Goal: Task Accomplishment & Management: Manage account settings

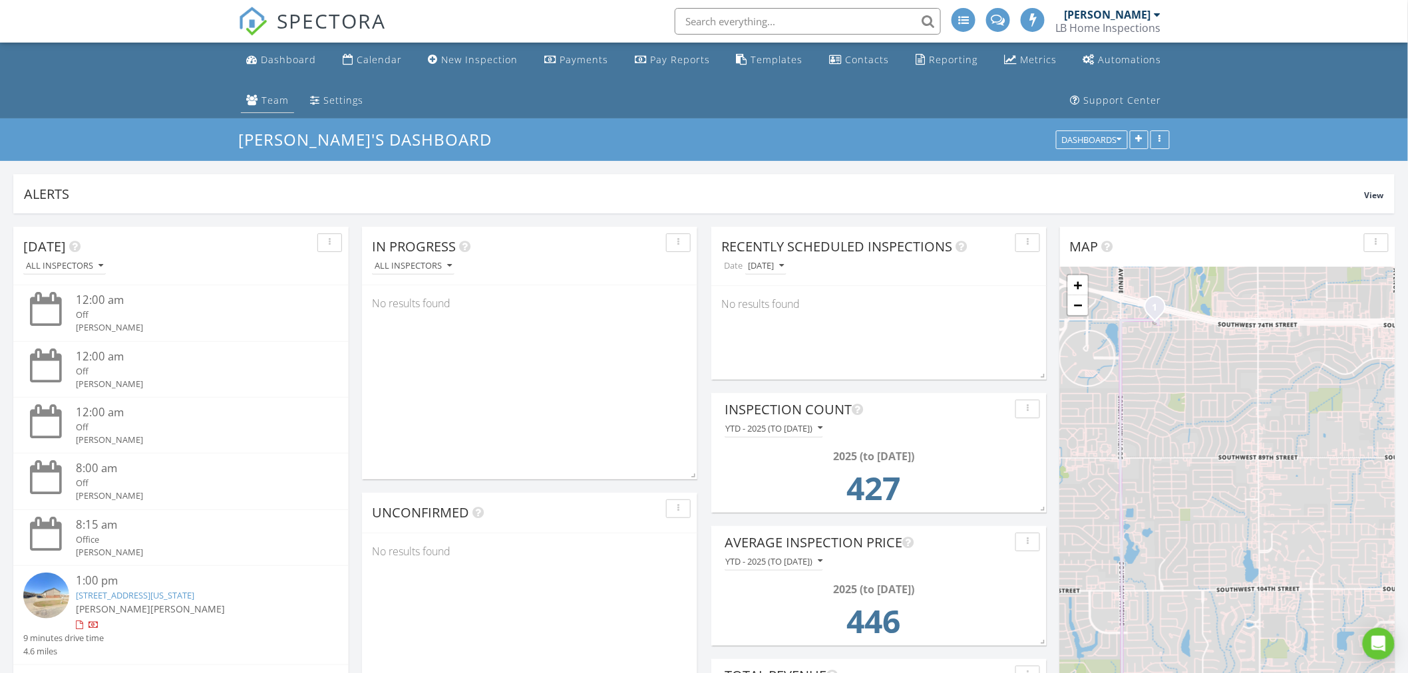
click at [264, 102] on div "Team" at bounding box center [275, 100] width 27 height 13
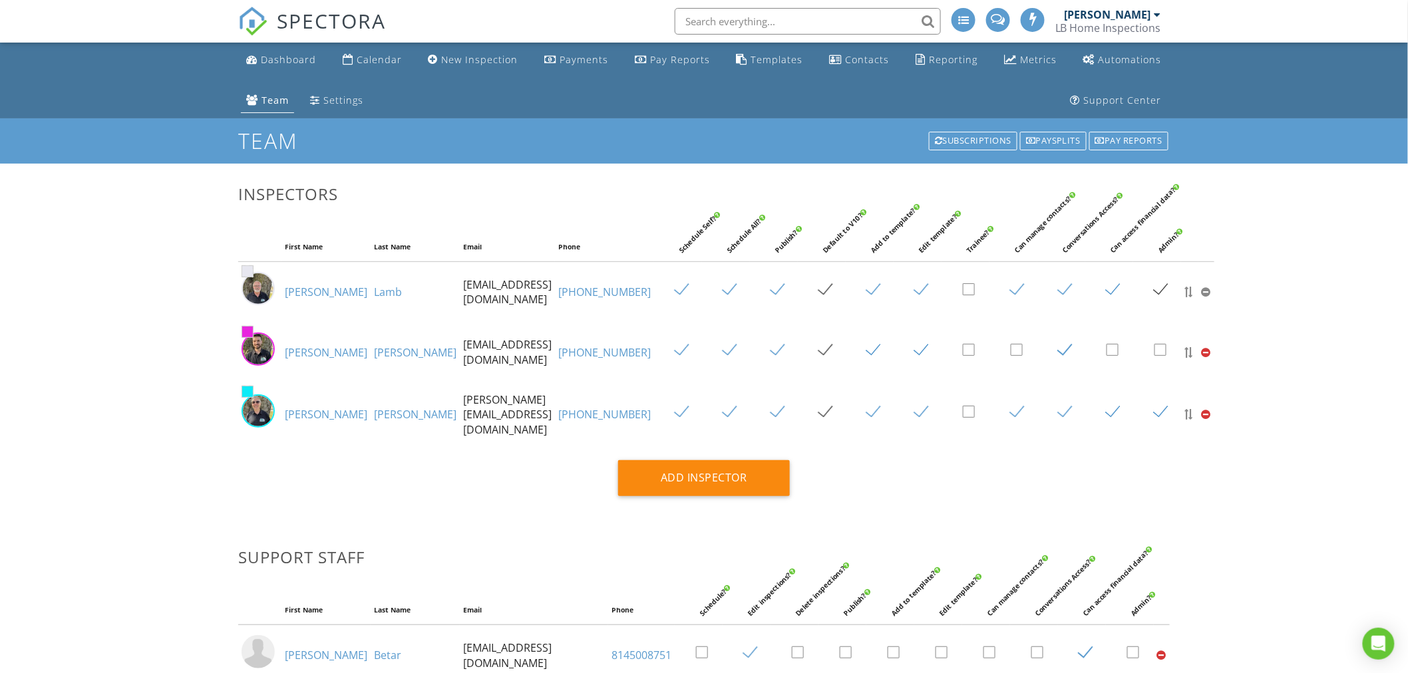
click at [297, 413] on link "Larry" at bounding box center [326, 414] width 83 height 15
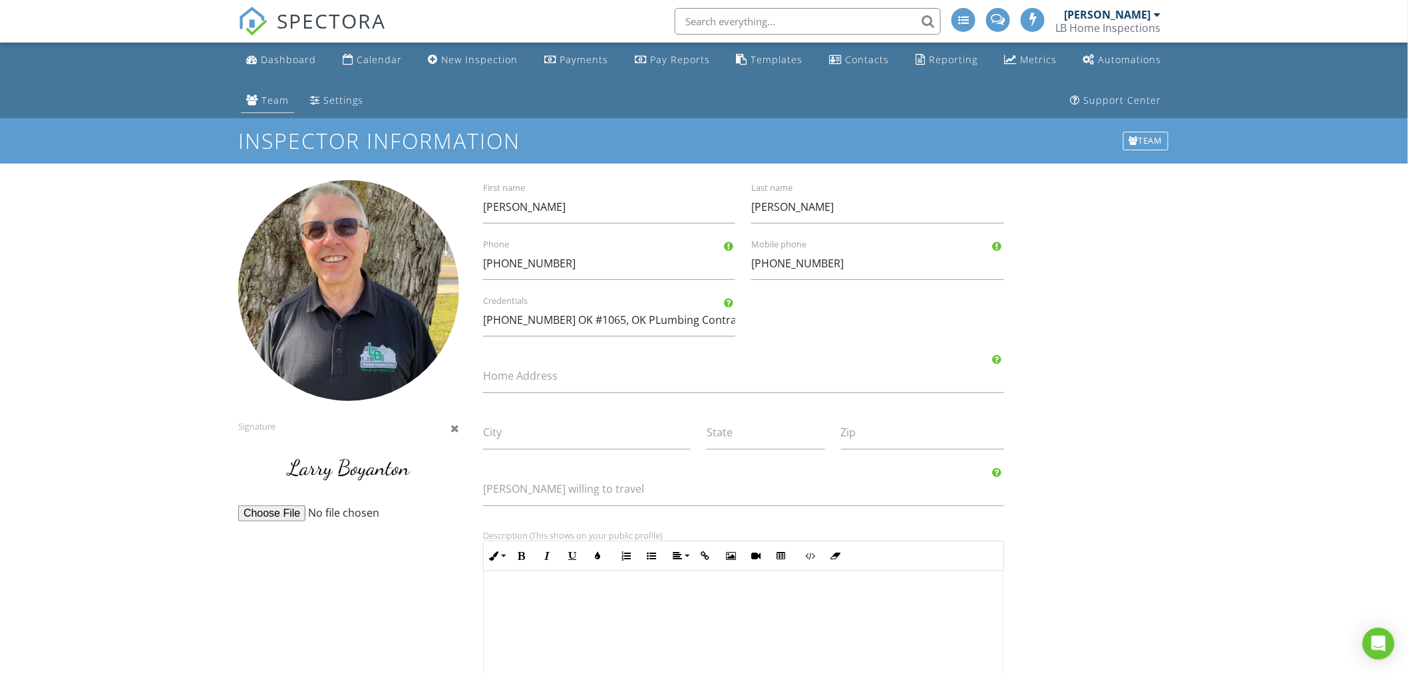
click at [268, 103] on div "Team" at bounding box center [275, 100] width 27 height 13
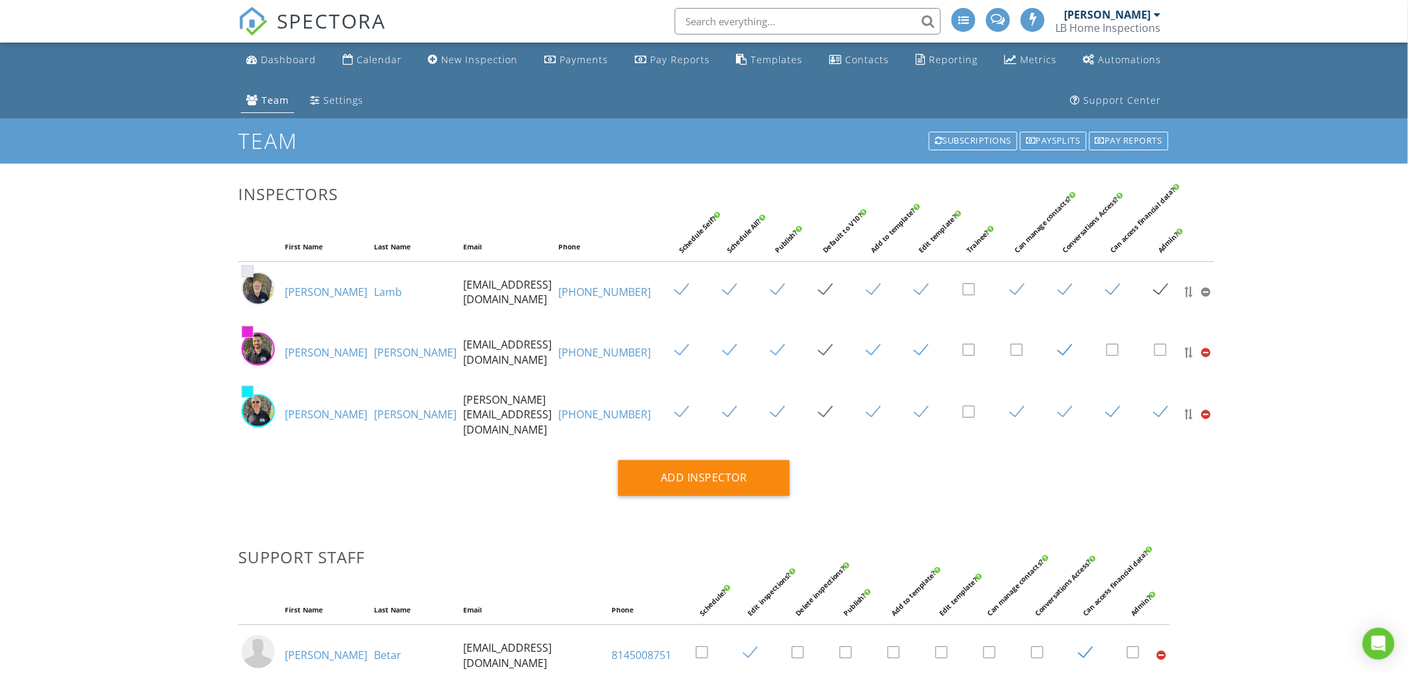
click at [374, 293] on link "Lamb" at bounding box center [388, 292] width 28 height 15
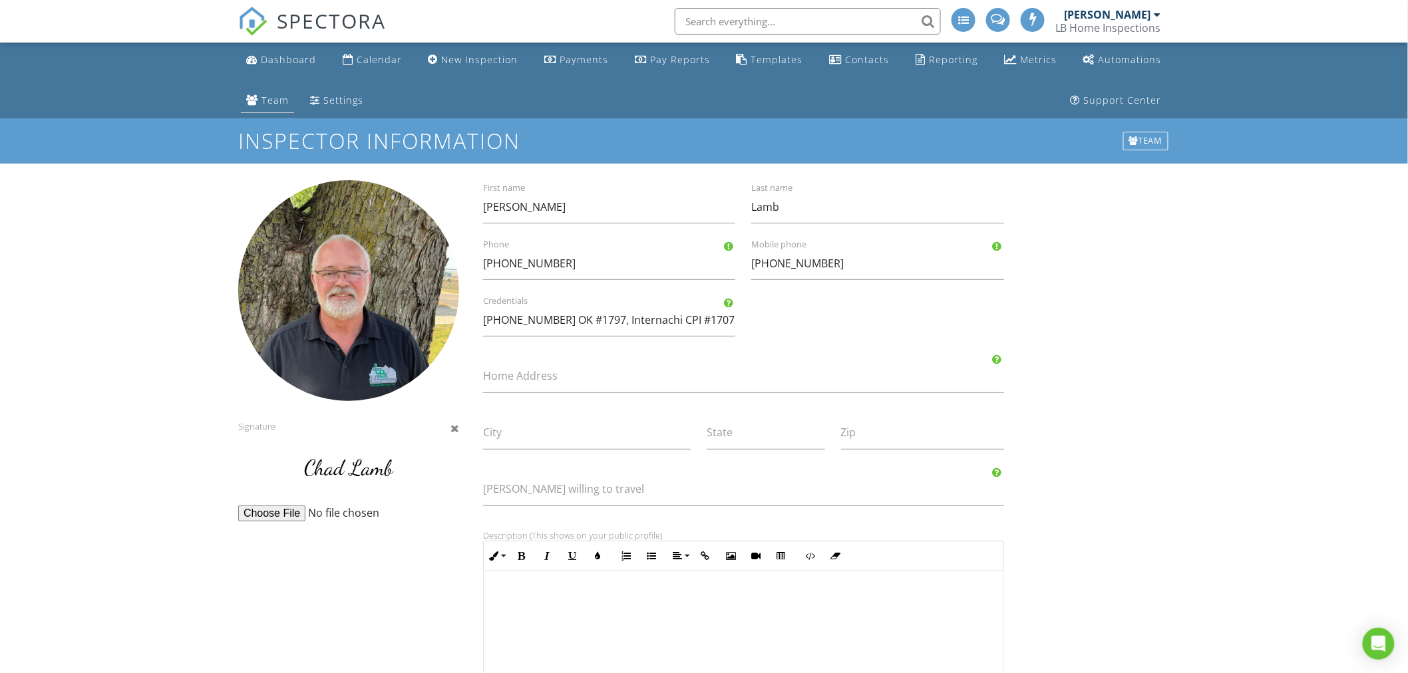
click at [274, 97] on div "Team" at bounding box center [275, 100] width 27 height 13
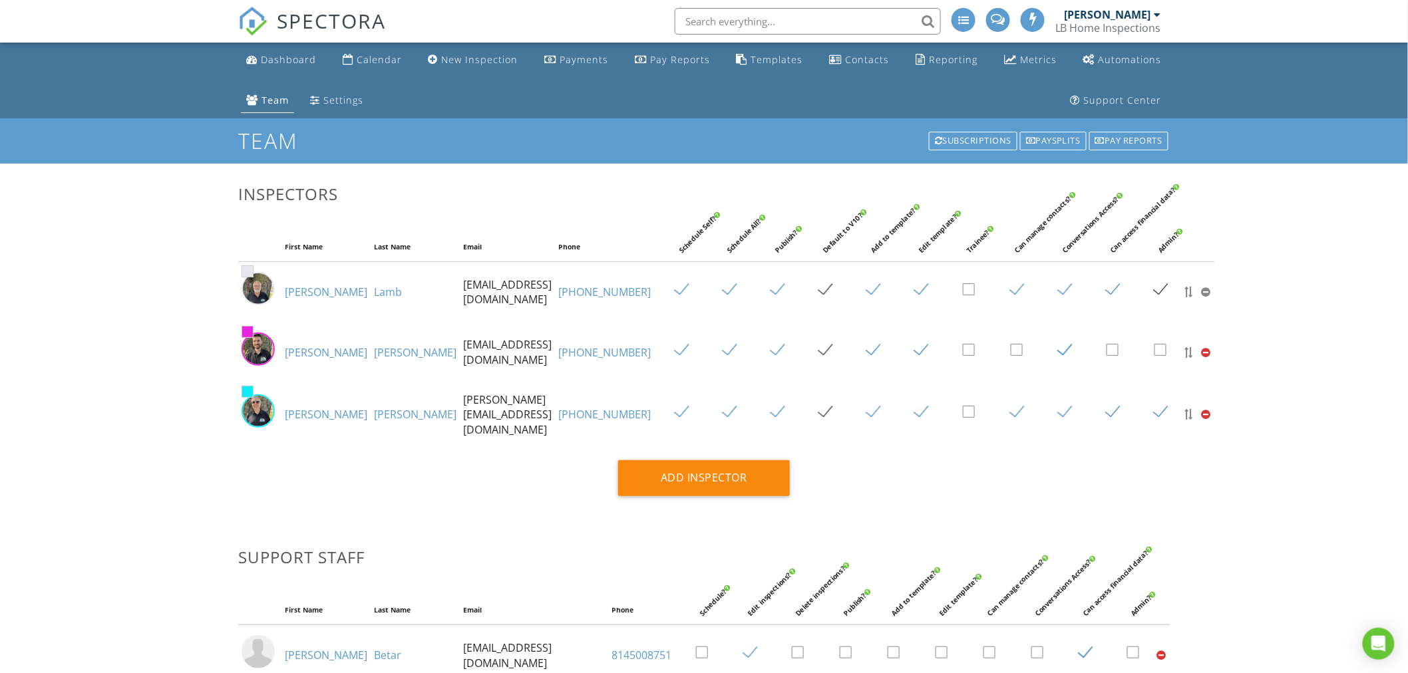
click at [298, 415] on link "Larry" at bounding box center [326, 414] width 83 height 15
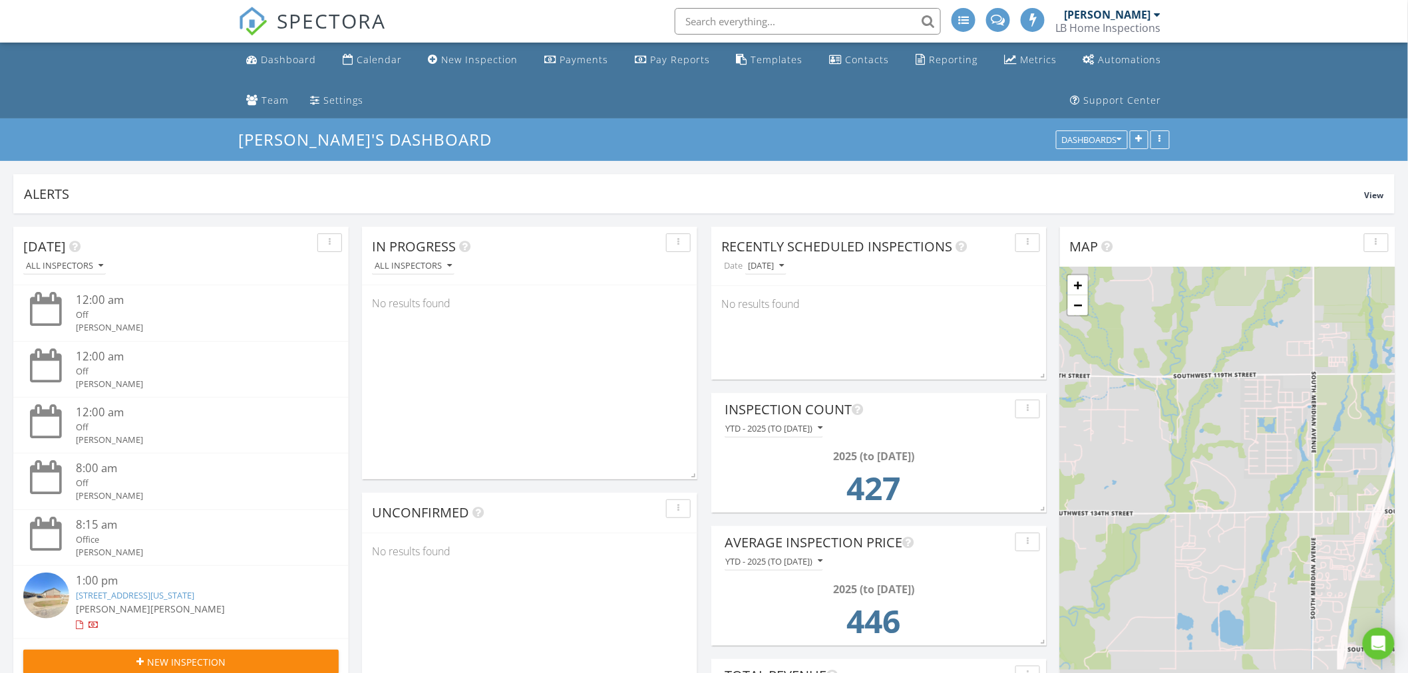
scroll to position [353, 568]
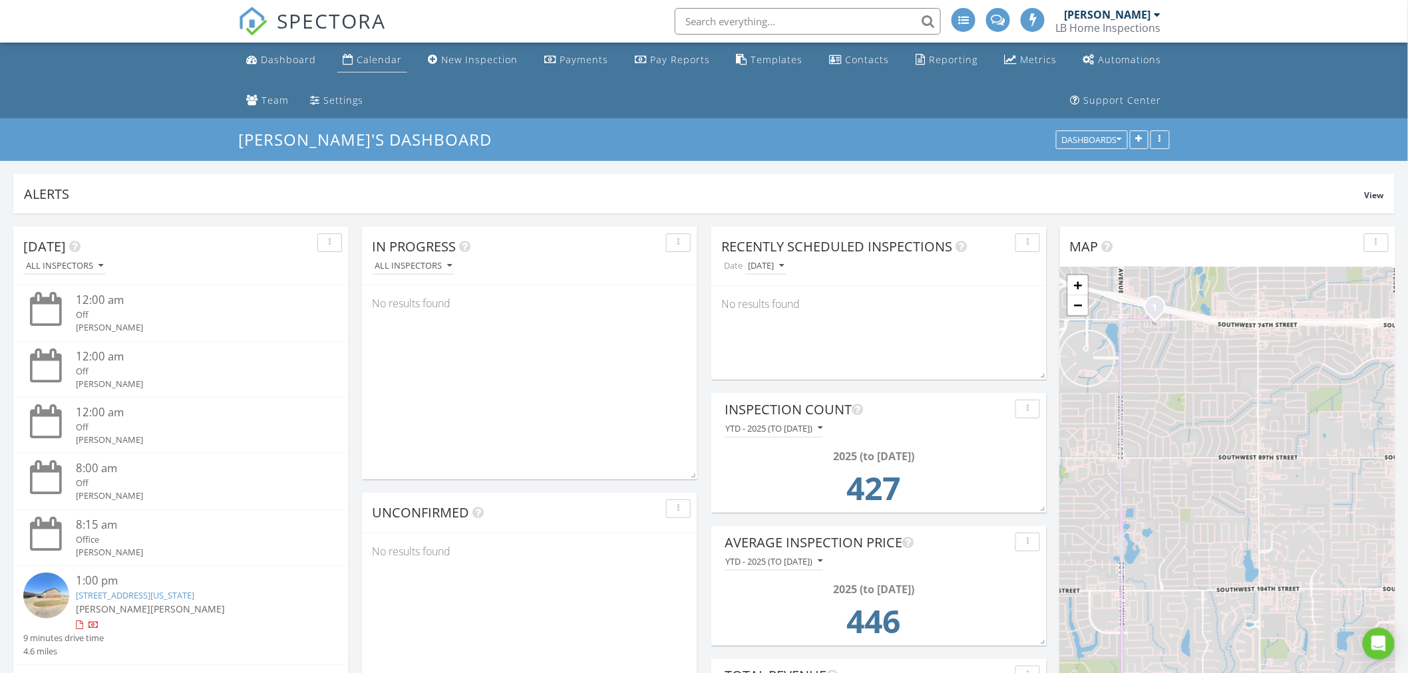
click at [376, 61] on div "Calendar" at bounding box center [379, 59] width 45 height 13
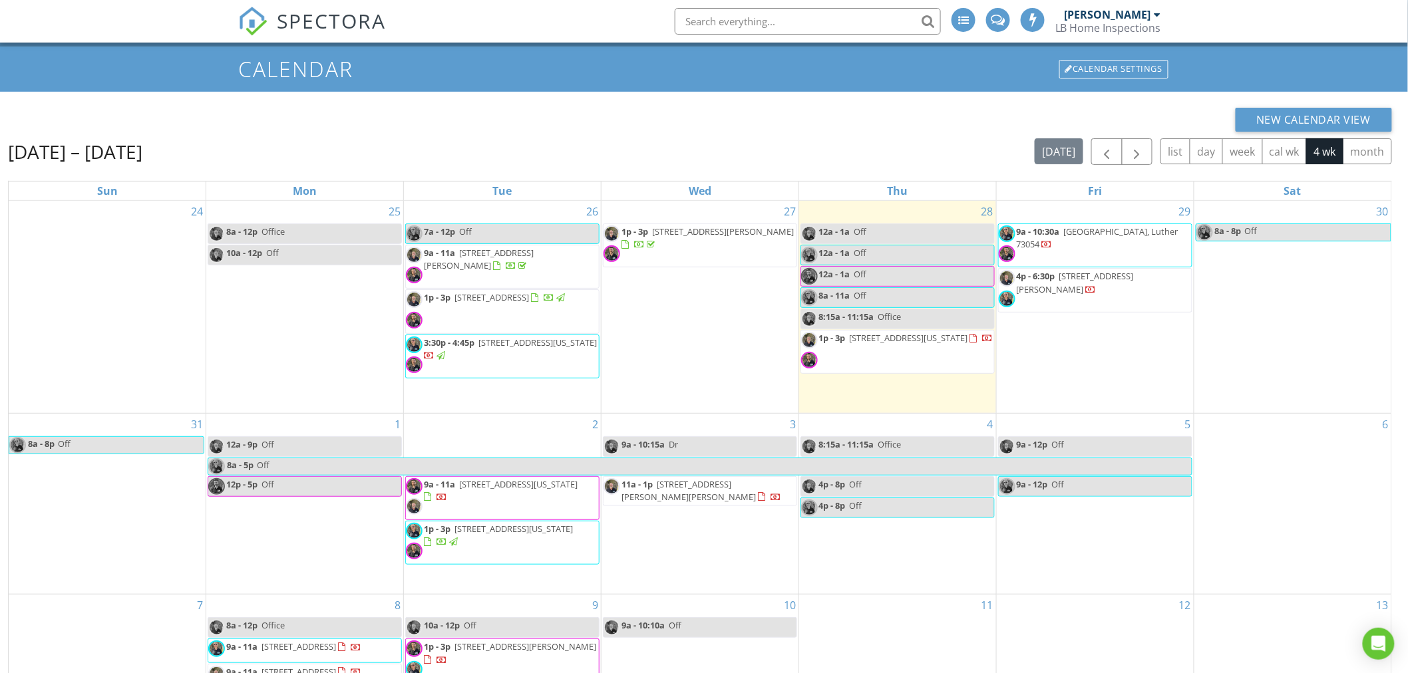
scroll to position [74, 0]
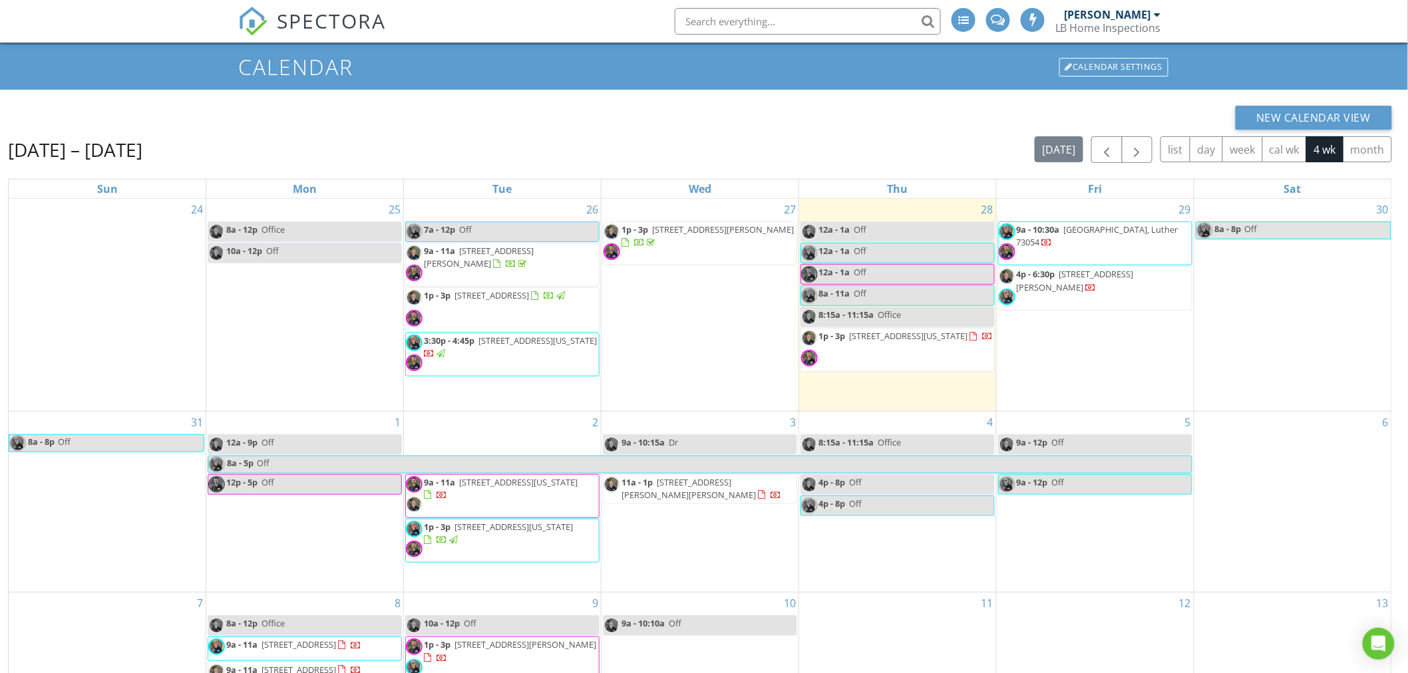
click at [789, 20] on input "text" at bounding box center [808, 21] width 266 height 27
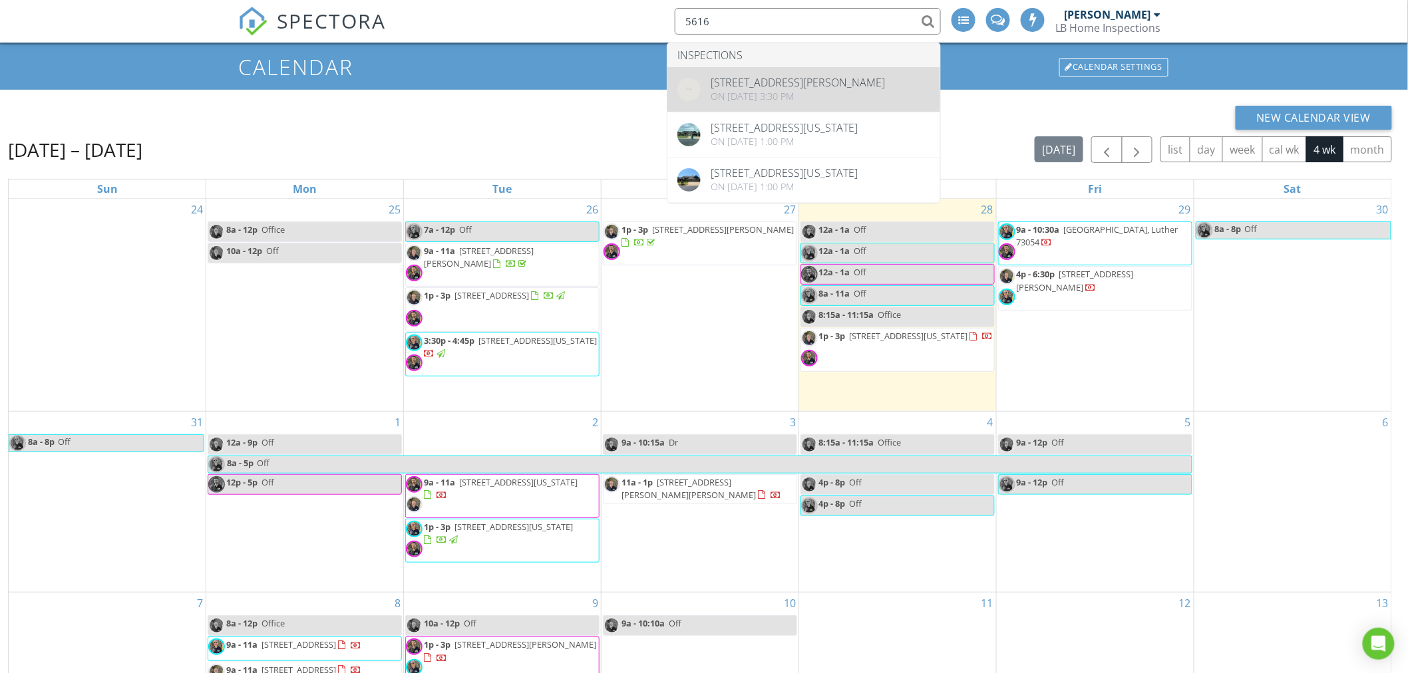
type input "5616"
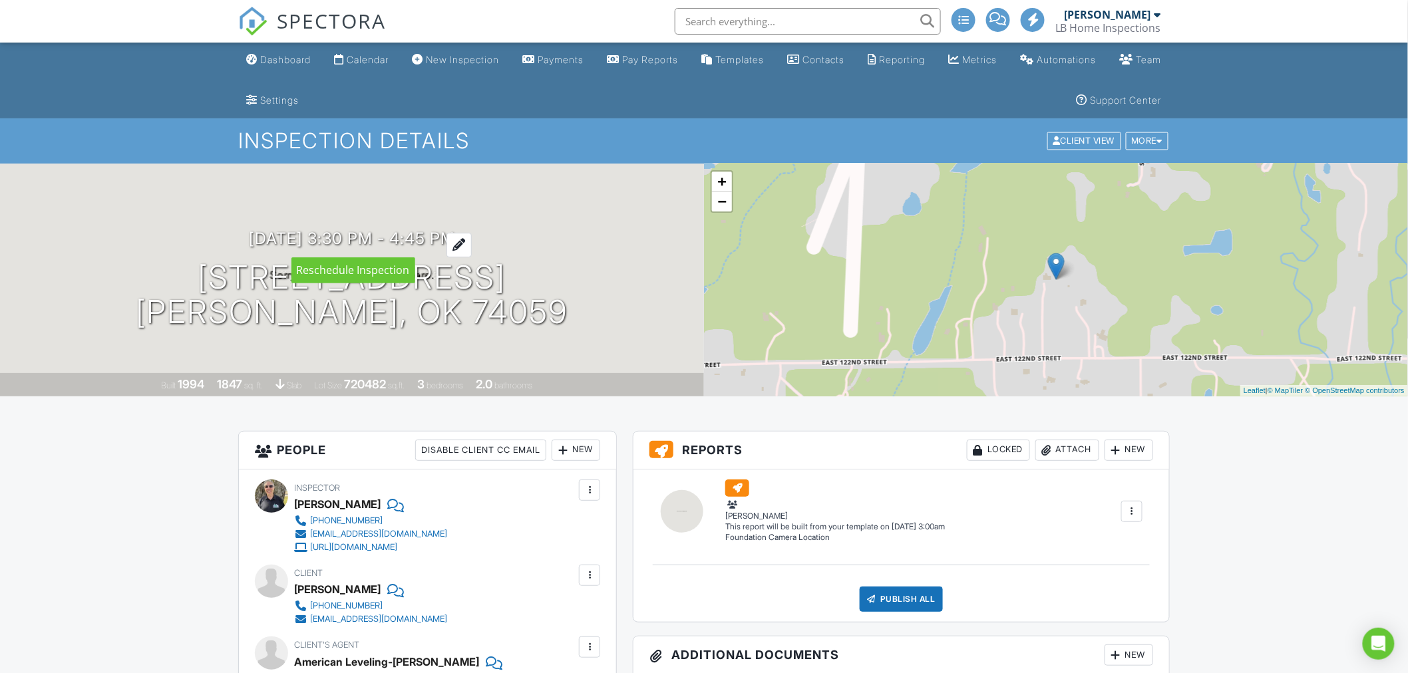
click at [295, 240] on h3 "10/03/2025 3:30 pm - 4:45 pm" at bounding box center [352, 239] width 206 height 18
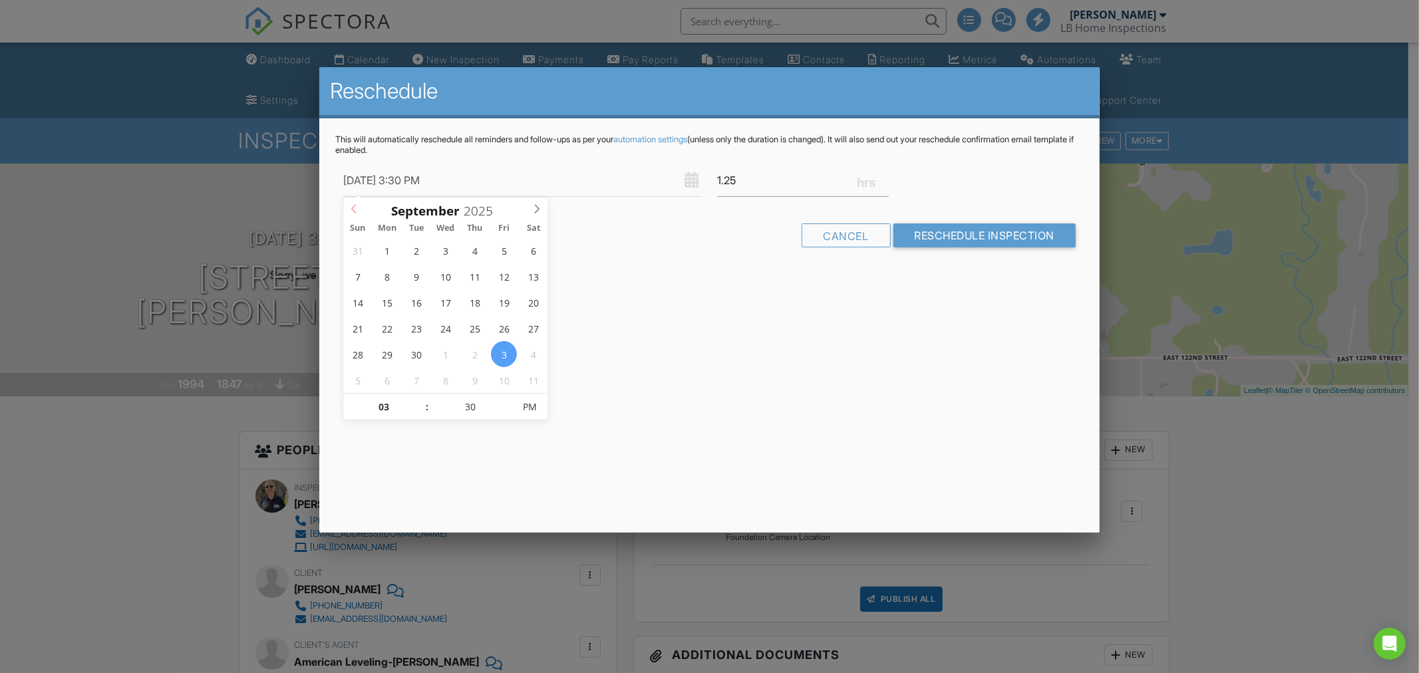
click at [356, 210] on icon at bounding box center [353, 208] width 9 height 9
click at [770, 96] on h2 "Reschedule" at bounding box center [709, 91] width 759 height 27
click at [843, 244] on div "Cancel" at bounding box center [846, 236] width 89 height 24
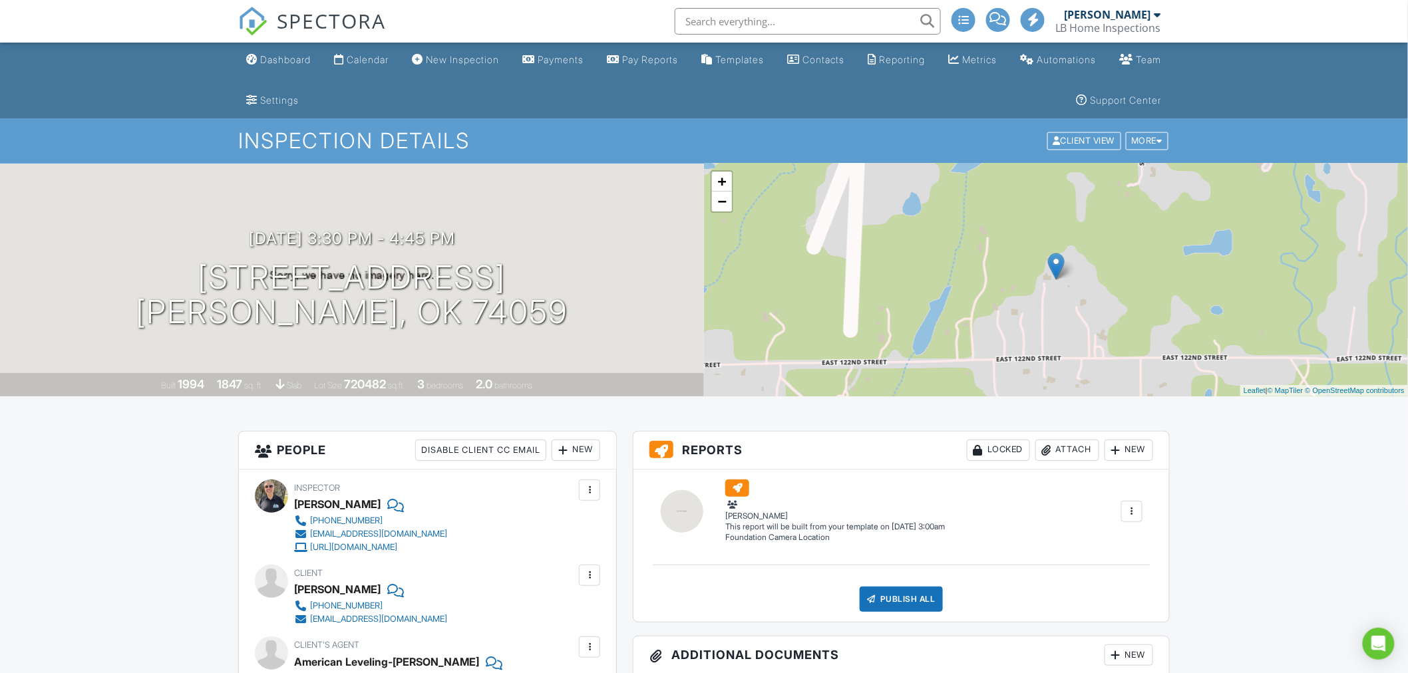
click at [768, 27] on input "text" at bounding box center [808, 21] width 266 height 27
type input "2"
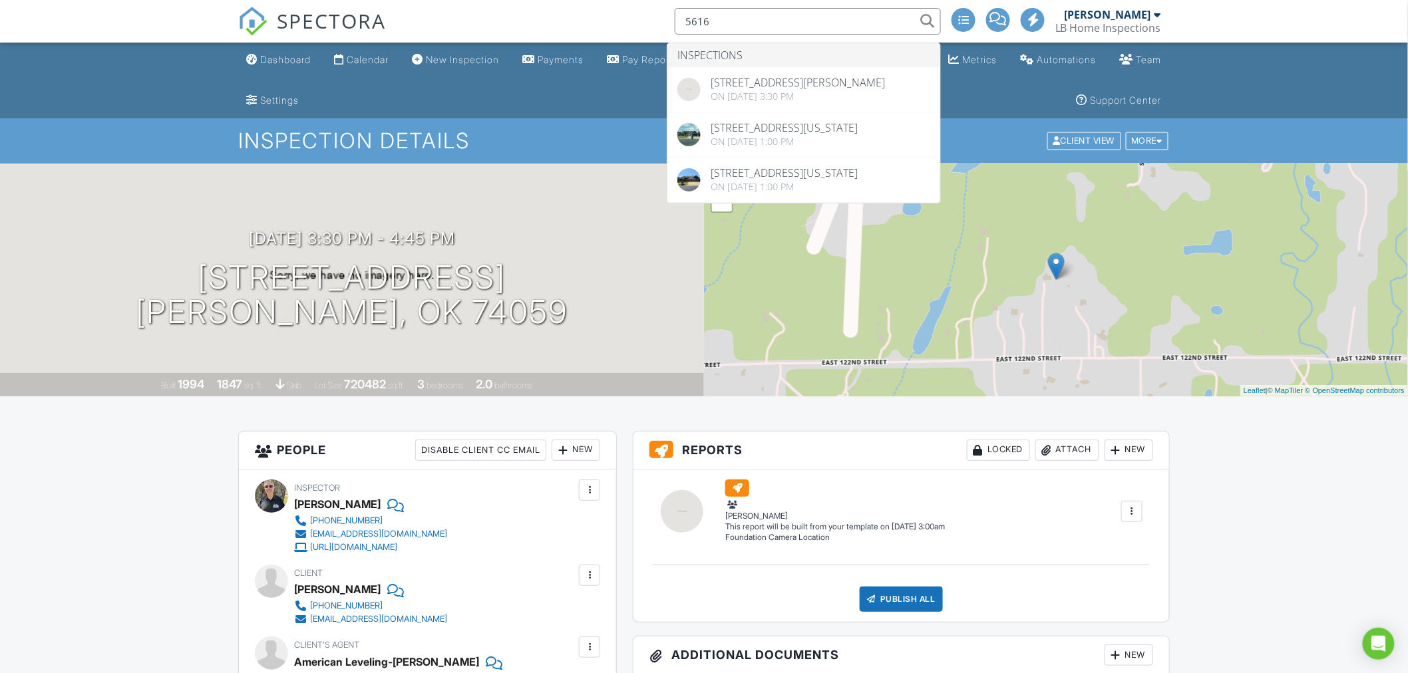
type input "5616"
click at [89, 75] on ul "Dashboard Calendar New Inspection Payments Pay Reports Templates Contacts Repor…" at bounding box center [704, 81] width 1408 height 76
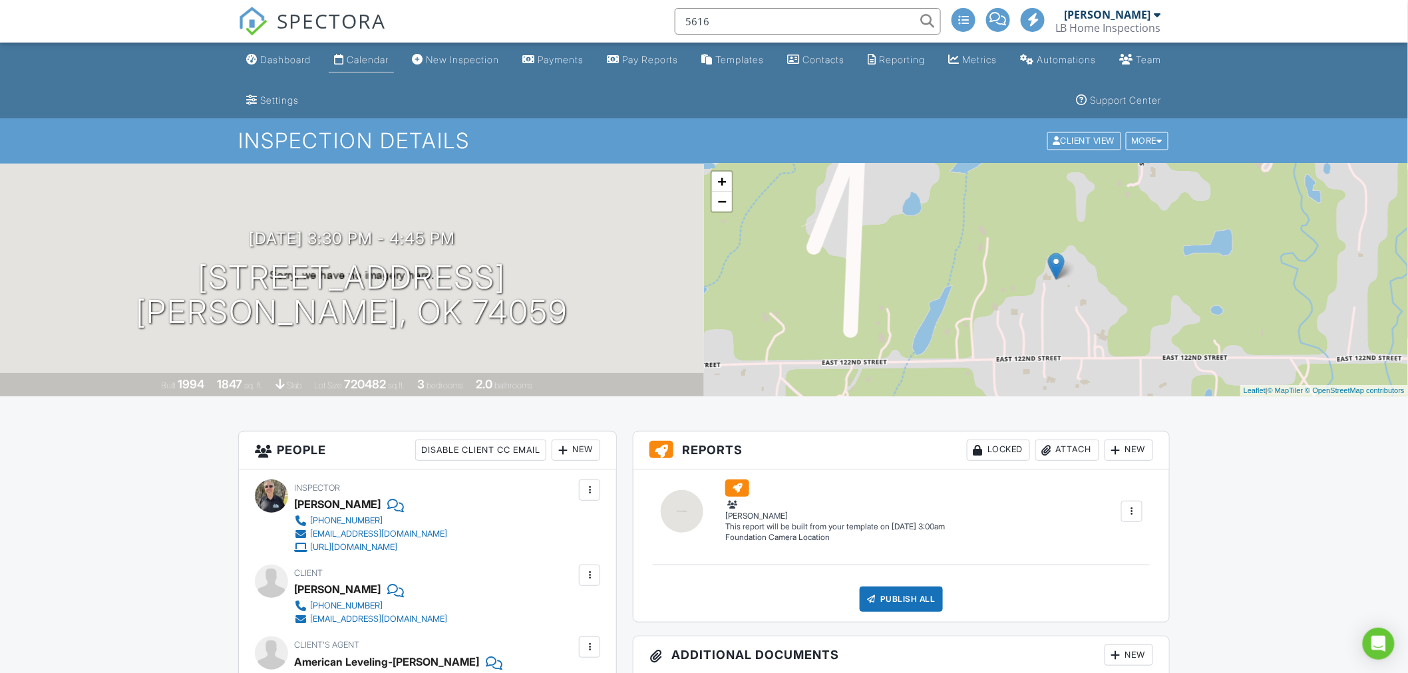
click at [382, 63] on div "Calendar" at bounding box center [368, 59] width 42 height 11
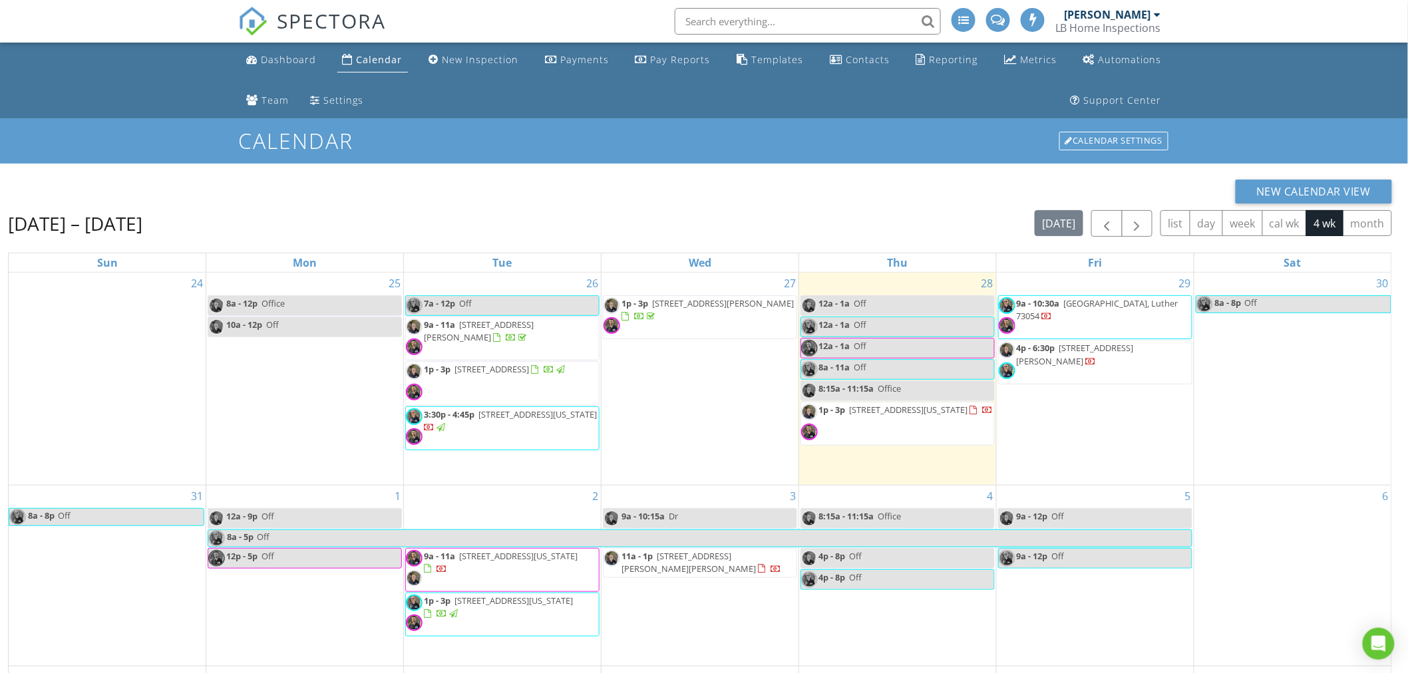
click at [728, 19] on input "text" at bounding box center [808, 21] width 266 height 27
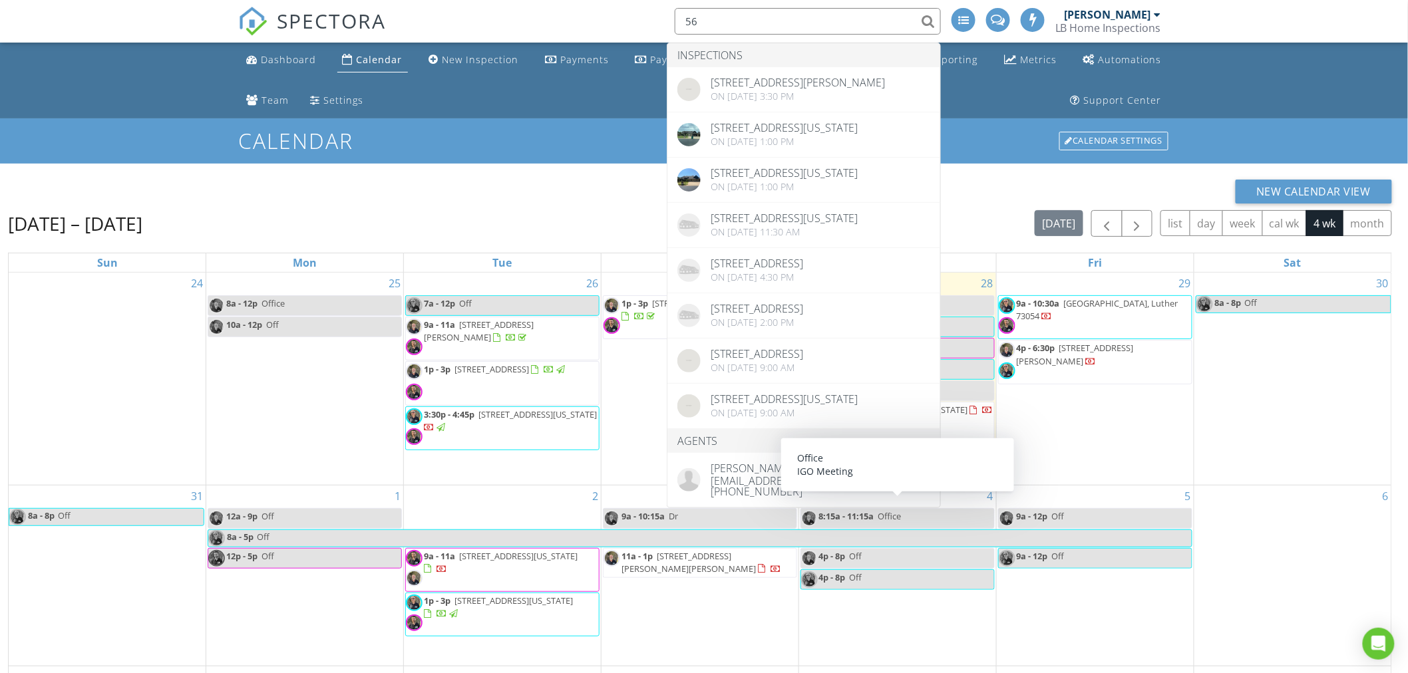
type input "5"
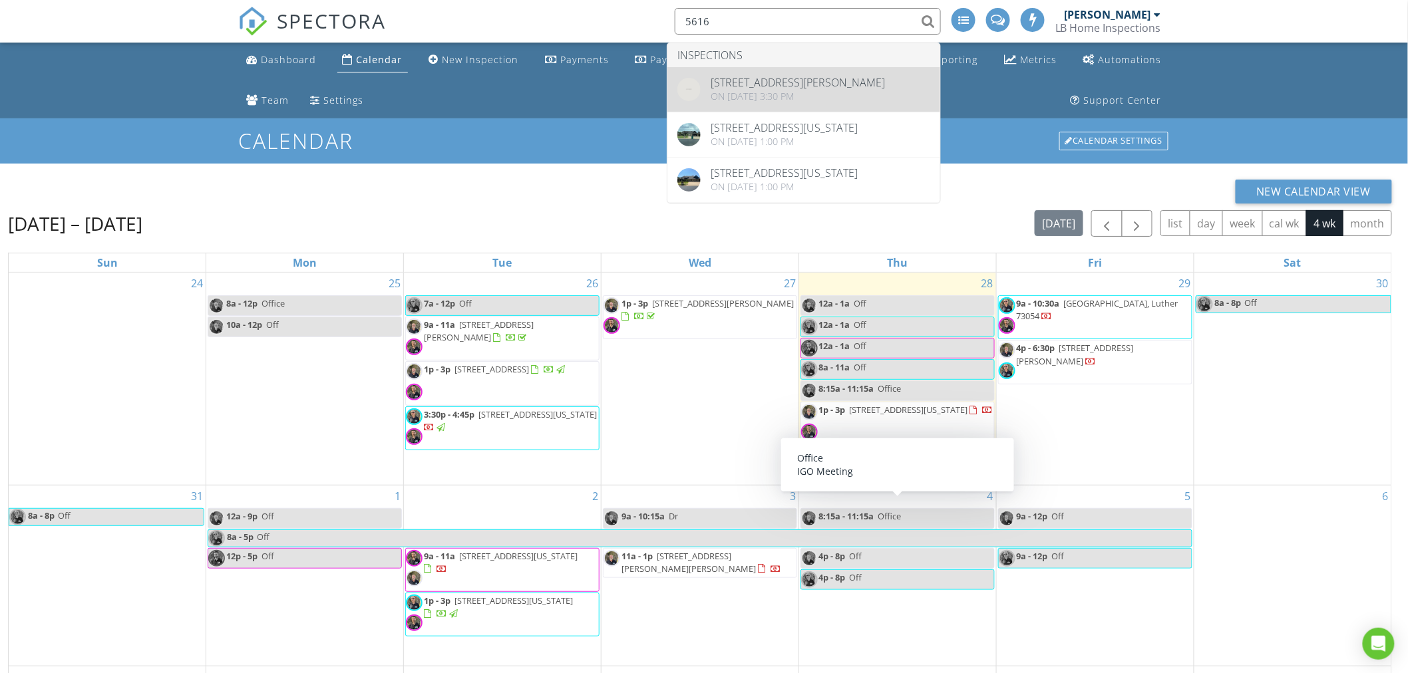
type input "5616"
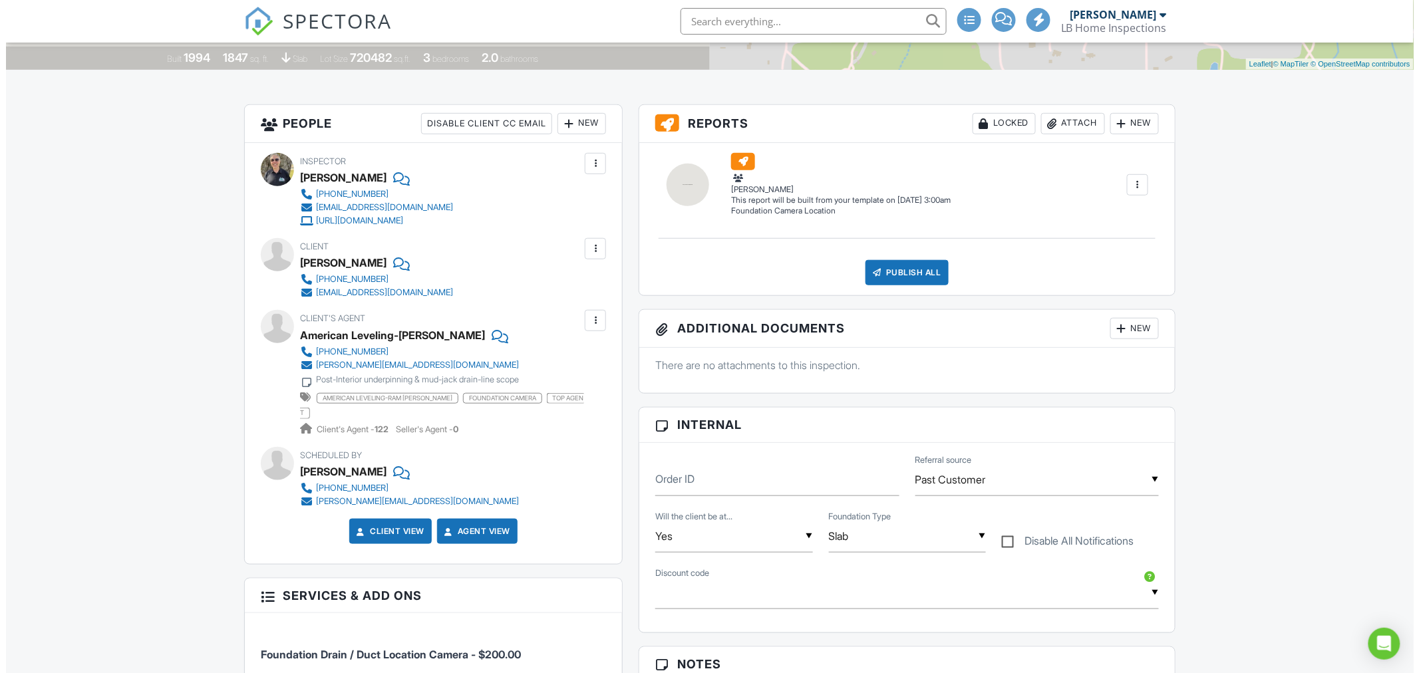
scroll to position [369, 0]
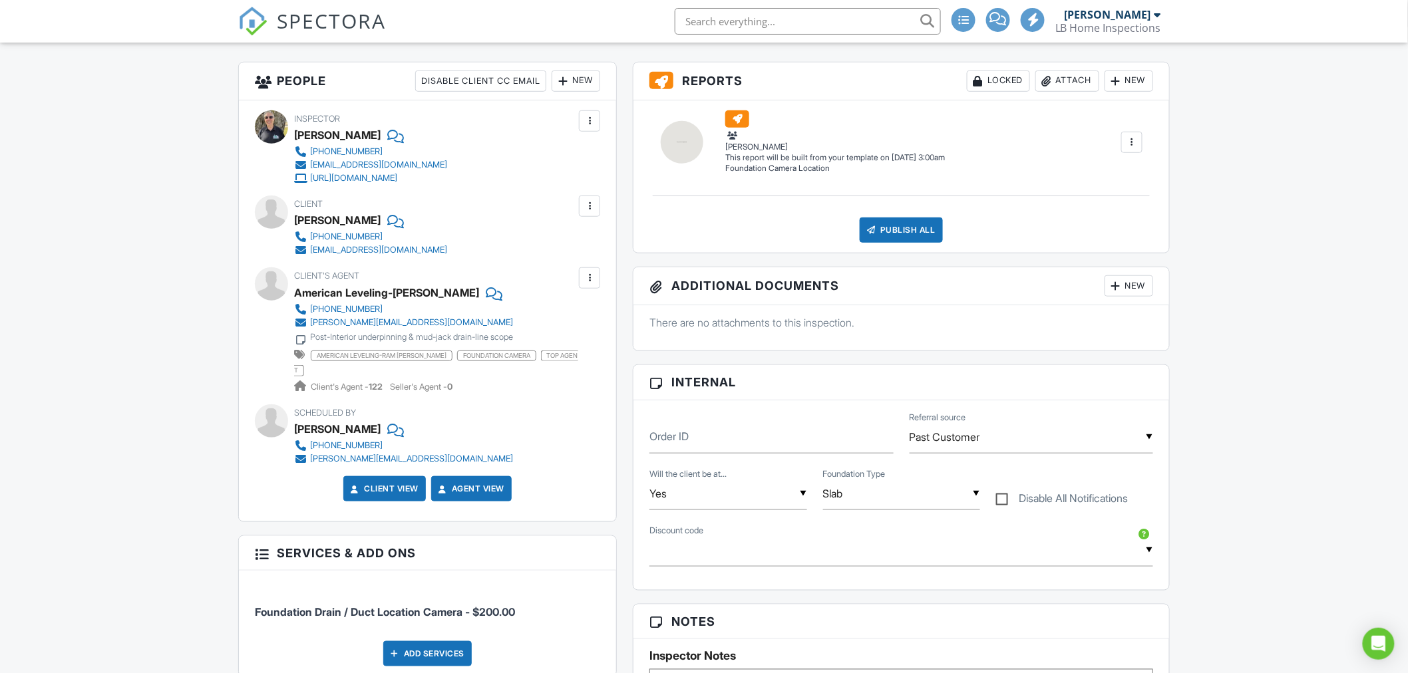
click at [578, 85] on div "New" at bounding box center [576, 81] width 49 height 21
click at [610, 116] on li "Inspector" at bounding box center [623, 121] width 131 height 33
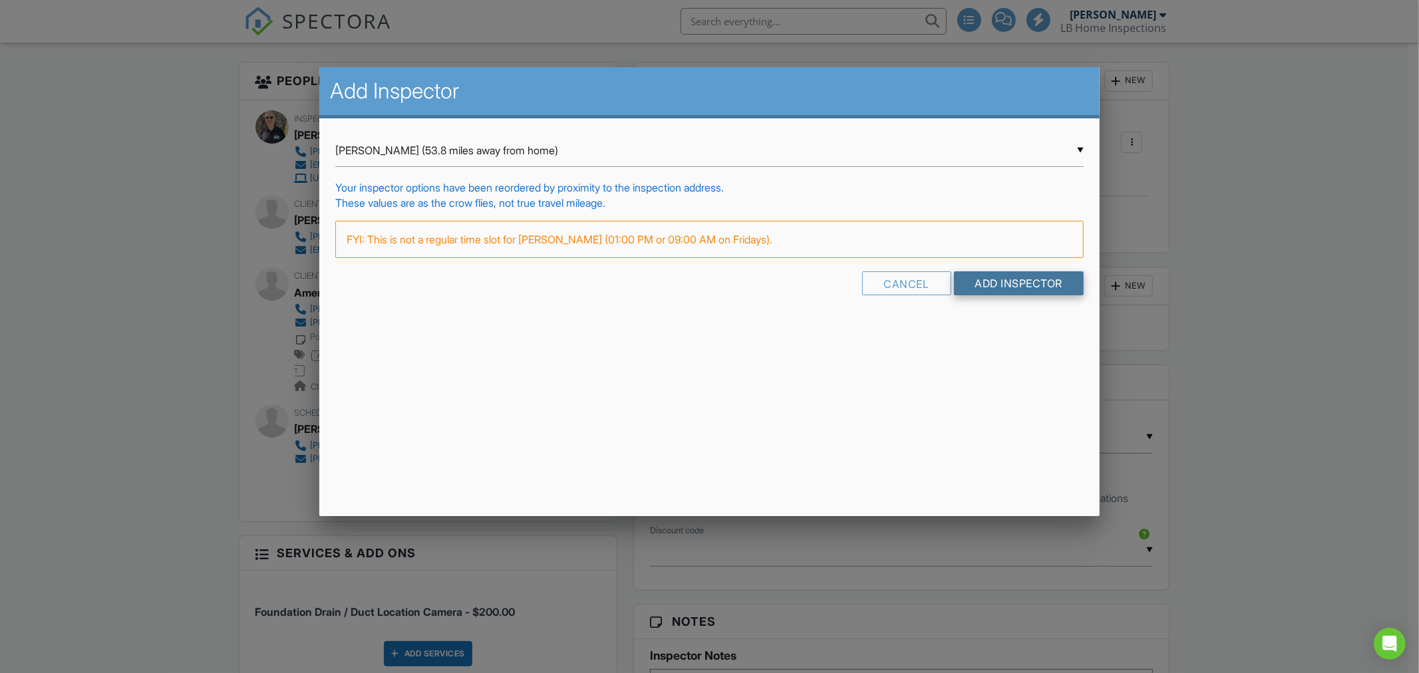
click at [1021, 288] on input "Add Inspector" at bounding box center [1019, 283] width 130 height 24
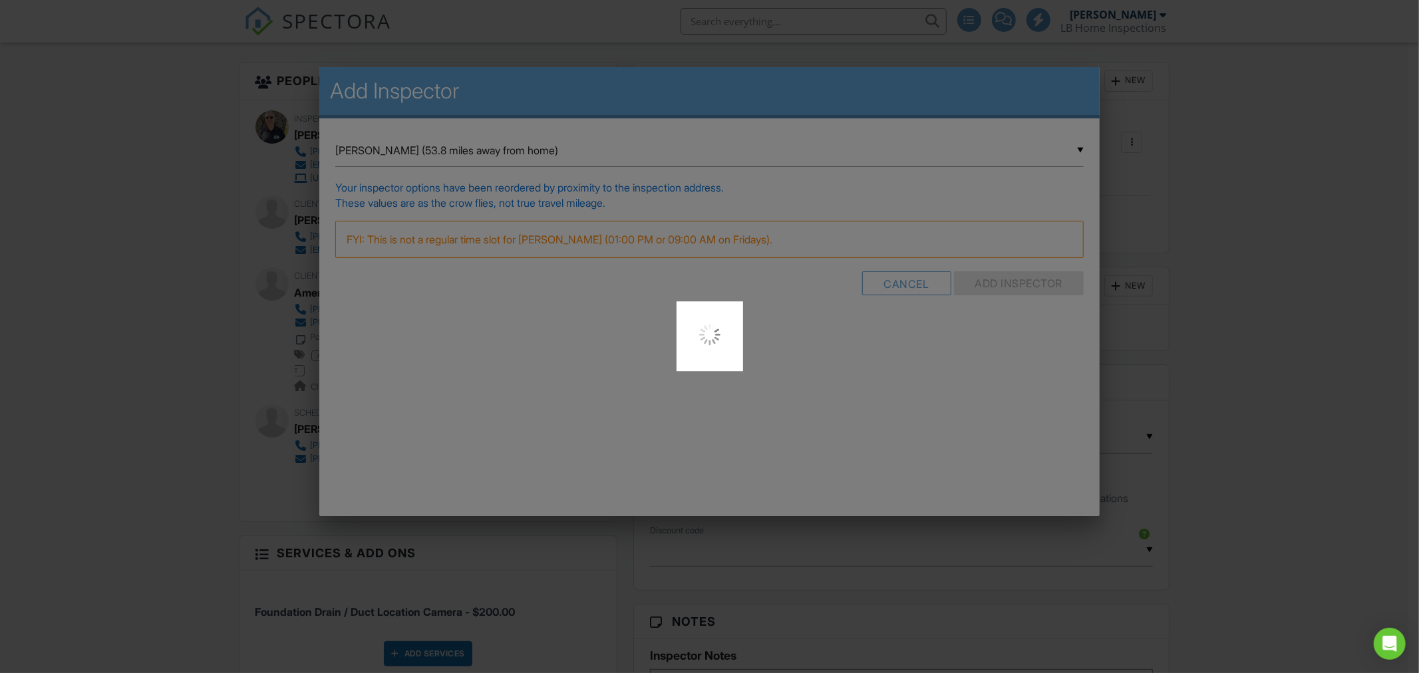
click at [1267, 269] on div at bounding box center [709, 336] width 1419 height 673
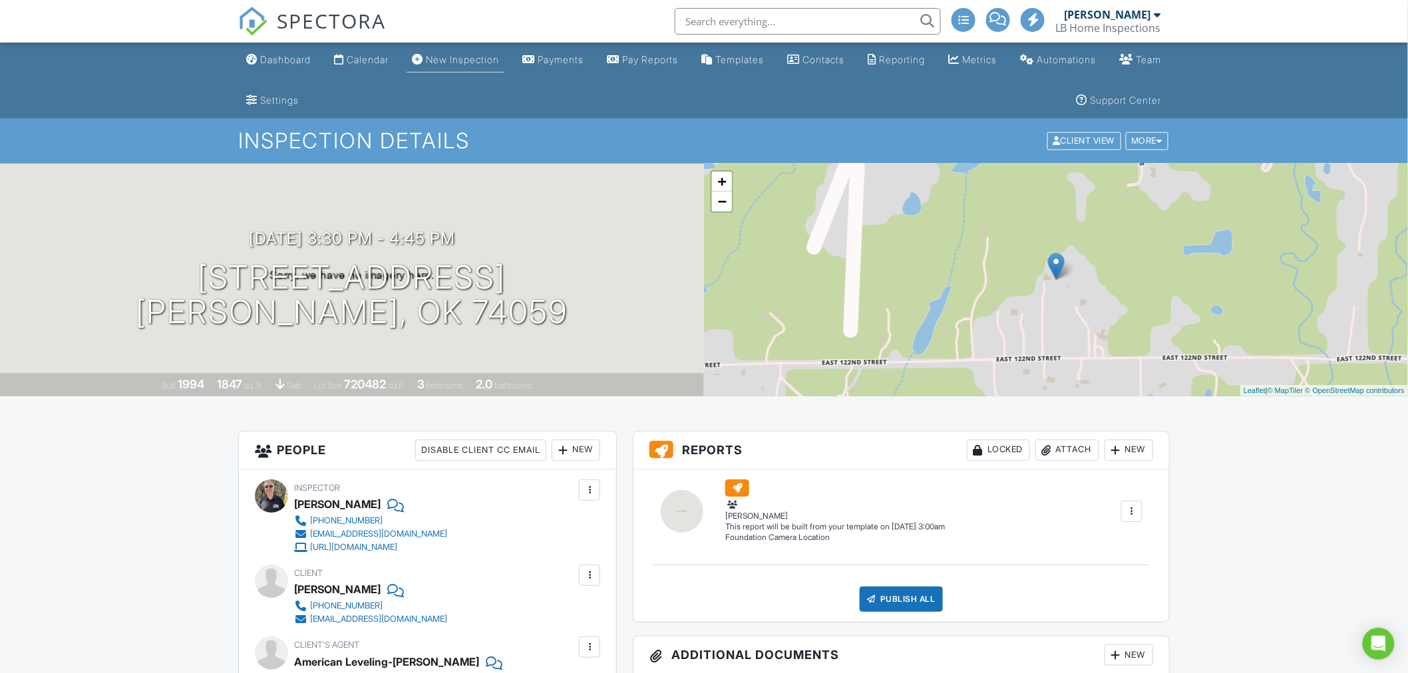
click at [474, 59] on div "New Inspection" at bounding box center [462, 59] width 73 height 11
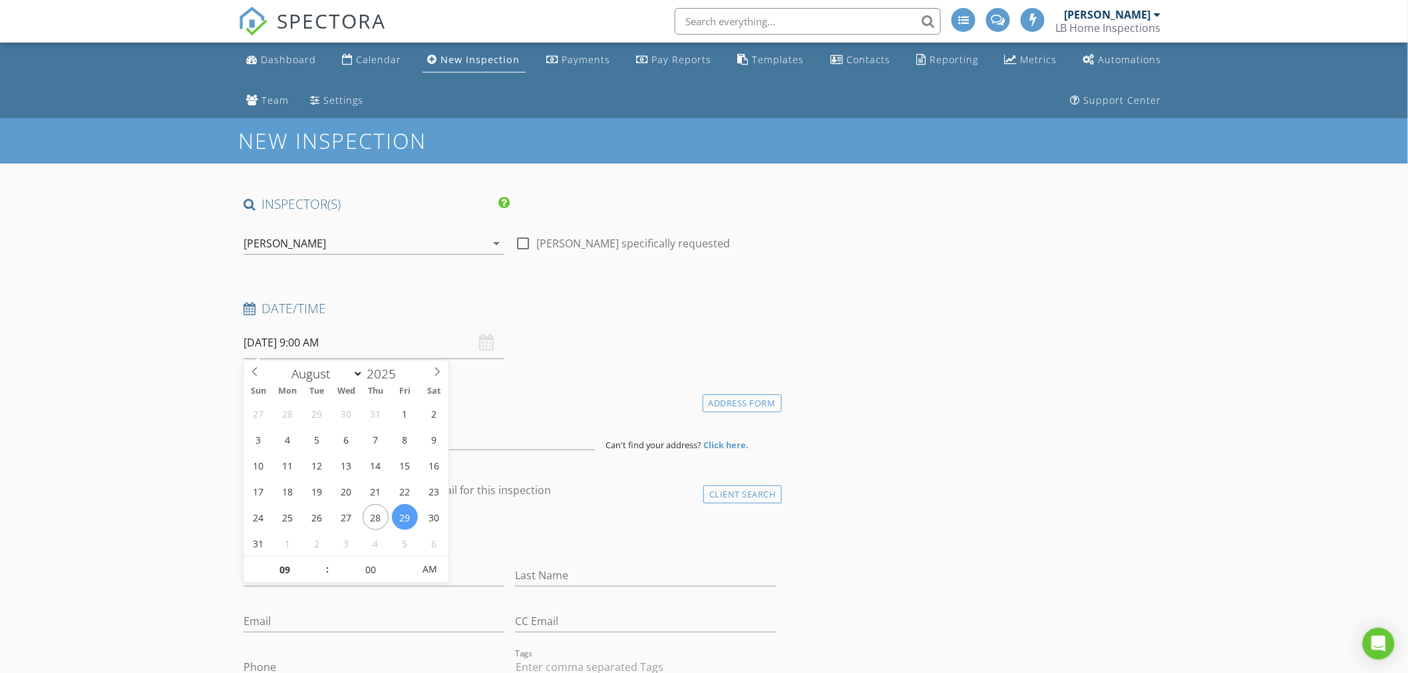
click at [369, 340] on input "08/29/2025 9:00 AM" at bounding box center [374, 343] width 261 height 33
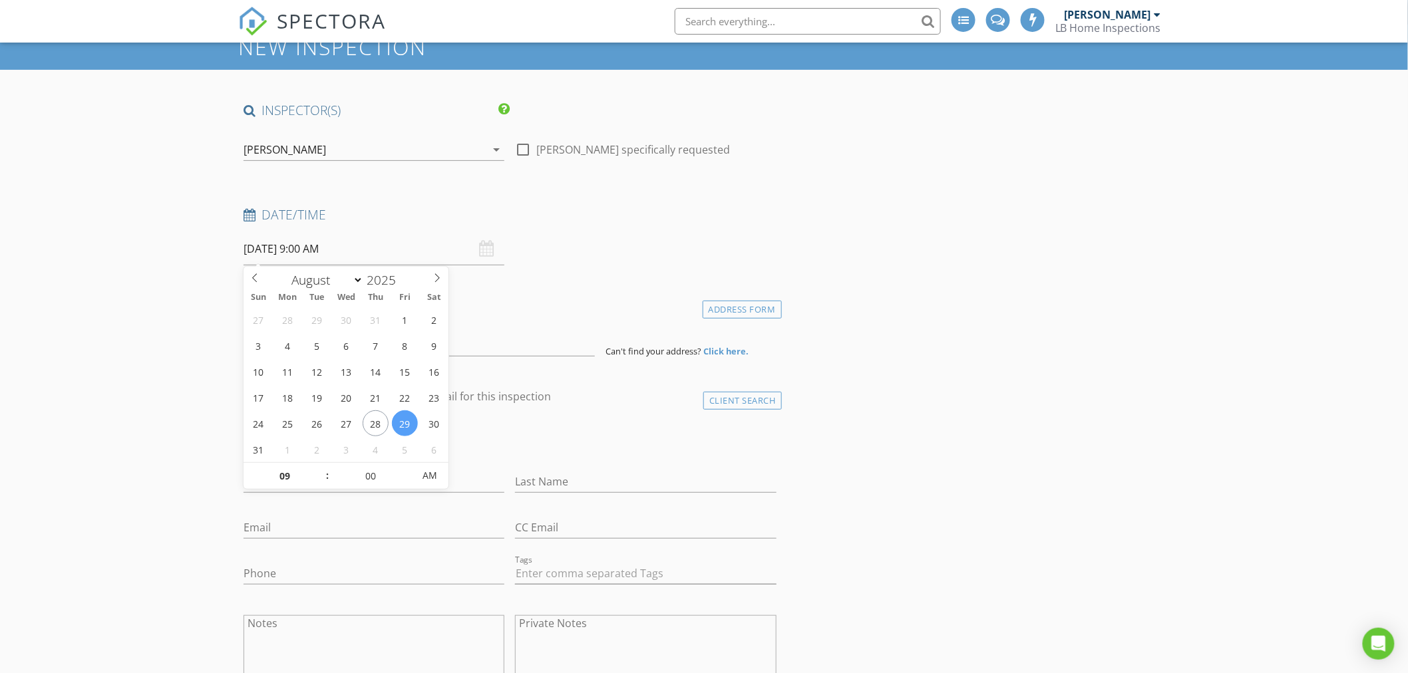
scroll to position [148, 0]
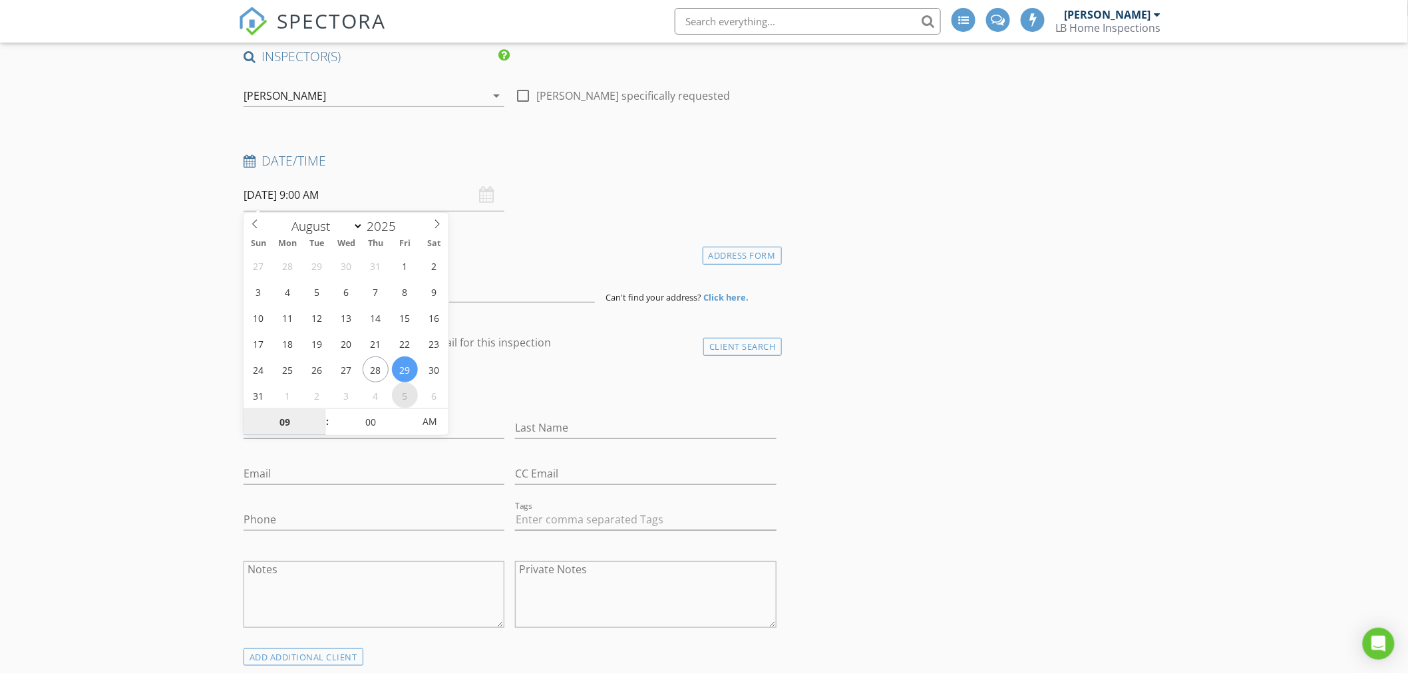
select select "8"
type input "09/05/2025 9:00 AM"
type input "10"
type input "09/05/2025 10:00 AM"
click at [321, 418] on span at bounding box center [320, 415] width 9 height 13
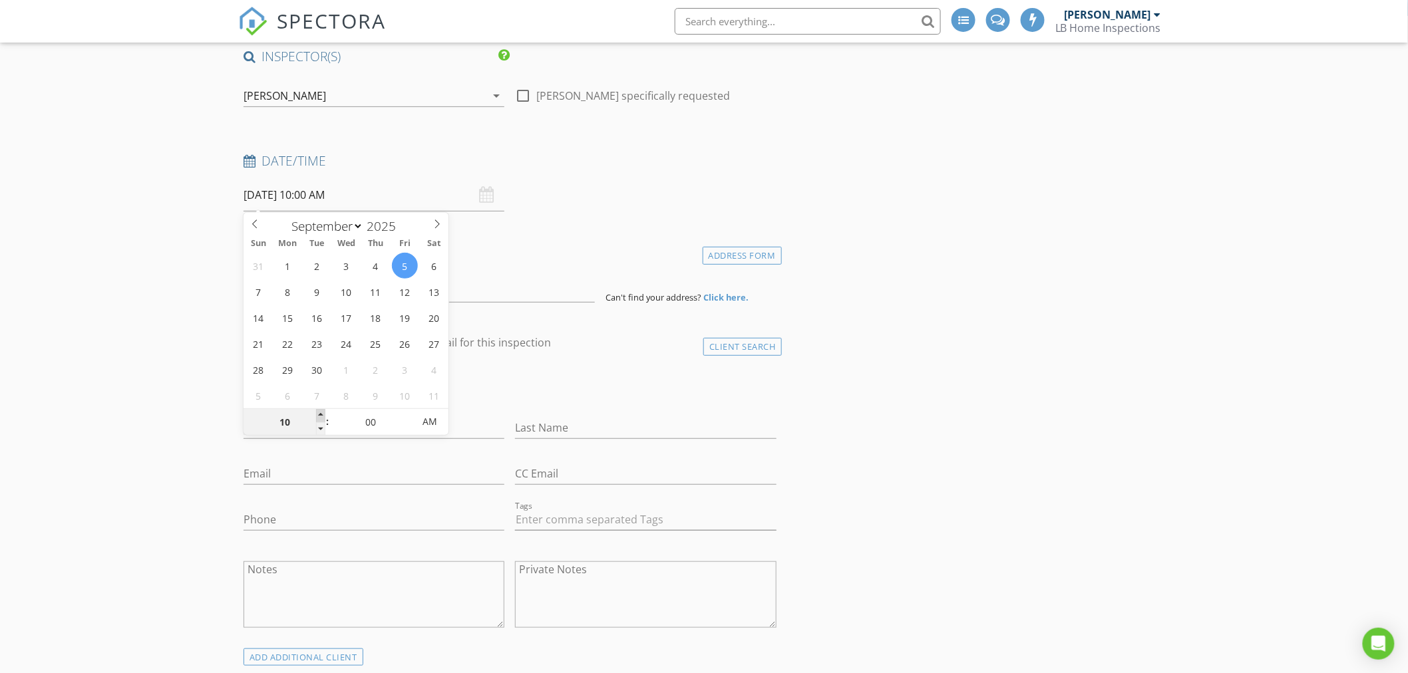
type input "11"
type input "09/05/2025 11:00 AM"
click at [321, 417] on span at bounding box center [320, 415] width 9 height 13
type input "12"
type input "09/05/2025 12:00 PM"
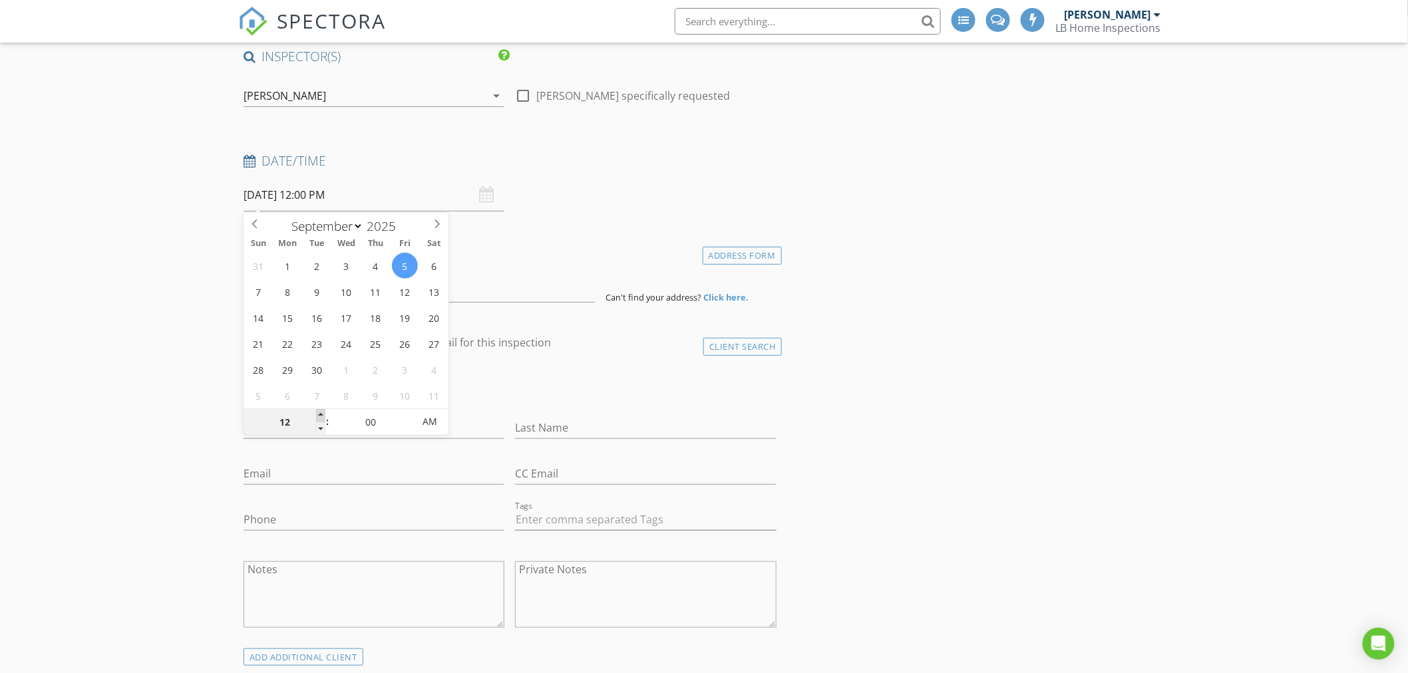
click at [320, 417] on span at bounding box center [320, 415] width 9 height 13
type input "01"
type input "09/05/2025 1:00 PM"
click at [320, 417] on span at bounding box center [320, 415] width 9 height 13
type input "02"
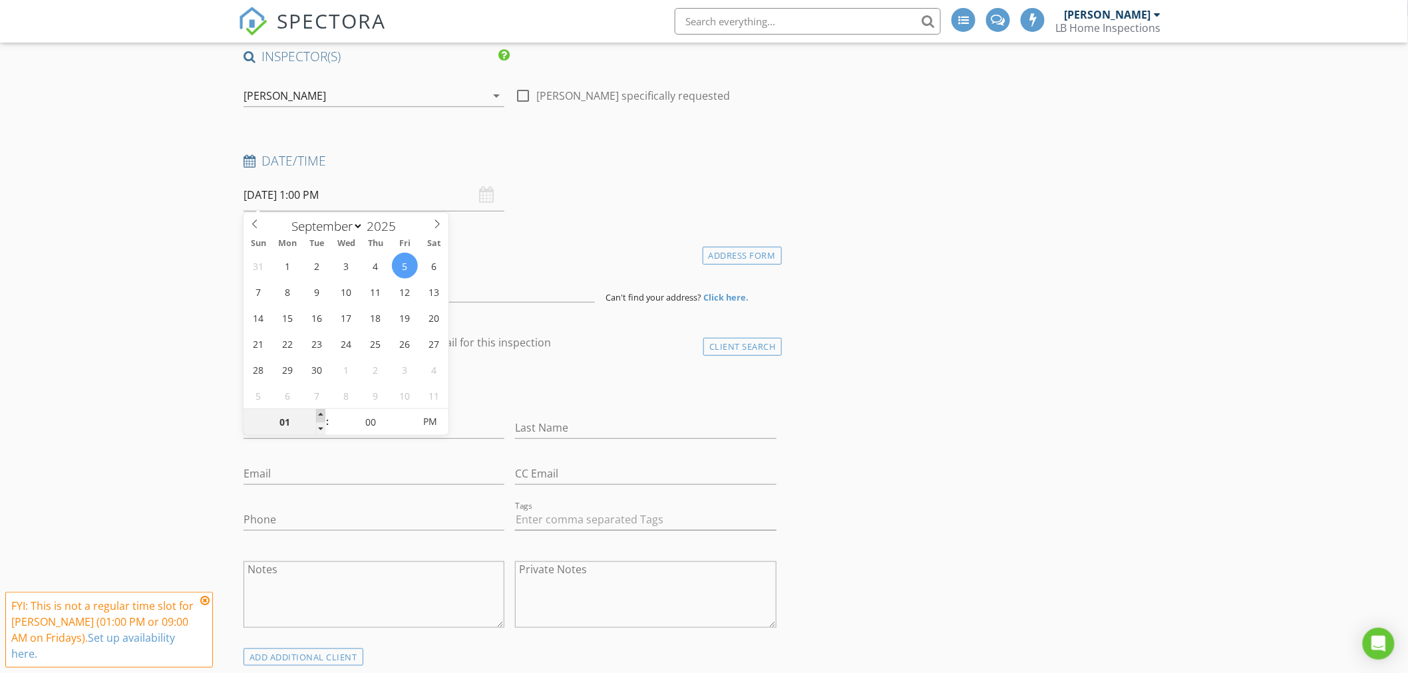
type input "09/05/2025 2:00 PM"
click at [320, 417] on span at bounding box center [320, 415] width 9 height 13
type input "03"
type input "09/05/2025 3:00 PM"
click at [320, 417] on span at bounding box center [320, 415] width 9 height 13
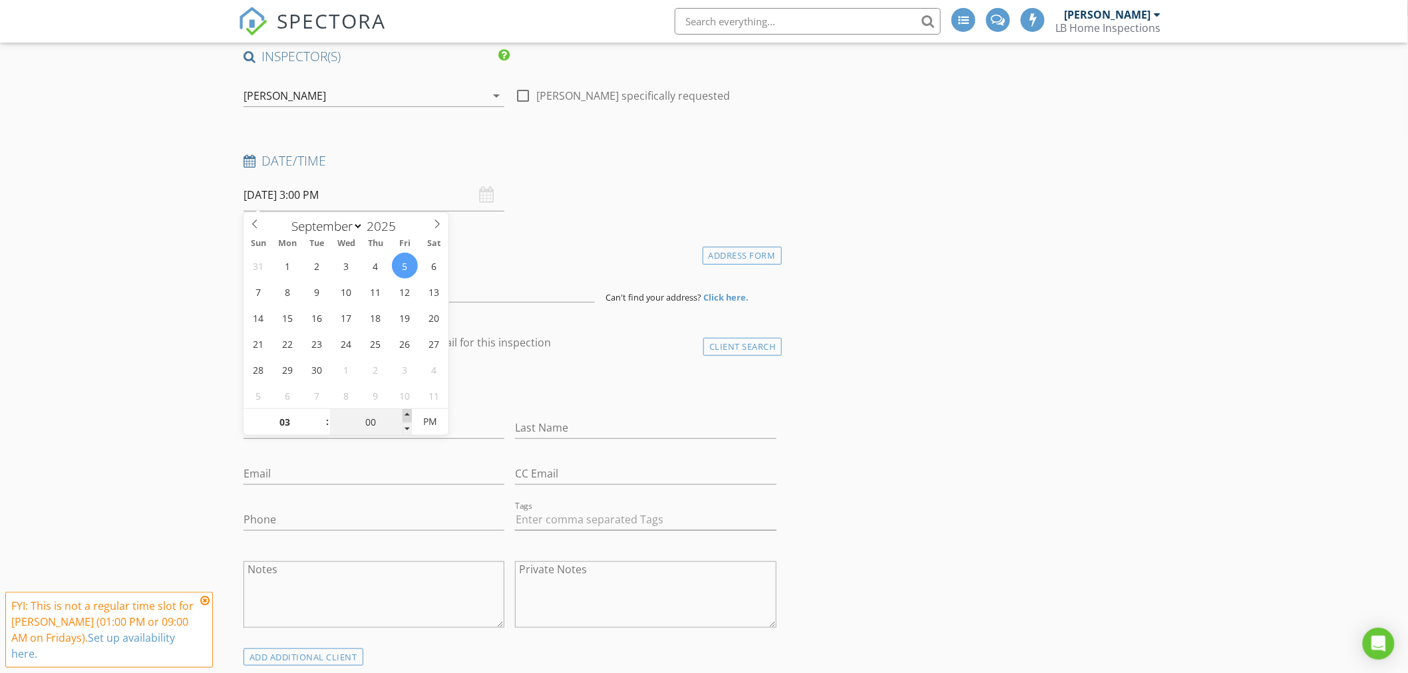
type input "05"
type input "09/05/2025 3:05 PM"
click at [408, 415] on span at bounding box center [407, 415] width 9 height 13
type input "10"
type input "09/05/2025 3:10 PM"
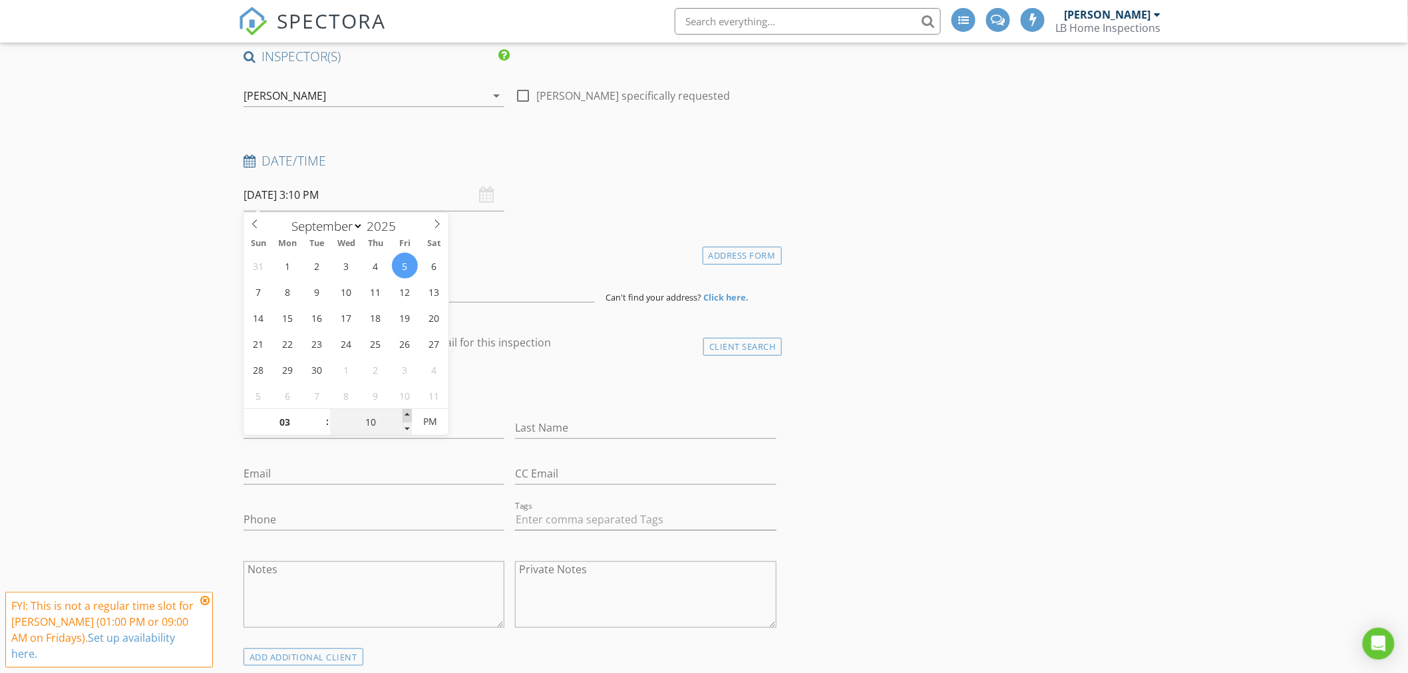
click at [408, 415] on span at bounding box center [407, 415] width 9 height 13
type input "15"
type input "09/05/2025 3:15 PM"
click at [408, 415] on span at bounding box center [407, 415] width 9 height 13
type input "20"
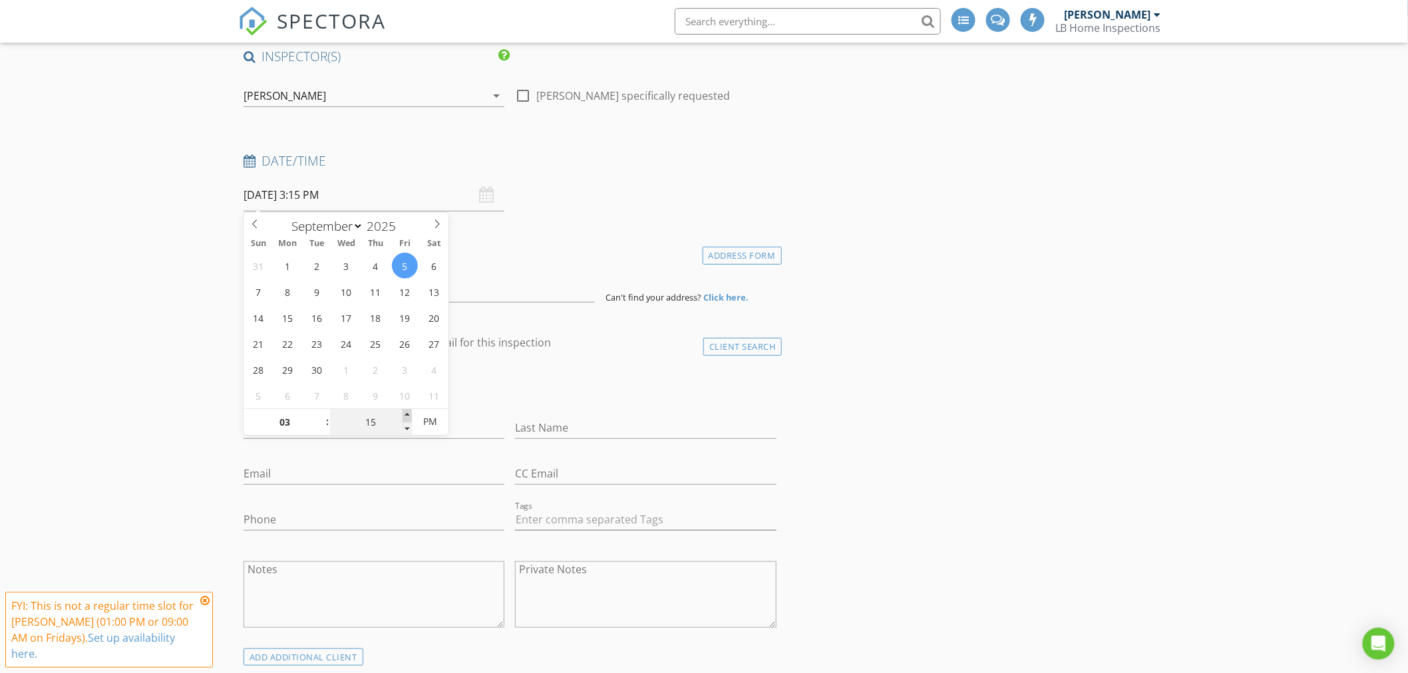
type input "09/05/2025 3:20 PM"
click at [408, 415] on span at bounding box center [407, 415] width 9 height 13
type input "25"
type input "09/05/2025 3:25 PM"
click at [408, 415] on span at bounding box center [407, 415] width 9 height 13
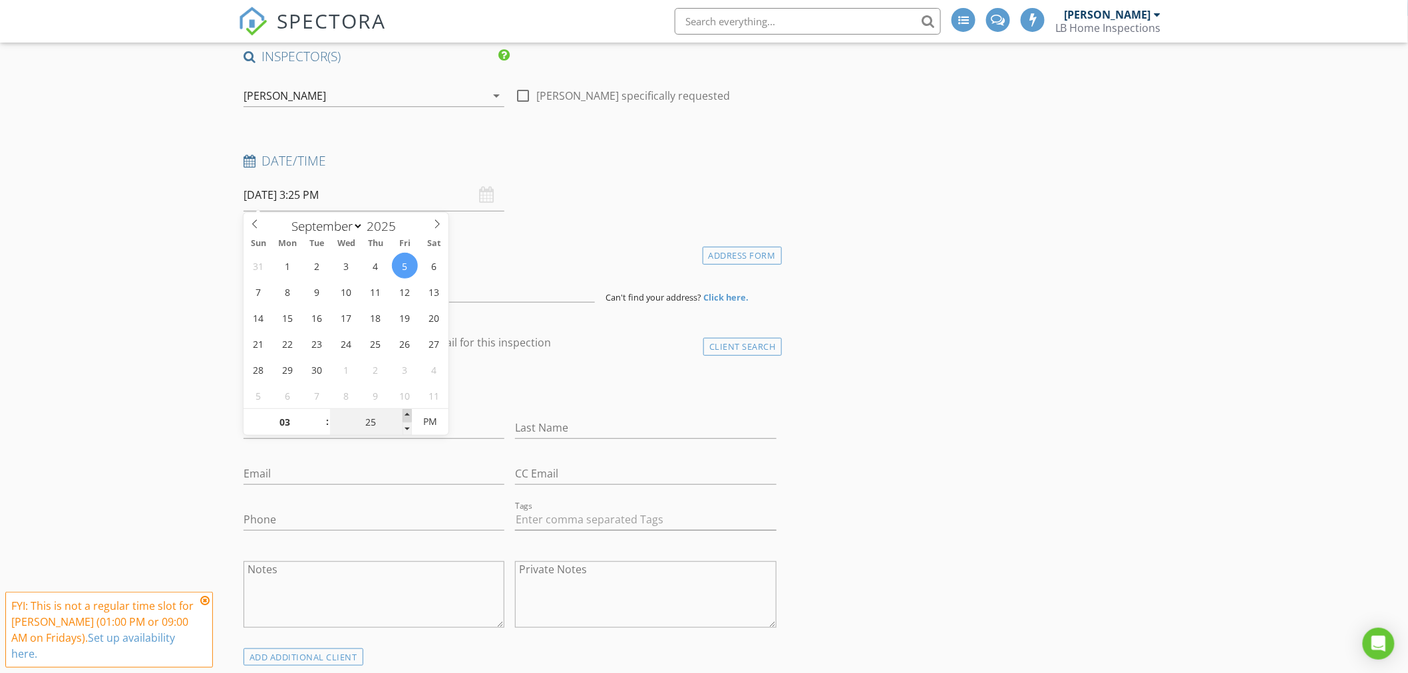
type input "30"
type input "09/05/2025 3:30 PM"
click at [407, 414] on span at bounding box center [407, 415] width 9 height 13
click at [623, 347] on h4 "client" at bounding box center [510, 343] width 533 height 17
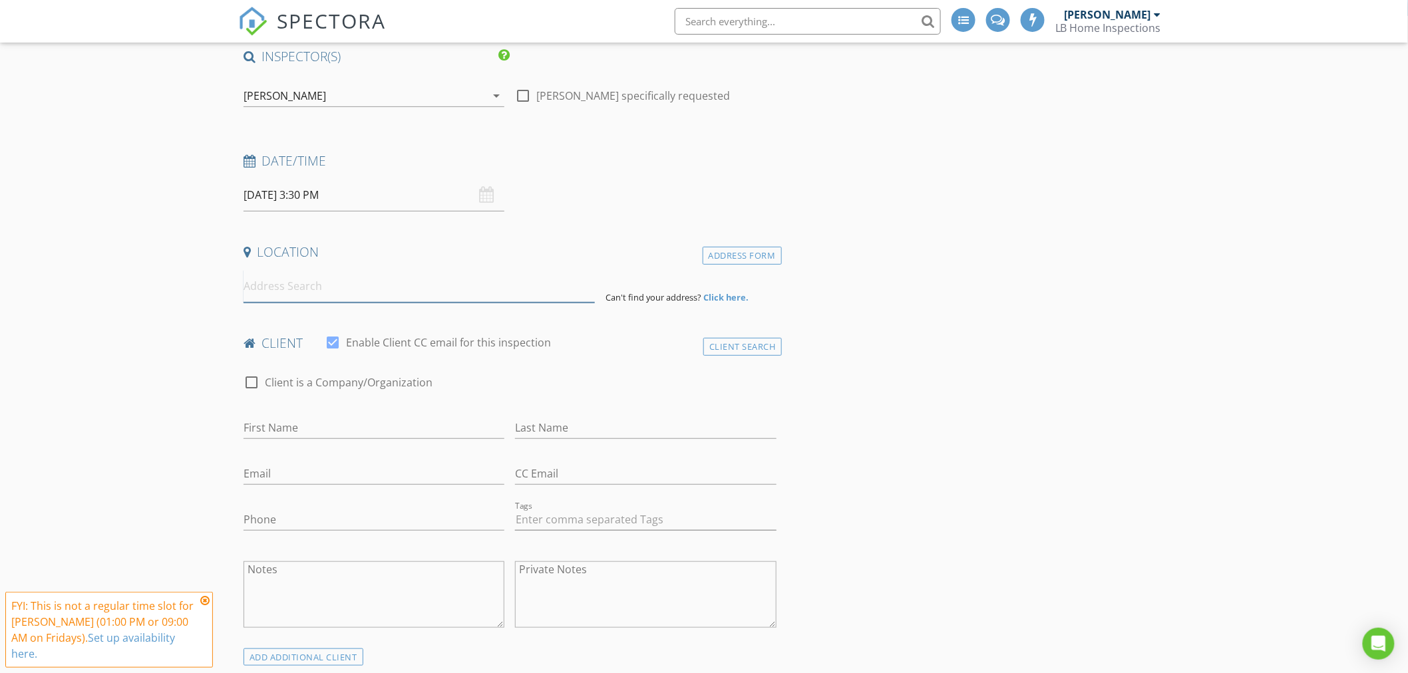
click at [309, 291] on input at bounding box center [419, 286] width 351 height 33
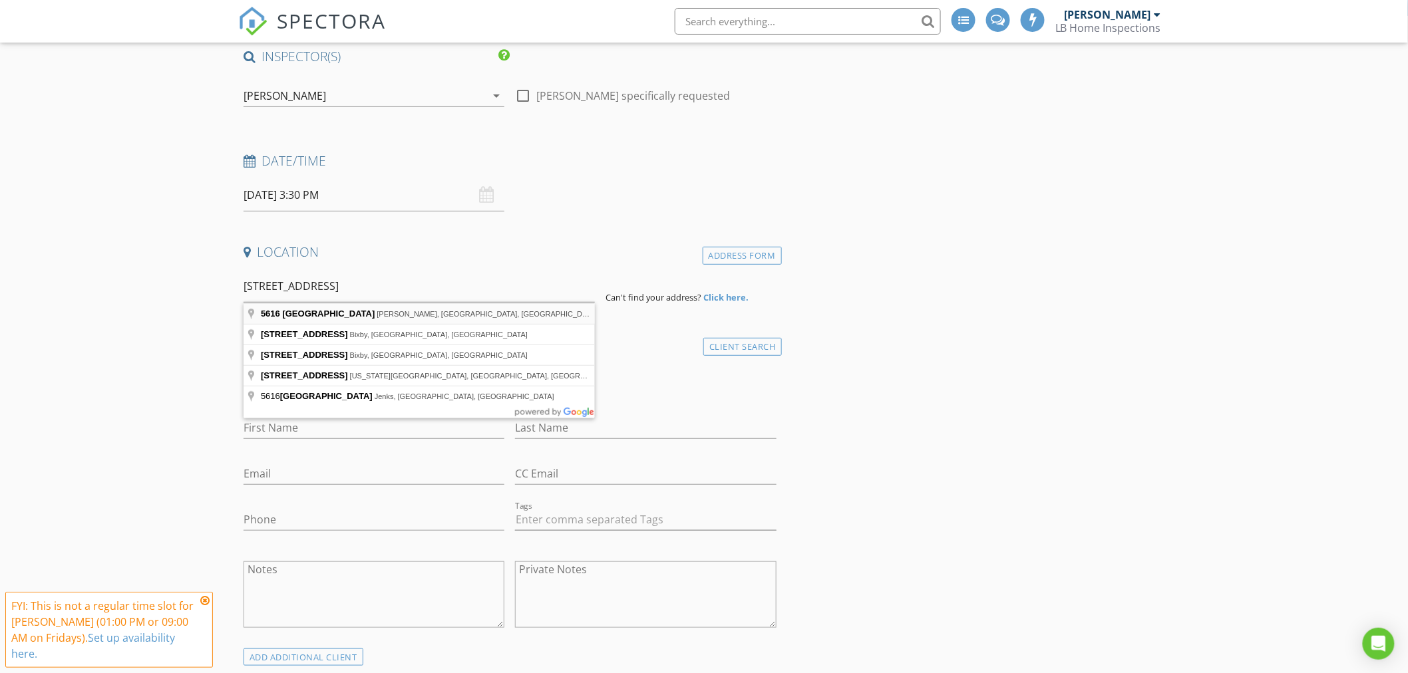
type input "5616 East 122nd Street, Perkins, OK, USA"
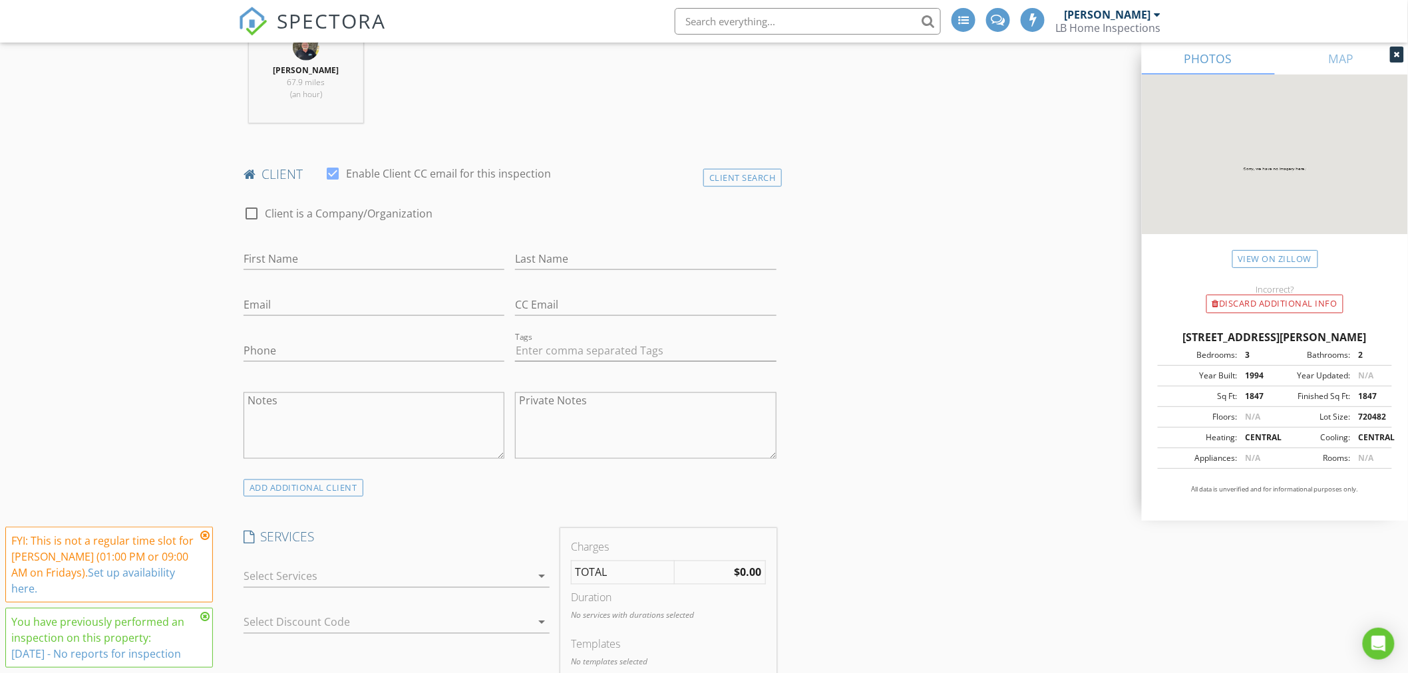
scroll to position [591, 0]
drag, startPoint x: 277, startPoint y: 255, endPoint x: 270, endPoint y: 260, distance: 8.1
click at [277, 255] on input "First Name" at bounding box center [374, 257] width 261 height 22
click at [709, 178] on div "Client Search" at bounding box center [742, 176] width 79 height 18
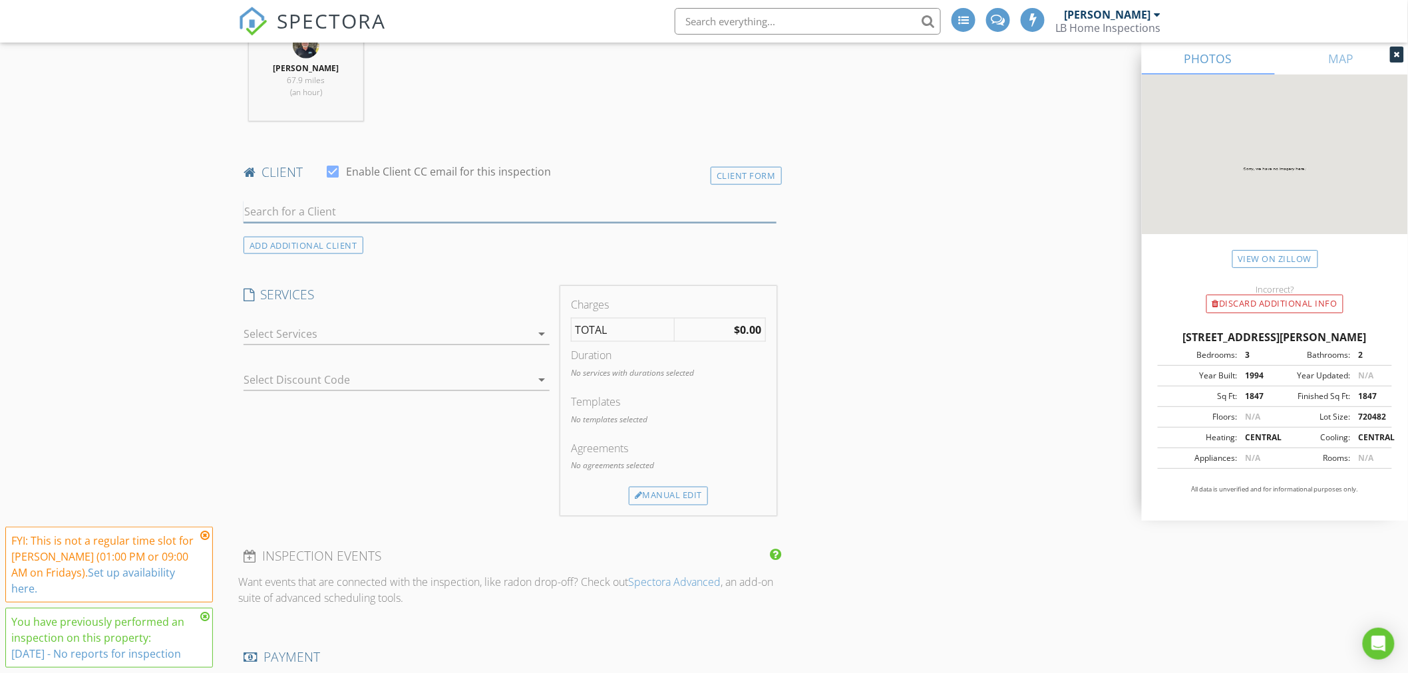
click at [342, 209] on input "text" at bounding box center [510, 212] width 533 height 22
type input "cassa"
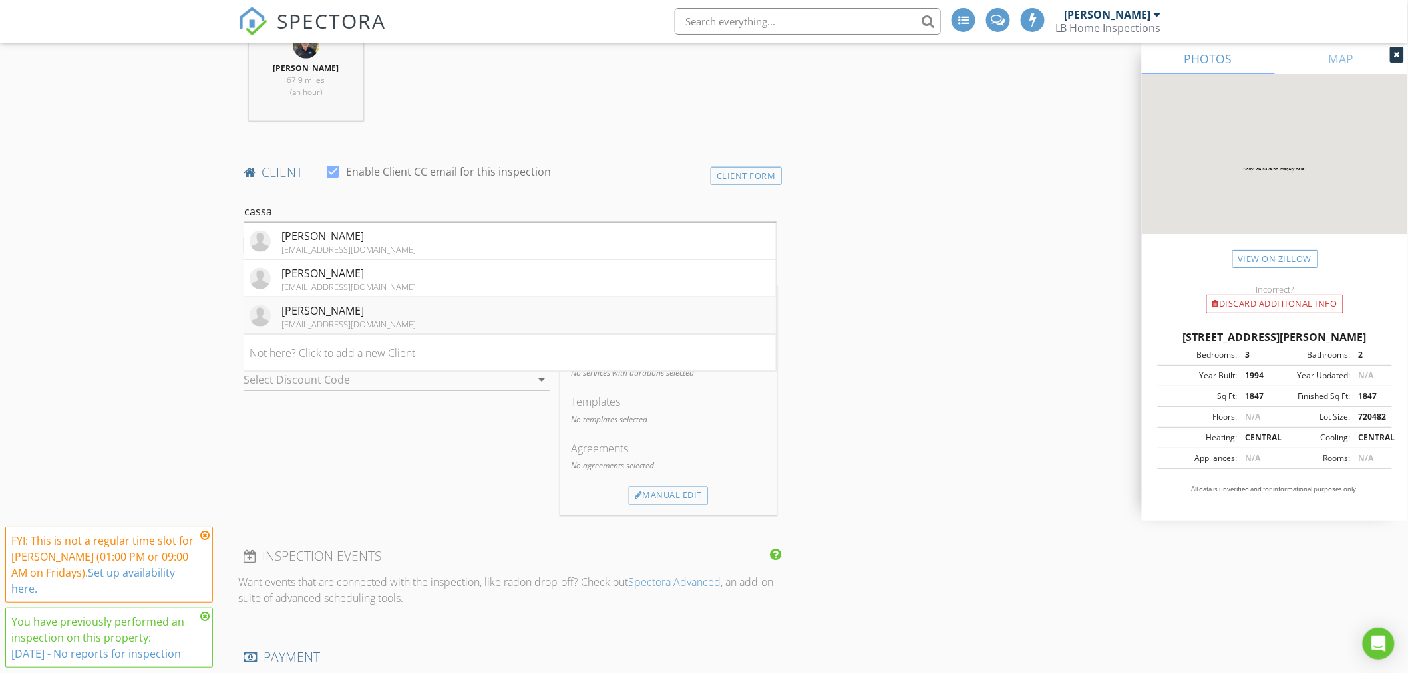
click at [347, 306] on div "Cassandra Johnson" at bounding box center [348, 311] width 134 height 16
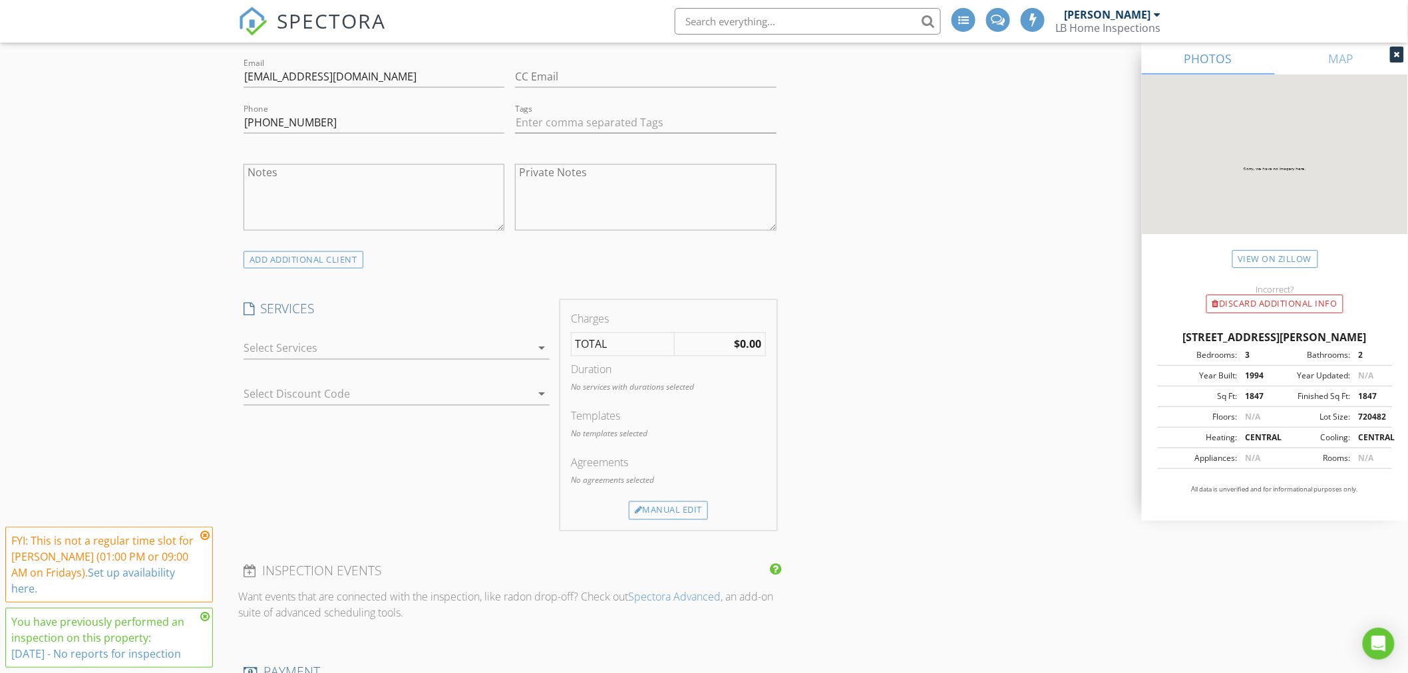
scroll to position [887, 0]
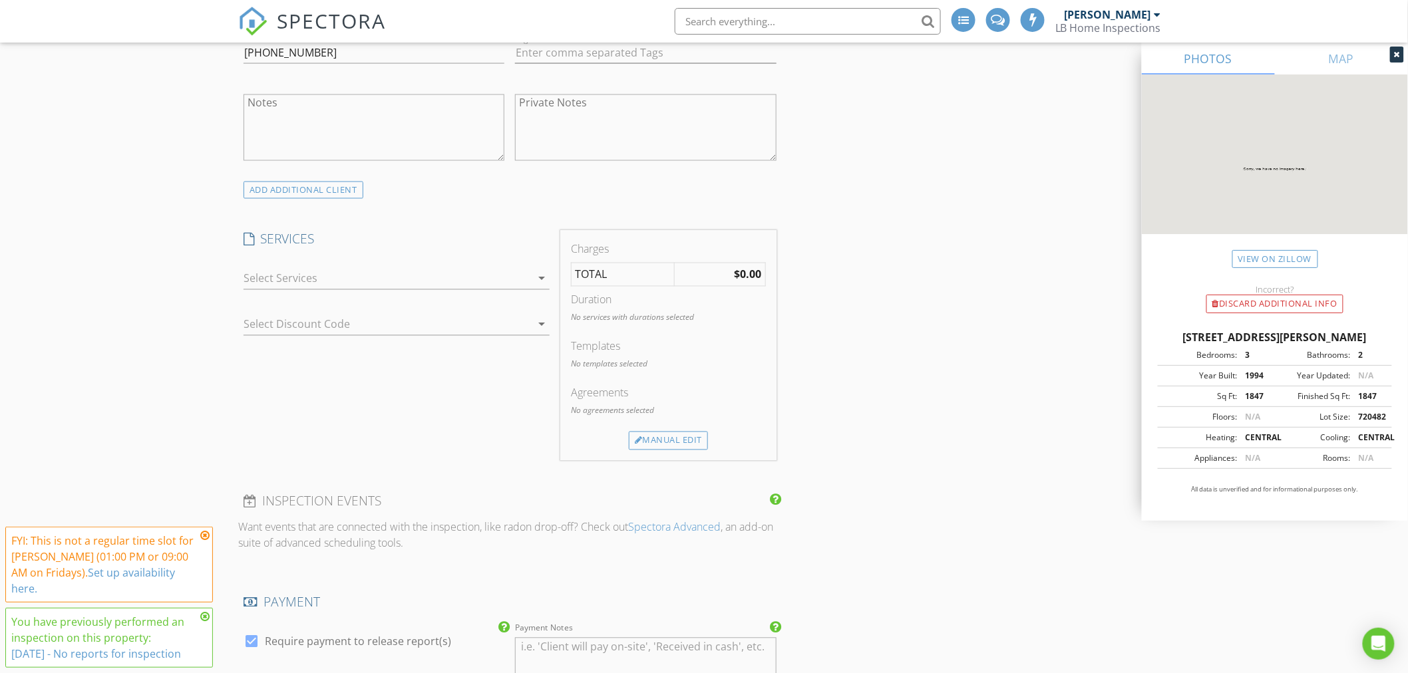
click at [301, 274] on div at bounding box center [387, 278] width 287 height 21
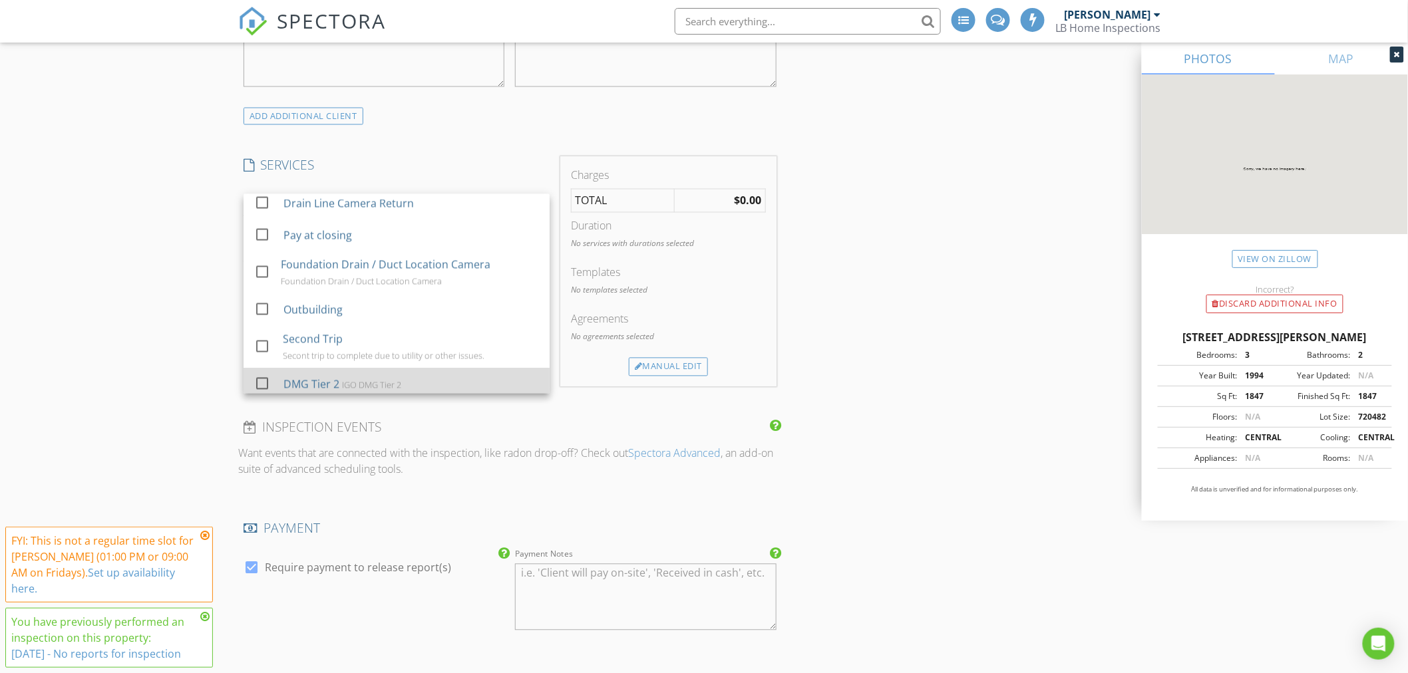
scroll to position [1009, 0]
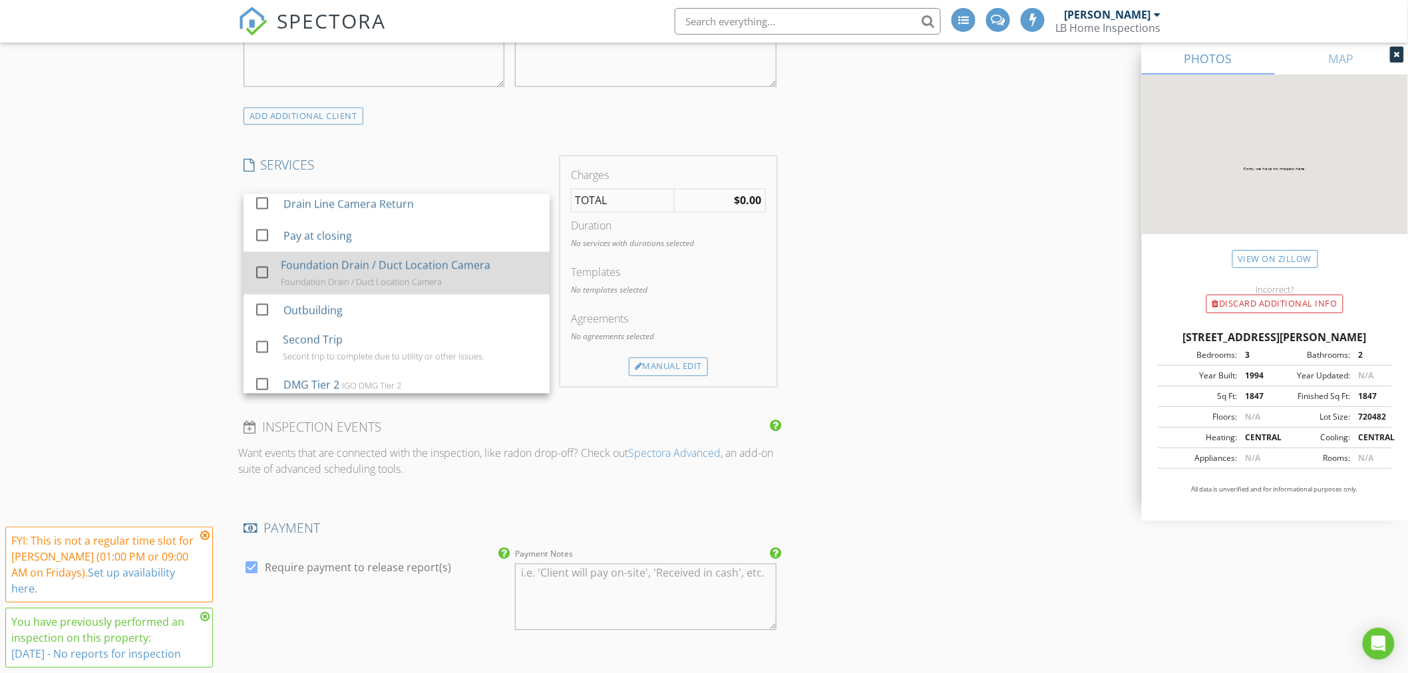
click at [336, 273] on div "Foundation Drain / Duct Location Camera" at bounding box center [386, 266] width 210 height 16
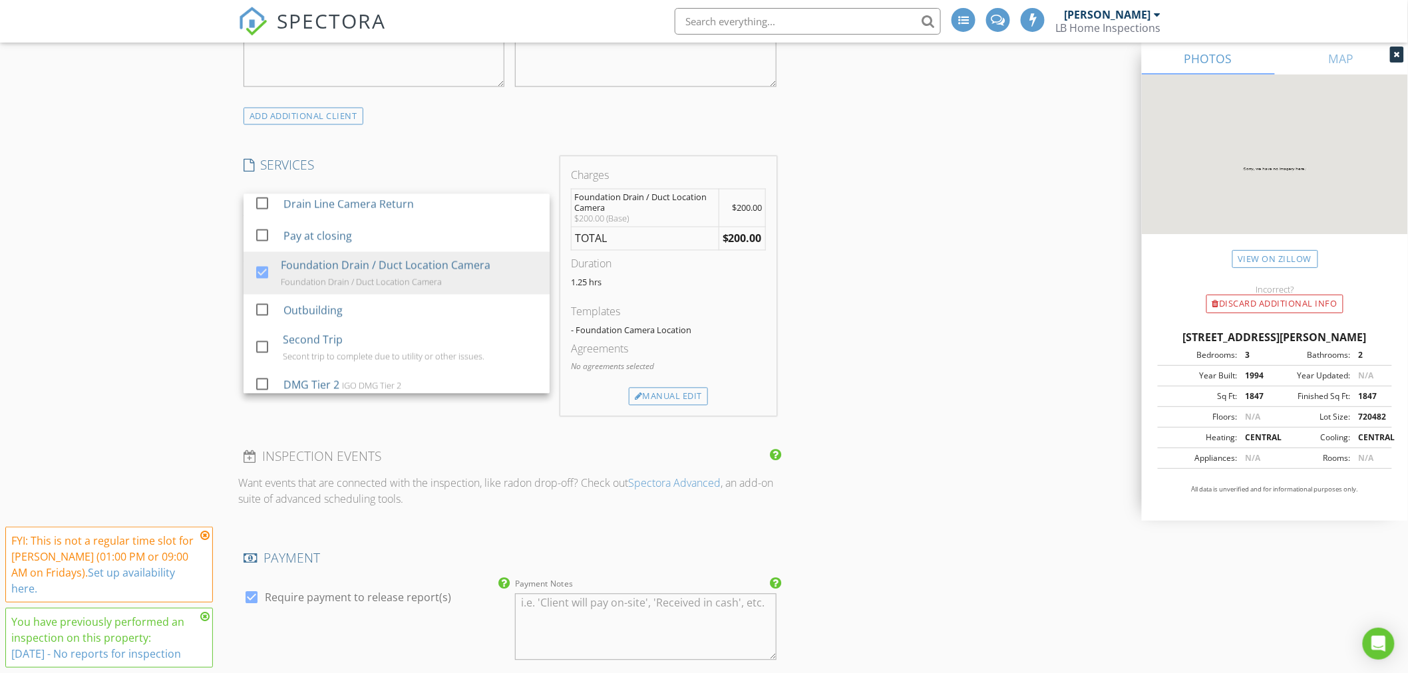
click at [147, 277] on div "New Inspection INSPECTOR(S) check_box Chad Lamb PRIMARY check_box_outline_blank…" at bounding box center [704, 488] width 1408 height 2661
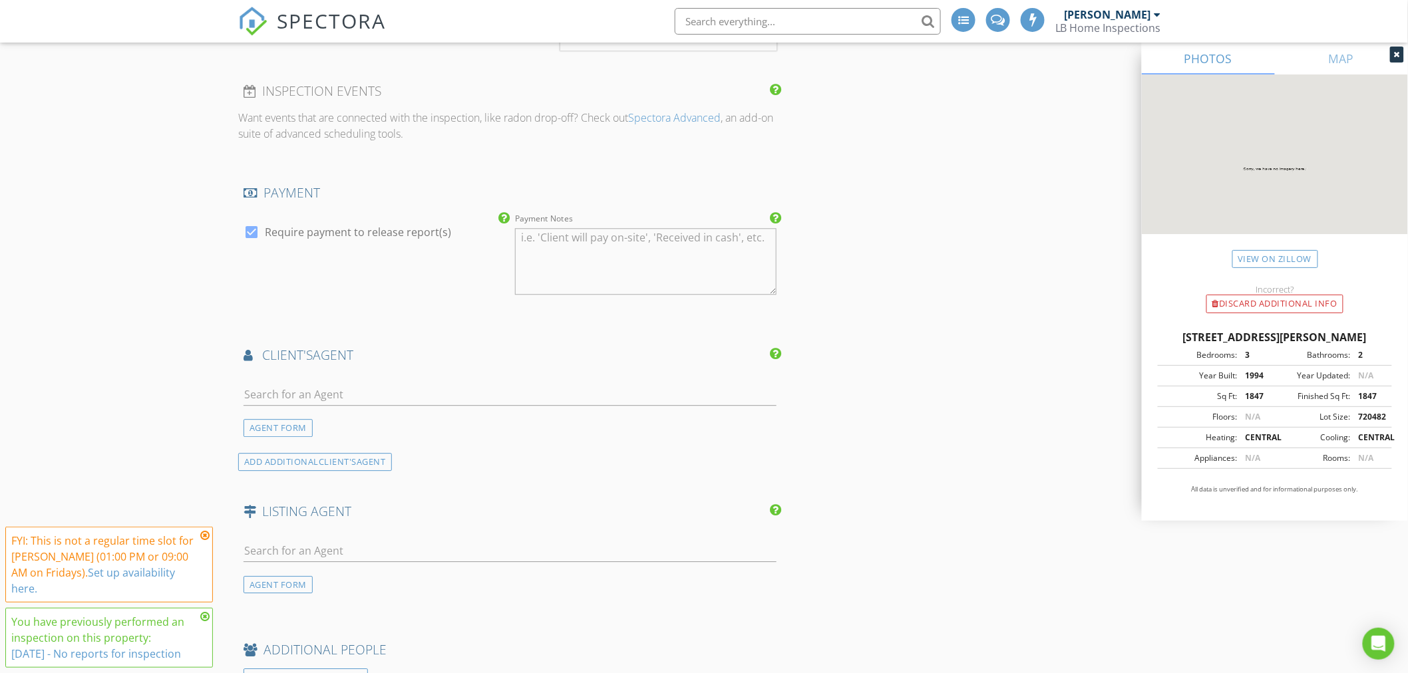
scroll to position [1331, 0]
click at [293, 391] on input "text" at bounding box center [510, 391] width 533 height 22
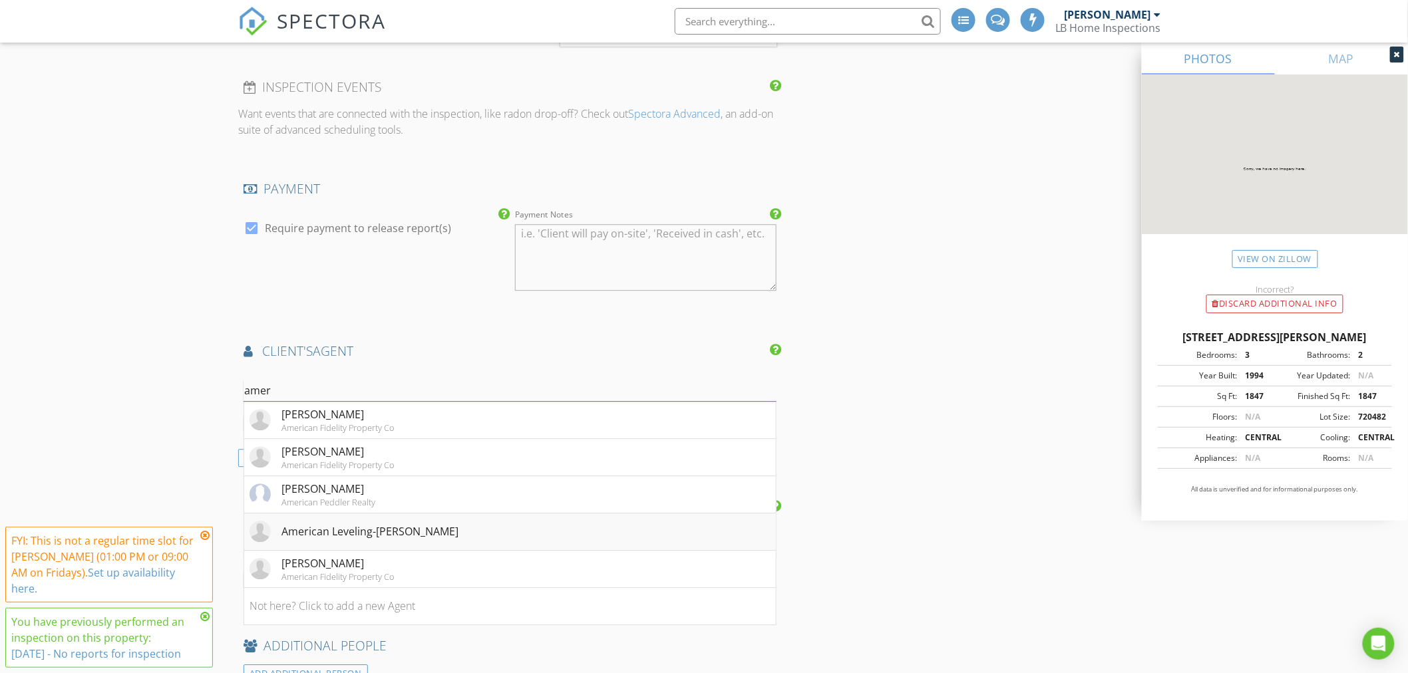
type input "amer"
click at [369, 530] on div "American Leveling-Ram Jack Veronica Hudson" at bounding box center [369, 532] width 177 height 16
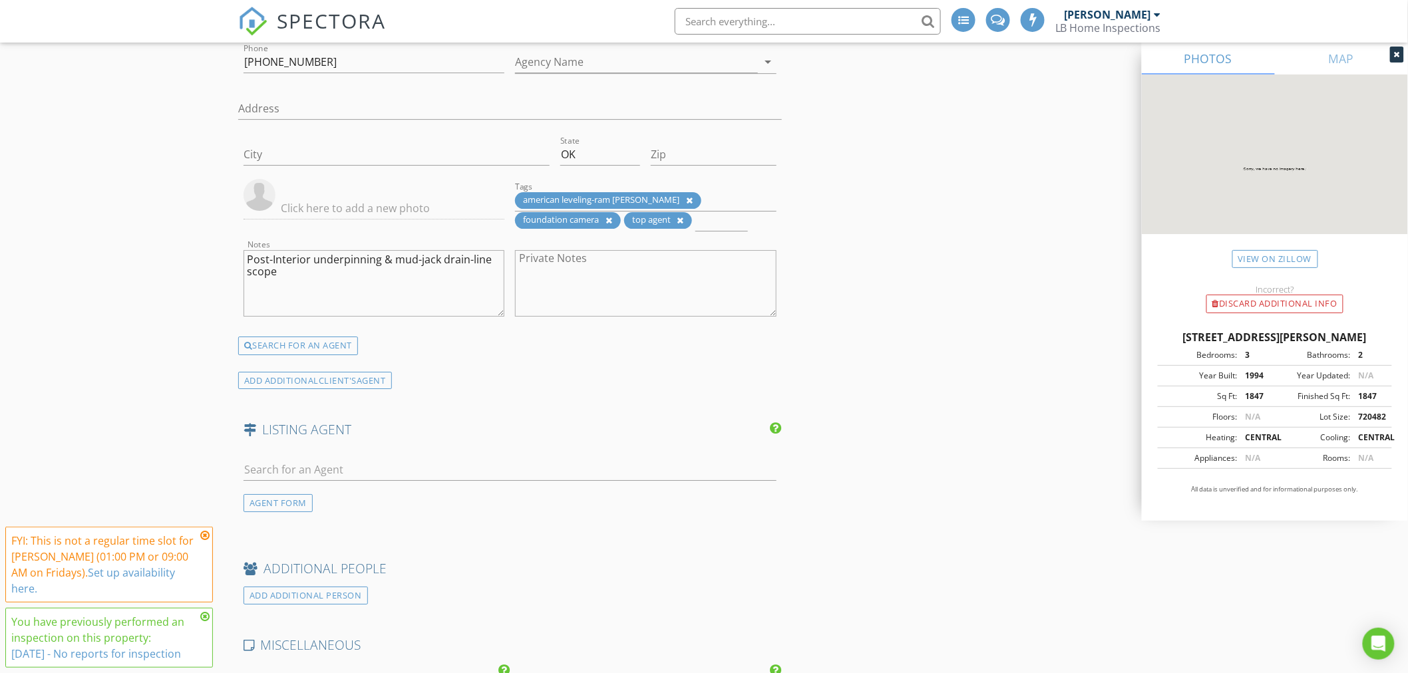
scroll to position [1774, 0]
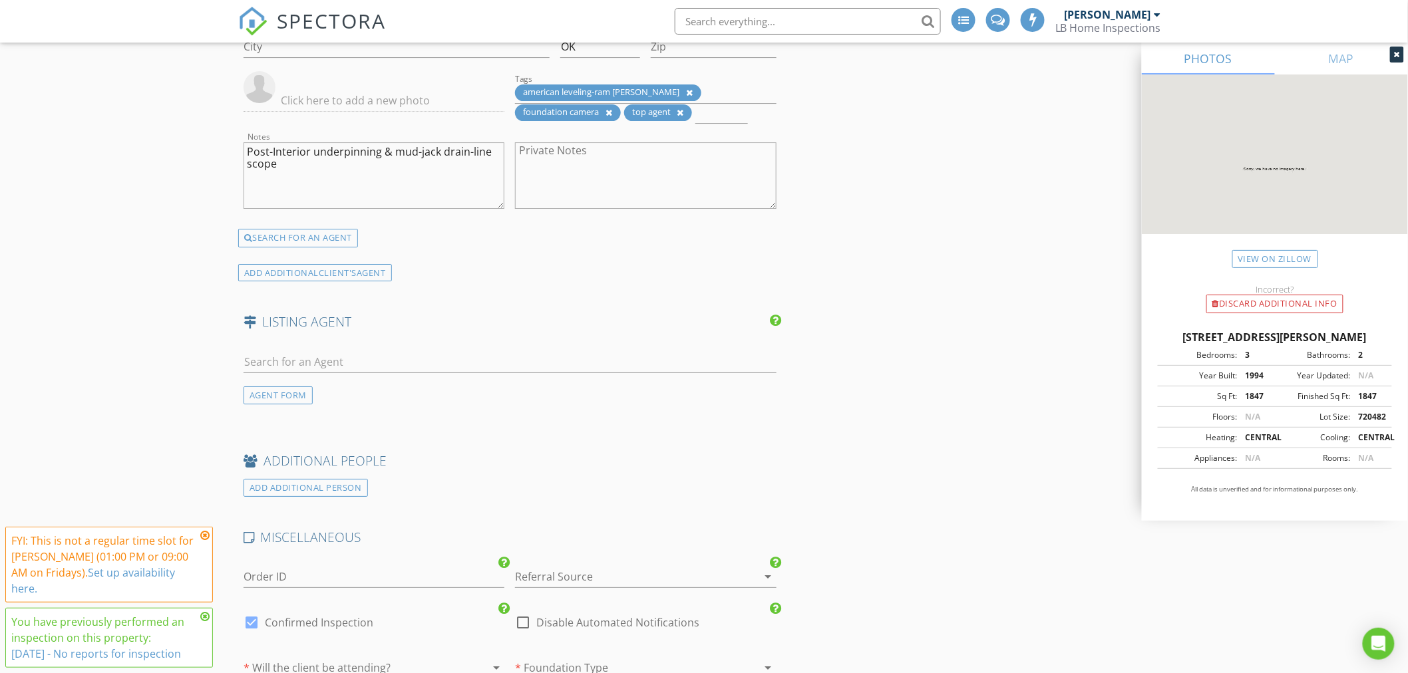
scroll to position [1848, 0]
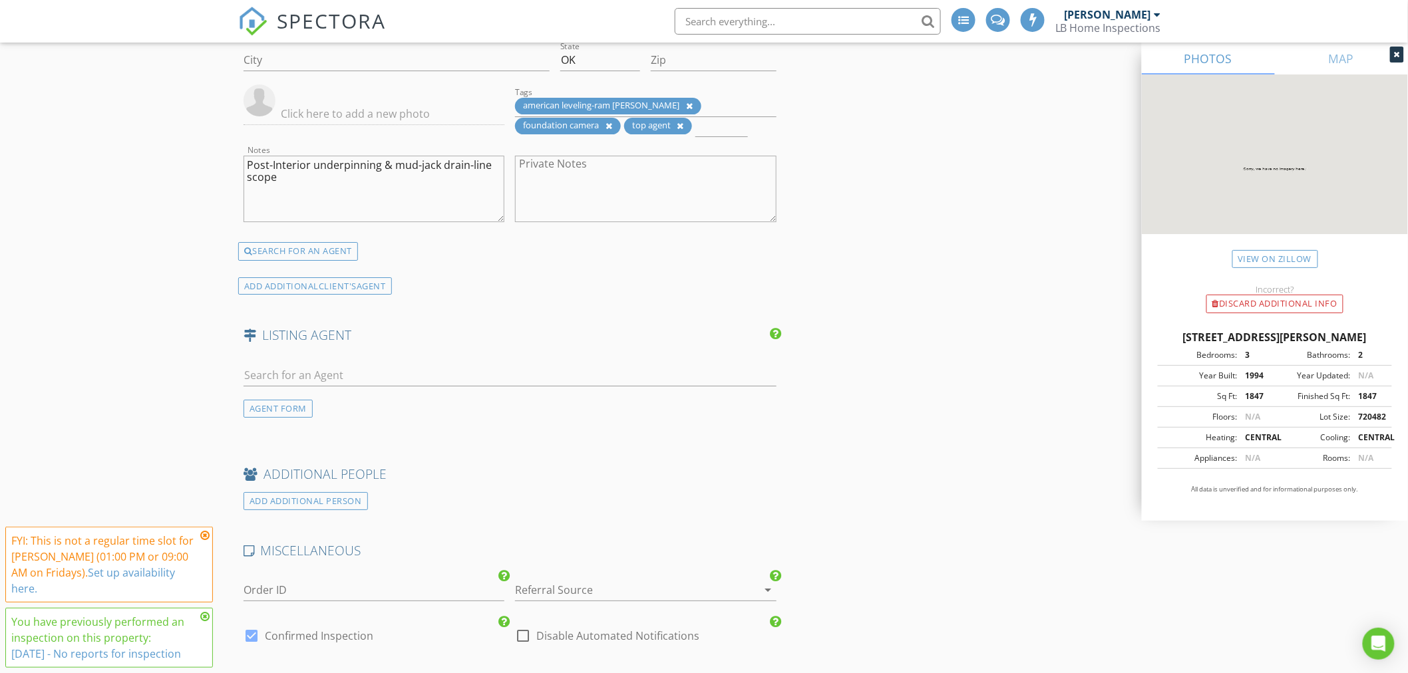
click at [681, 124] on icon at bounding box center [680, 126] width 7 height 9
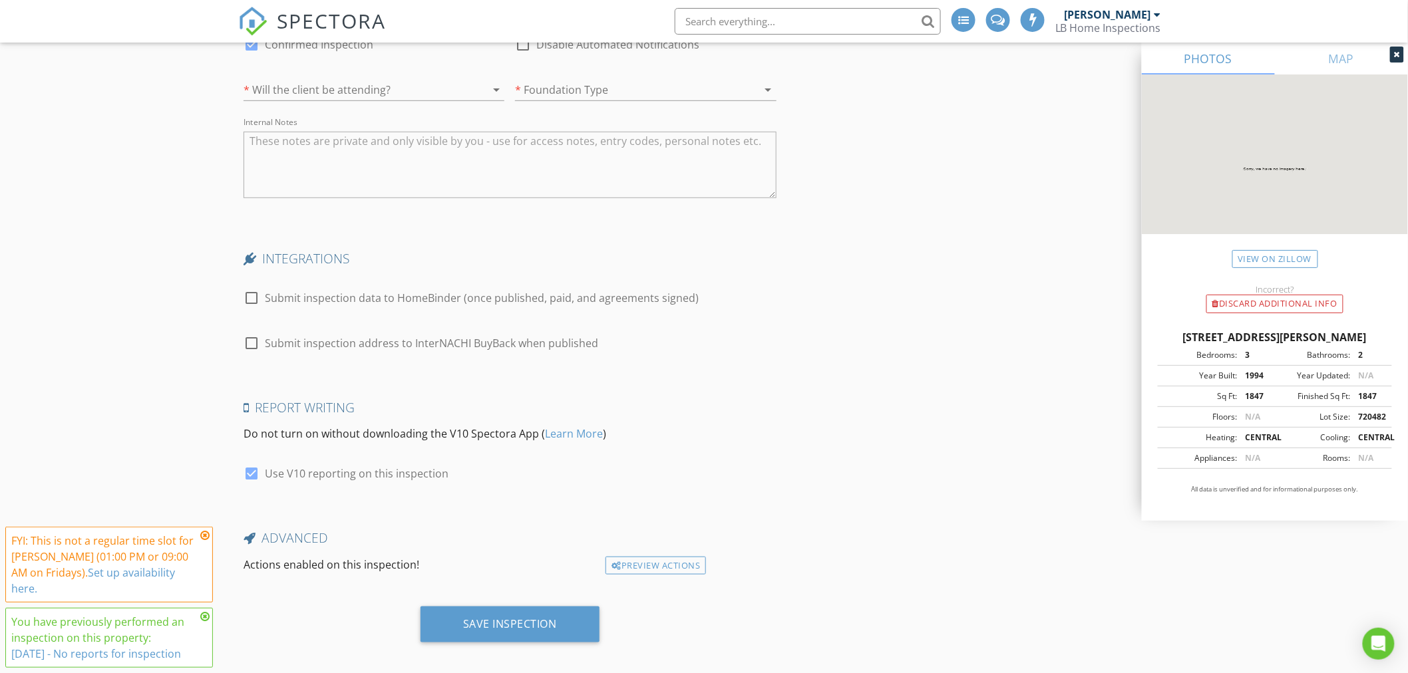
scroll to position [2452, 0]
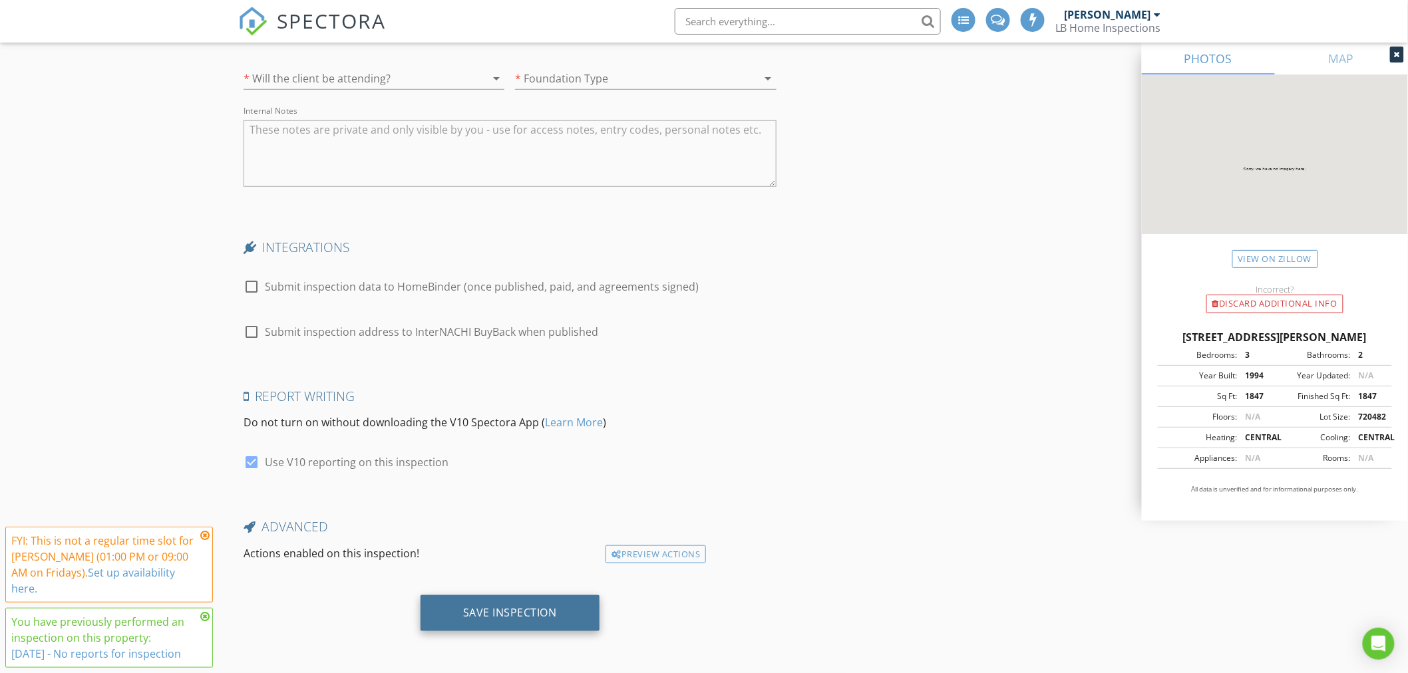
click at [481, 621] on div "Save Inspection" at bounding box center [510, 614] width 179 height 36
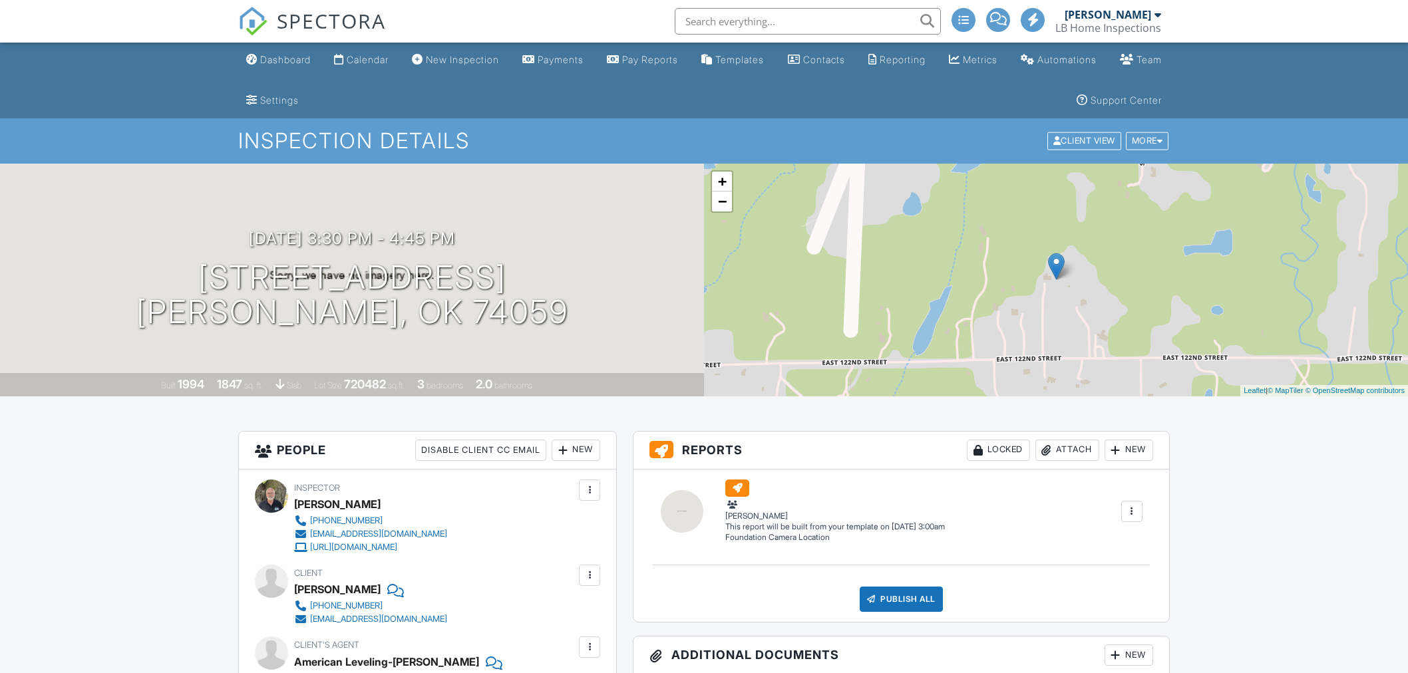
scroll to position [49, 0]
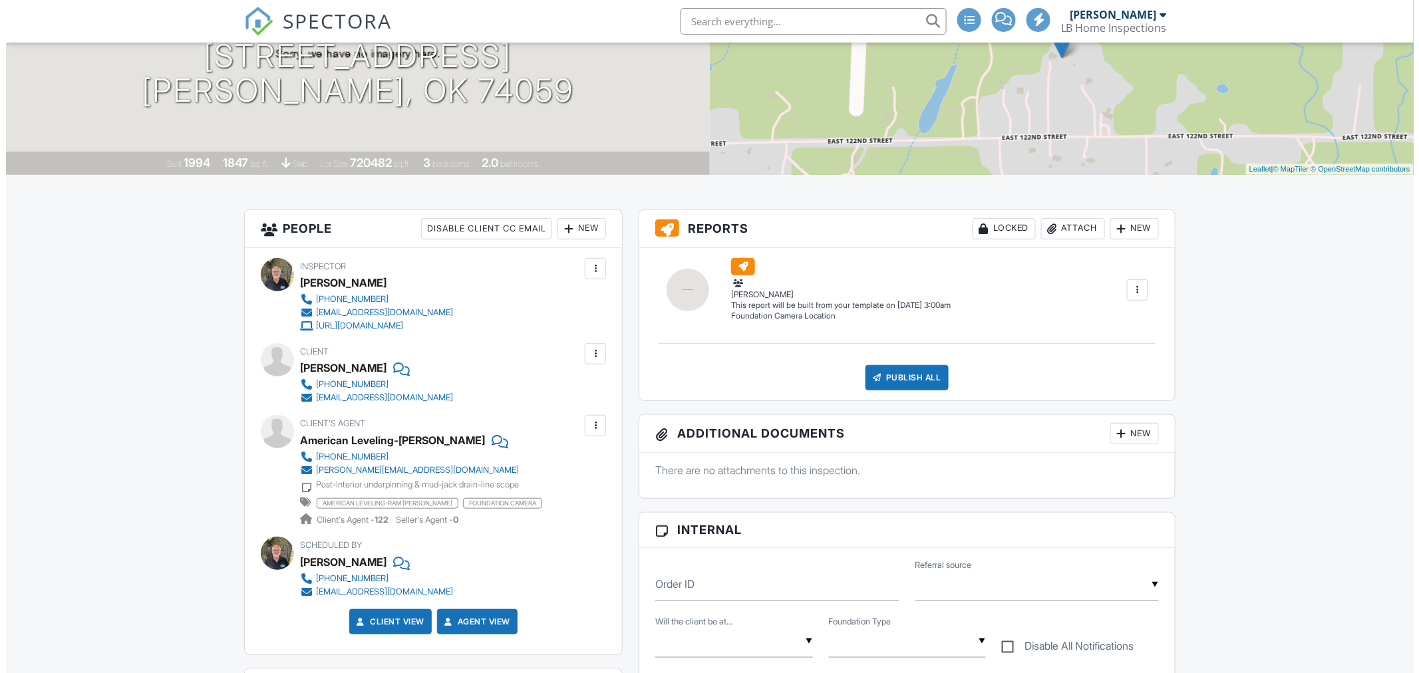
scroll to position [0, 0]
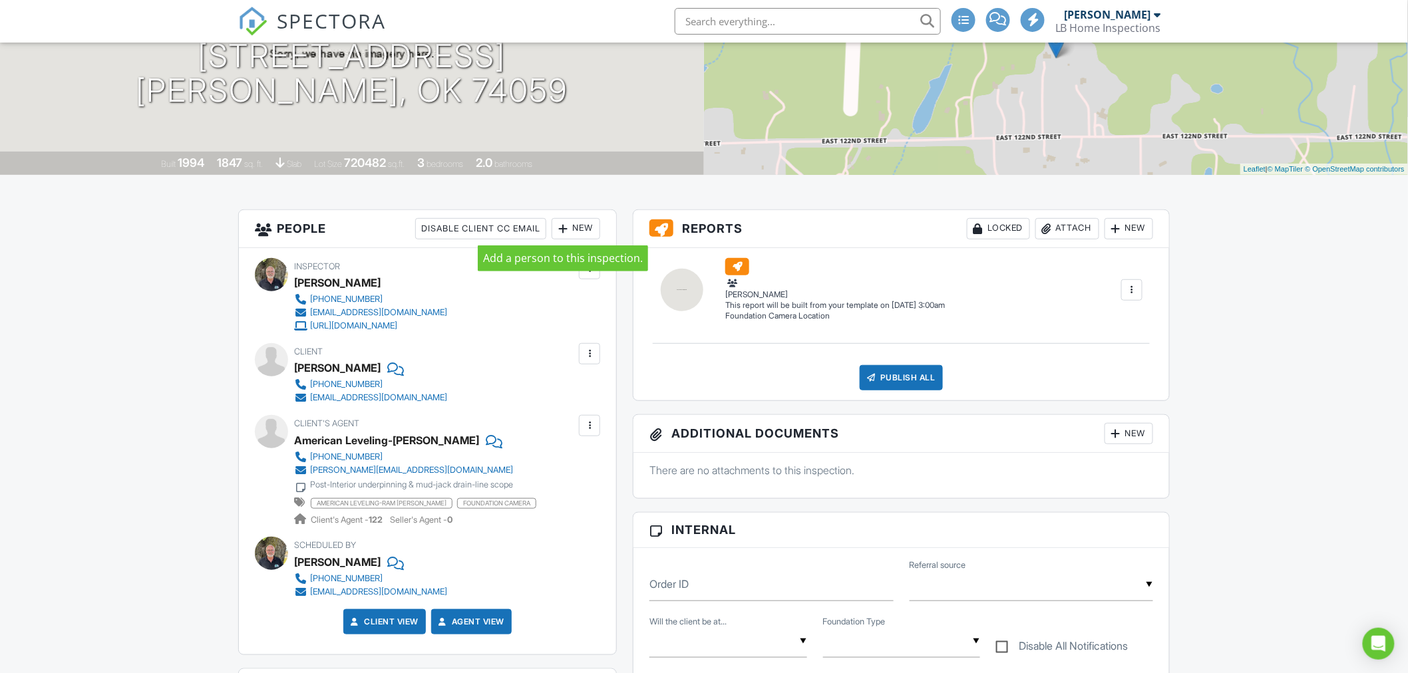
click at [566, 229] on div at bounding box center [562, 228] width 13 height 13
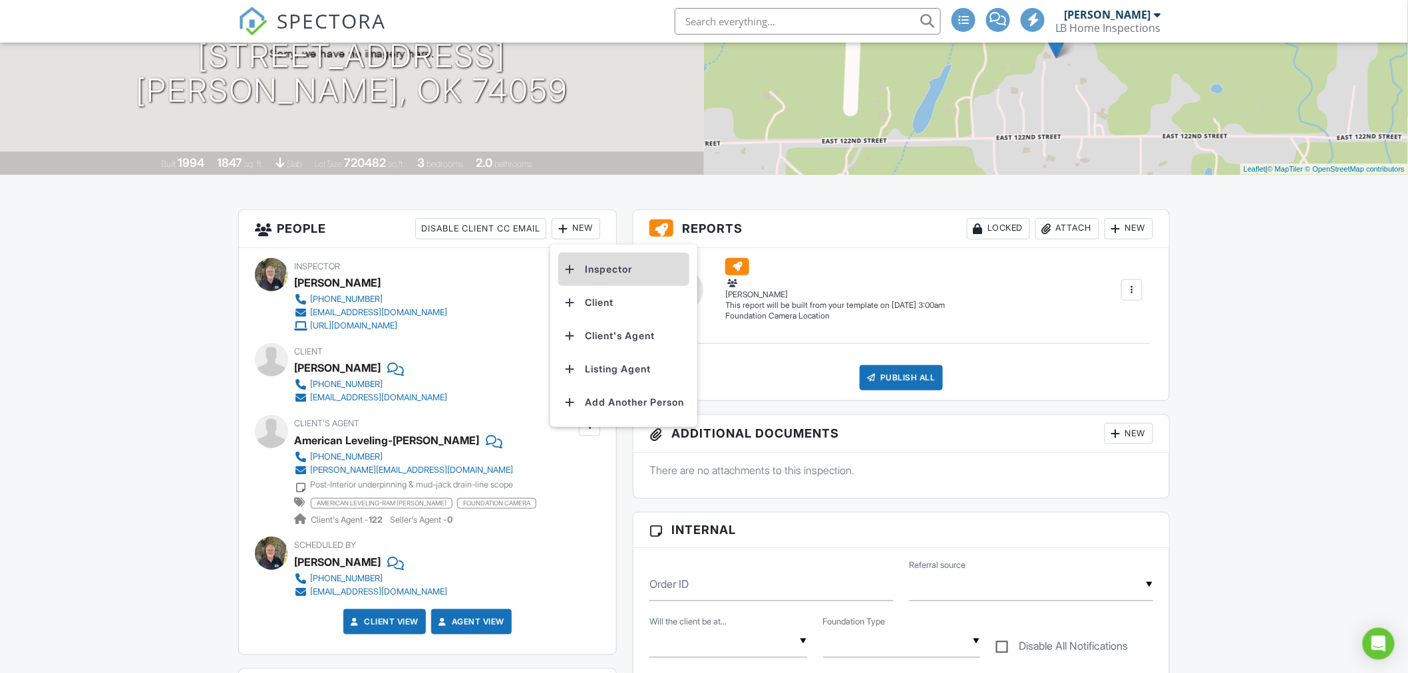
click at [598, 267] on li "Inspector" at bounding box center [623, 269] width 131 height 33
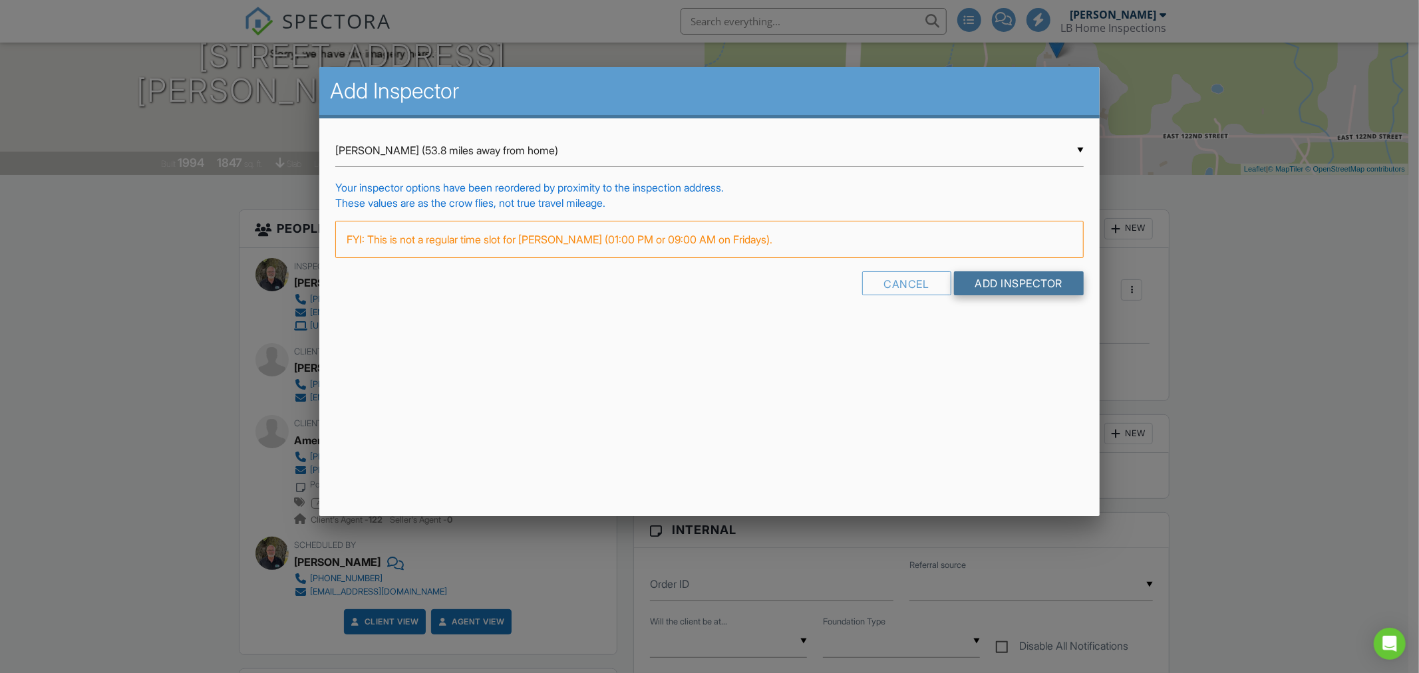
click at [988, 280] on input "Add Inspector" at bounding box center [1019, 283] width 130 height 24
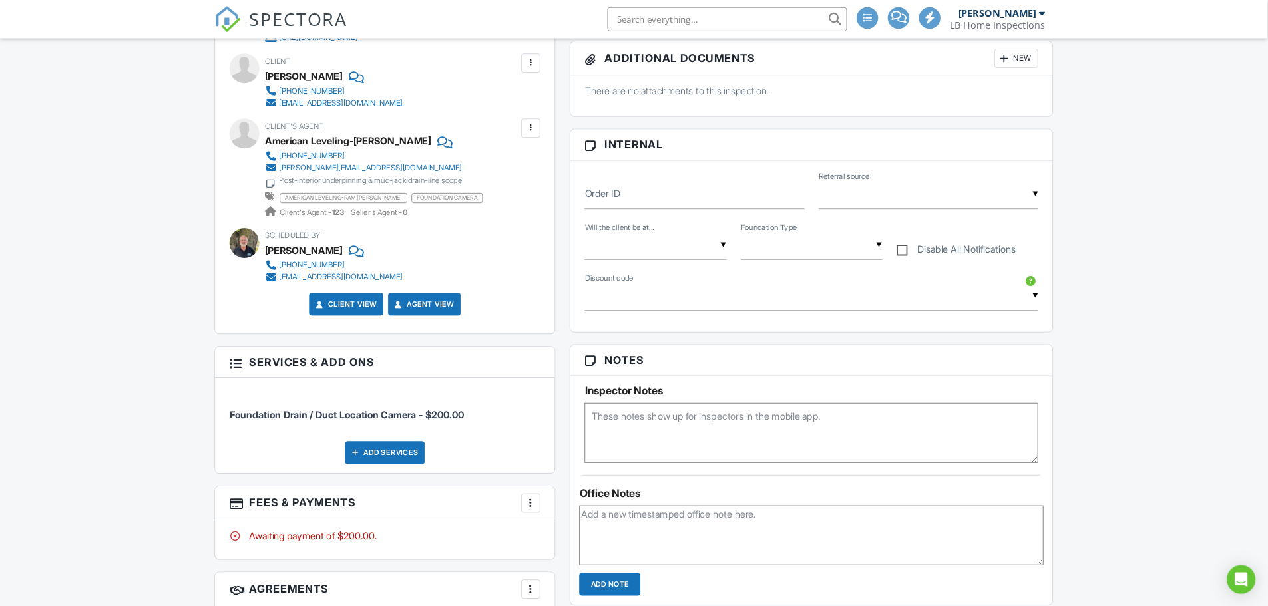
scroll to position [32, 0]
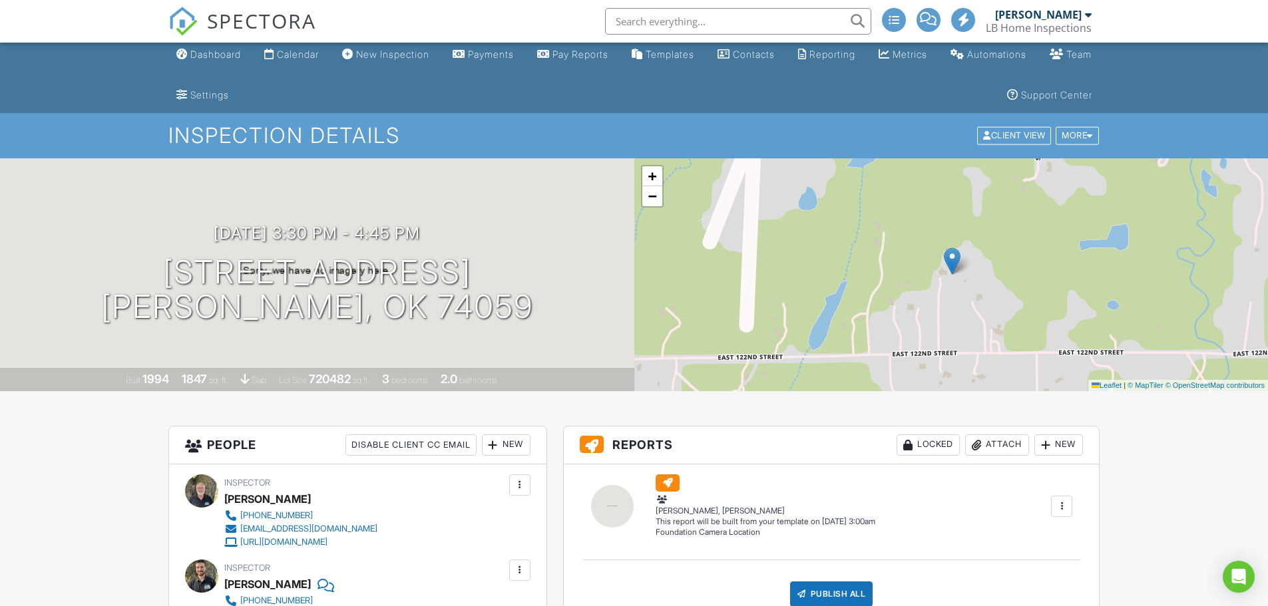
scroll to position [0, 0]
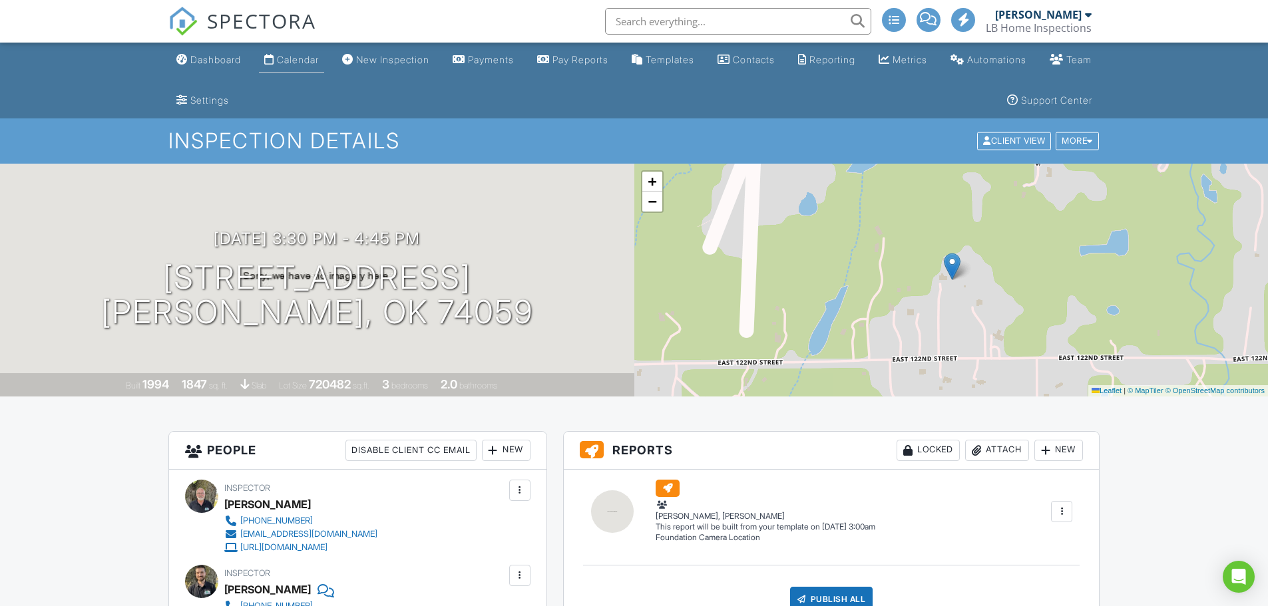
click at [306, 61] on div "Calendar" at bounding box center [298, 59] width 42 height 11
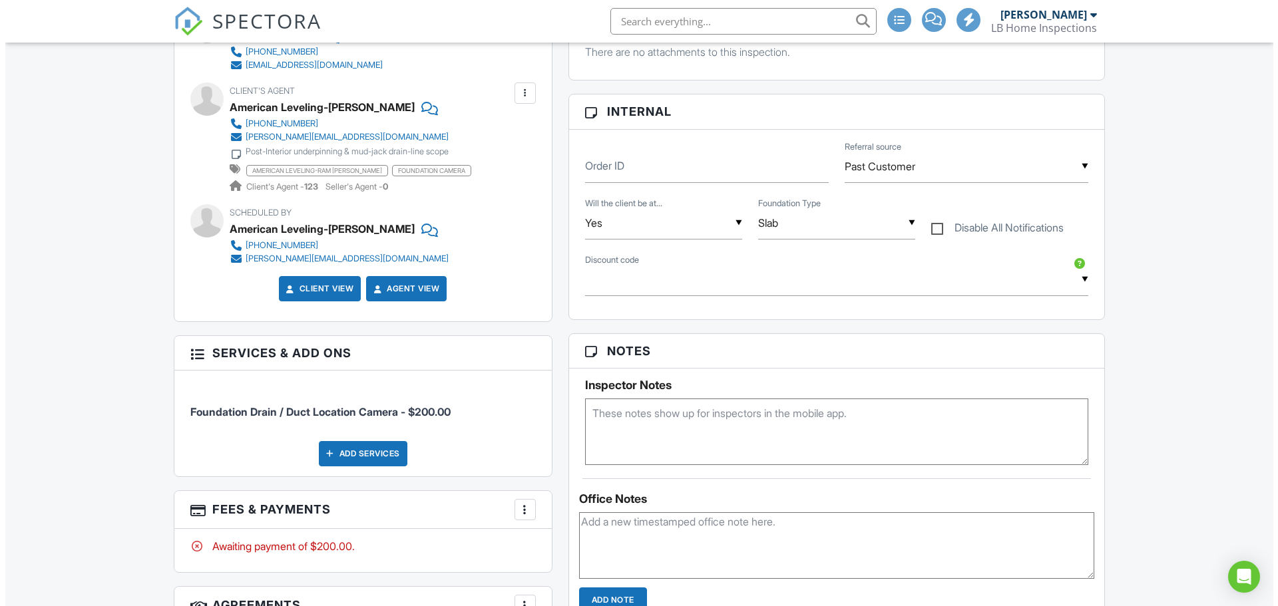
scroll to position [673, 0]
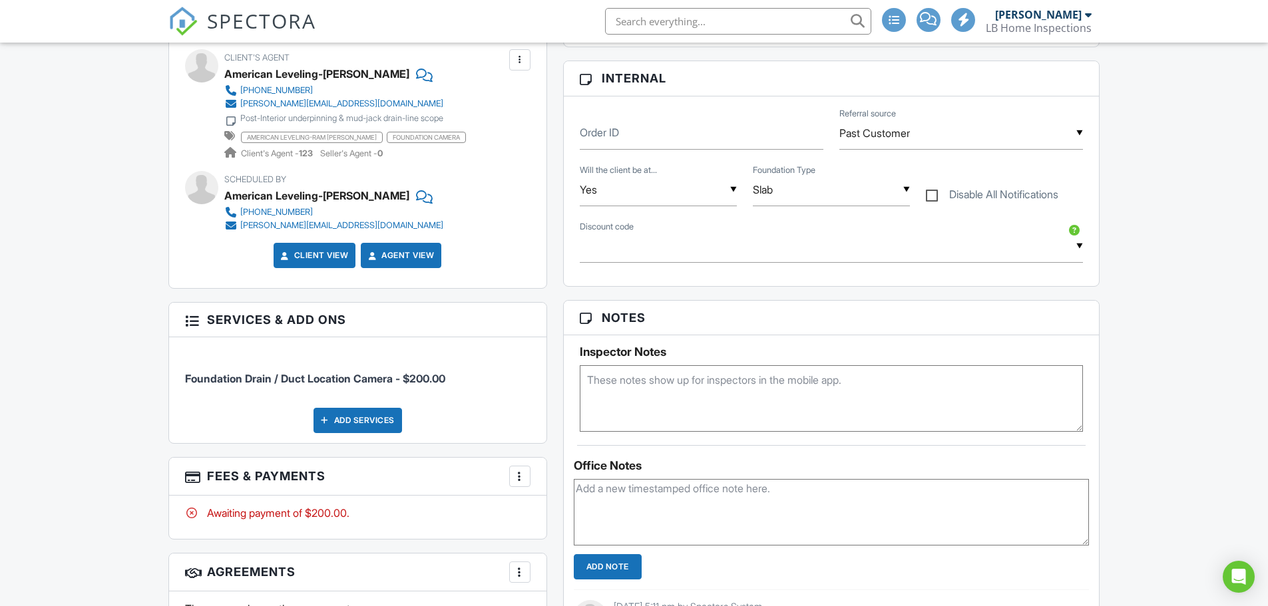
click at [380, 419] on div "Add Services" at bounding box center [357, 420] width 89 height 25
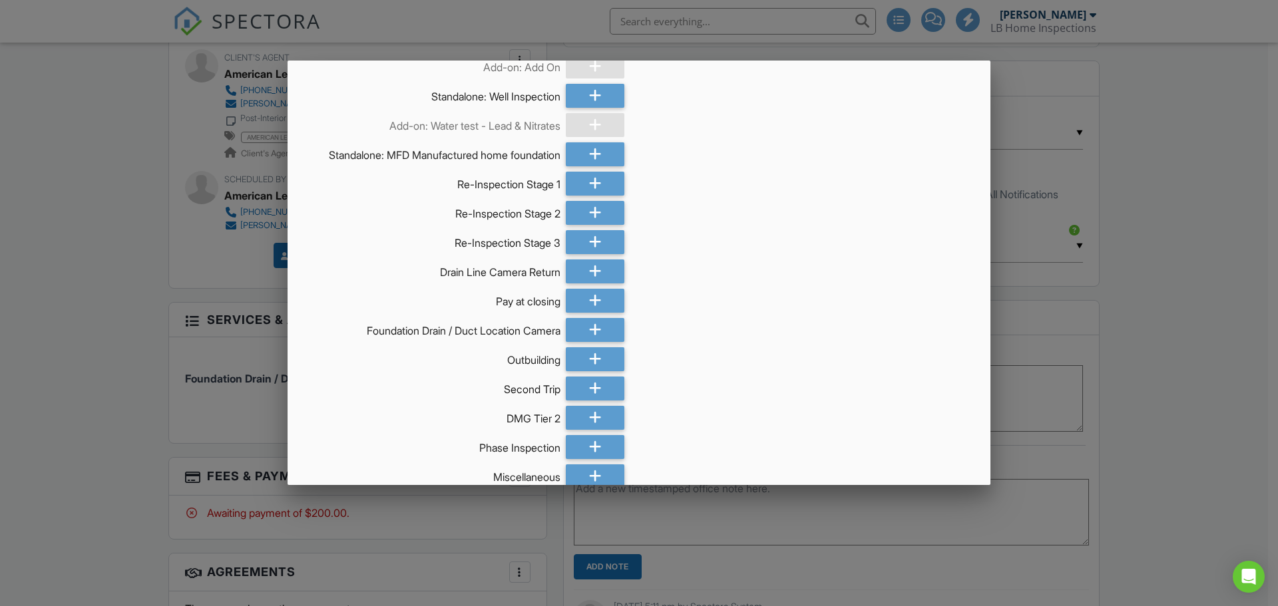
scroll to position [2857, 0]
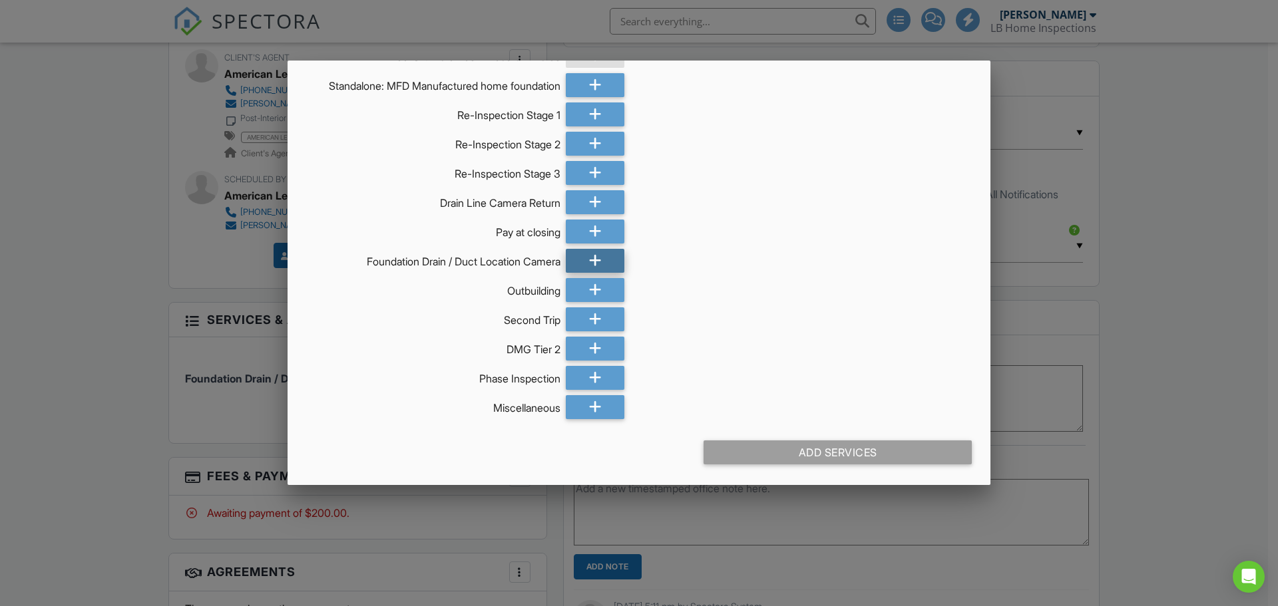
click at [598, 259] on div at bounding box center [595, 261] width 59 height 24
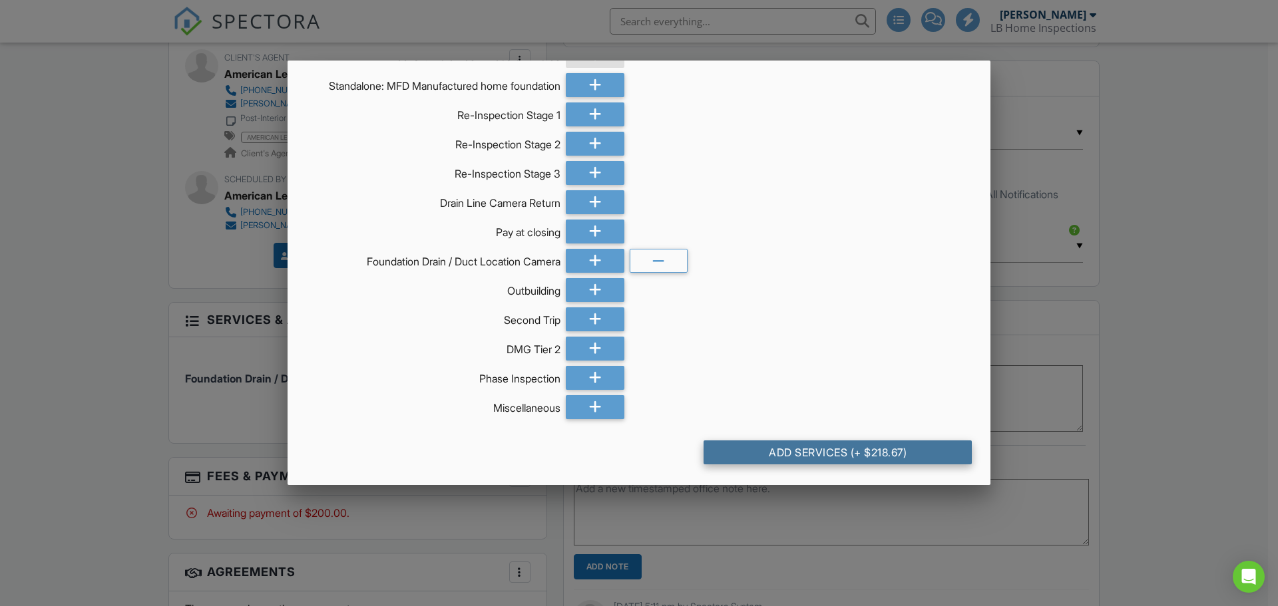
click at [840, 452] on div "Add Services (+ $218.67)" at bounding box center [837, 453] width 268 height 24
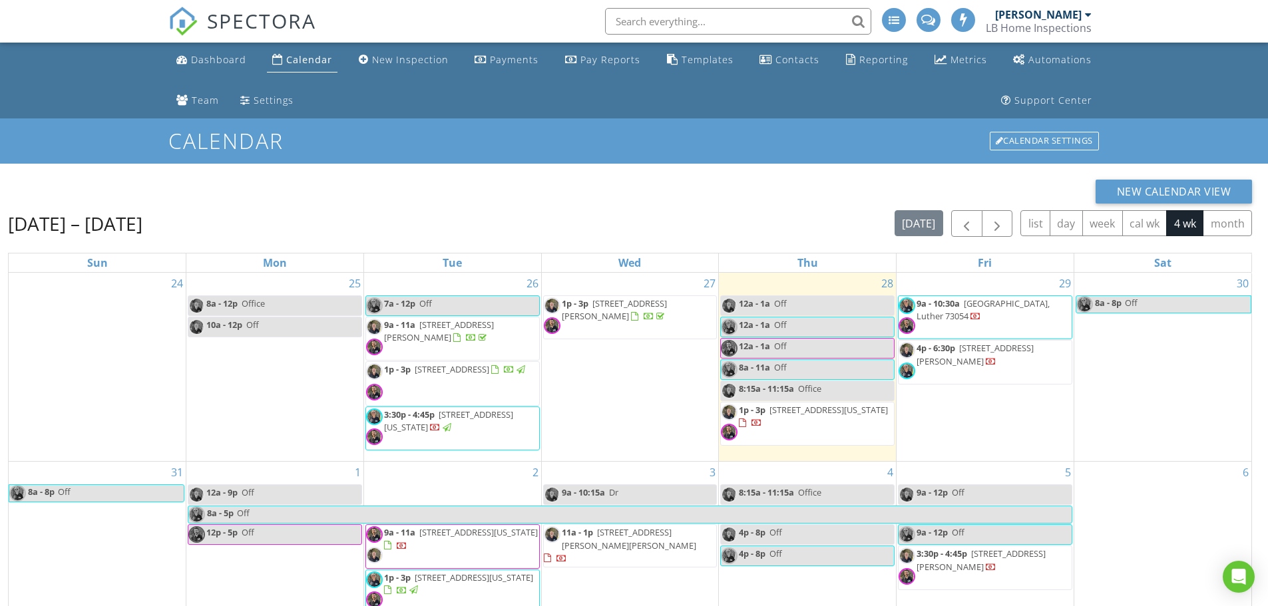
click at [311, 59] on div "Calendar" at bounding box center [309, 59] width 46 height 13
click at [271, 100] on div "Settings" at bounding box center [274, 100] width 40 height 13
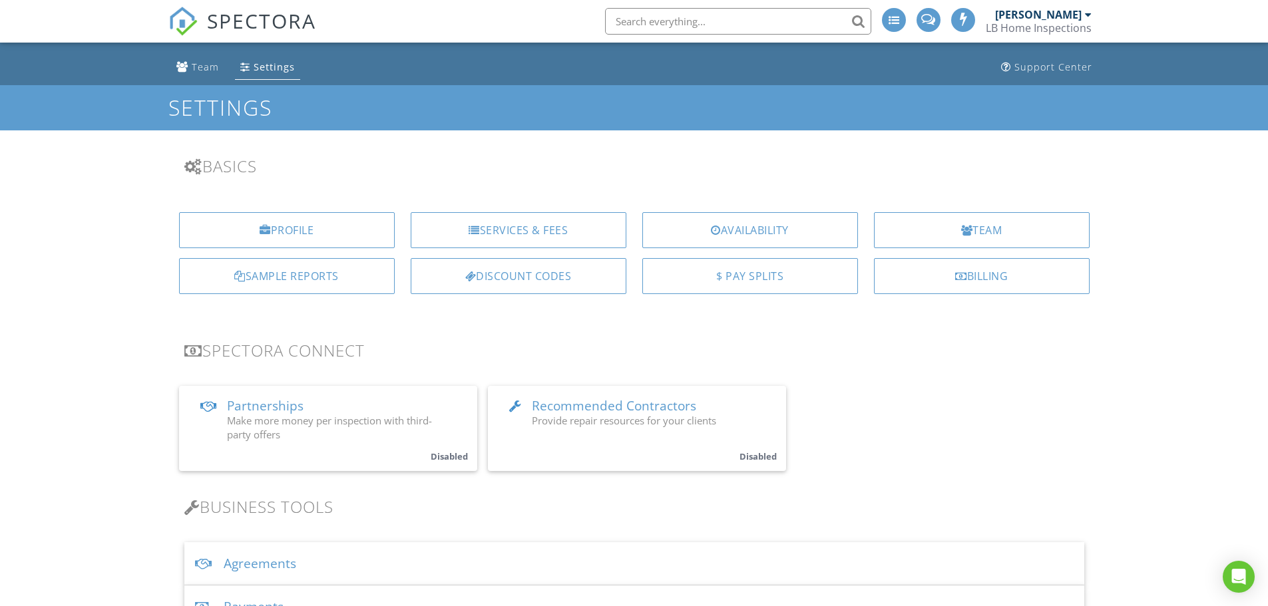
scroll to position [67, 0]
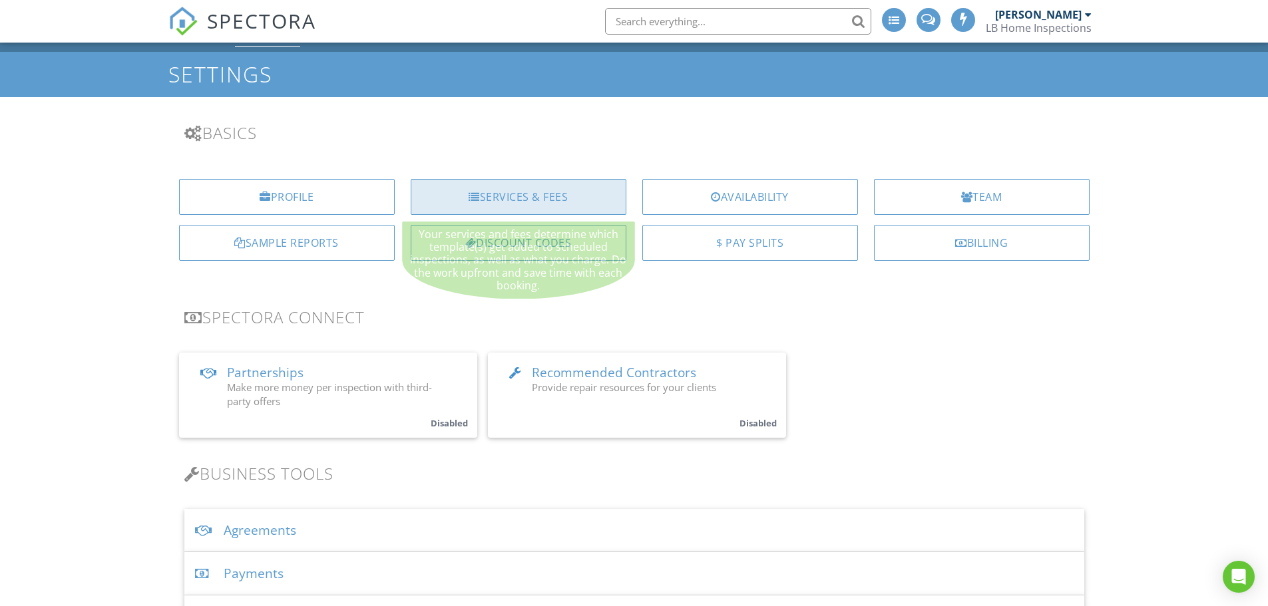
click at [516, 198] on div "Services & Fees" at bounding box center [519, 197] width 216 height 36
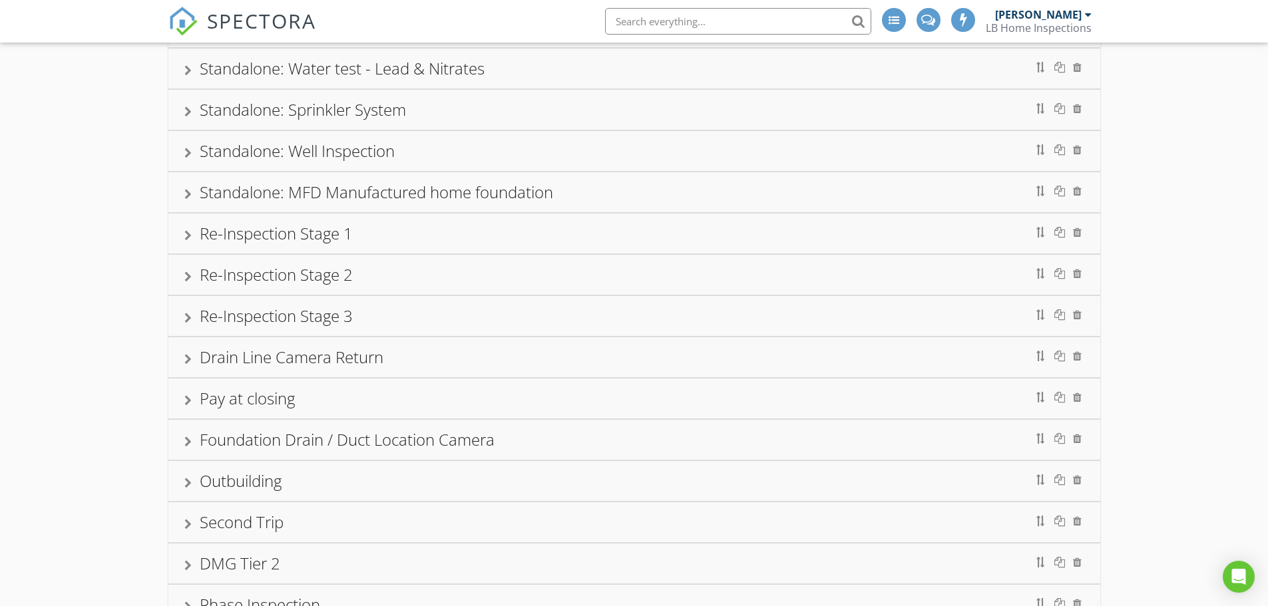
scroll to position [799, 0]
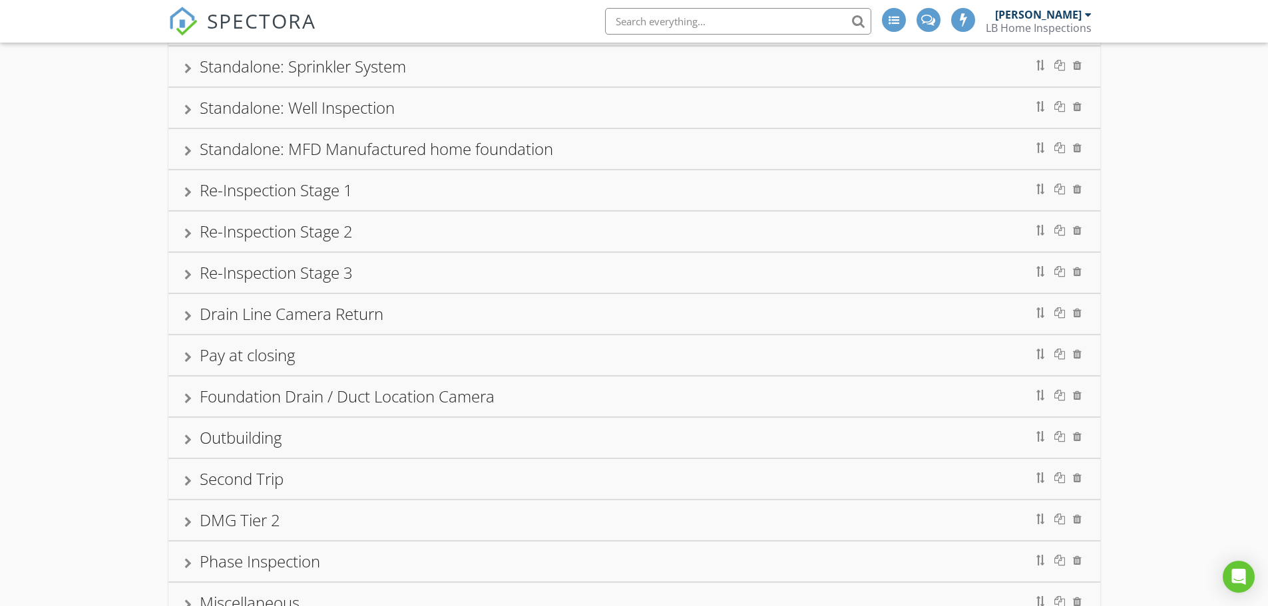
click at [462, 403] on div "Foundation Drain / Duct Location Camera" at bounding box center [347, 396] width 295 height 22
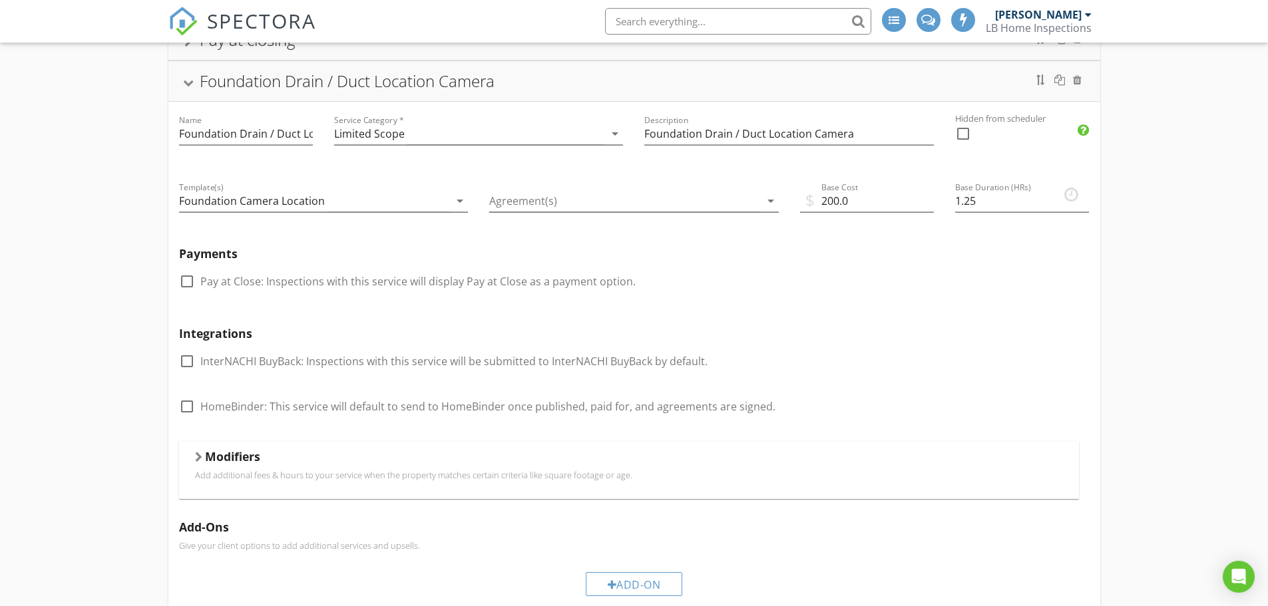
scroll to position [1198, 0]
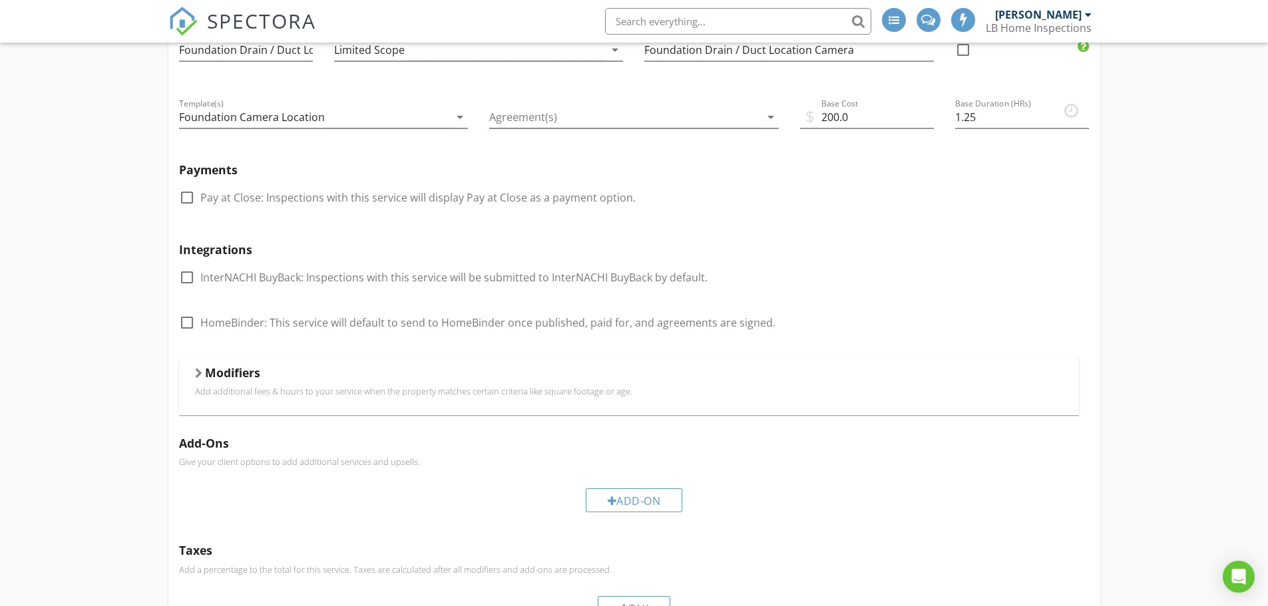
click at [250, 393] on p "Add additional fees & hours to your service when the property matches certain c…" at bounding box center [629, 391] width 868 height 11
click at [607, 448] on div "Modifiers" at bounding box center [629, 449] width 110 height 24
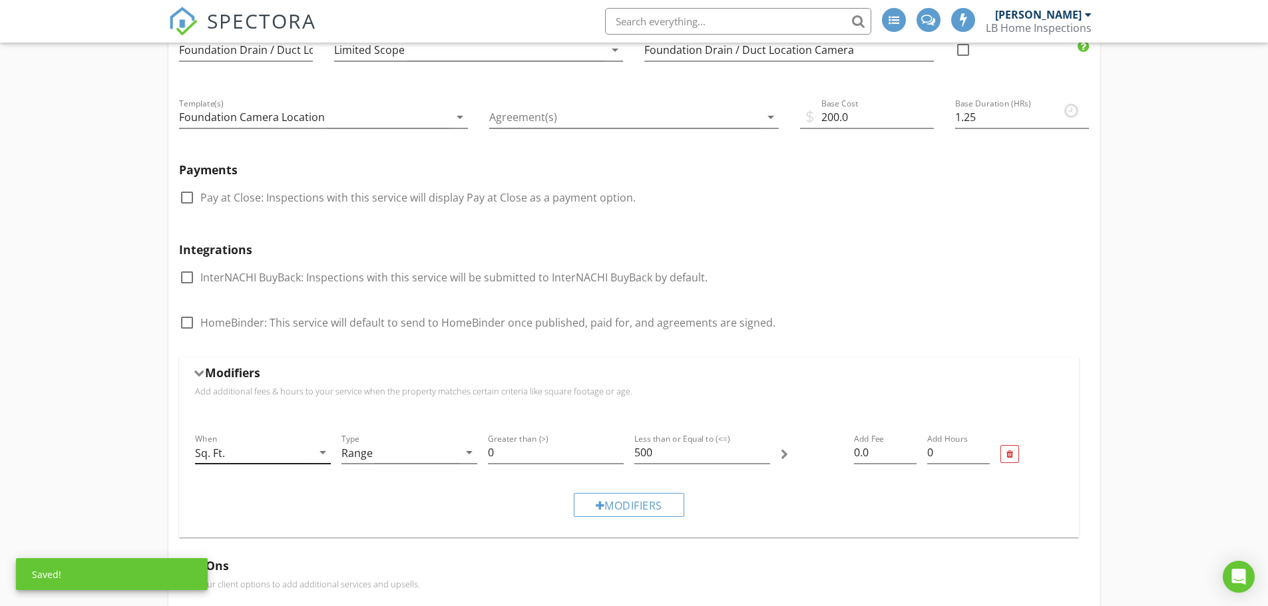
click at [322, 454] on icon "arrow_drop_down" at bounding box center [323, 453] width 16 height 16
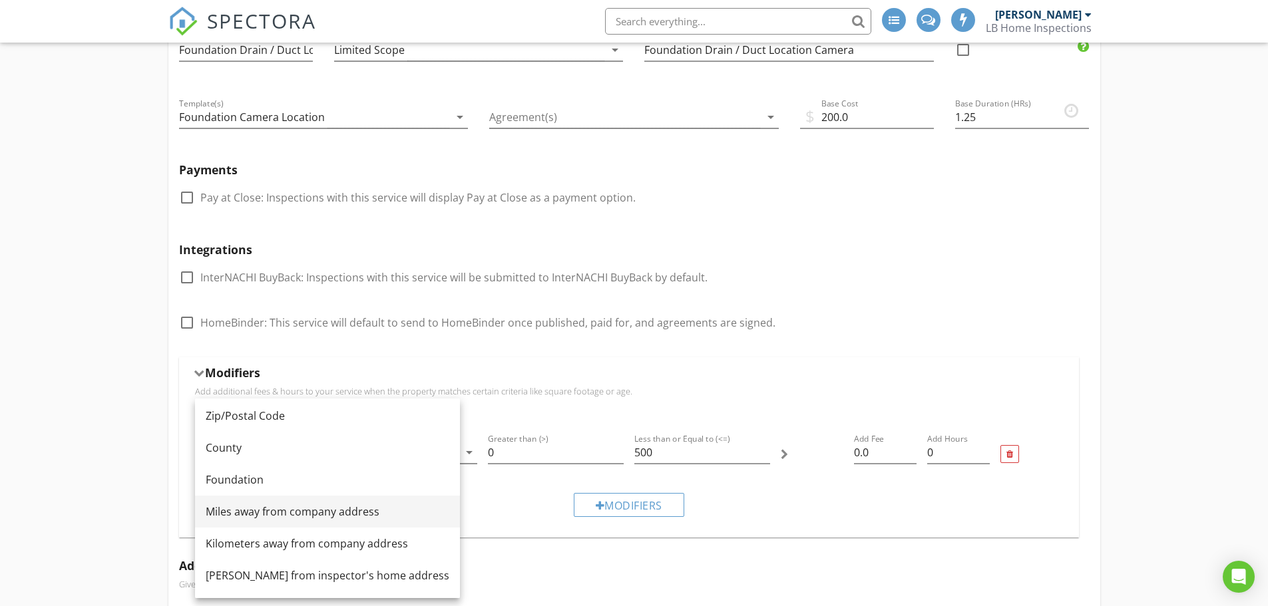
scroll to position [133, 0]
click at [295, 510] on div "Miles away from company address" at bounding box center [328, 510] width 244 height 16
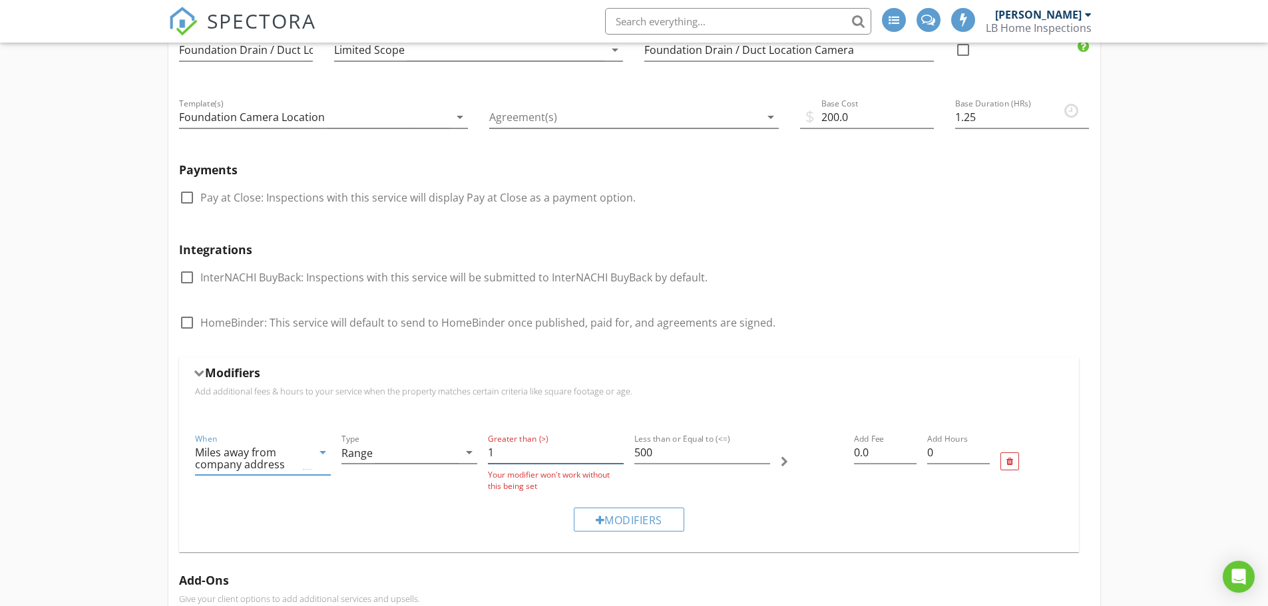
click at [617, 449] on input "1" at bounding box center [556, 453] width 136 height 22
click at [616, 449] on input "2" at bounding box center [556, 453] width 136 height 22
click at [616, 449] on input "3" at bounding box center [556, 453] width 136 height 22
click at [616, 449] on input "4" at bounding box center [556, 453] width 136 height 22
click at [616, 449] on input "5" at bounding box center [556, 453] width 136 height 22
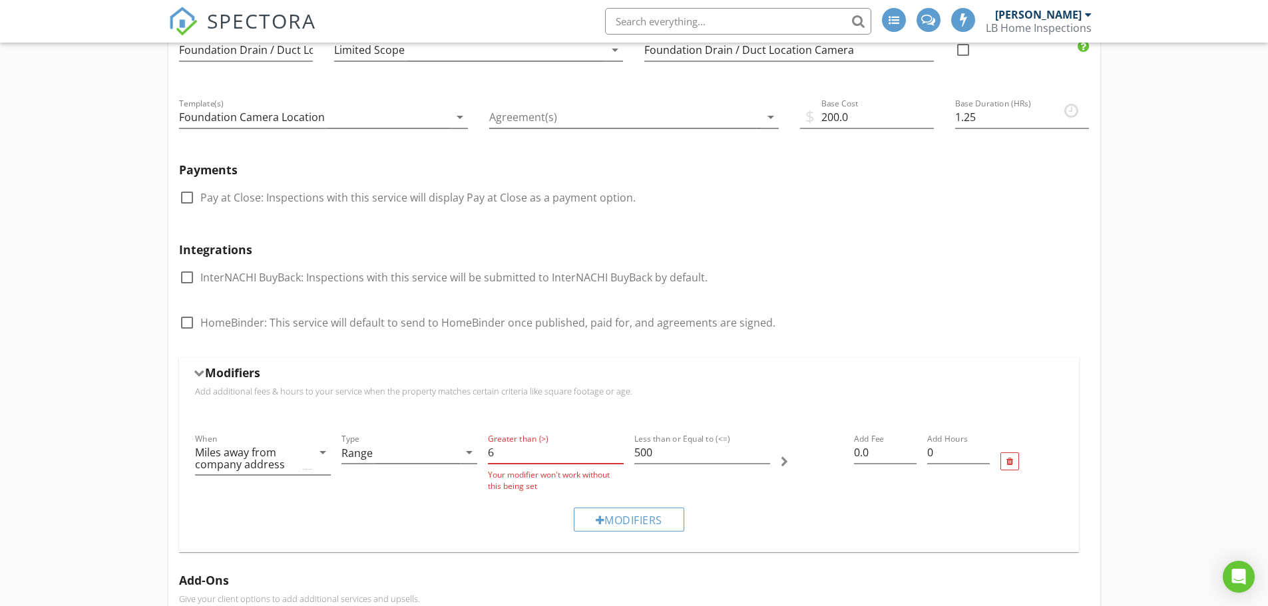
click at [616, 449] on input "6" at bounding box center [556, 453] width 136 height 22
click at [616, 449] on input "7" at bounding box center [556, 453] width 136 height 22
click at [616, 449] on input "21" at bounding box center [556, 453] width 136 height 22
click at [616, 449] on input "22" at bounding box center [556, 453] width 136 height 22
click at [616, 449] on input "23" at bounding box center [556, 453] width 136 height 22
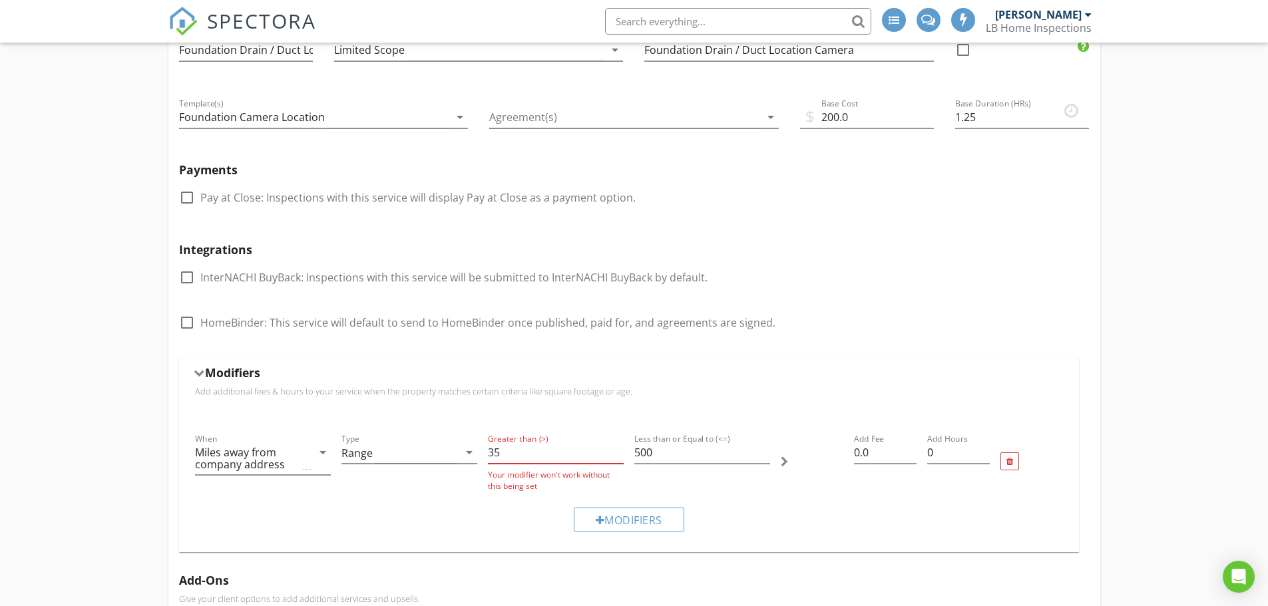
click at [616, 449] on input "35" at bounding box center [556, 453] width 136 height 22
click at [616, 449] on input "36" at bounding box center [556, 453] width 136 height 22
click at [616, 449] on input "37" at bounding box center [556, 453] width 136 height 22
click at [616, 449] on input "38" at bounding box center [556, 453] width 136 height 22
click at [616, 449] on input "39" at bounding box center [556, 453] width 136 height 22
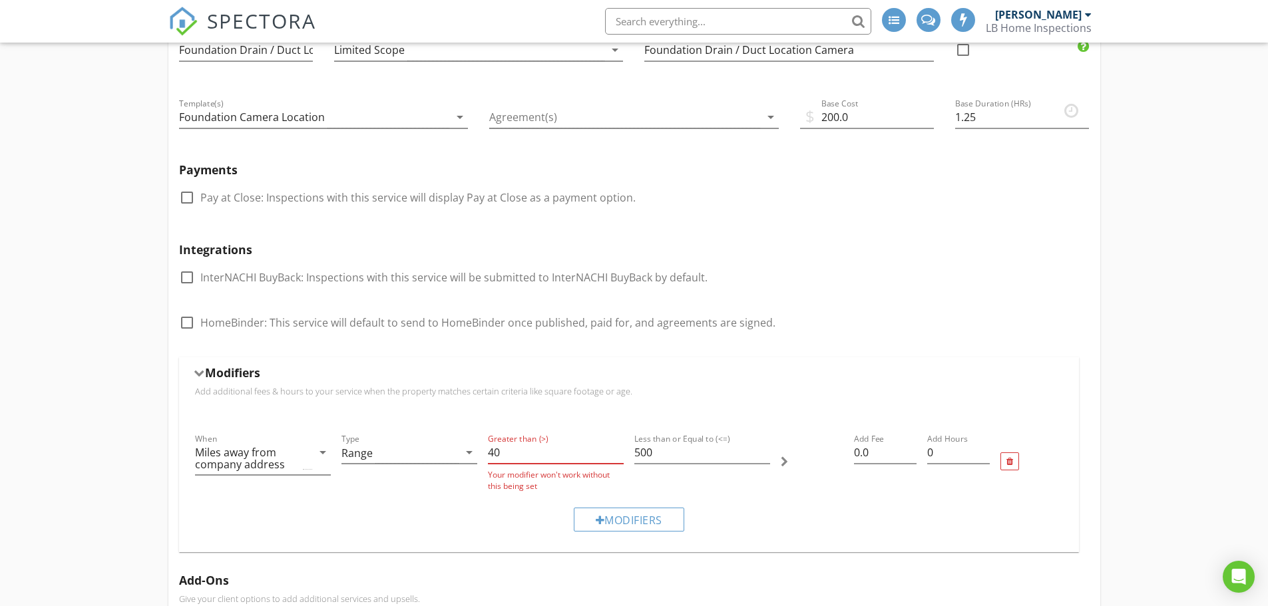
type input "40"
click at [616, 449] on input "40" at bounding box center [556, 453] width 136 height 22
drag, startPoint x: 877, startPoint y: 455, endPoint x: 757, endPoint y: 439, distance: 120.9
click at [757, 439] on div "When Miles away from company address arrow_drop_down Type Range arrow_drop_down…" at bounding box center [629, 460] width 878 height 68
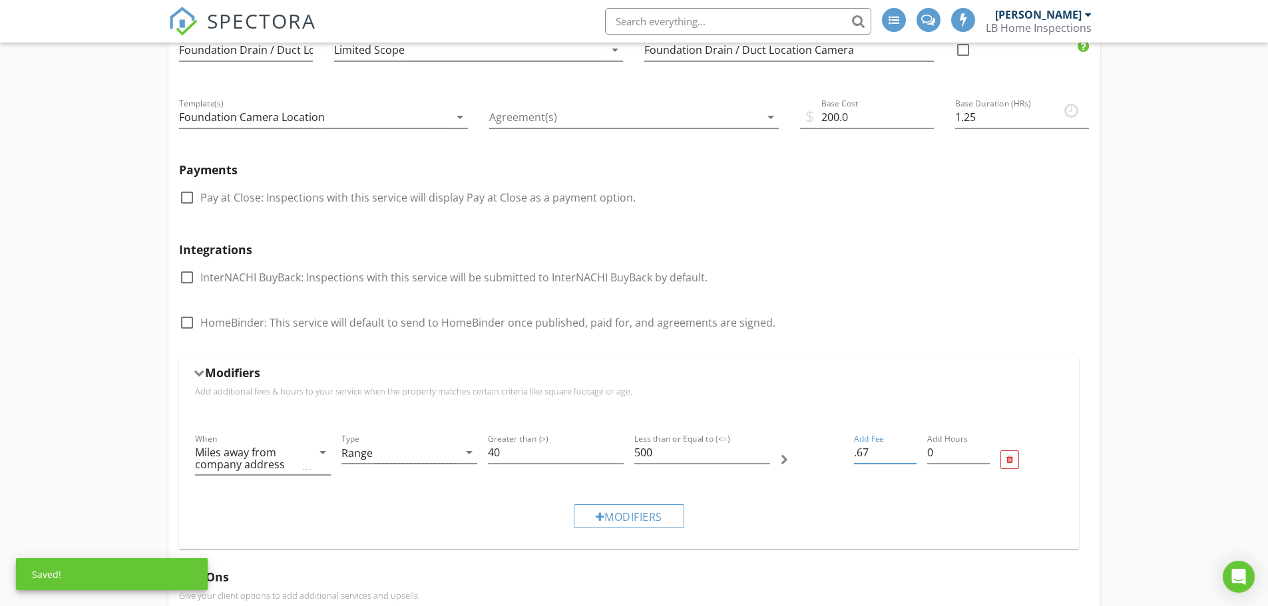
type input ".67"
click at [796, 497] on div "Modifiers" at bounding box center [629, 516] width 878 height 45
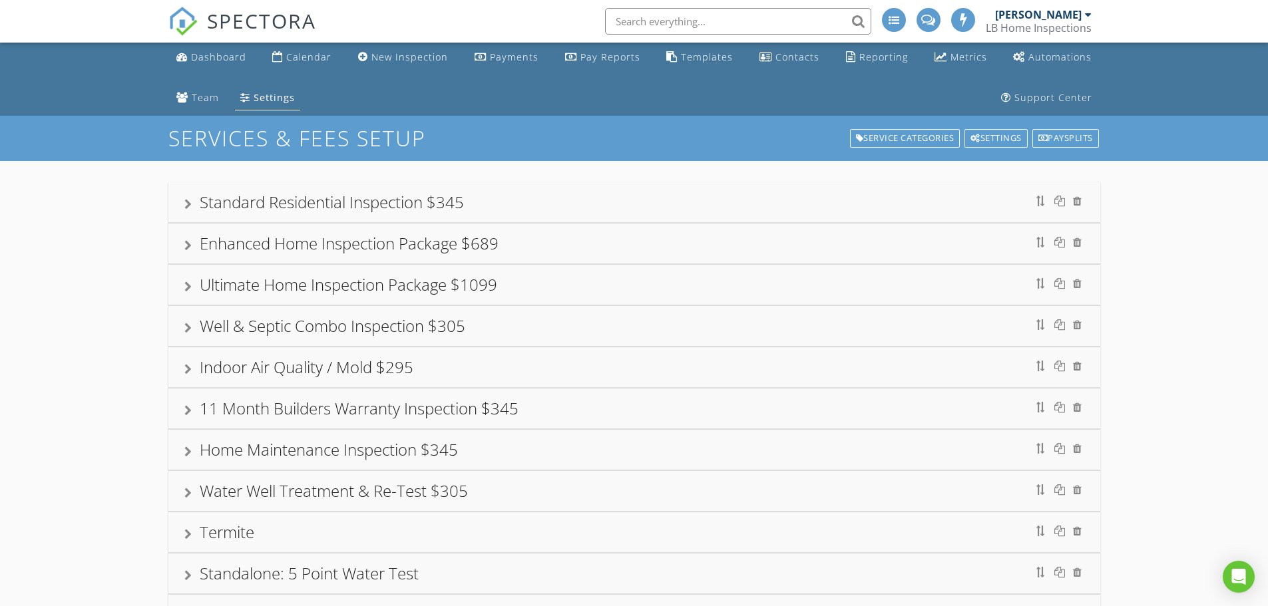
scroll to position [0, 0]
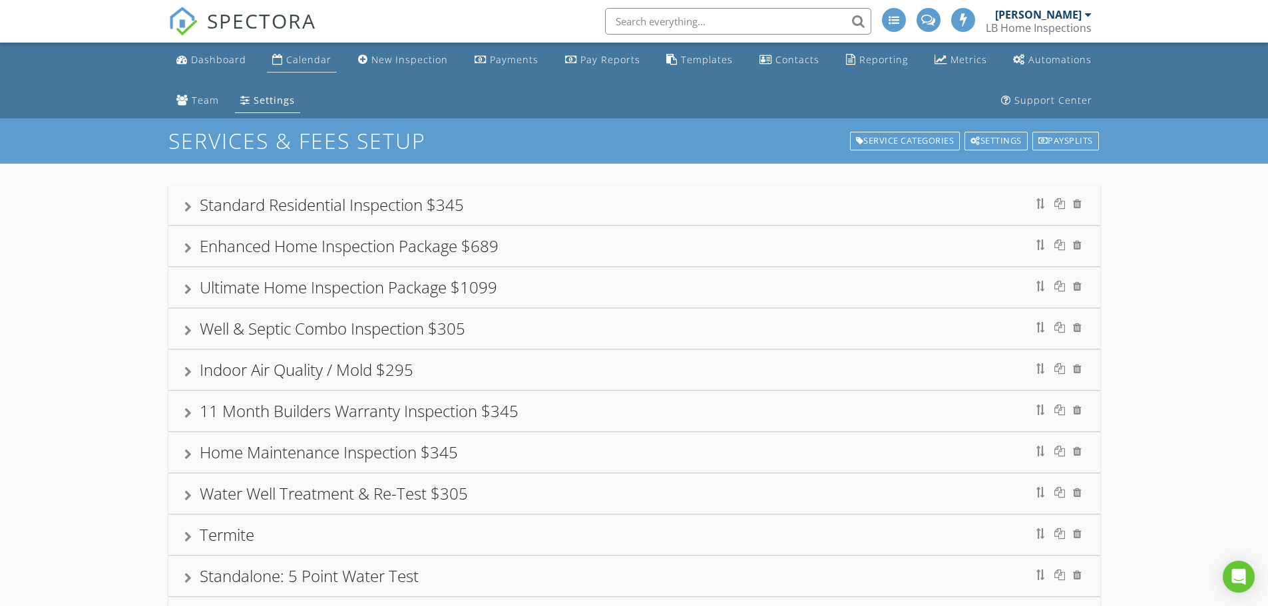
click at [309, 61] on div "Calendar" at bounding box center [308, 59] width 45 height 13
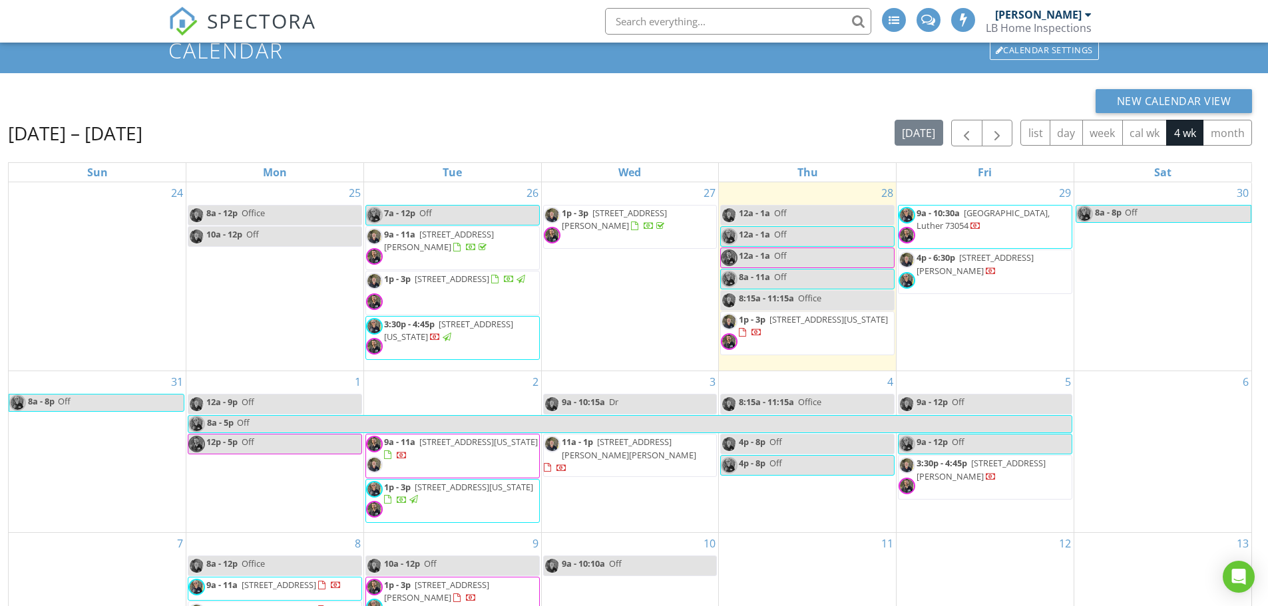
scroll to position [133, 0]
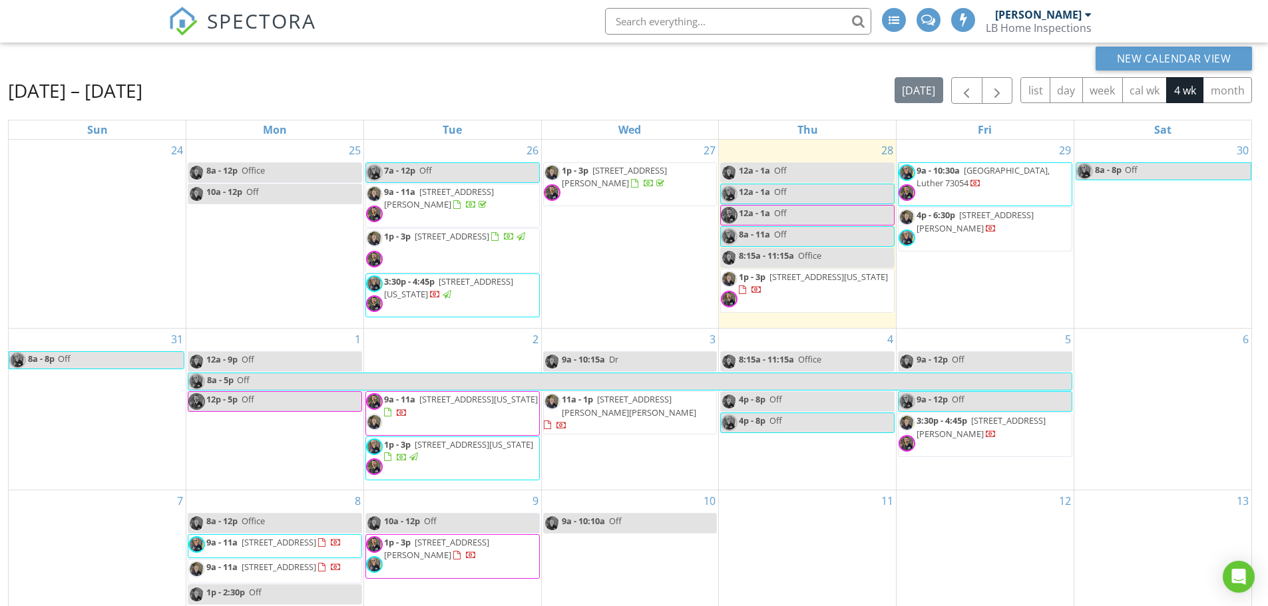
click at [997, 432] on span "3:30p - 4:45p [STREET_ADDRESS][PERSON_NAME]" at bounding box center [984, 435] width 173 height 40
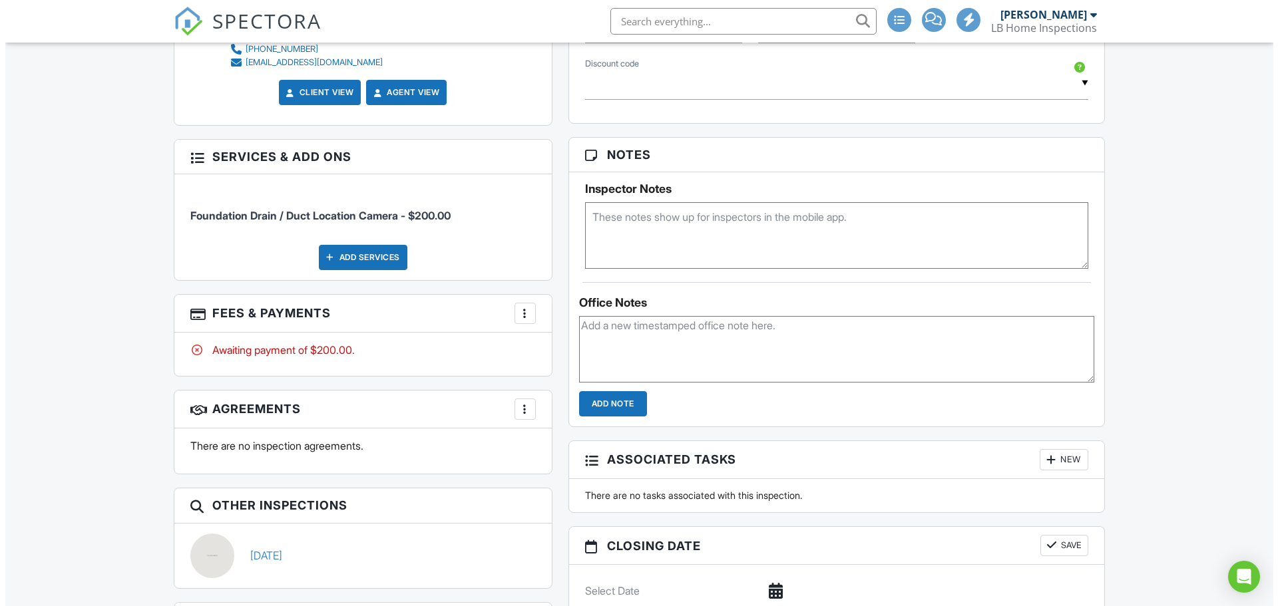
scroll to position [799, 0]
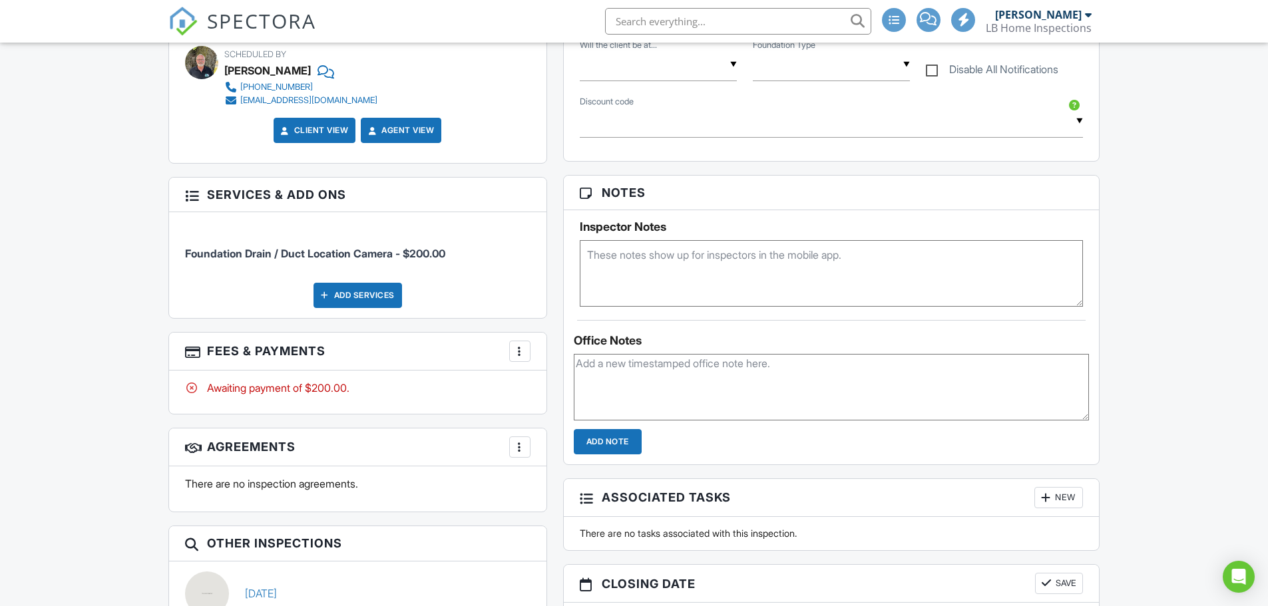
click at [346, 295] on div "Add Services" at bounding box center [357, 295] width 89 height 25
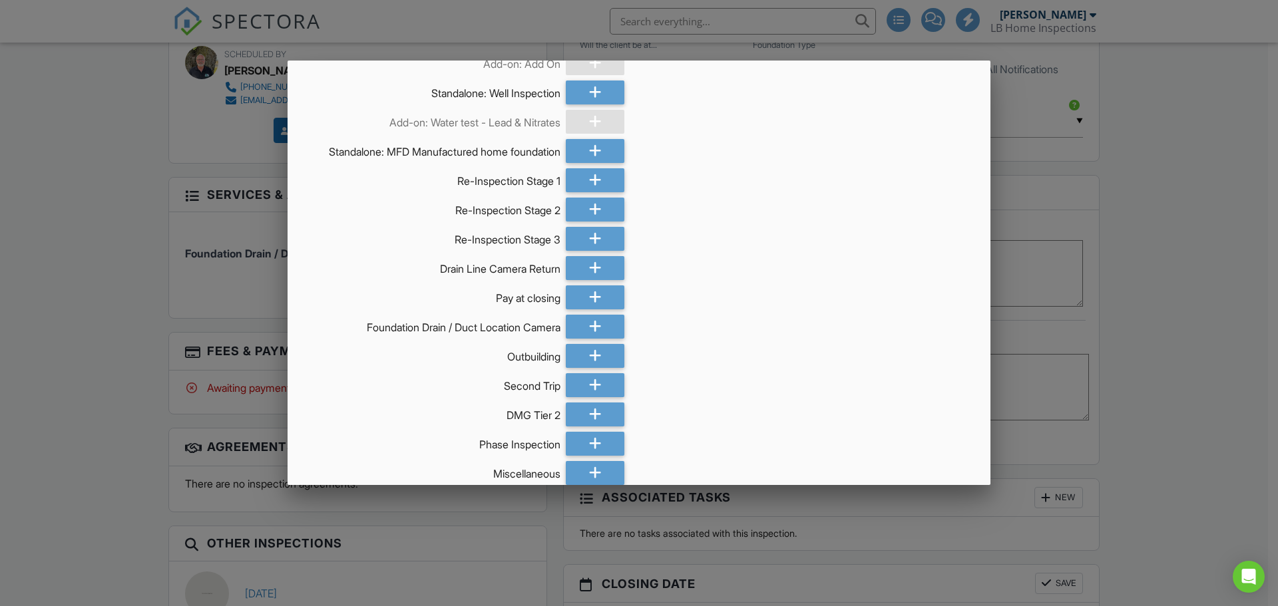
scroll to position [2791, 0]
click at [590, 319] on icon at bounding box center [595, 327] width 13 height 24
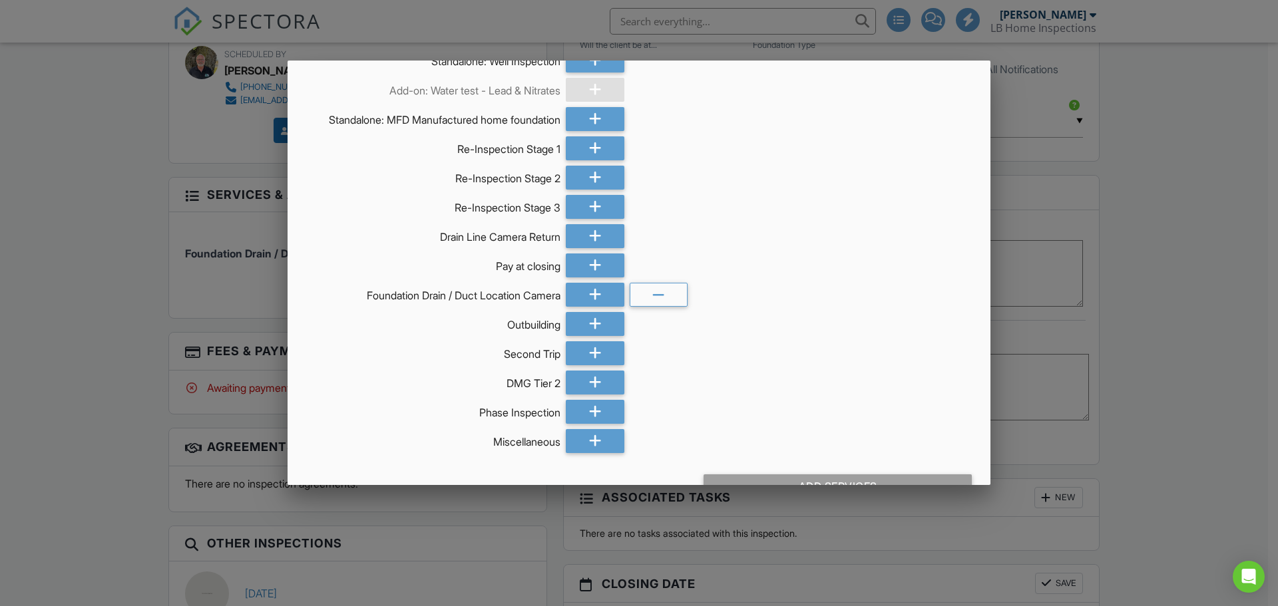
scroll to position [2857, 0]
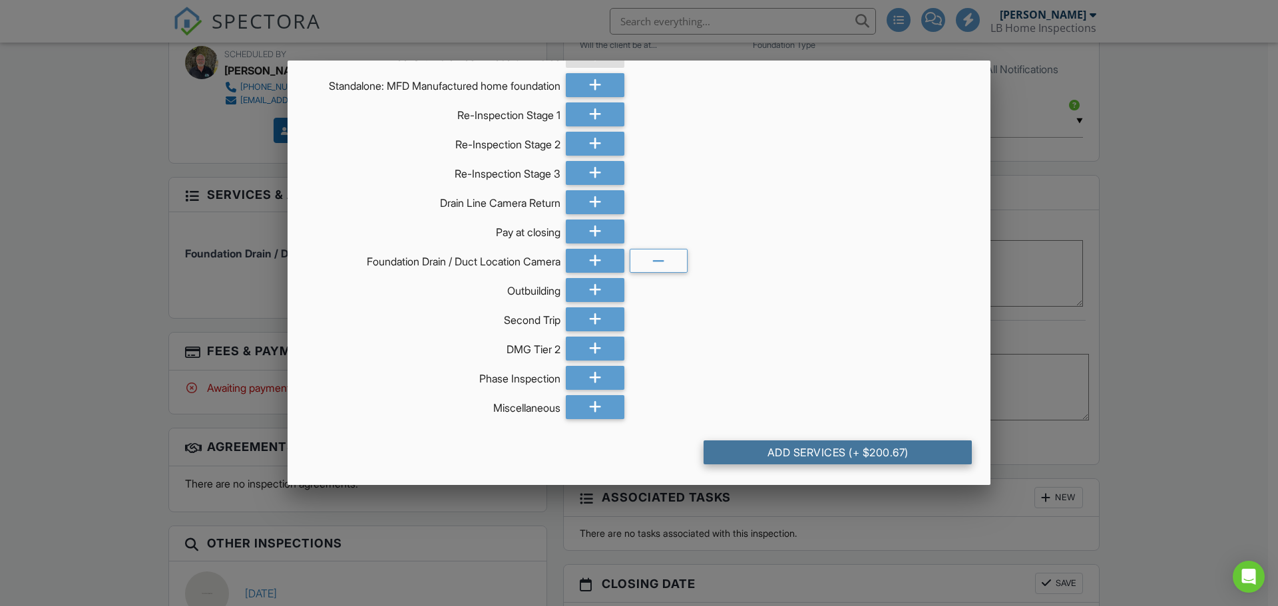
click at [872, 452] on div "Add Services (+ $200.67)" at bounding box center [837, 453] width 268 height 24
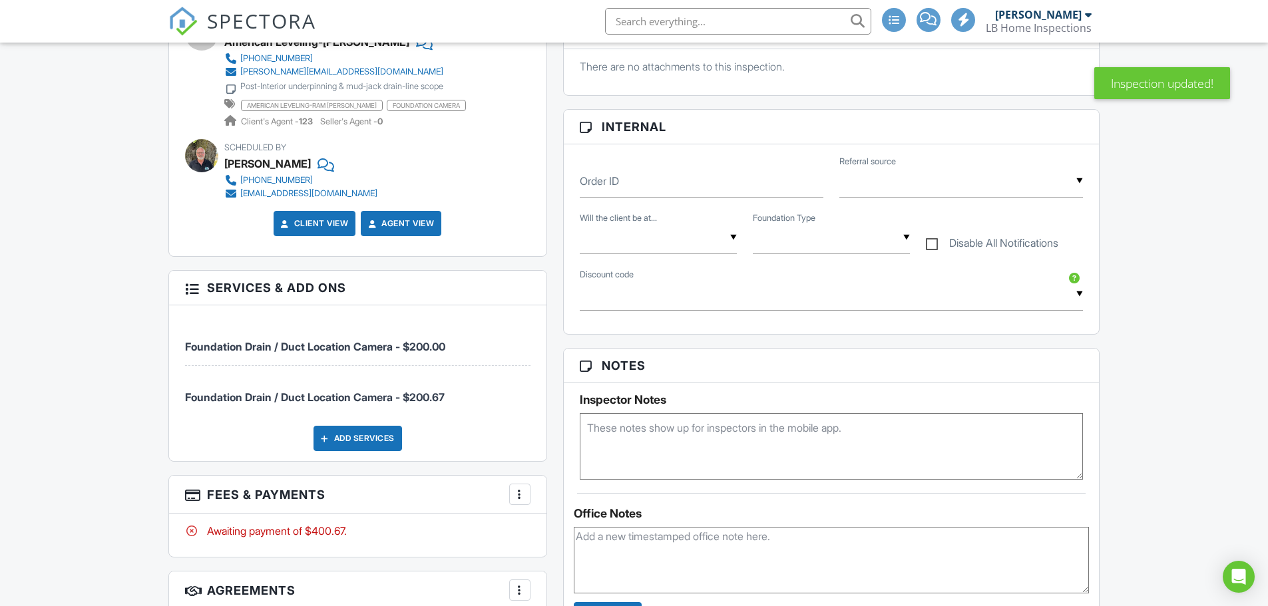
scroll to position [732, 0]
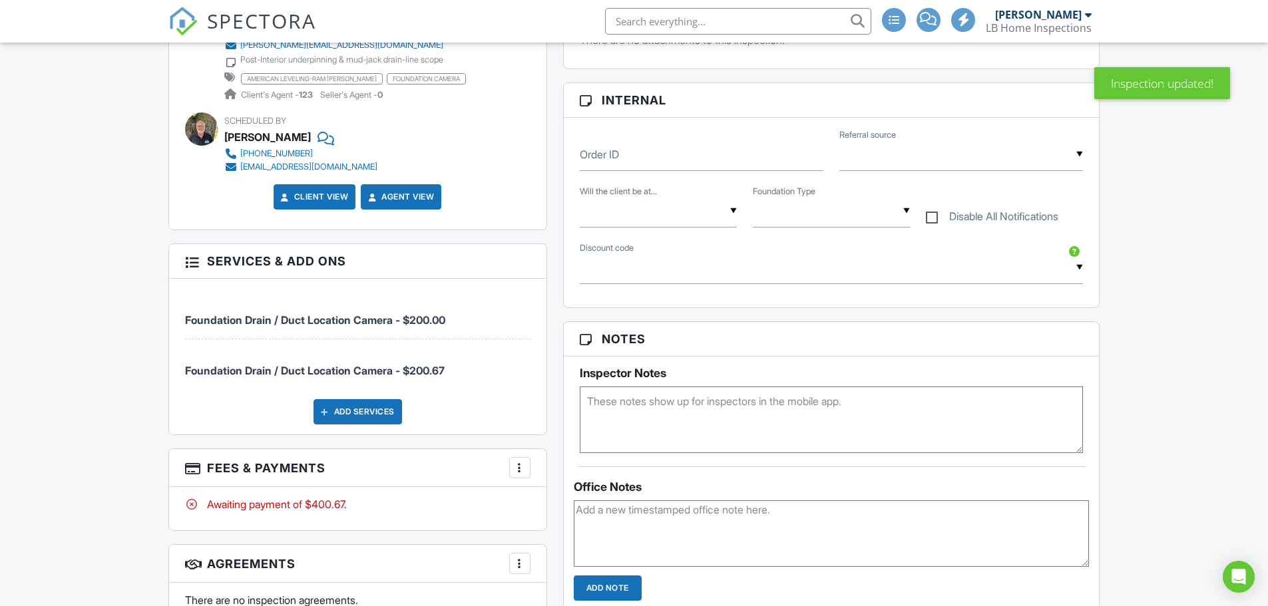
click at [520, 466] on div at bounding box center [519, 467] width 13 height 13
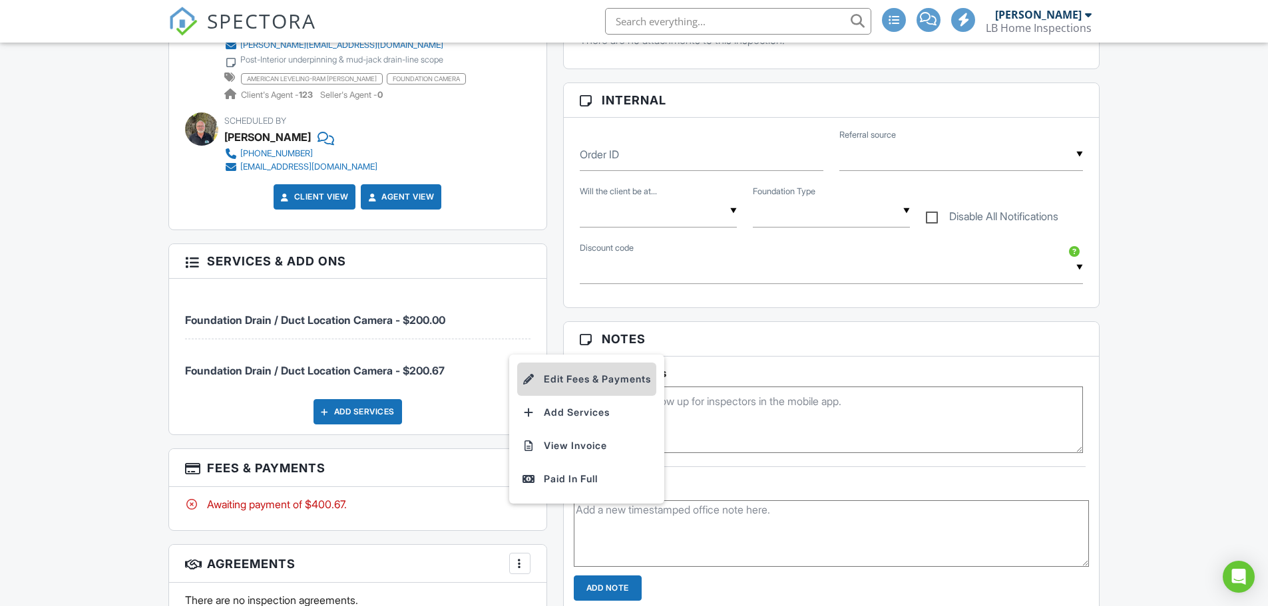
click at [583, 380] on li "Edit Fees & Payments" at bounding box center [586, 379] width 139 height 33
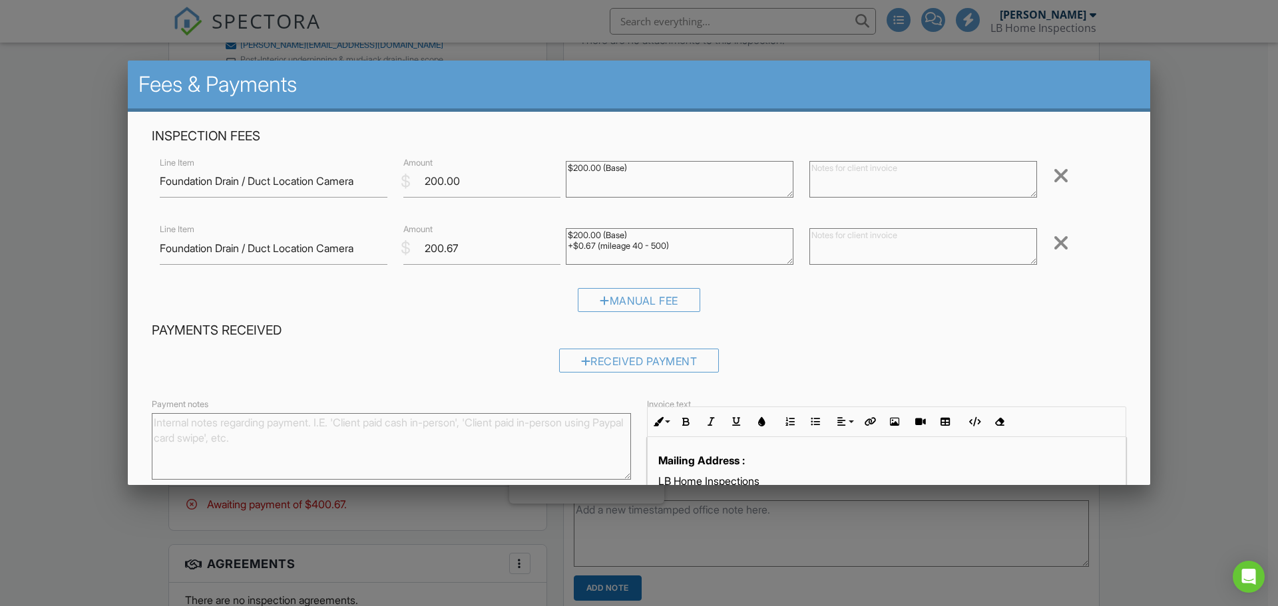
click at [1055, 174] on div at bounding box center [1061, 175] width 16 height 21
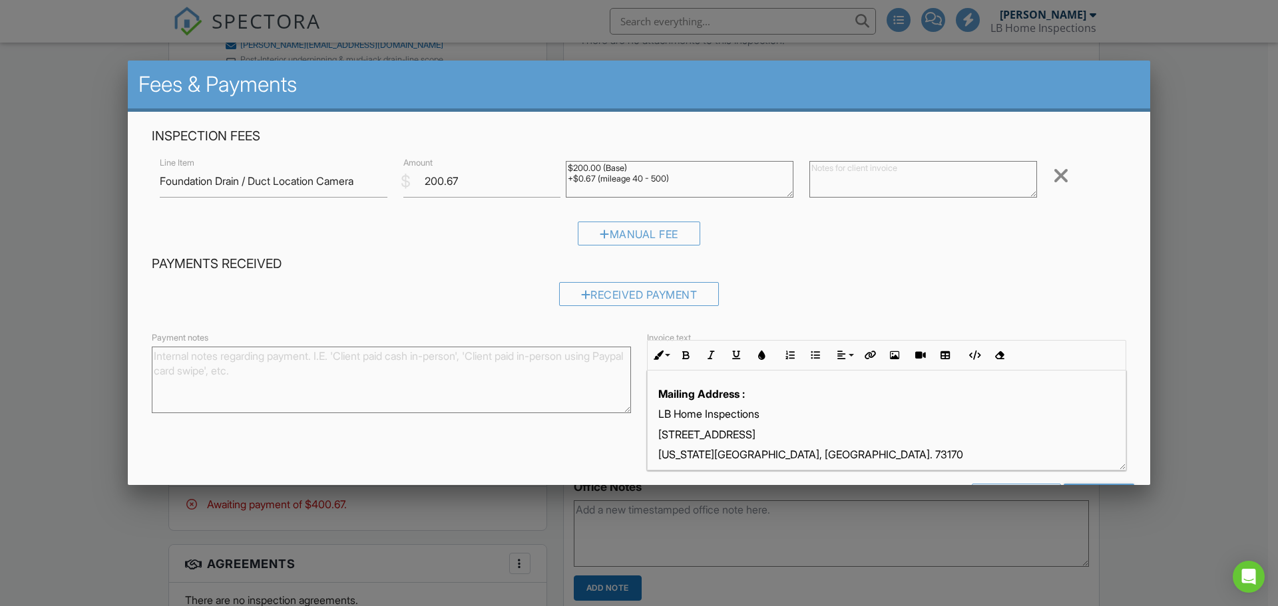
click at [360, 277] on div "Payments Received Received Payment" at bounding box center [639, 286] width 990 height 61
click at [1192, 169] on div at bounding box center [639, 312] width 1278 height 758
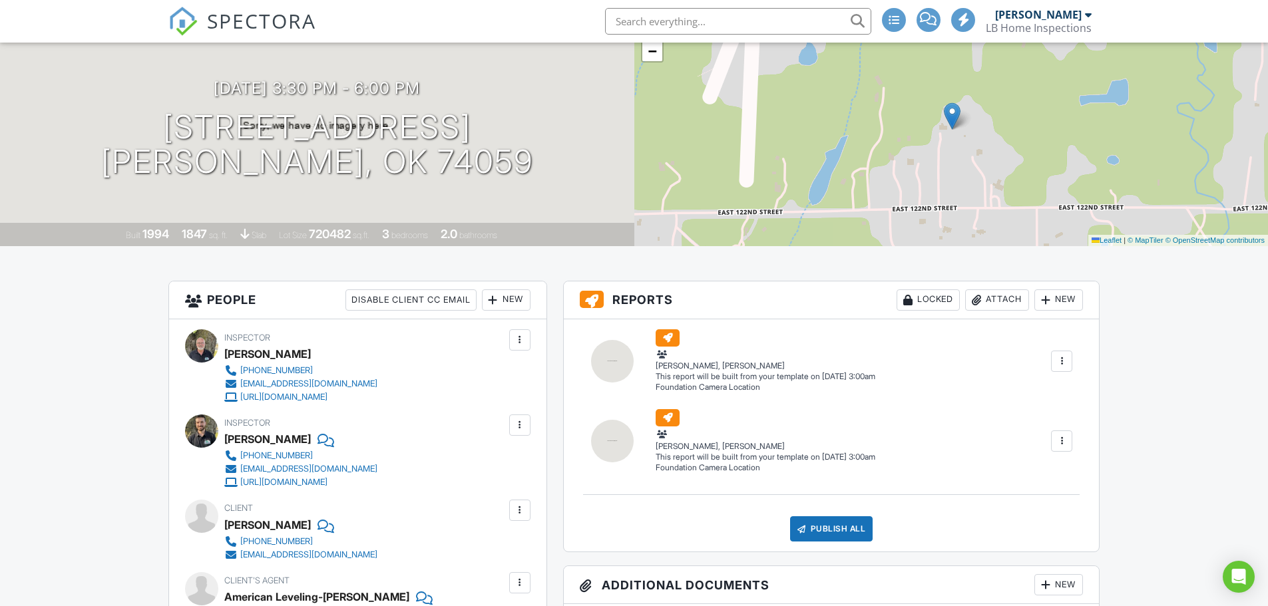
scroll to position [0, 0]
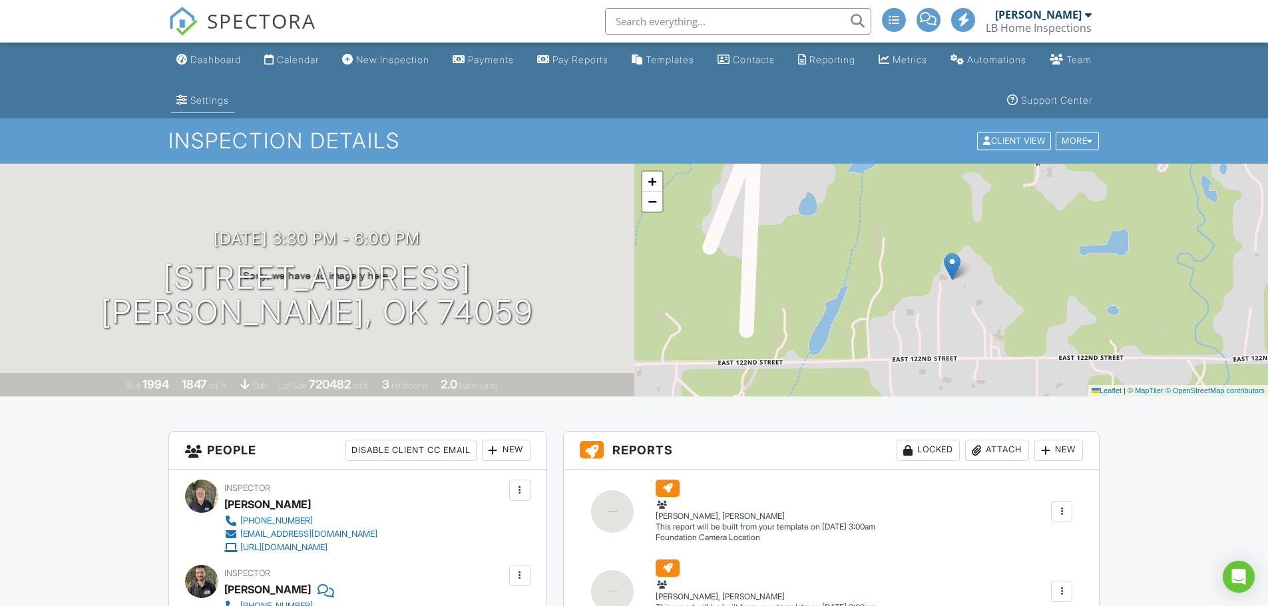
click at [234, 107] on link "Settings" at bounding box center [202, 101] width 63 height 25
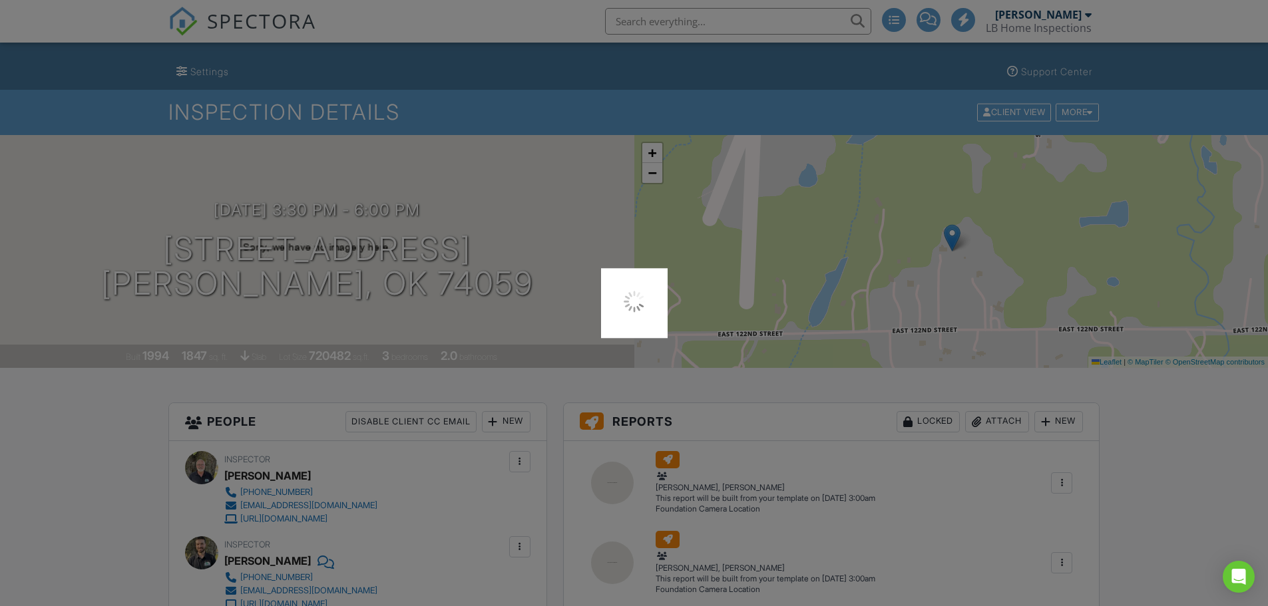
scroll to position [67, 0]
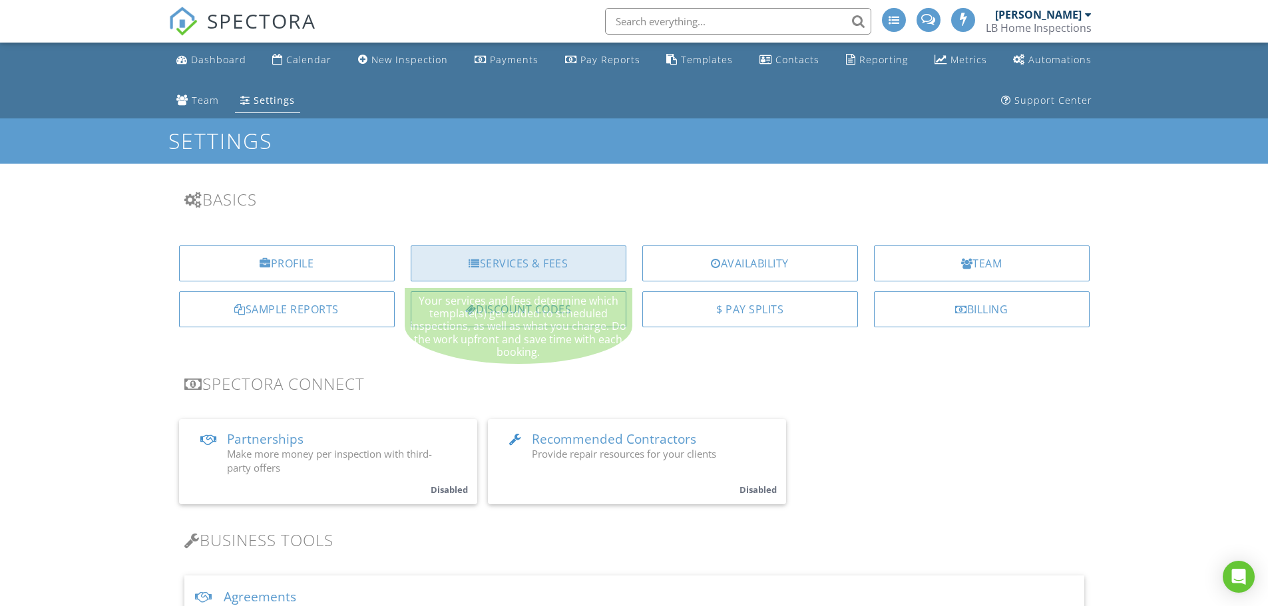
click at [516, 264] on div "Services & Fees" at bounding box center [519, 264] width 216 height 36
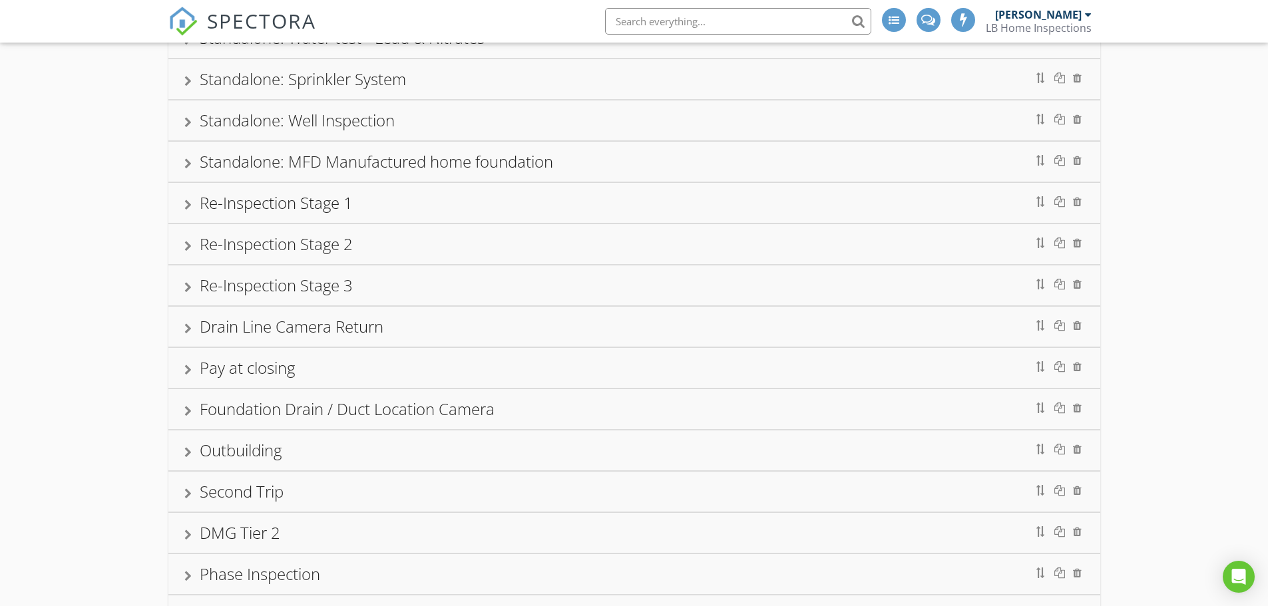
scroll to position [799, 0]
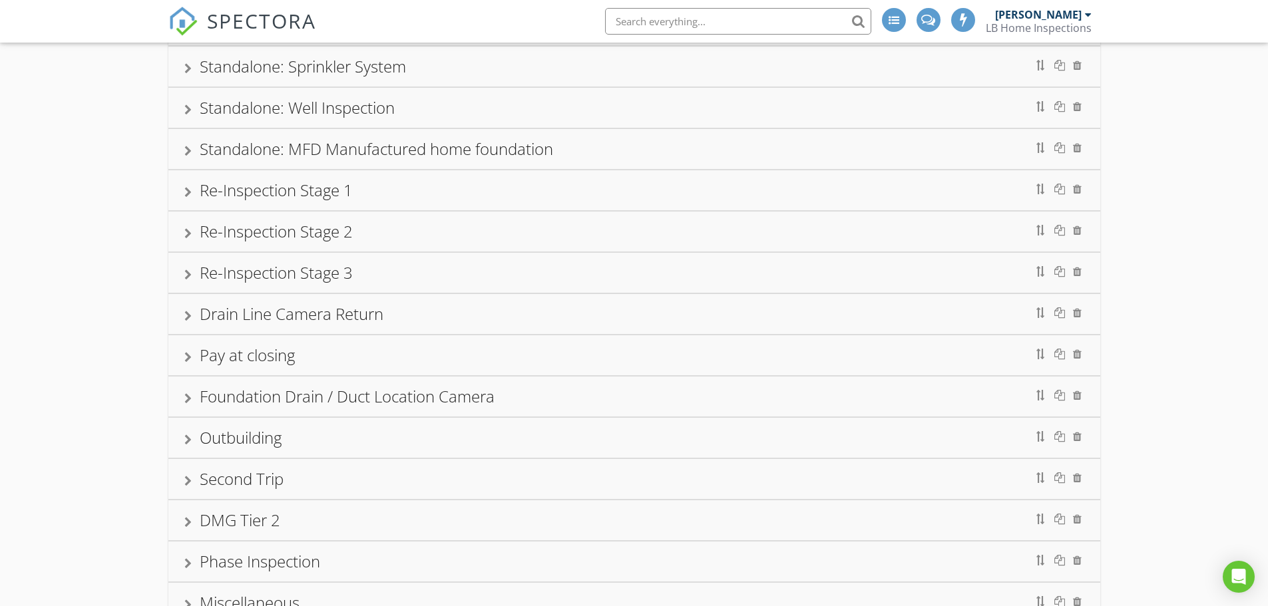
click at [624, 399] on div "Foundation Drain / Duct Location Camera" at bounding box center [634, 397] width 900 height 24
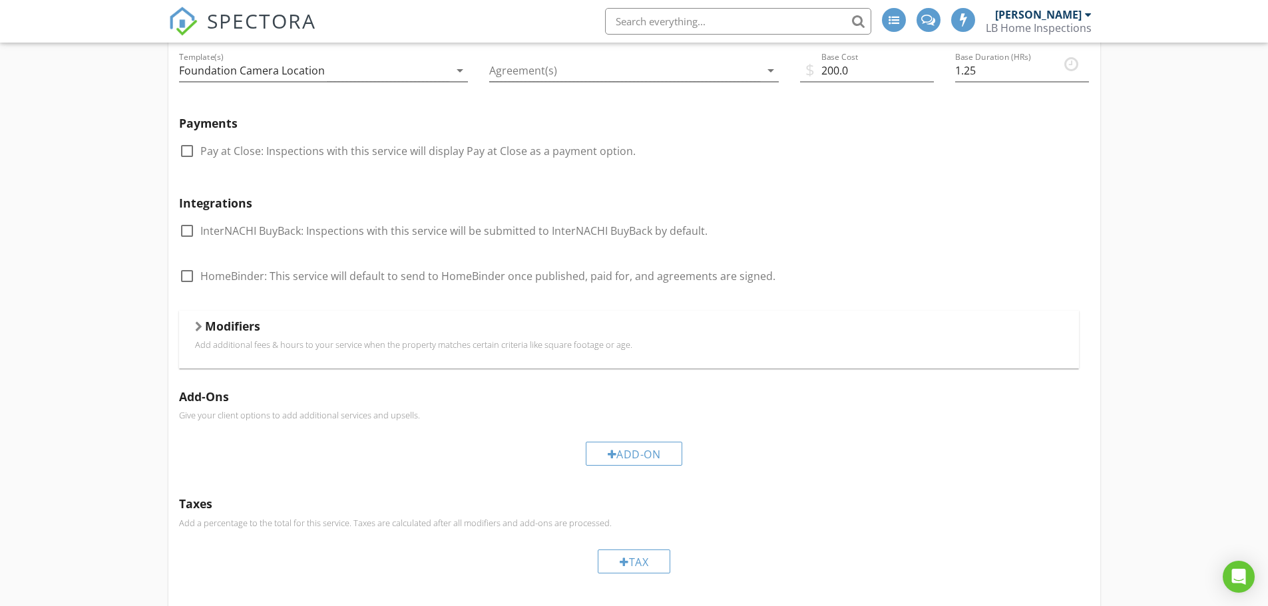
scroll to position [1264, 0]
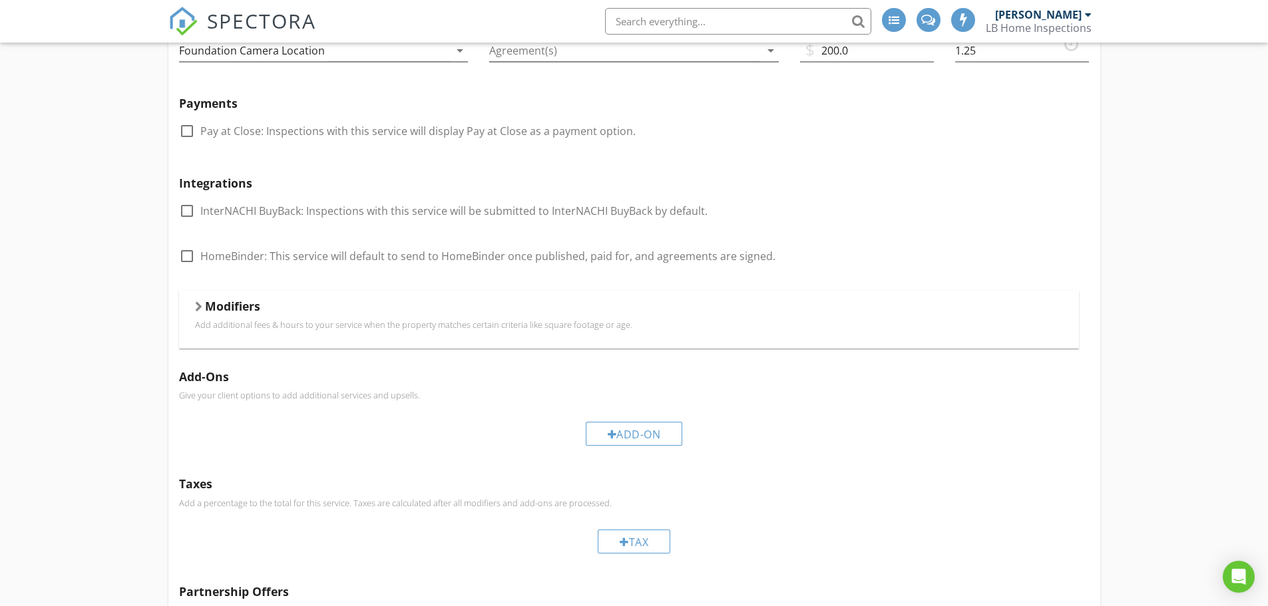
click at [200, 308] on div at bounding box center [198, 306] width 7 height 11
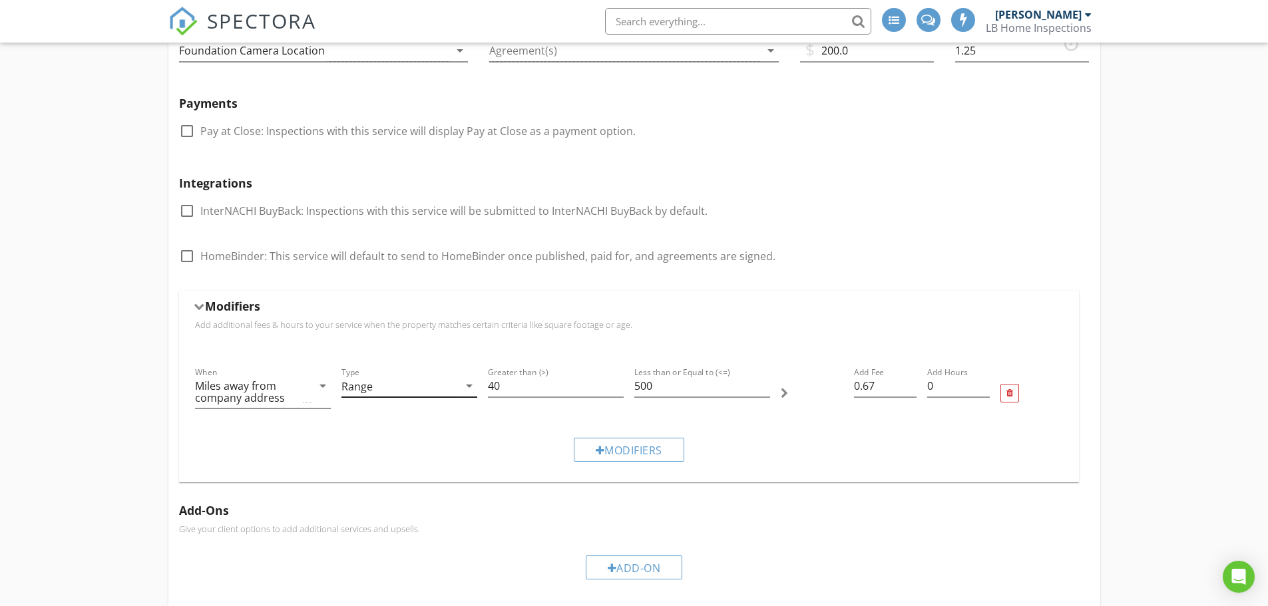
click at [468, 389] on icon "arrow_drop_down" at bounding box center [469, 386] width 16 height 16
click at [434, 460] on div "Per Unit Over" at bounding box center [409, 460] width 114 height 16
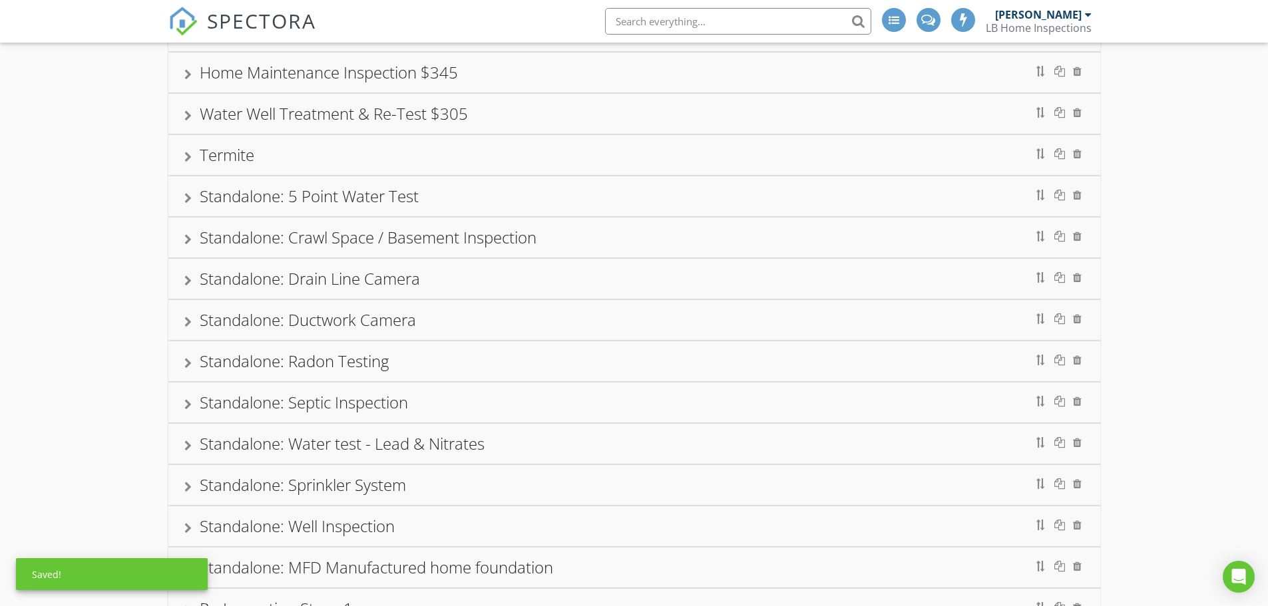
scroll to position [0, 0]
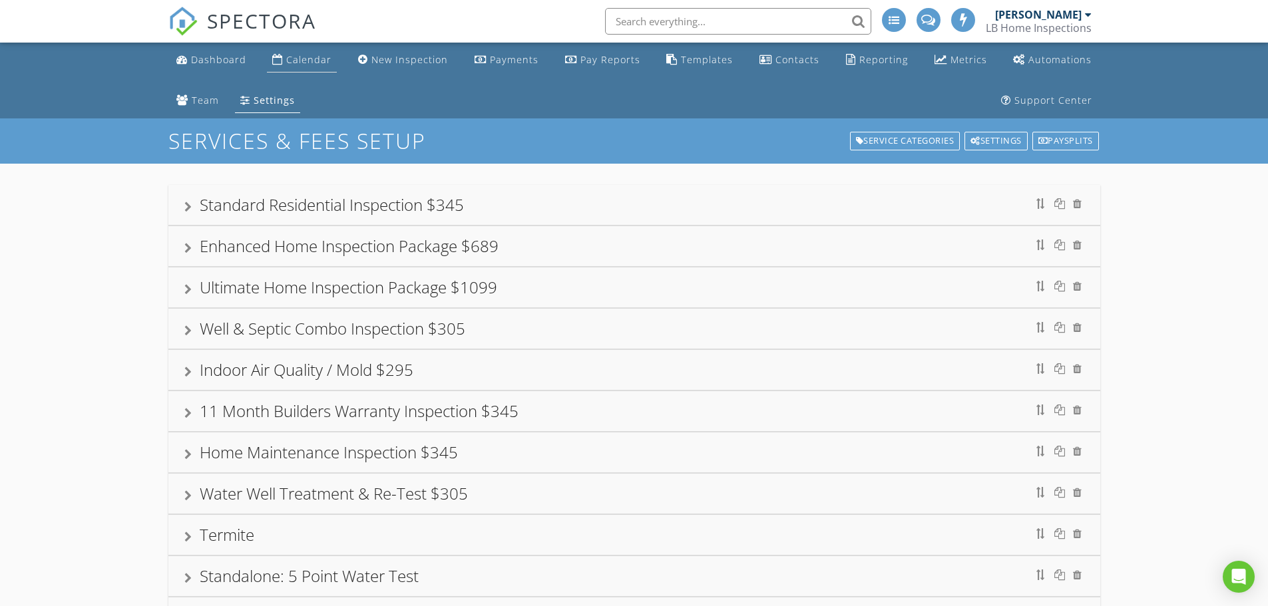
click at [307, 65] on div "Calendar" at bounding box center [308, 59] width 45 height 13
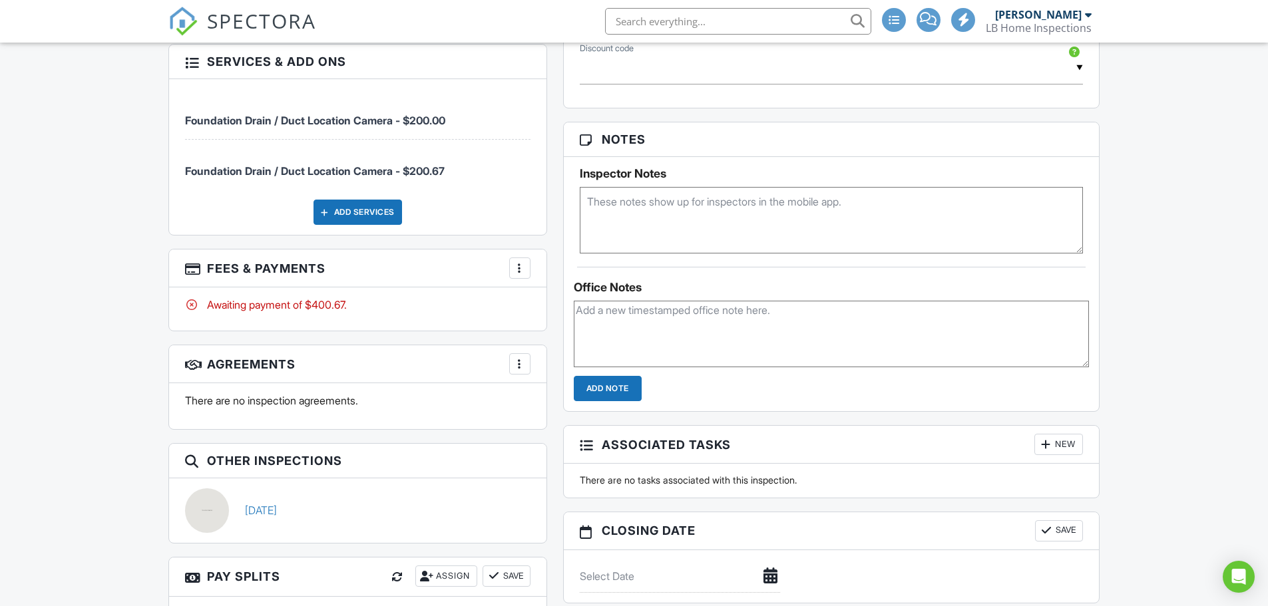
click at [383, 208] on div "Add Services" at bounding box center [357, 212] width 89 height 25
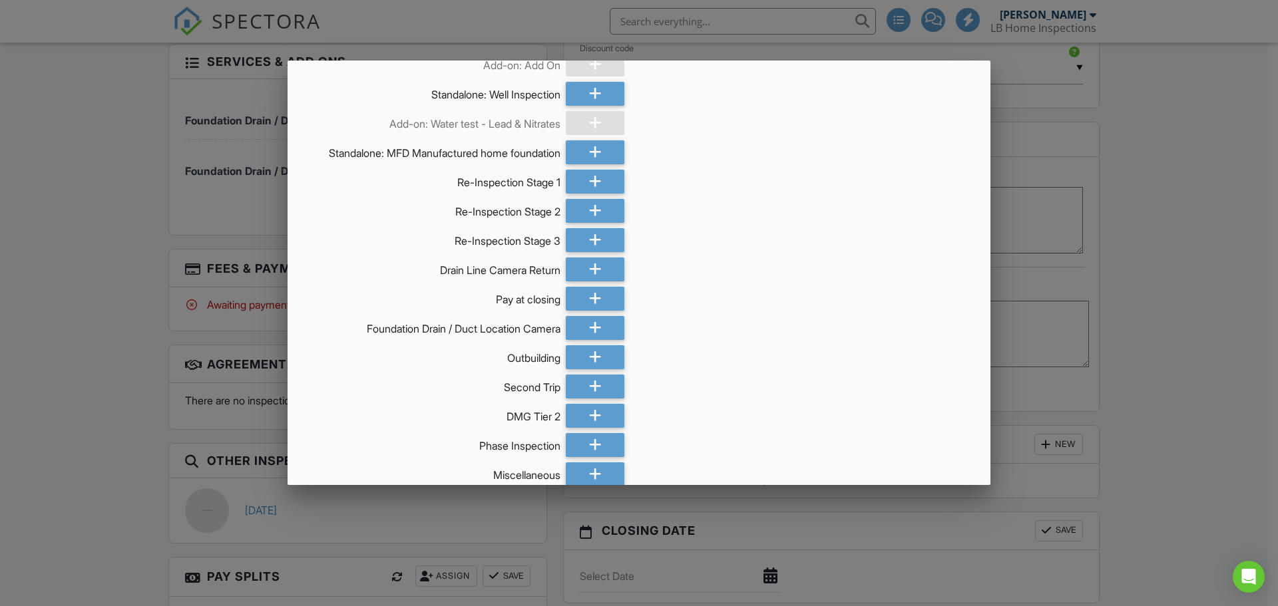
scroll to position [2791, 0]
click at [592, 325] on icon at bounding box center [595, 327] width 13 height 24
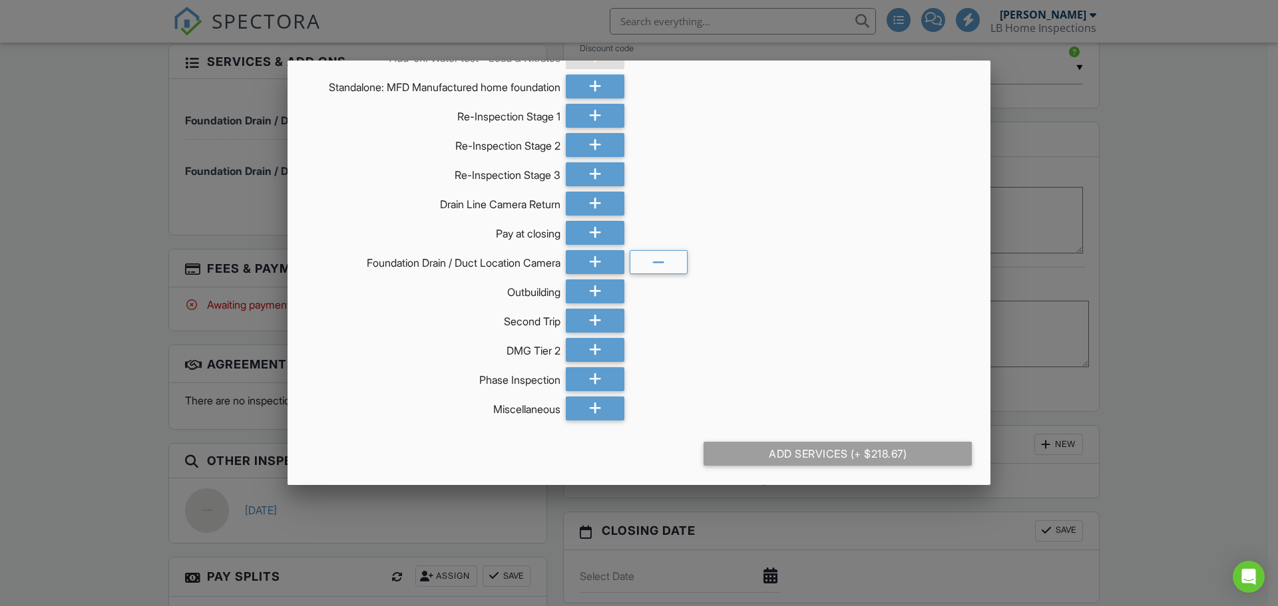
scroll to position [2857, 0]
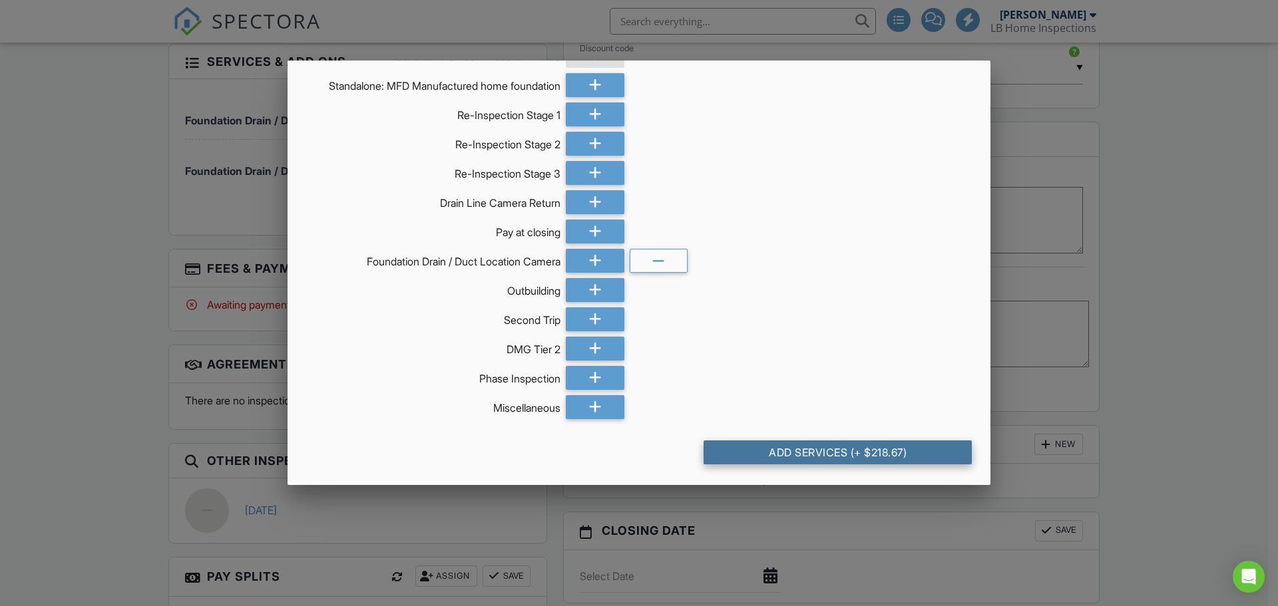
click at [794, 454] on div "Add Services (+ $218.67)" at bounding box center [837, 453] width 268 height 24
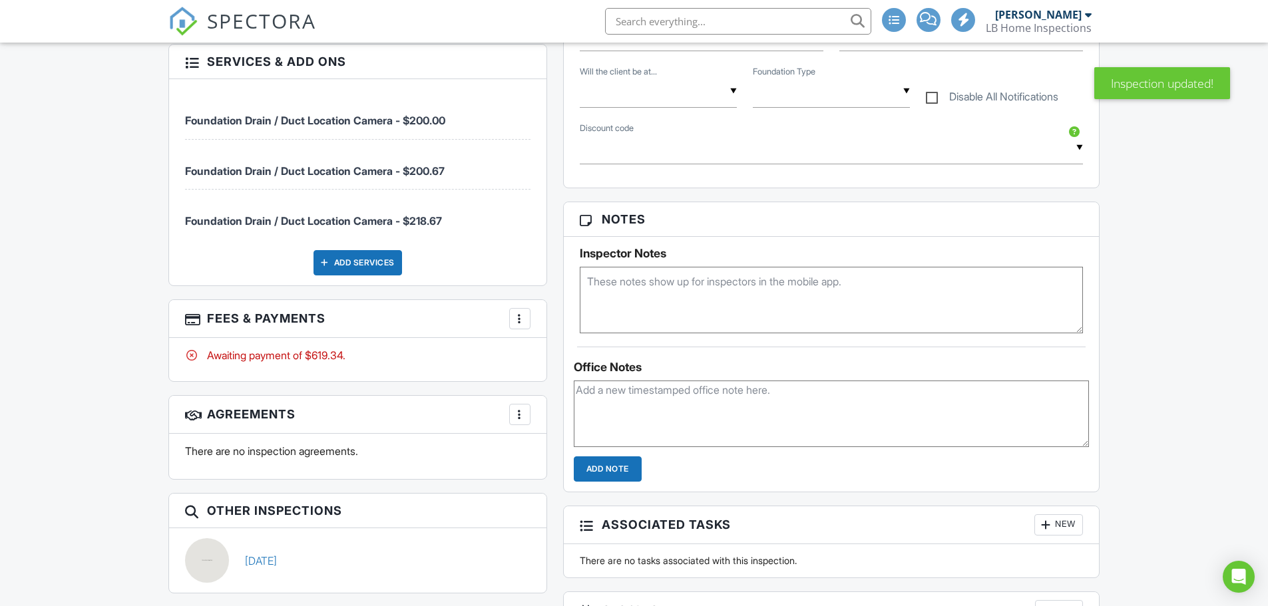
click at [525, 317] on div at bounding box center [519, 318] width 13 height 13
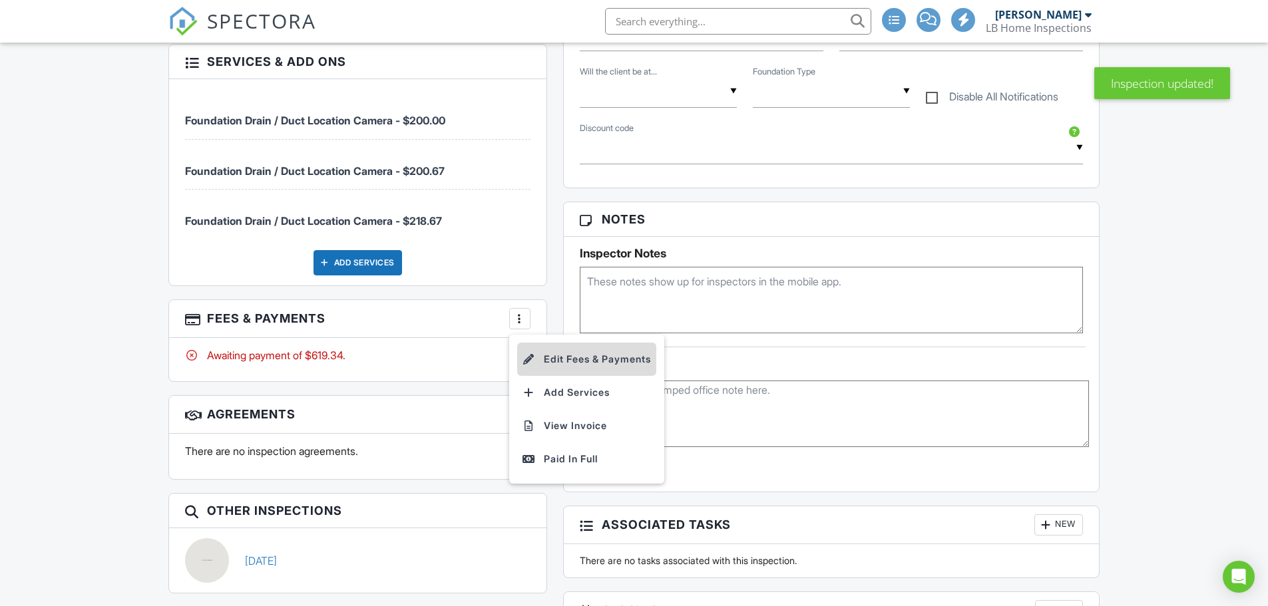
click at [568, 350] on li "Edit Fees & Payments" at bounding box center [586, 359] width 139 height 33
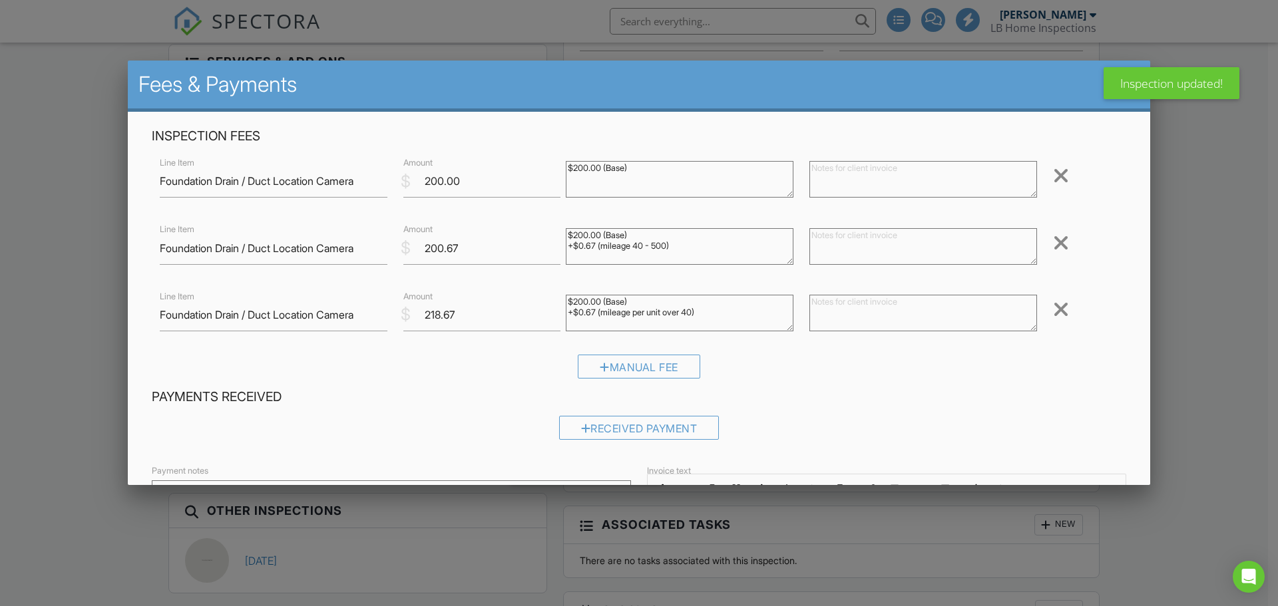
click at [1053, 170] on div at bounding box center [1061, 175] width 16 height 21
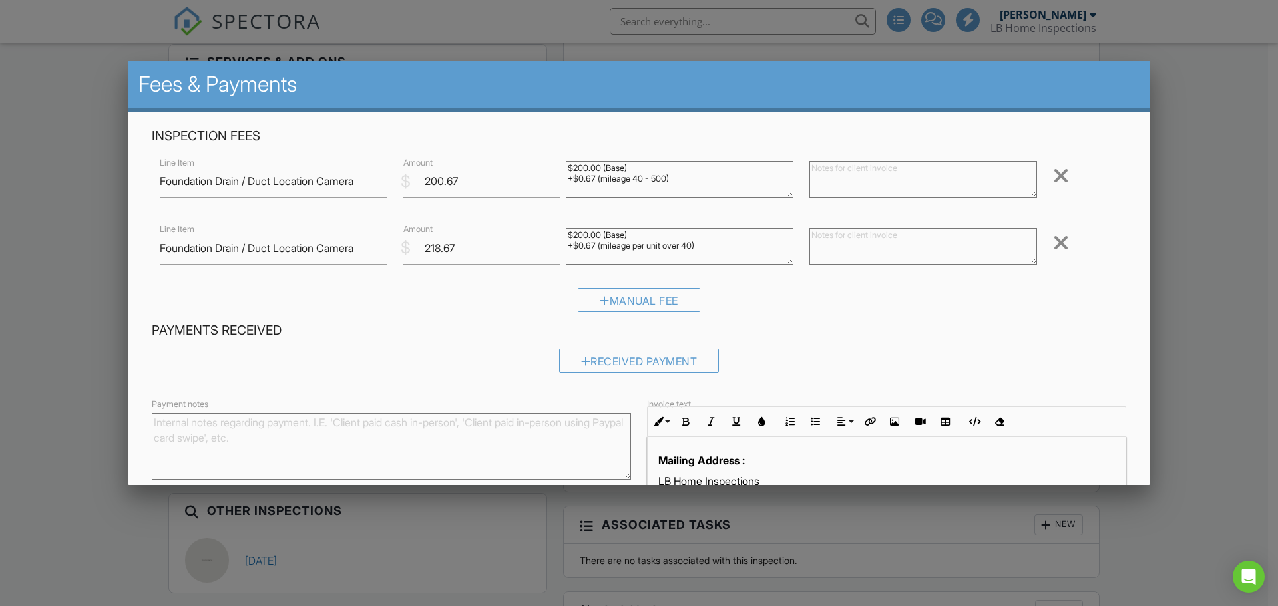
click at [1053, 171] on div at bounding box center [1061, 175] width 16 height 21
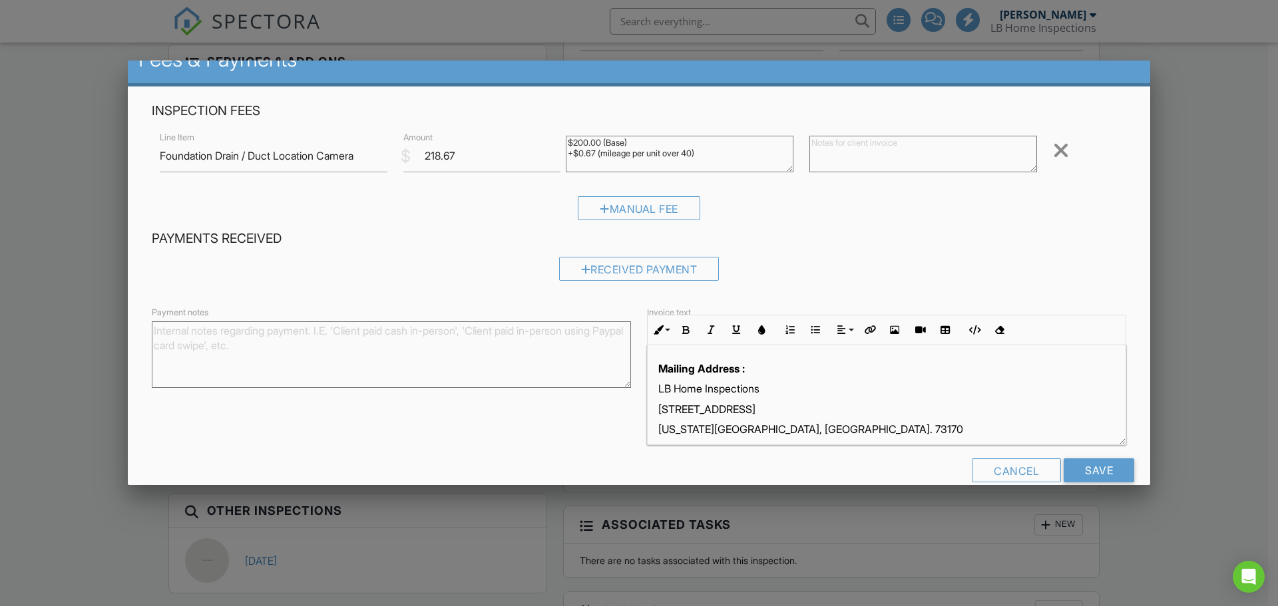
scroll to position [49, 0]
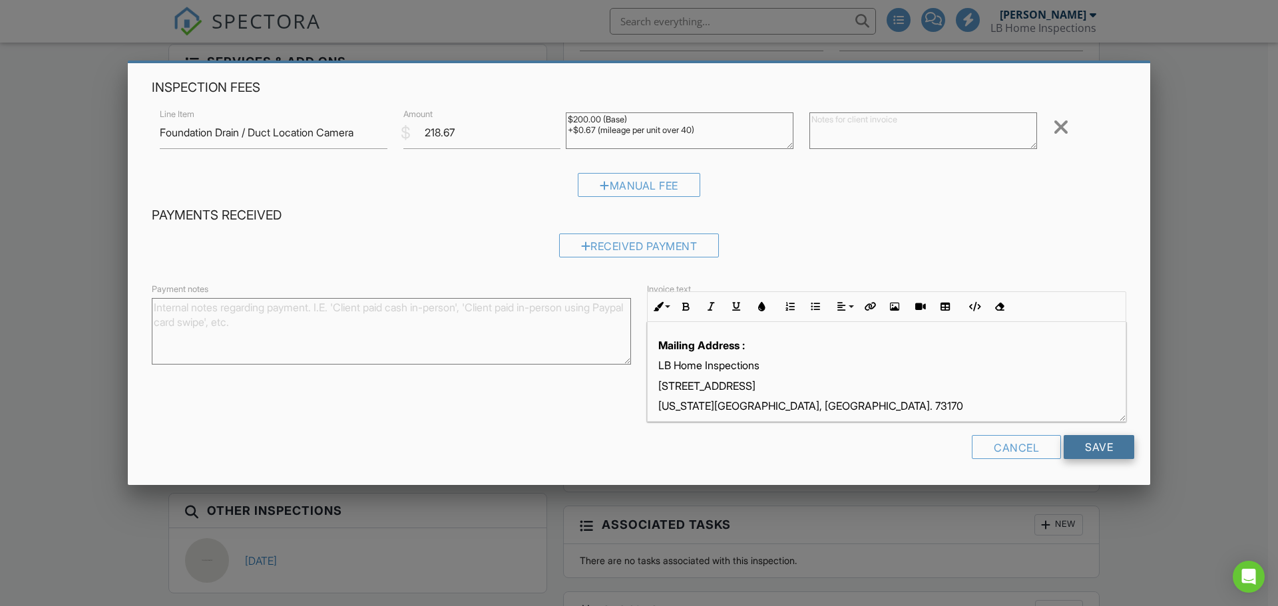
click at [1087, 443] on input "Save" at bounding box center [1098, 447] width 71 height 24
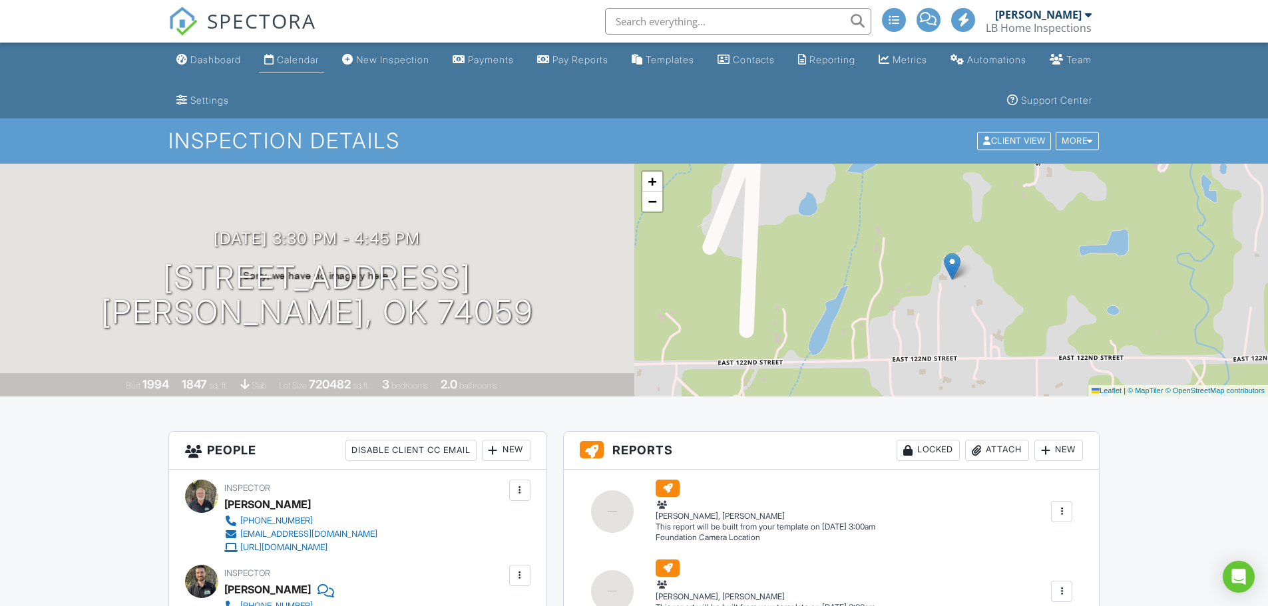
click at [319, 57] on div "Calendar" at bounding box center [298, 59] width 42 height 11
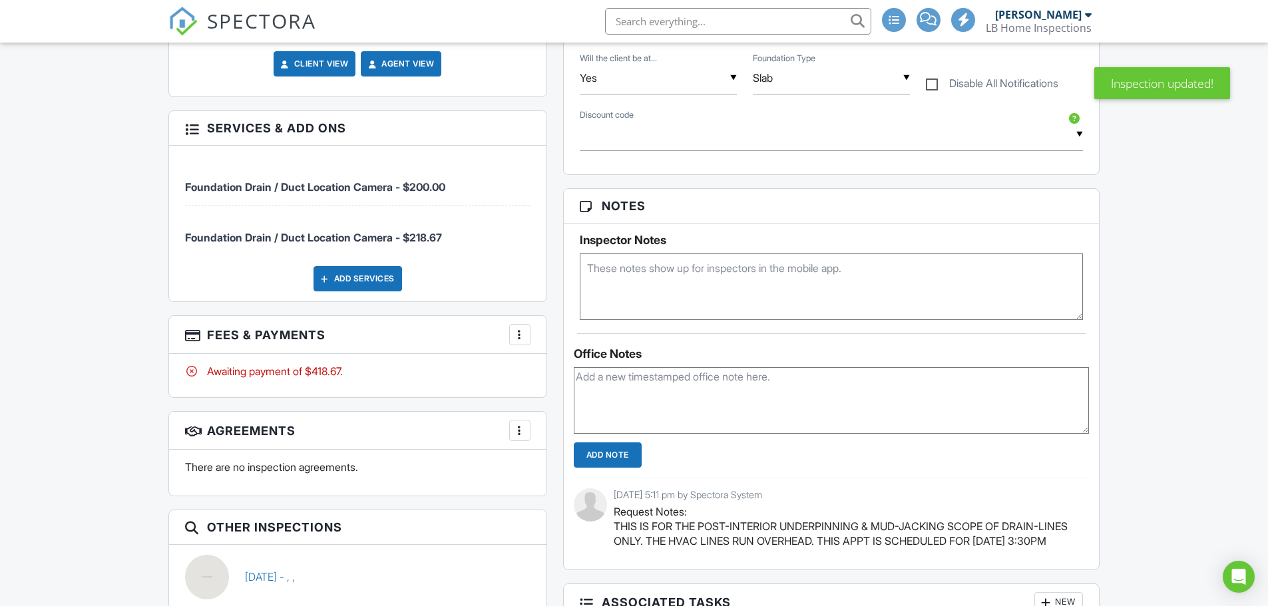
click at [514, 339] on div at bounding box center [519, 334] width 13 height 13
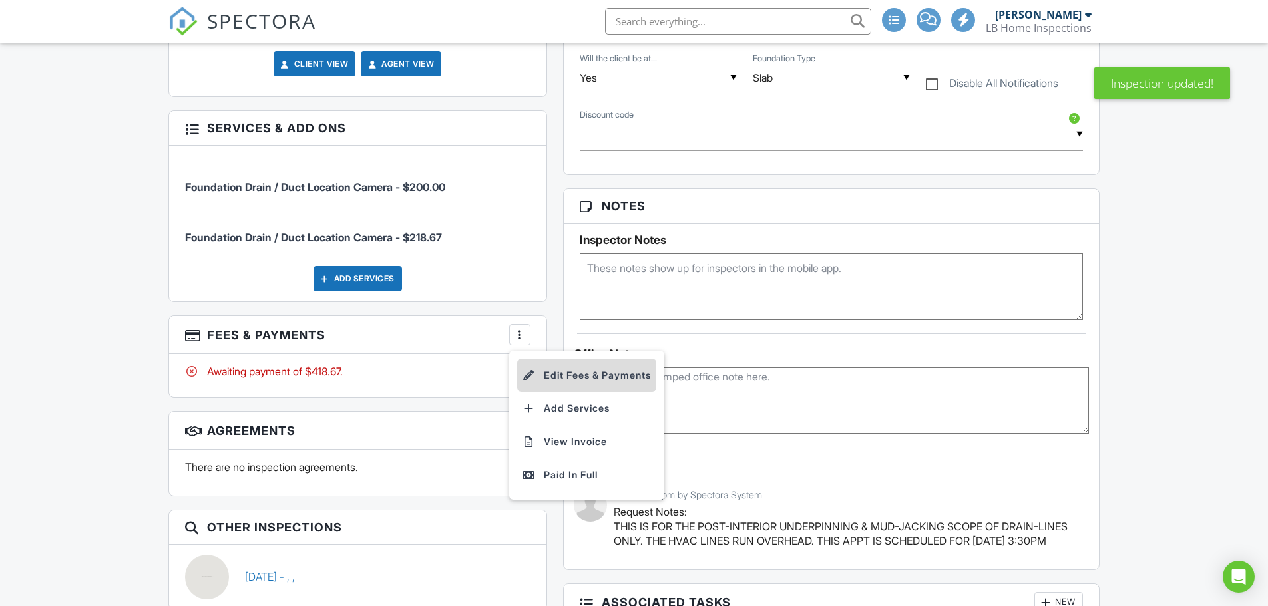
click at [585, 371] on li "Edit Fees & Payments" at bounding box center [586, 375] width 139 height 33
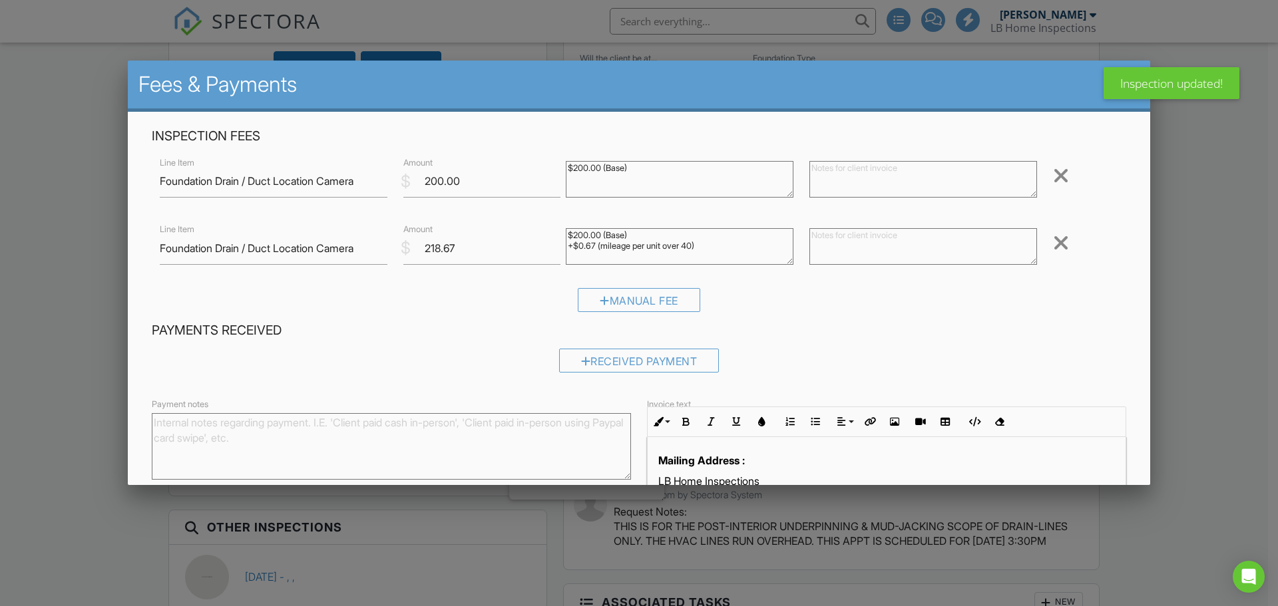
click at [1053, 176] on div at bounding box center [1061, 175] width 16 height 21
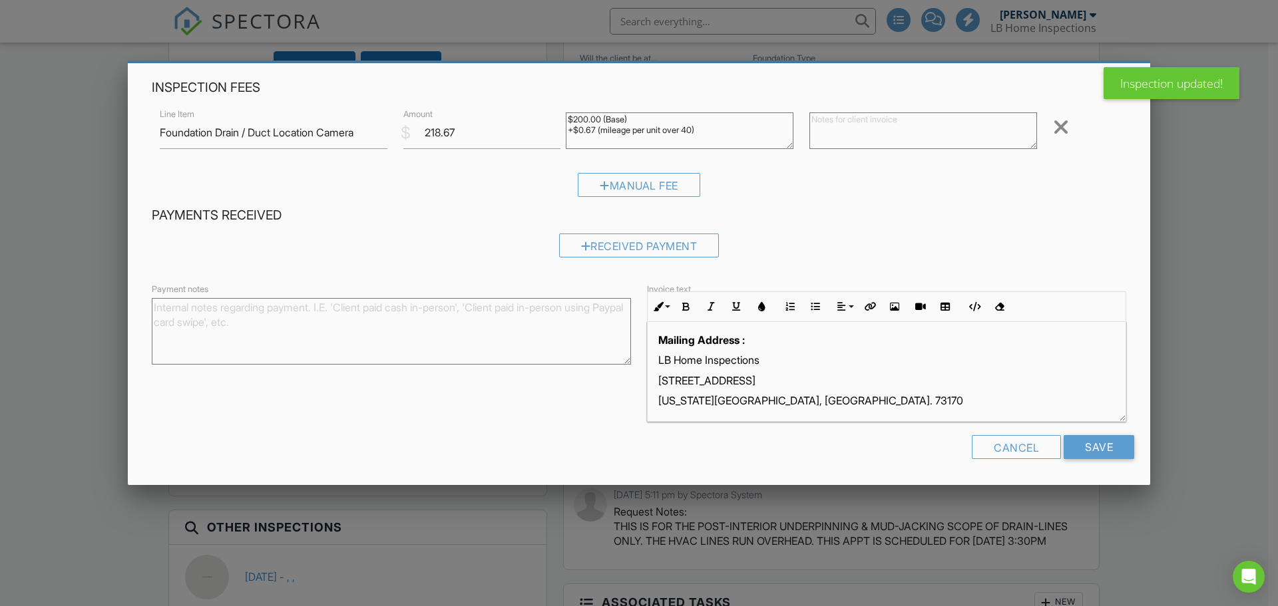
scroll to position [8, 0]
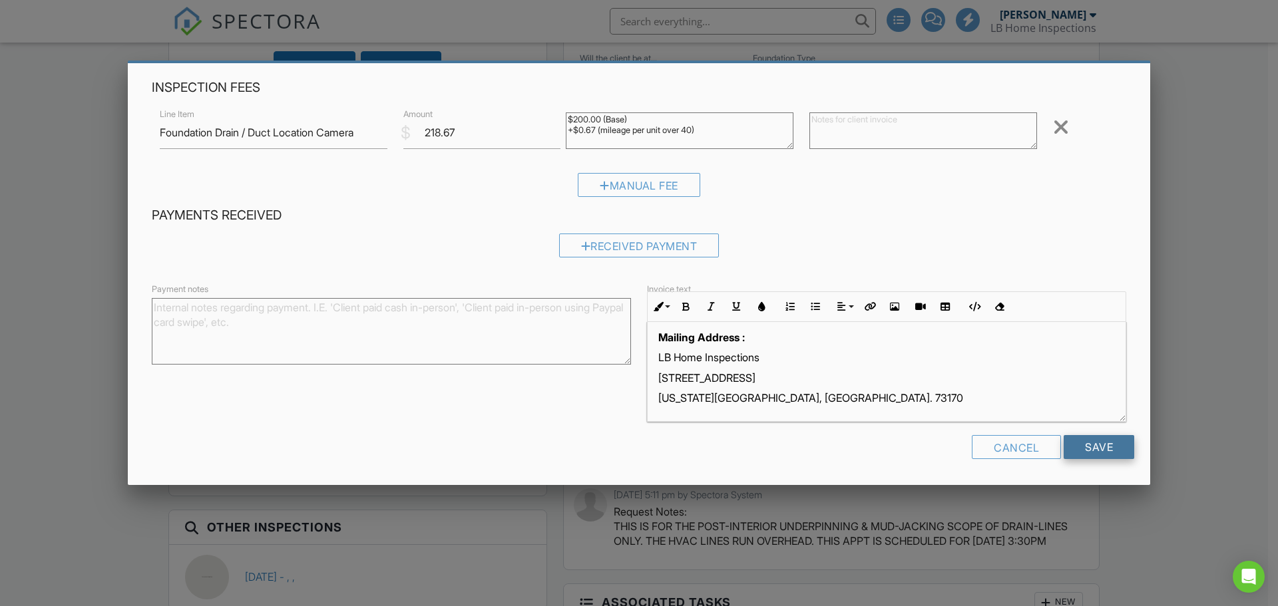
click at [1089, 443] on input "Save" at bounding box center [1098, 447] width 71 height 24
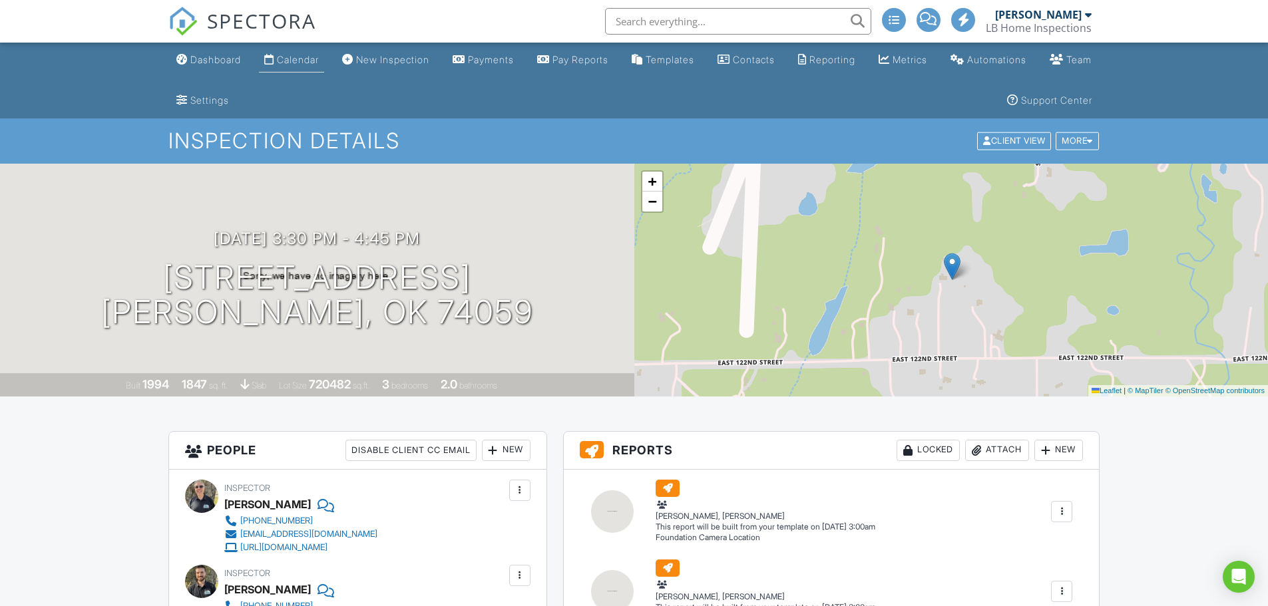
click at [315, 63] on div "Calendar" at bounding box center [298, 59] width 42 height 11
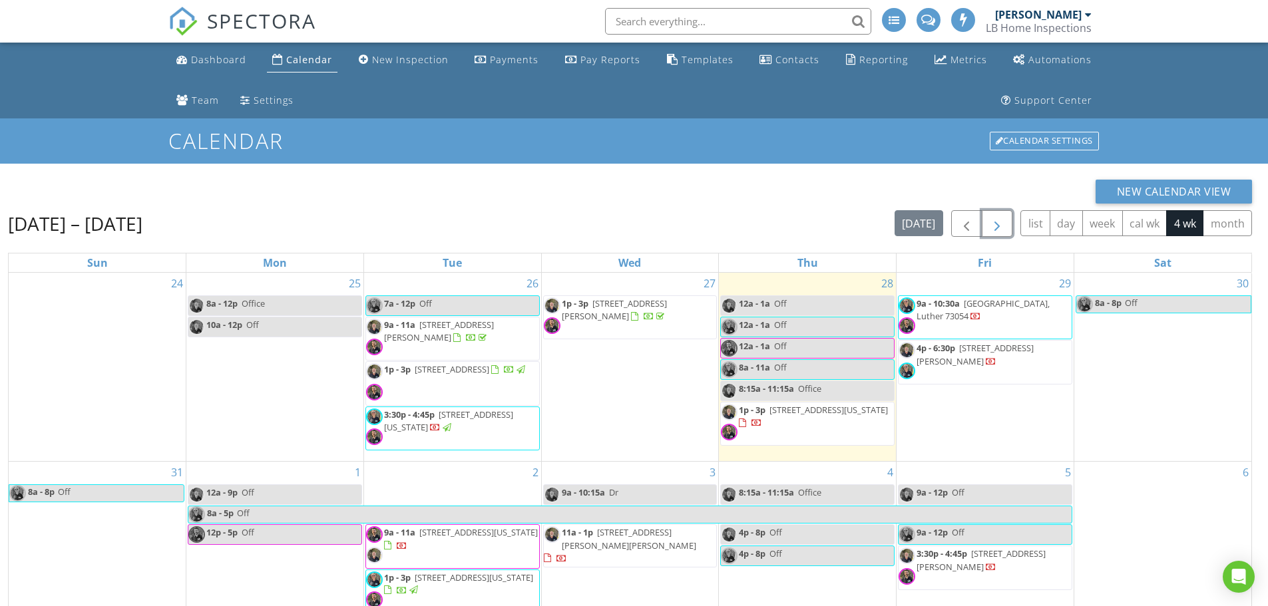
click at [999, 229] on span "button" at bounding box center [997, 224] width 16 height 16
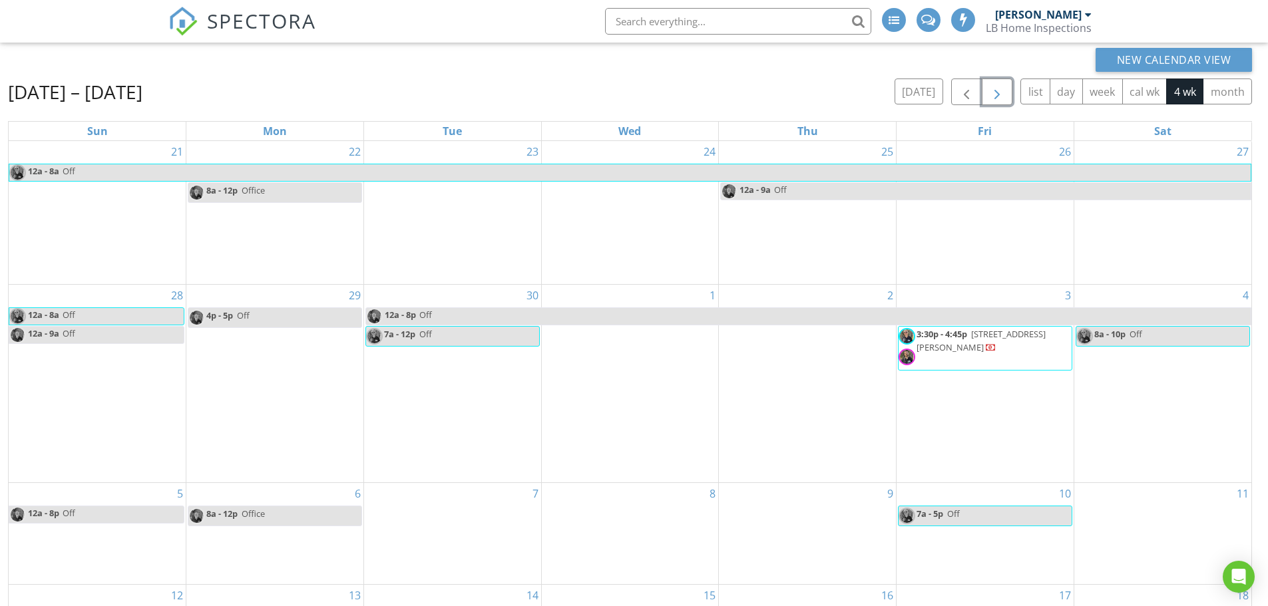
scroll to position [133, 0]
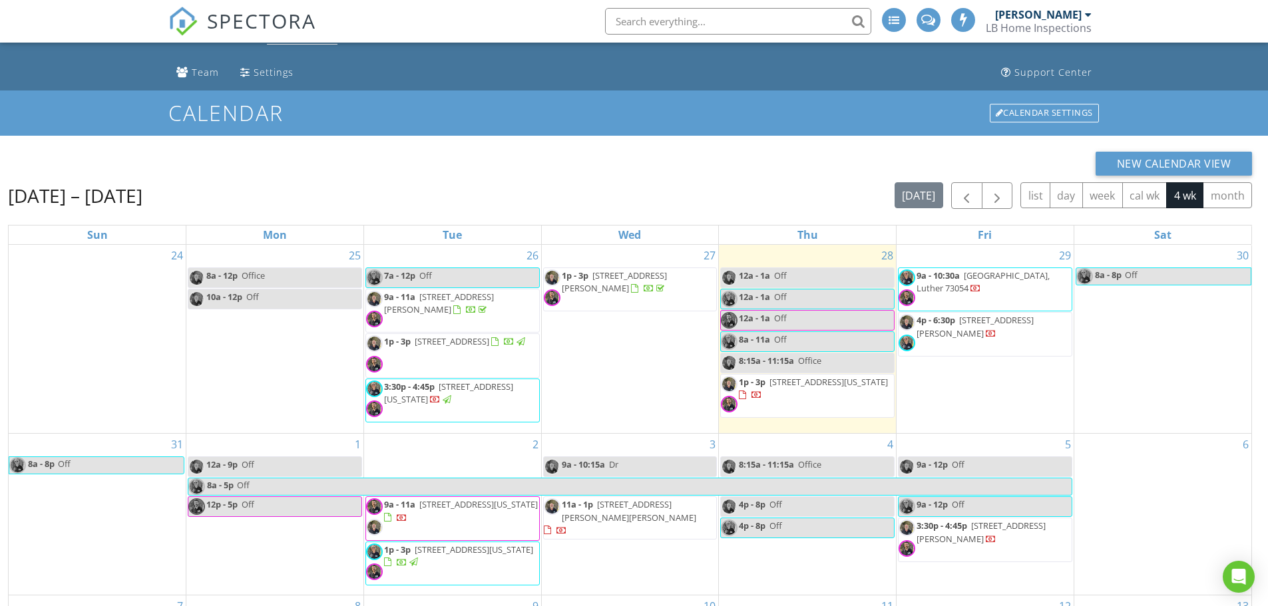
scroll to position [218, 0]
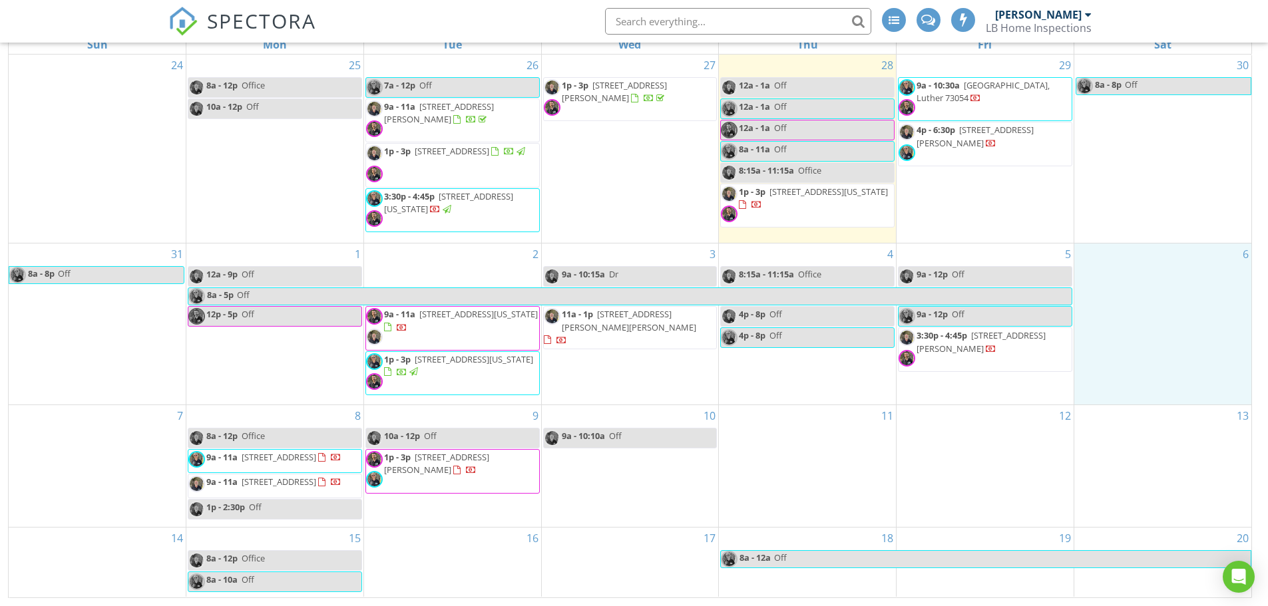
click at [1126, 358] on div "6" at bounding box center [1162, 324] width 177 height 161
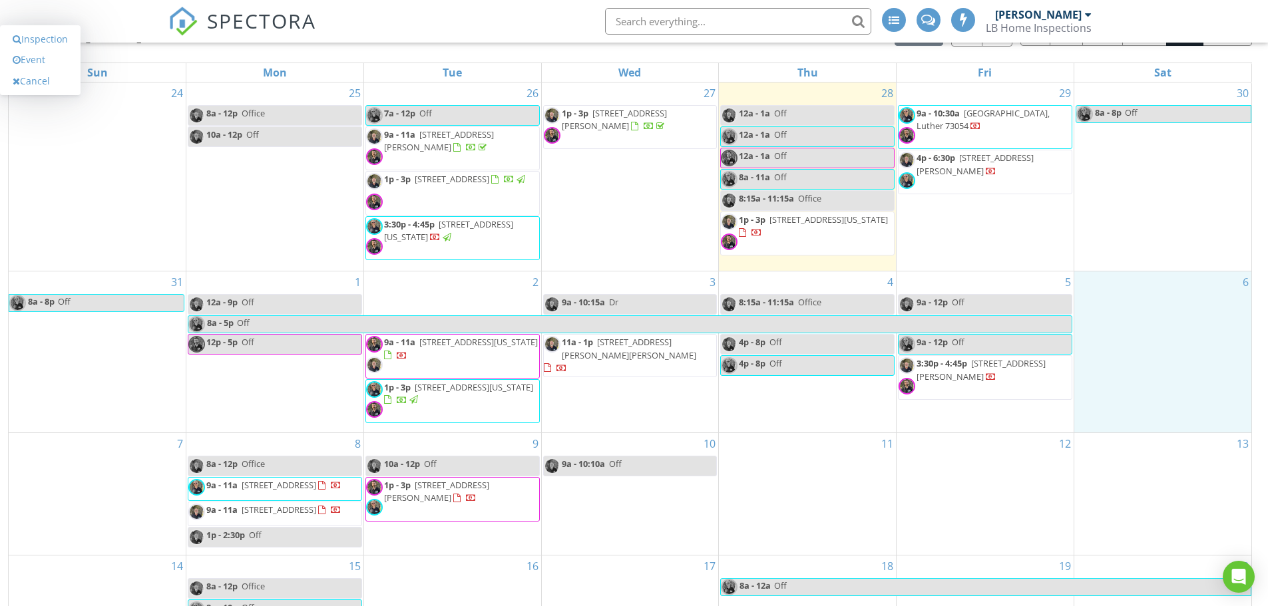
scroll to position [152, 0]
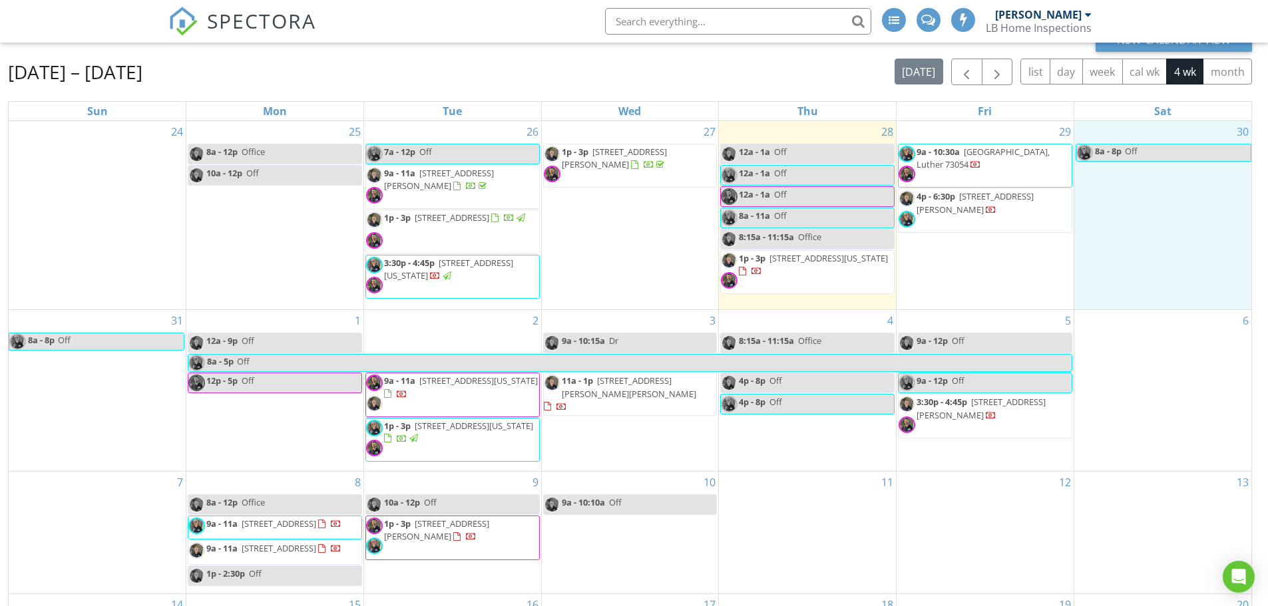
click at [1085, 277] on div "30 8a - 8p Off" at bounding box center [1162, 215] width 177 height 188
click at [1069, 246] on div "29 9a - 10:30a [STREET_ADDRESS] 4p - 6:30p [STREET_ADDRESS][PERSON_NAME]" at bounding box center [984, 215] width 177 height 188
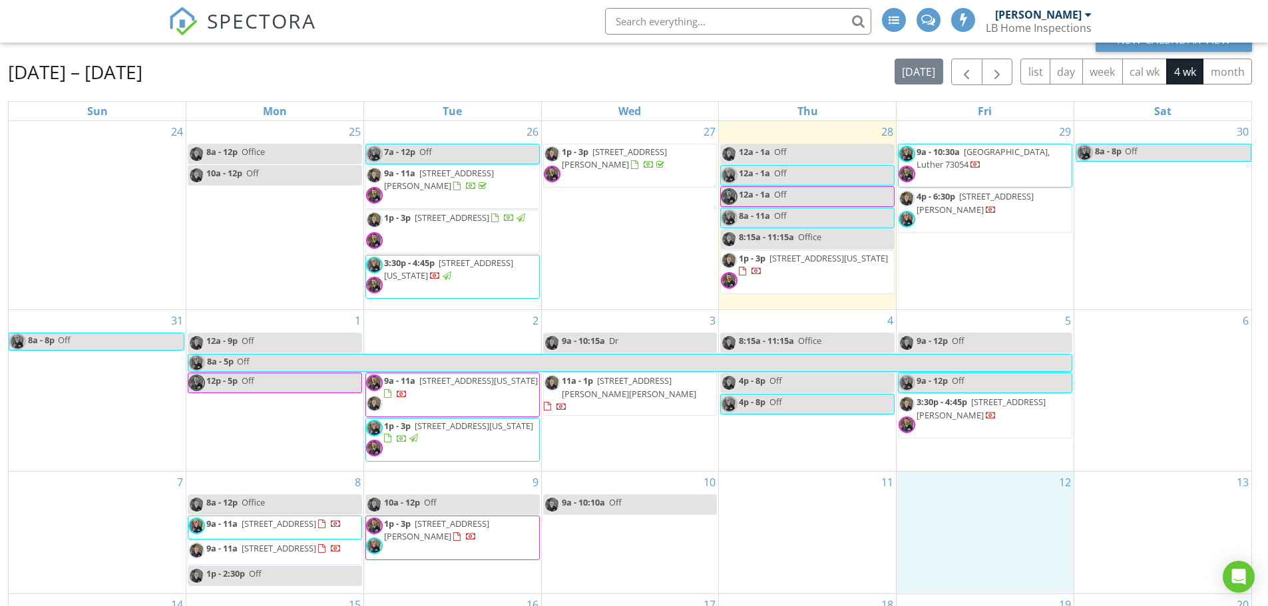
click at [981, 502] on div "12" at bounding box center [984, 533] width 177 height 122
click at [822, 531] on div "11" at bounding box center [807, 533] width 177 height 122
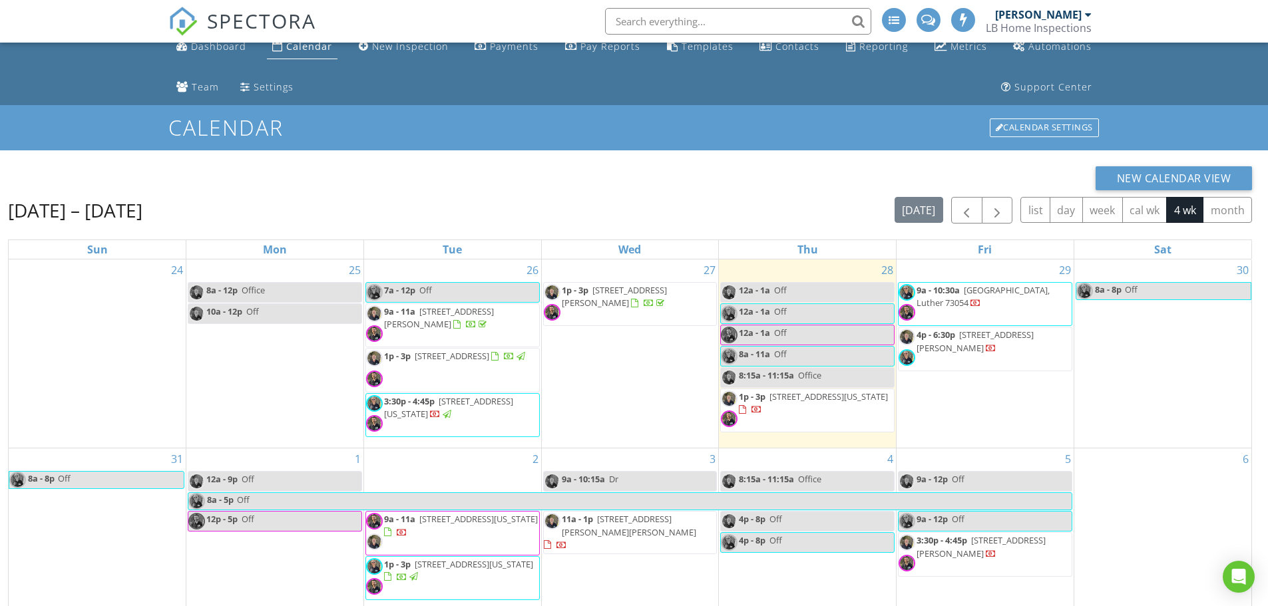
scroll to position [0, 0]
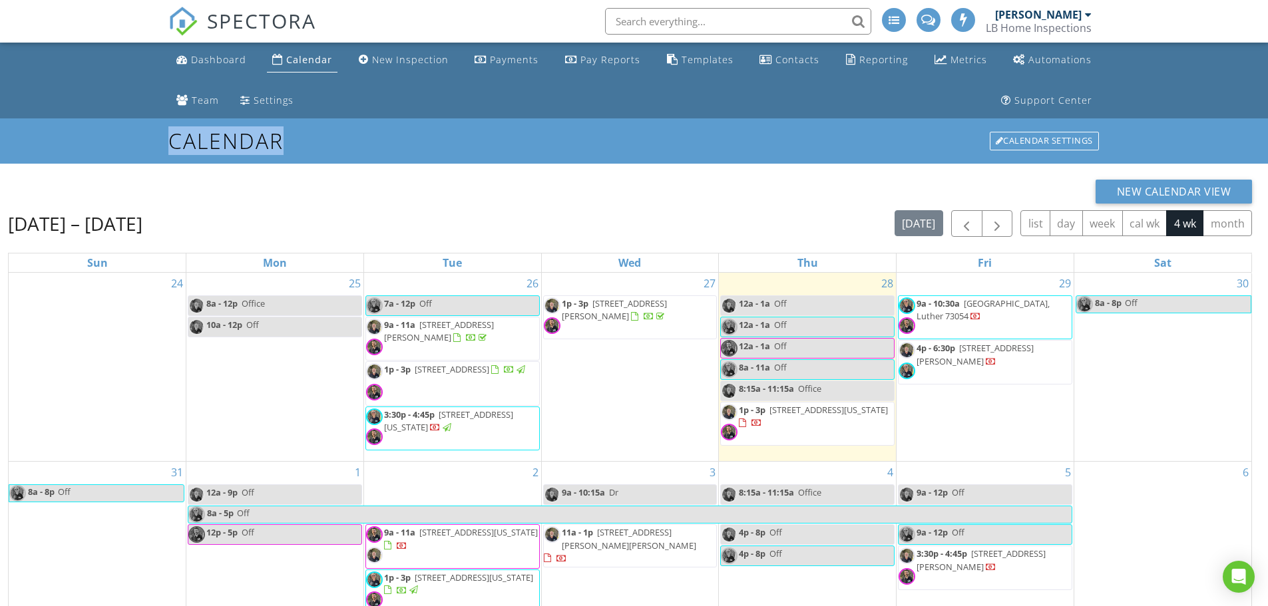
drag, startPoint x: 173, startPoint y: 134, endPoint x: 433, endPoint y: 134, distance: 260.2
click at [433, 134] on h1 "Calendar" at bounding box center [634, 140] width 932 height 23
click at [83, 92] on ul "Dashboard Calendar New Inspection Payments Pay Reports Templates Contacts Repor…" at bounding box center [634, 81] width 1268 height 76
click at [991, 228] on span "button" at bounding box center [997, 224] width 16 height 16
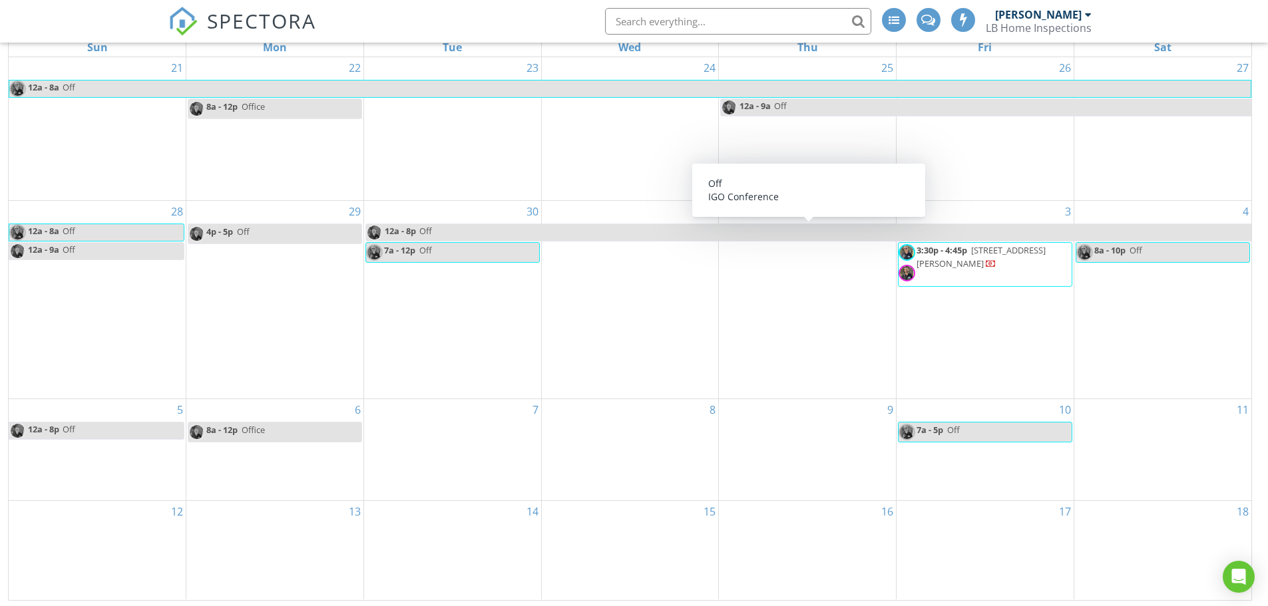
scroll to position [218, 0]
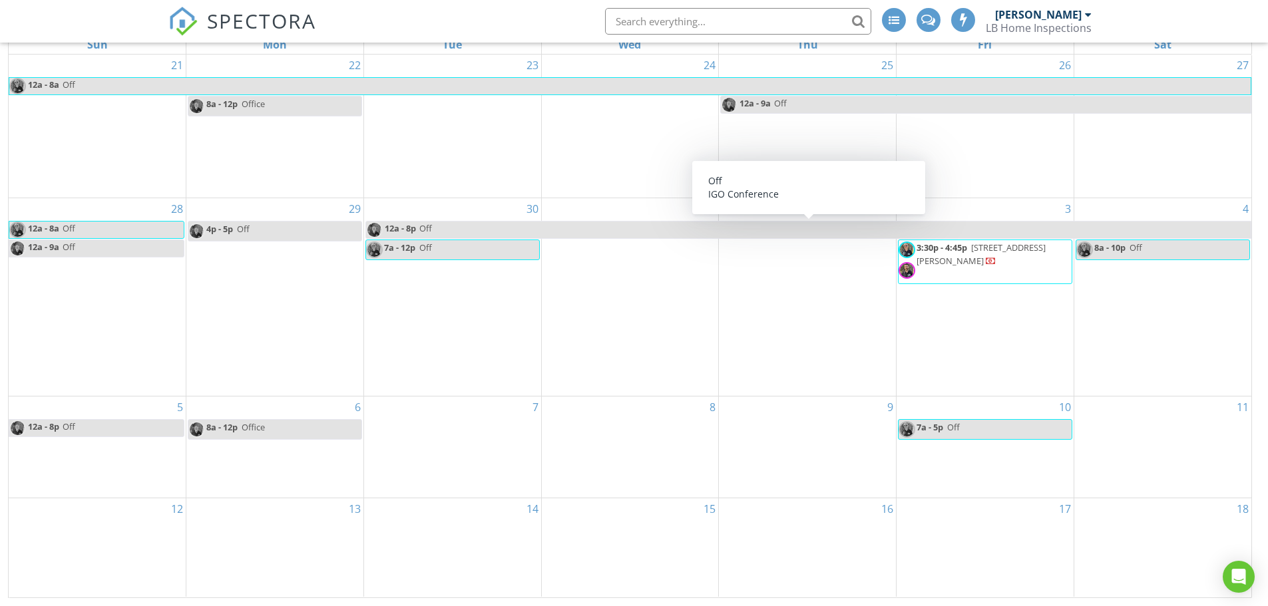
click at [616, 230] on span "Off" at bounding box center [835, 230] width 832 height 17
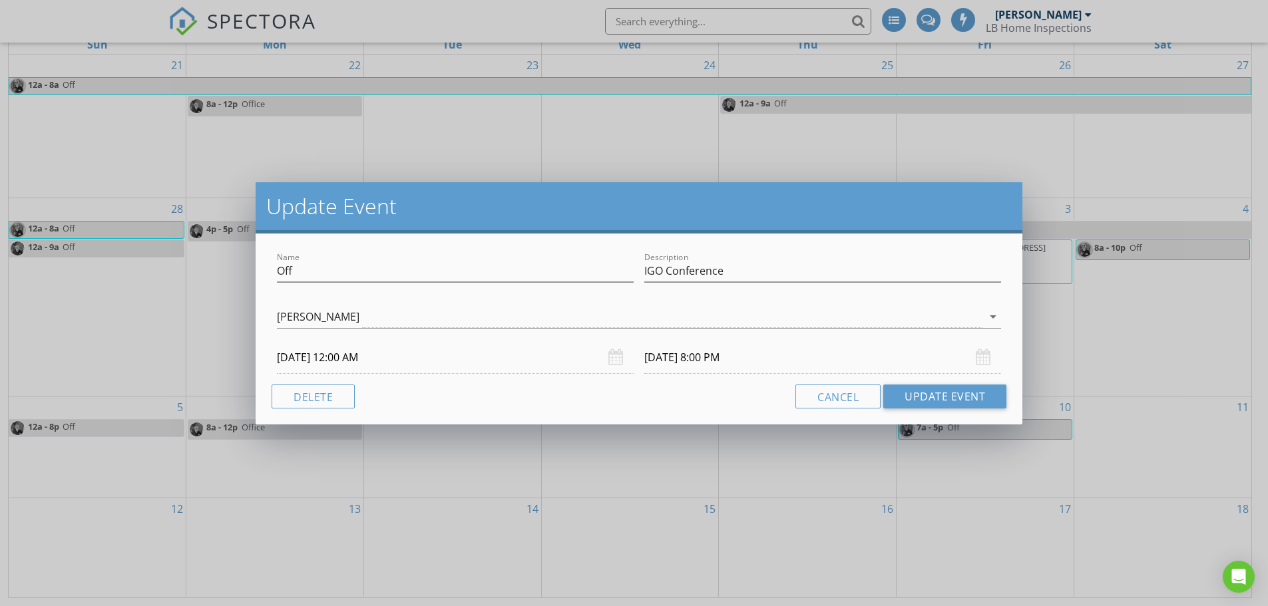
click at [629, 204] on h2 "Update Event" at bounding box center [638, 206] width 745 height 27
click at [854, 403] on button "Cancel" at bounding box center [837, 397] width 85 height 24
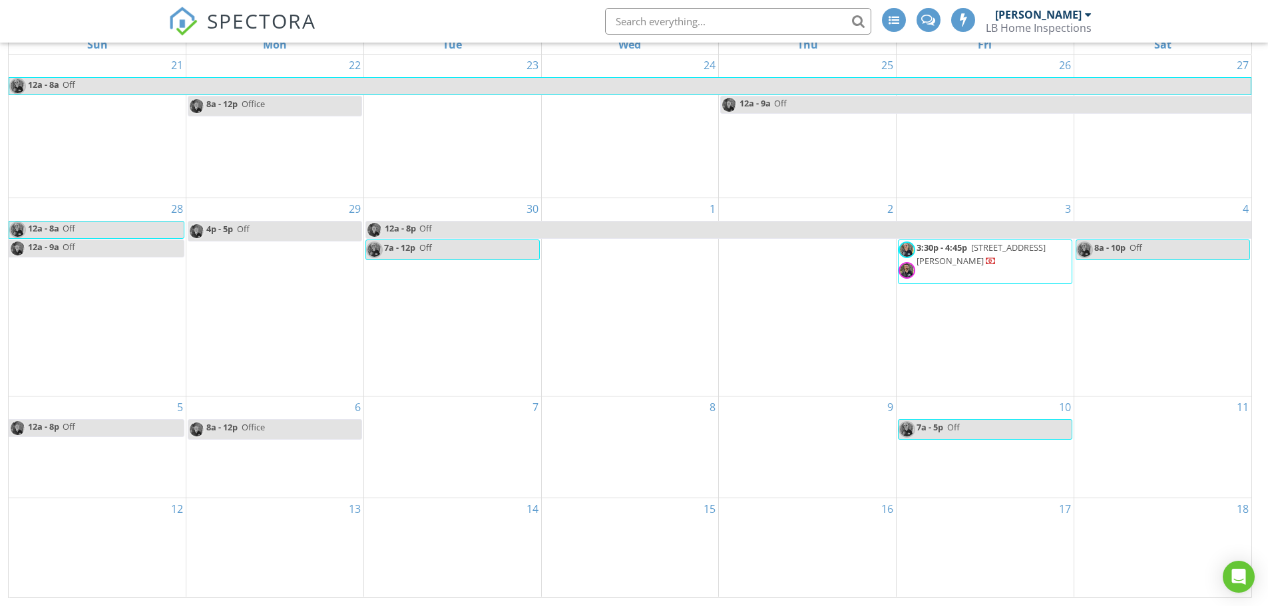
click at [648, 321] on div "1" at bounding box center [630, 296] width 177 height 197
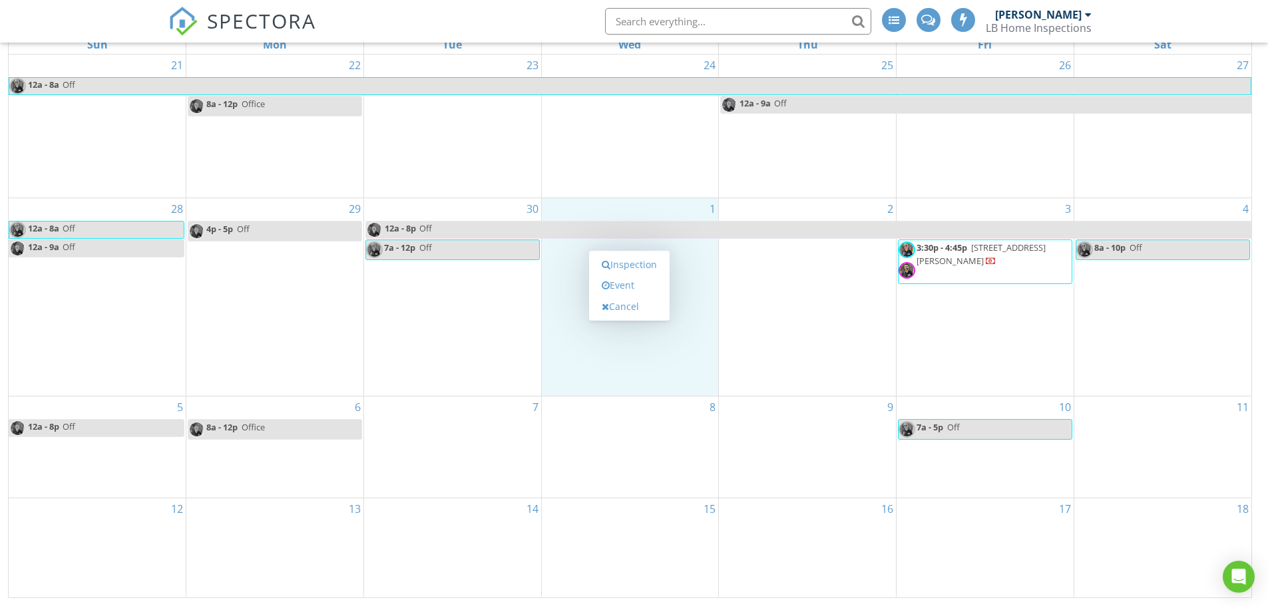
click at [771, 331] on div "2" at bounding box center [807, 296] width 177 height 197
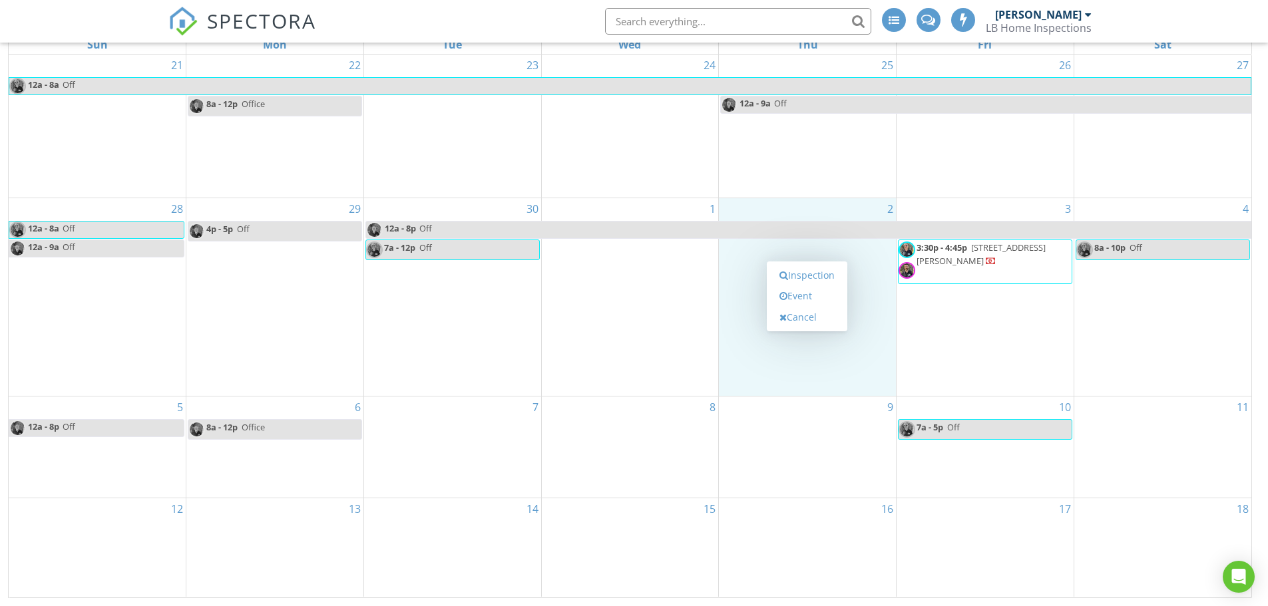
click at [668, 337] on div "1" at bounding box center [630, 296] width 177 height 197
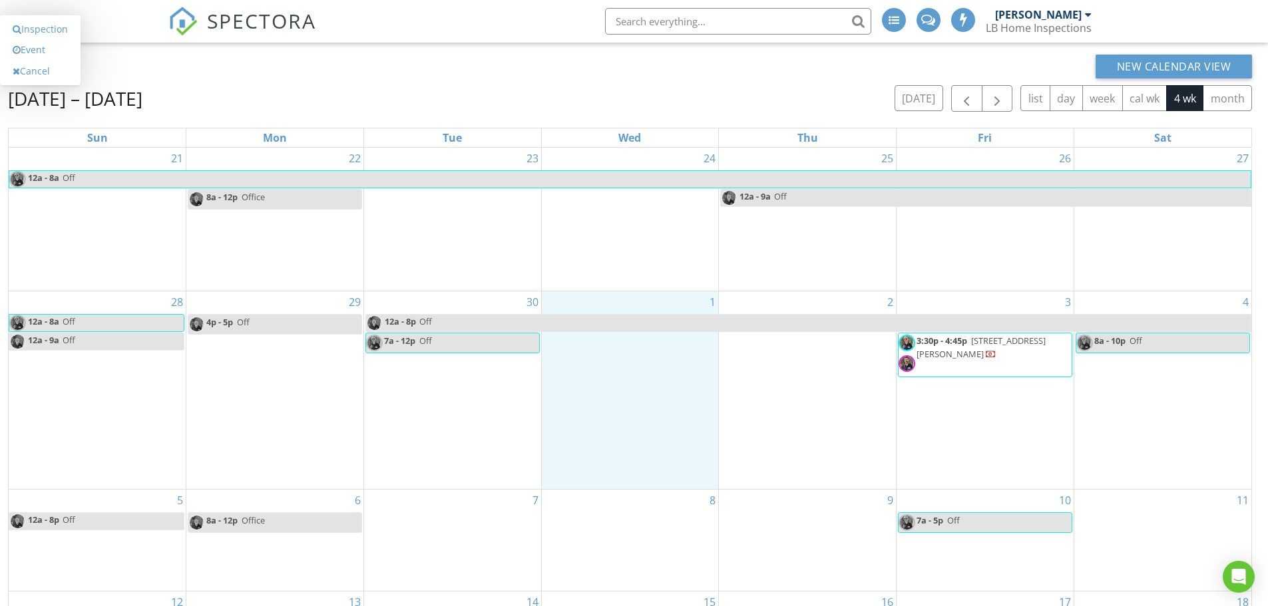
scroll to position [0, 0]
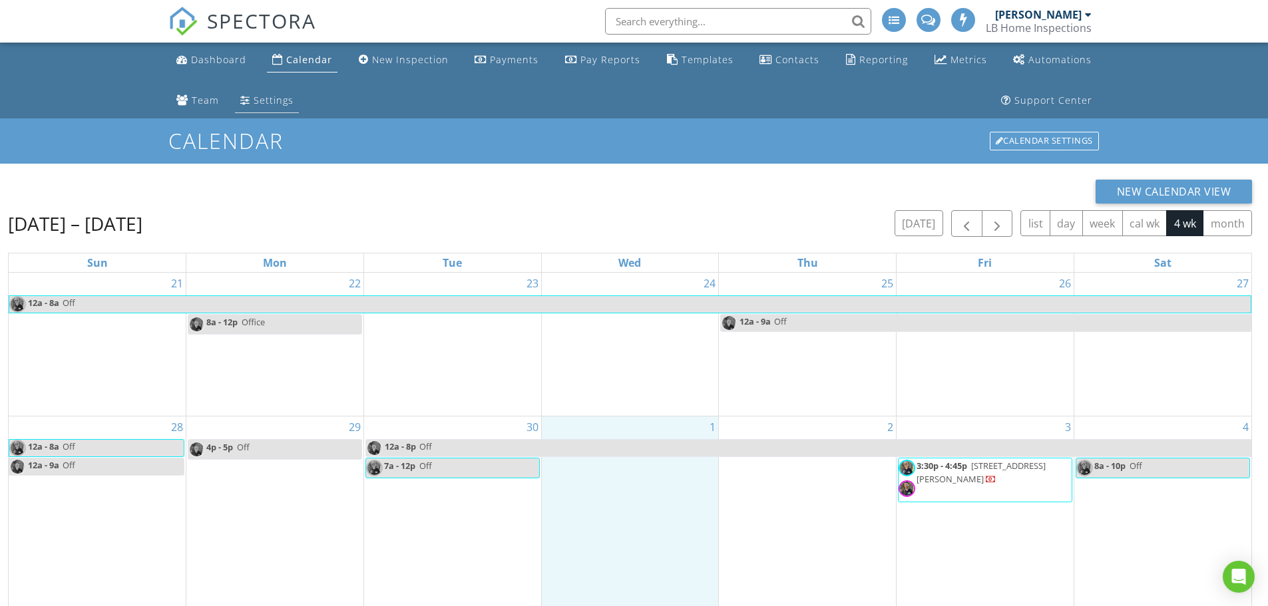
click at [270, 103] on div "Settings" at bounding box center [274, 100] width 40 height 13
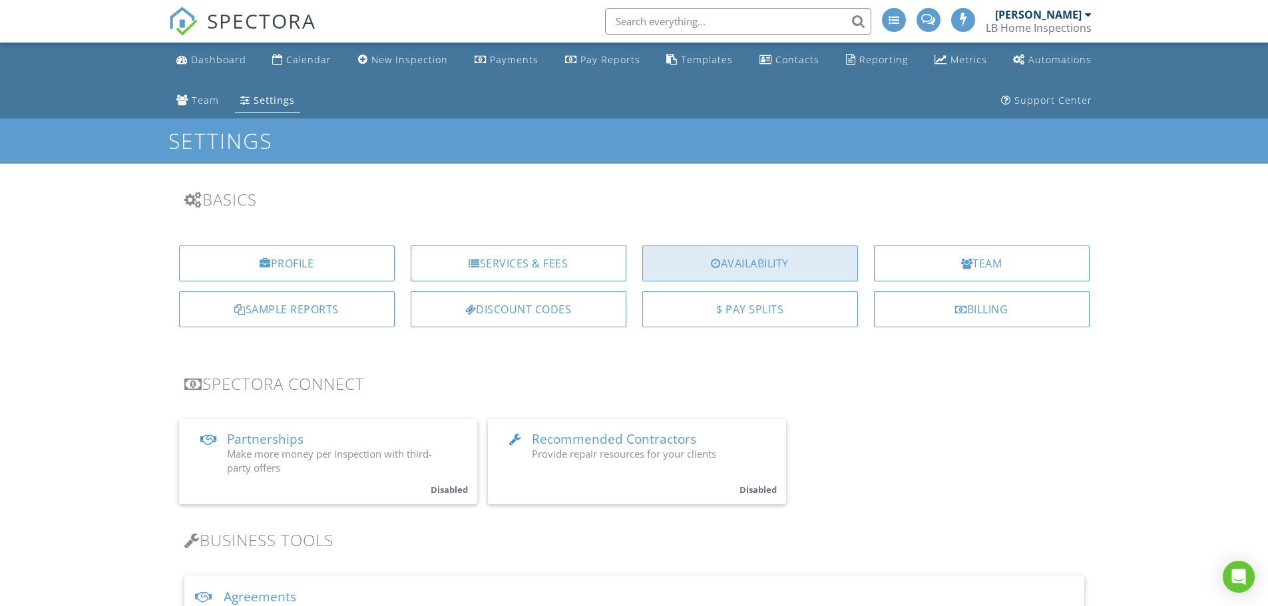
click at [757, 264] on div "Availability" at bounding box center [750, 264] width 216 height 36
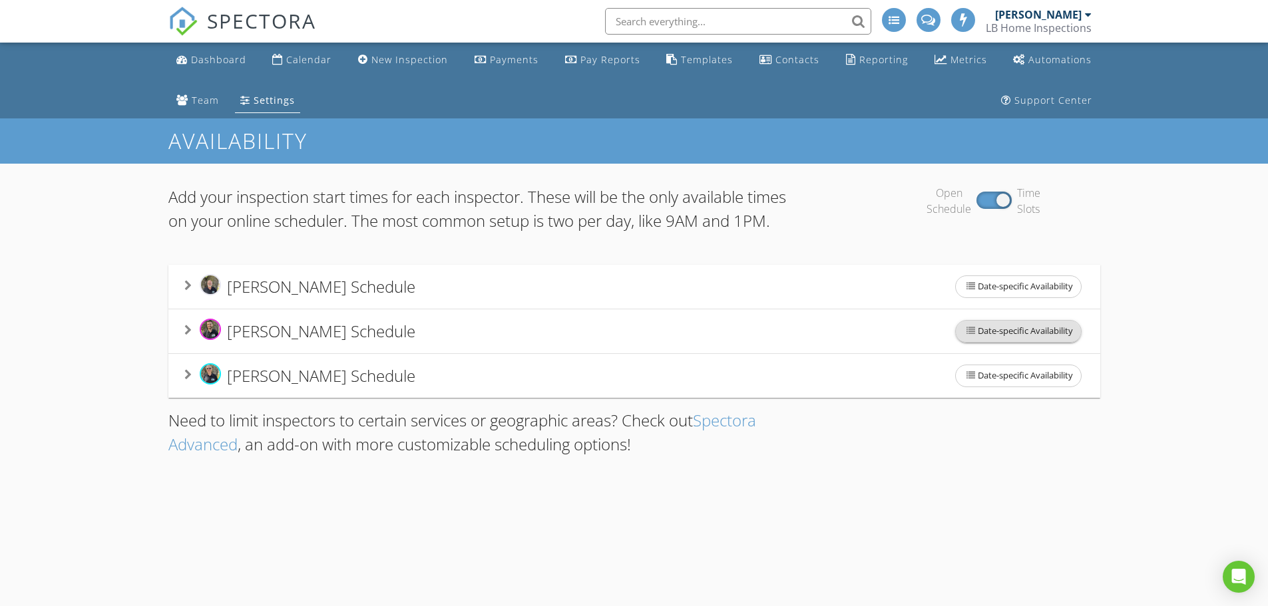
click at [1025, 342] on span "Date-specific Availability" at bounding box center [1018, 331] width 125 height 21
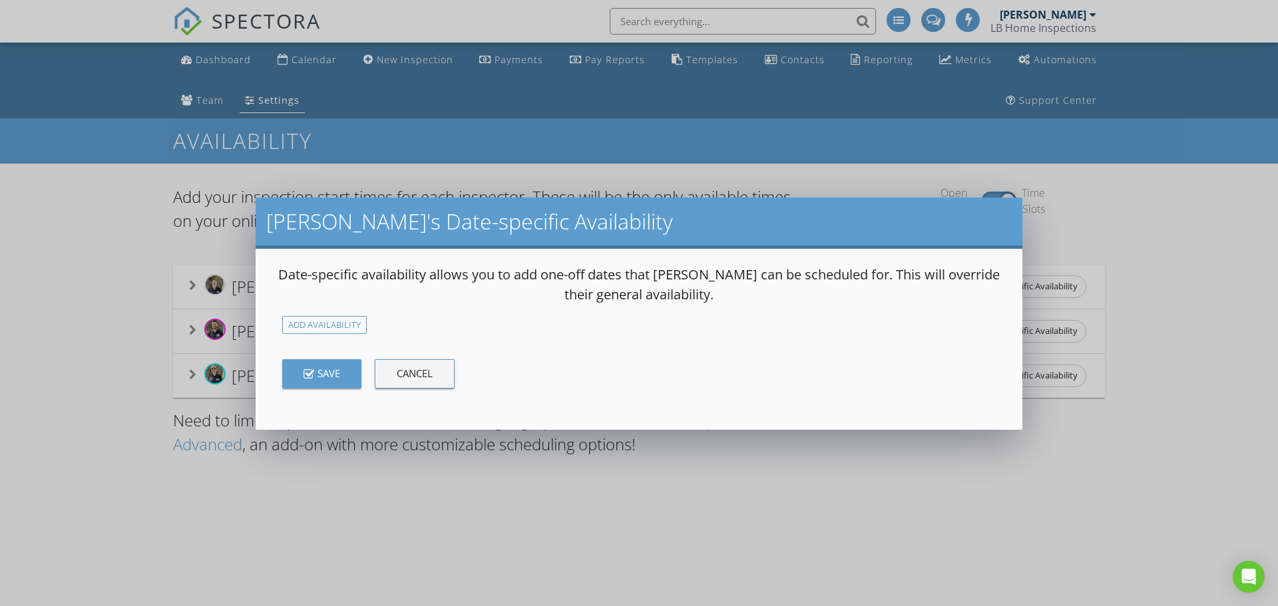
click at [340, 373] on div "Save" at bounding box center [321, 373] width 37 height 15
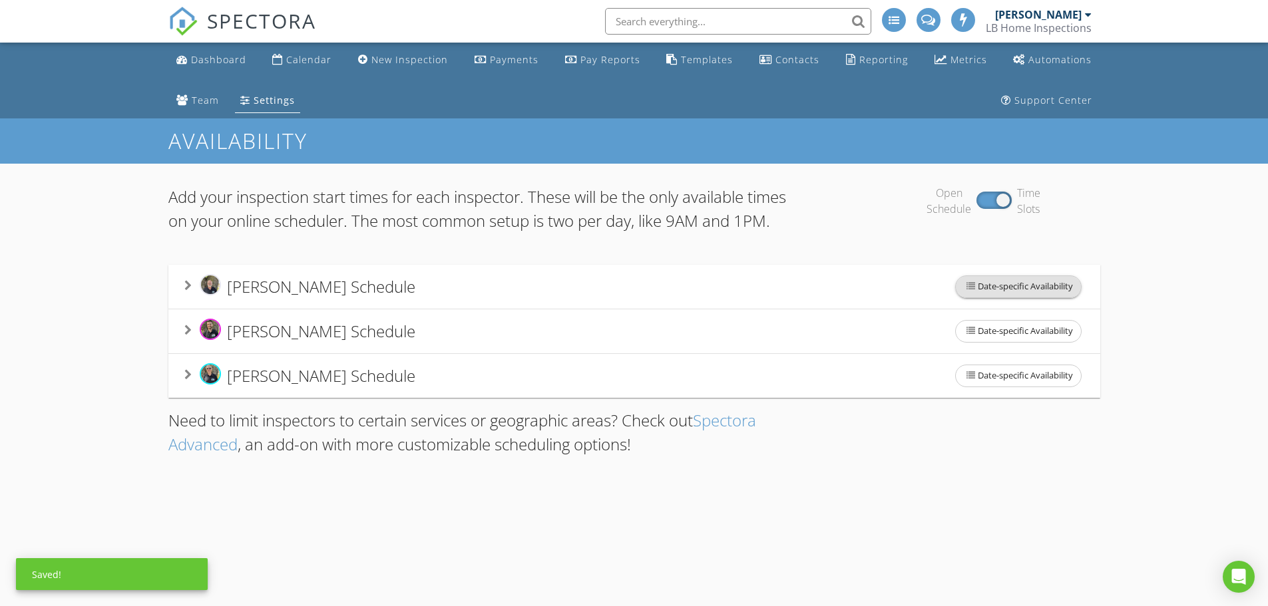
click at [1013, 297] on span "Date-specific Availability" at bounding box center [1018, 286] width 125 height 21
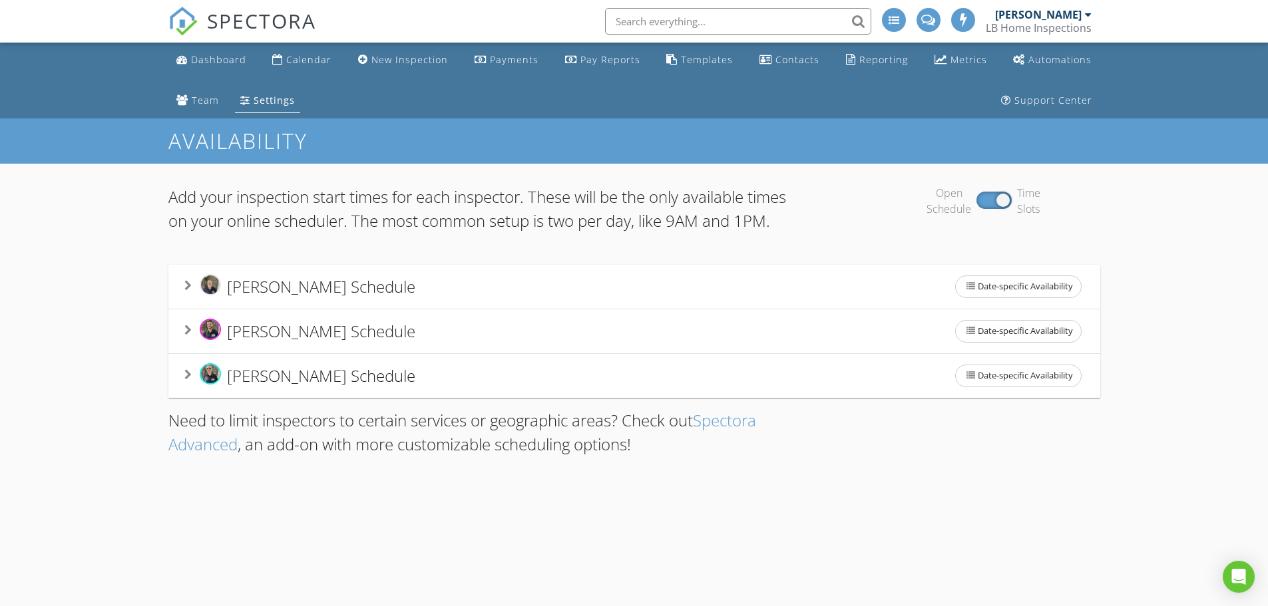
click at [1138, 251] on div at bounding box center [634, 303] width 1268 height 606
click at [1008, 387] on span "Date-specific Availability" at bounding box center [1018, 375] width 125 height 21
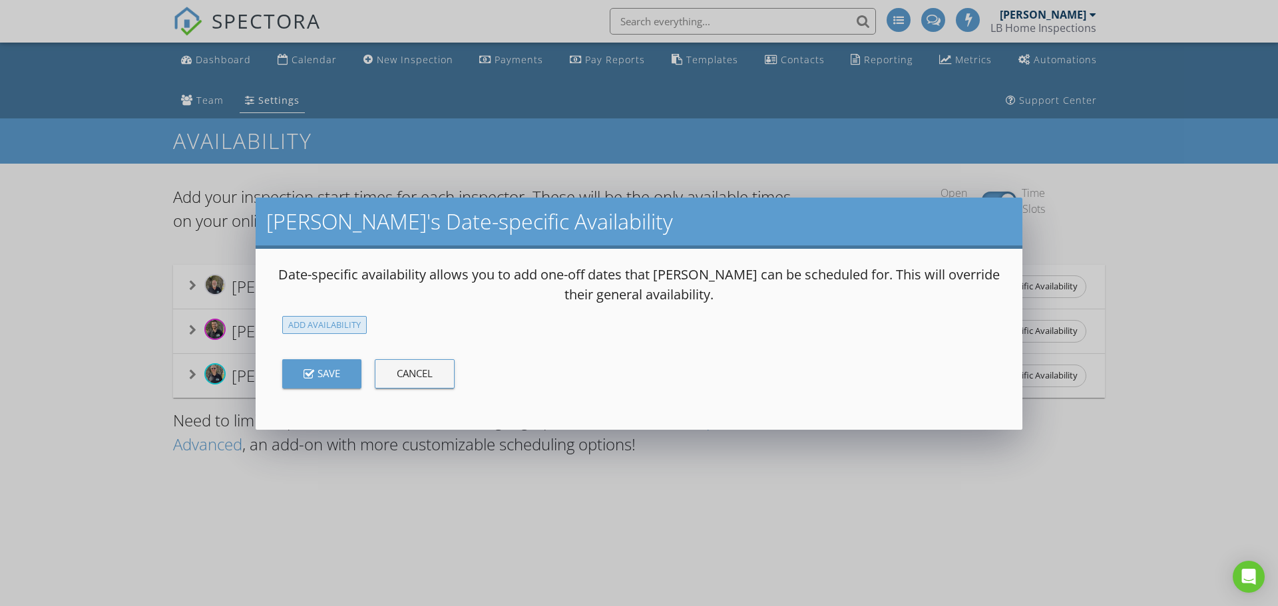
click at [315, 323] on div "Add Availability" at bounding box center [324, 325] width 85 height 18
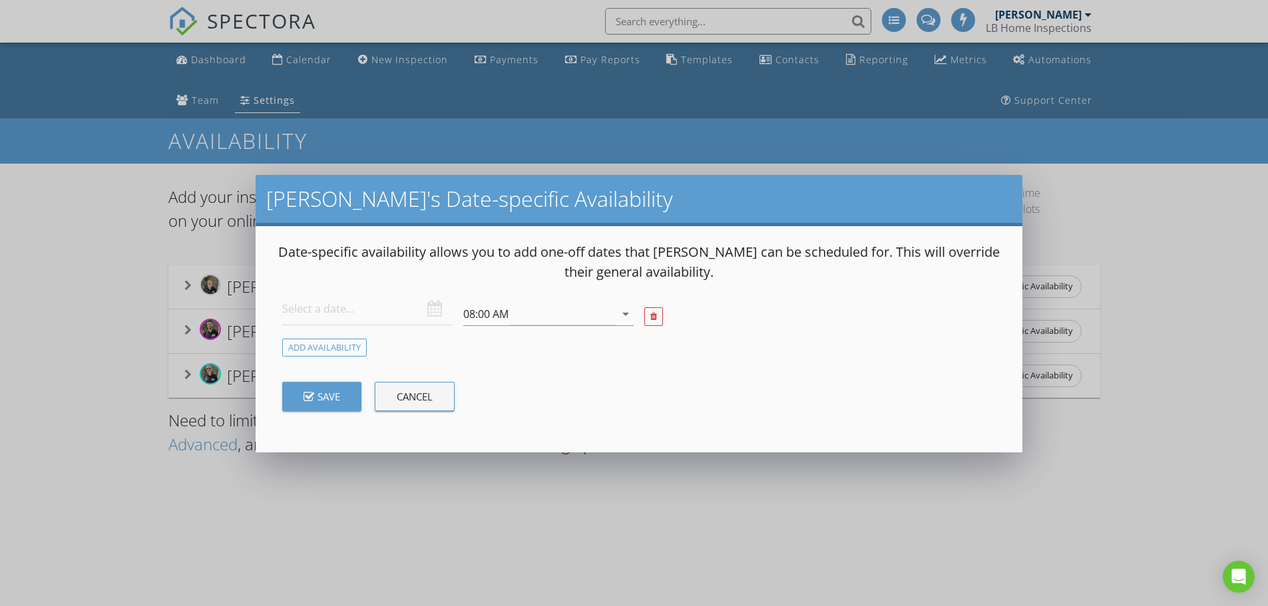
click at [1102, 256] on div "Larry's Date-specific Availability Date-specific availability allows you to add…" at bounding box center [634, 314] width 1268 height 606
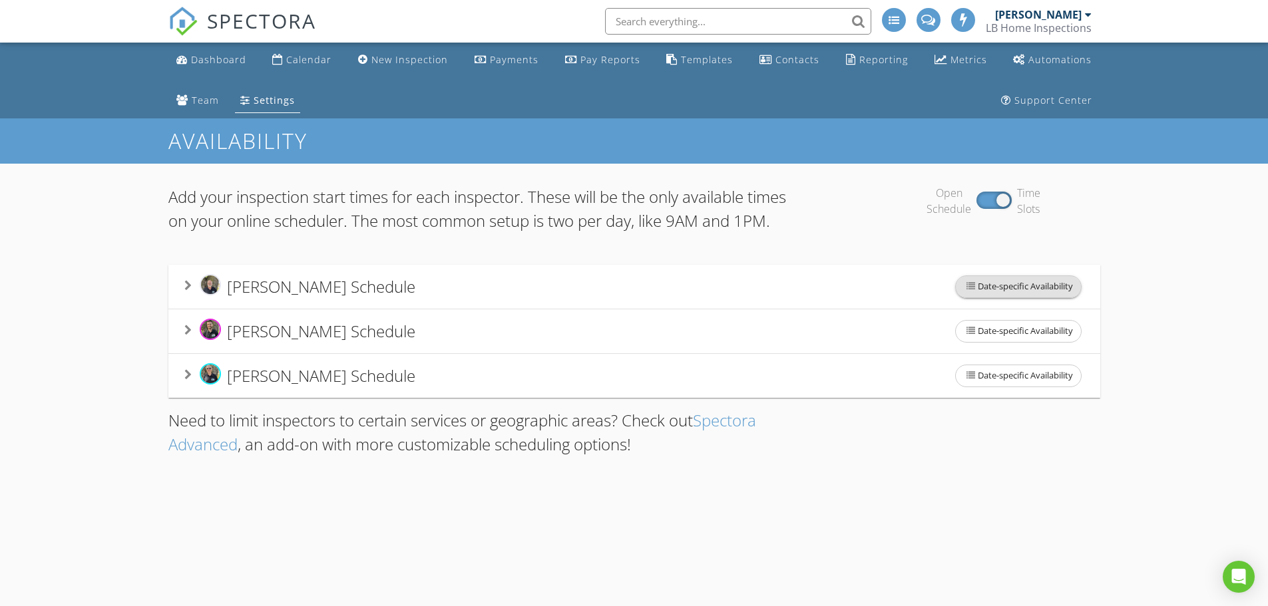
click at [987, 297] on span "Date-specific Availability" at bounding box center [1018, 286] width 125 height 21
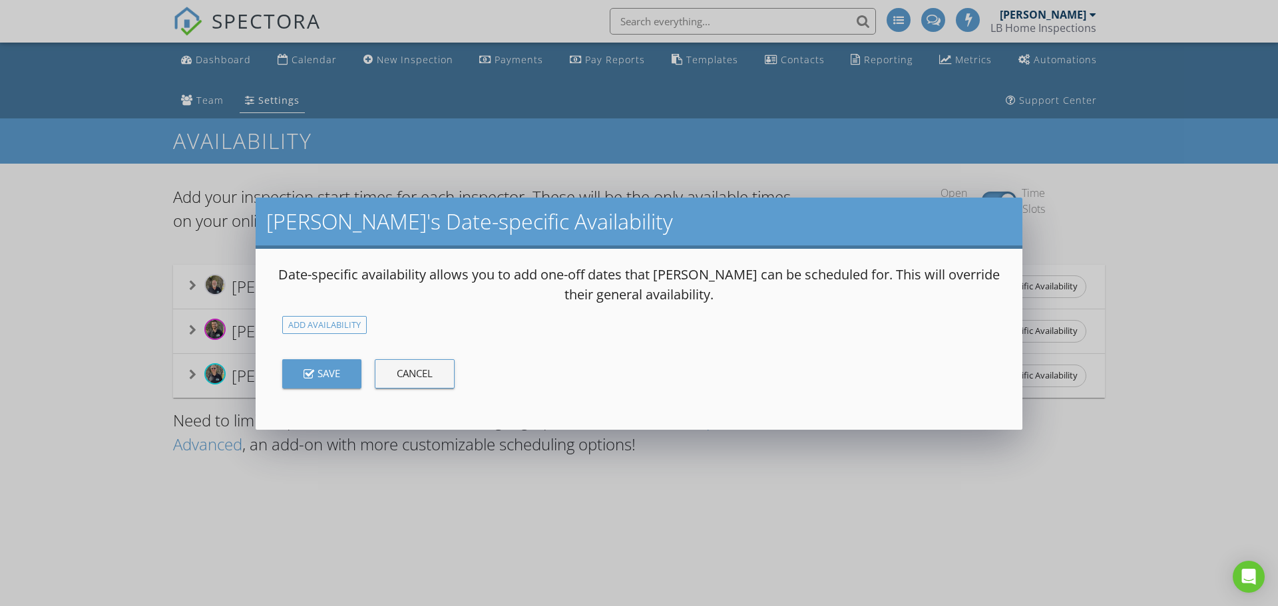
click at [437, 382] on button "Cancel" at bounding box center [415, 373] width 80 height 29
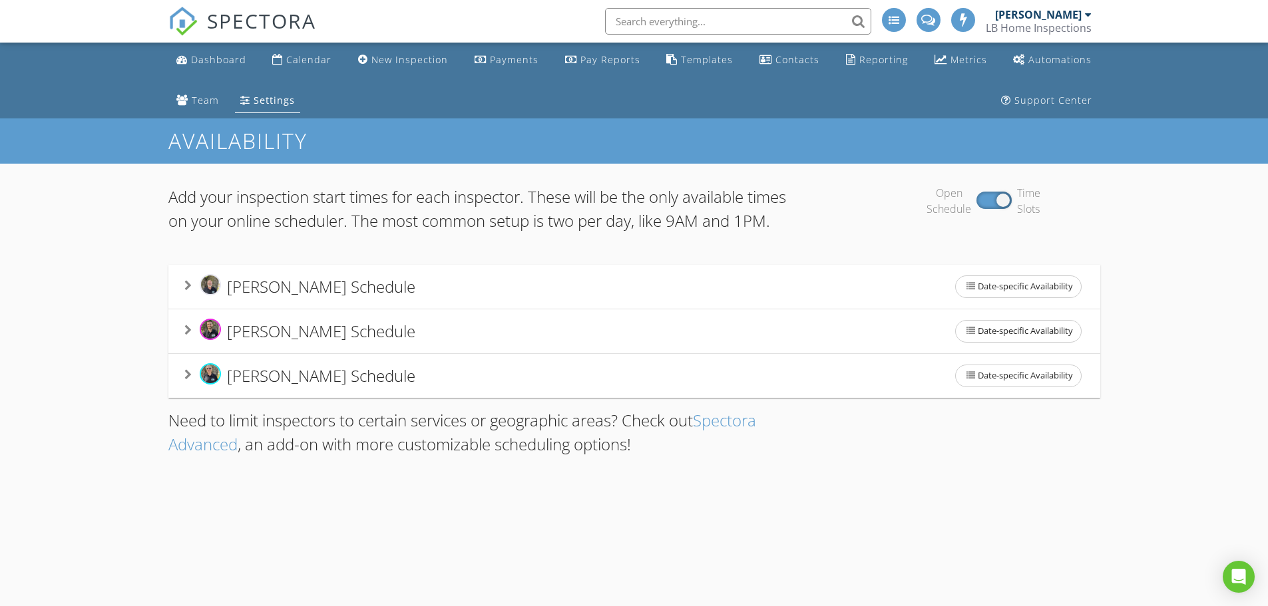
click at [986, 202] on div "Open Schedule Time Slots" at bounding box center [982, 201] width 233 height 32
drag, startPoint x: 998, startPoint y: 199, endPoint x: 983, endPoint y: 202, distance: 15.7
click at [983, 202] on div "Open Schedule Time Slots" at bounding box center [982, 201] width 233 height 32
click at [983, 201] on div "Open Schedule Time Slots" at bounding box center [982, 201] width 233 height 32
click at [1005, 199] on div at bounding box center [993, 200] width 35 height 17
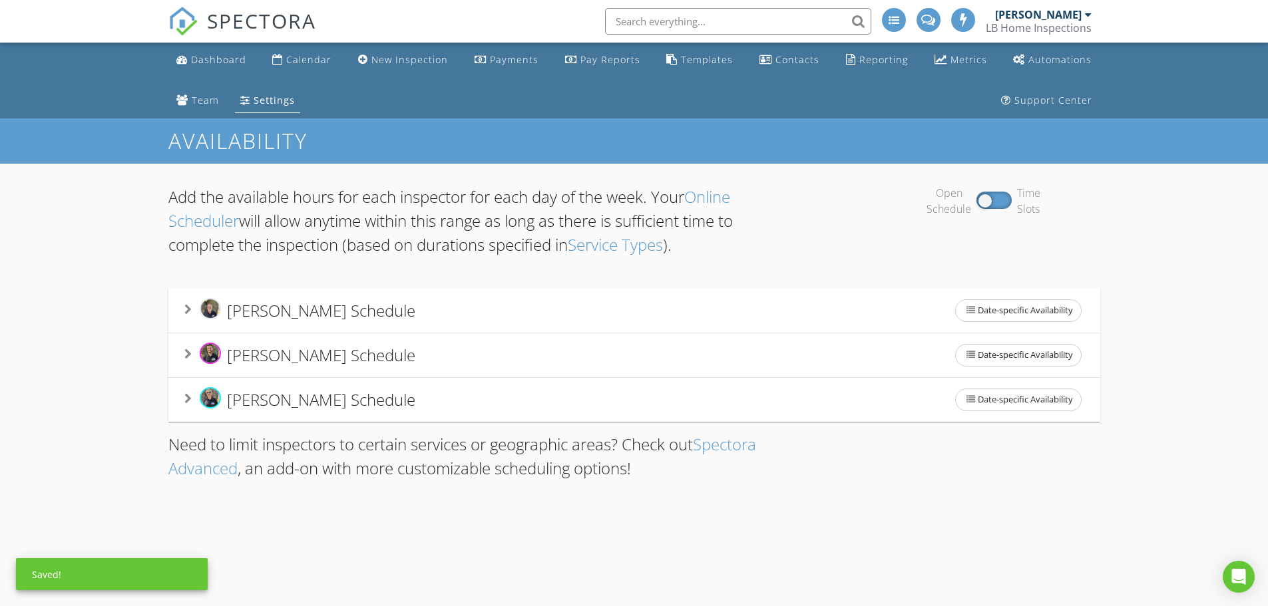
click at [999, 202] on div "Open Schedule Time Slots" at bounding box center [982, 201] width 233 height 32
click at [1007, 200] on div "Open Schedule Time Slots" at bounding box center [982, 201] width 233 height 32
click at [1005, 200] on div "Open Schedule Time Slots" at bounding box center [982, 201] width 233 height 32
drag, startPoint x: 989, startPoint y: 201, endPoint x: 1012, endPoint y: 198, distance: 23.5
click at [1012, 198] on div "Open Schedule Time Slots" at bounding box center [982, 201] width 233 height 32
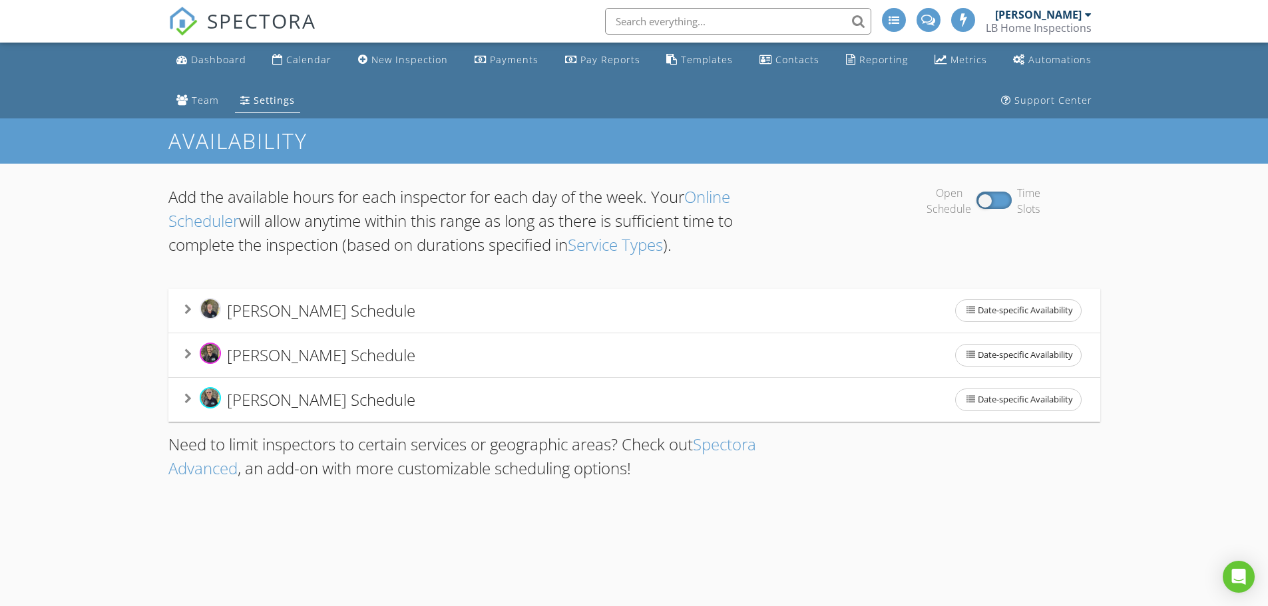
click at [1006, 200] on div "Open Schedule Time Slots" at bounding box center [982, 201] width 233 height 32
click at [999, 200] on div "Open Schedule Time Slots" at bounding box center [982, 201] width 233 height 32
click at [834, 184] on div "Add the available hours for each inspector for each day of the week. Your Onlin…" at bounding box center [634, 338] width 1268 height 349
click at [1005, 202] on div "Open Schedule Time Slots" at bounding box center [982, 201] width 233 height 32
drag, startPoint x: 983, startPoint y: 200, endPoint x: 1016, endPoint y: 197, distance: 33.4
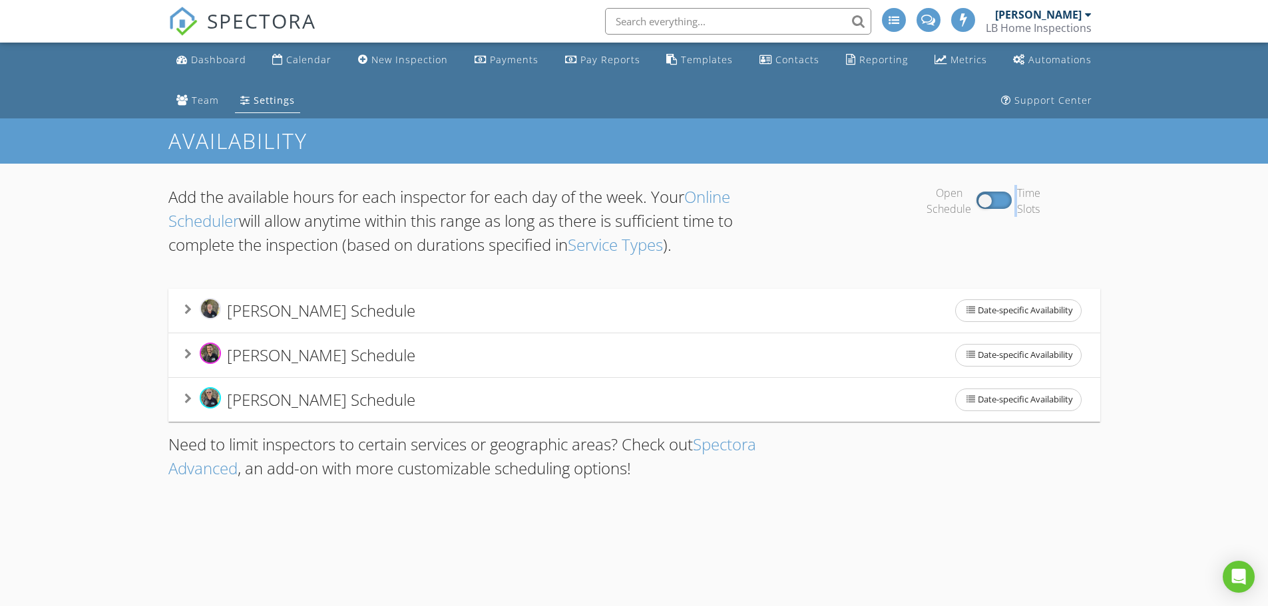
click at [1016, 197] on div "Open Schedule Time Slots" at bounding box center [982, 201] width 233 height 32
click at [1001, 198] on div "Open Schedule Time Slots" at bounding box center [982, 201] width 233 height 32
click at [746, 140] on h1 "Availability" at bounding box center [634, 140] width 932 height 23
click at [207, 67] on link "Dashboard" at bounding box center [211, 60] width 81 height 25
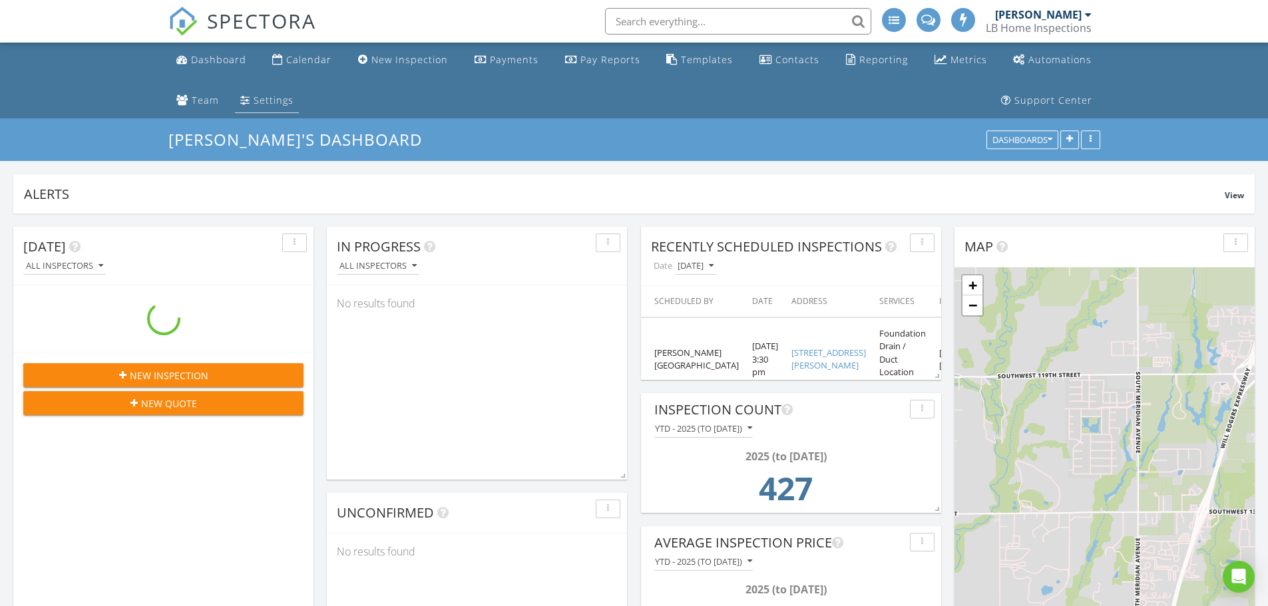
scroll to position [353, 509]
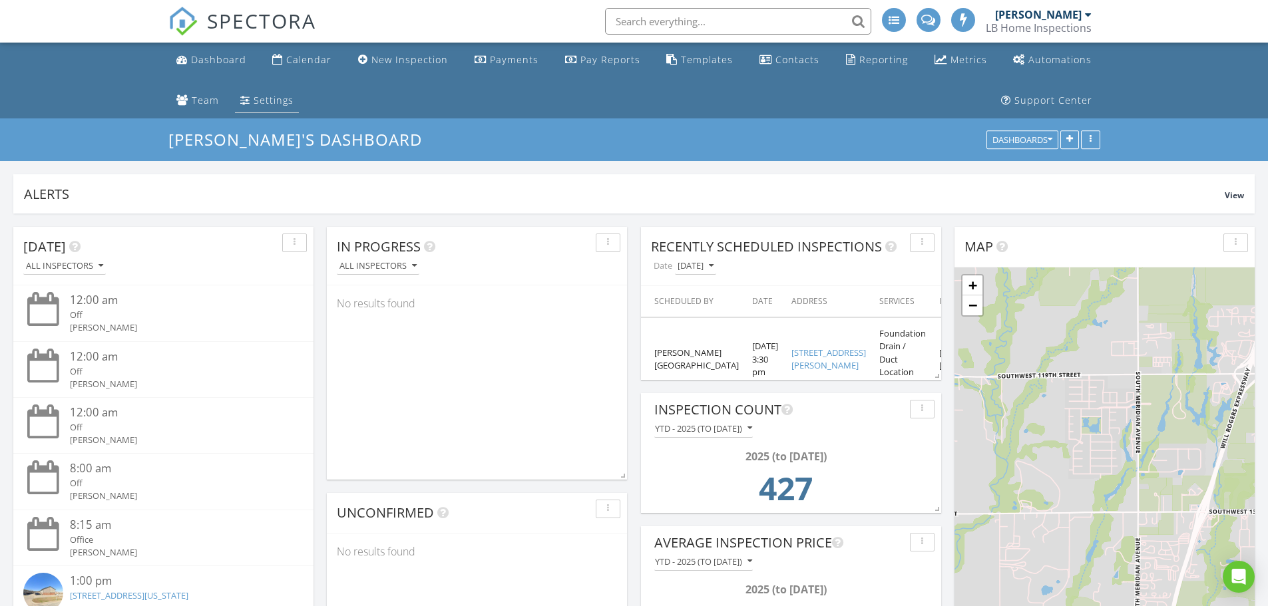
click at [273, 96] on div "Settings" at bounding box center [274, 100] width 40 height 13
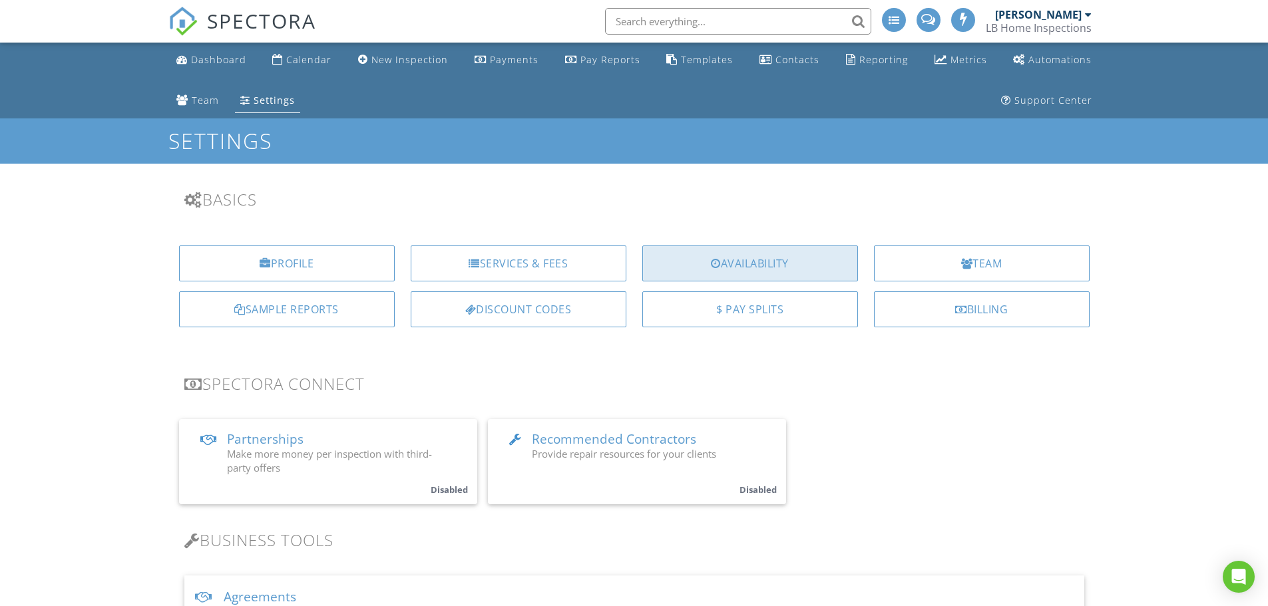
click at [763, 259] on div "Availability" at bounding box center [750, 264] width 216 height 36
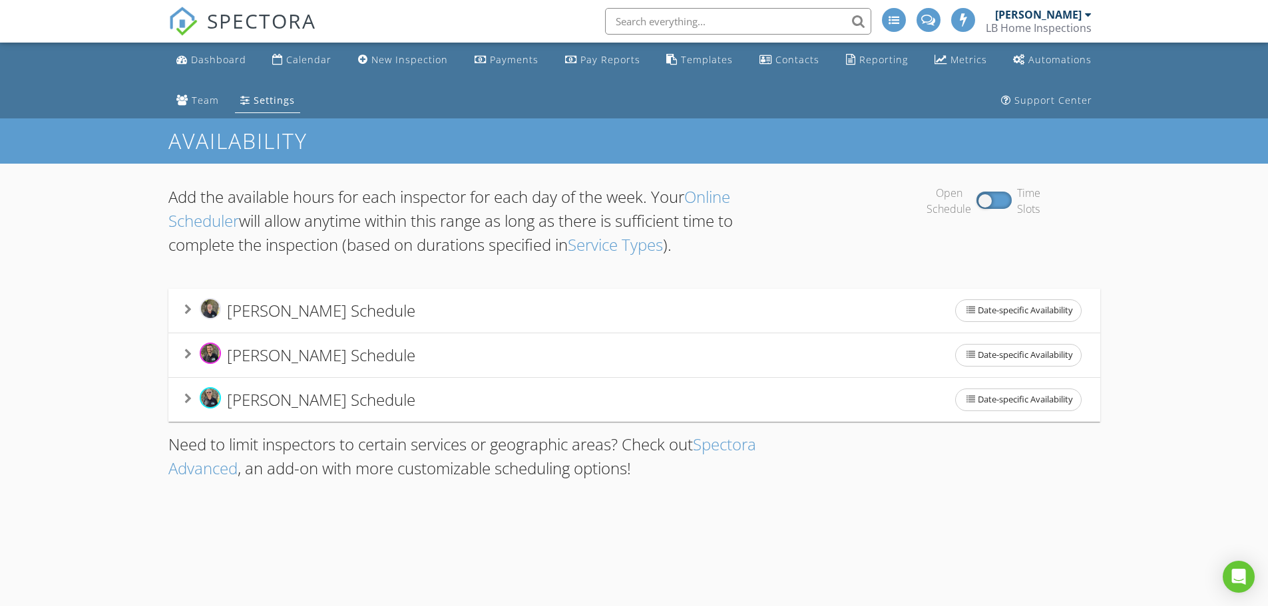
click at [996, 201] on div "Open Schedule Time Slots" at bounding box center [982, 201] width 233 height 32
click at [1001, 198] on div "Open Schedule Time Slots" at bounding box center [982, 201] width 233 height 32
click at [988, 199] on div at bounding box center [993, 200] width 35 height 17
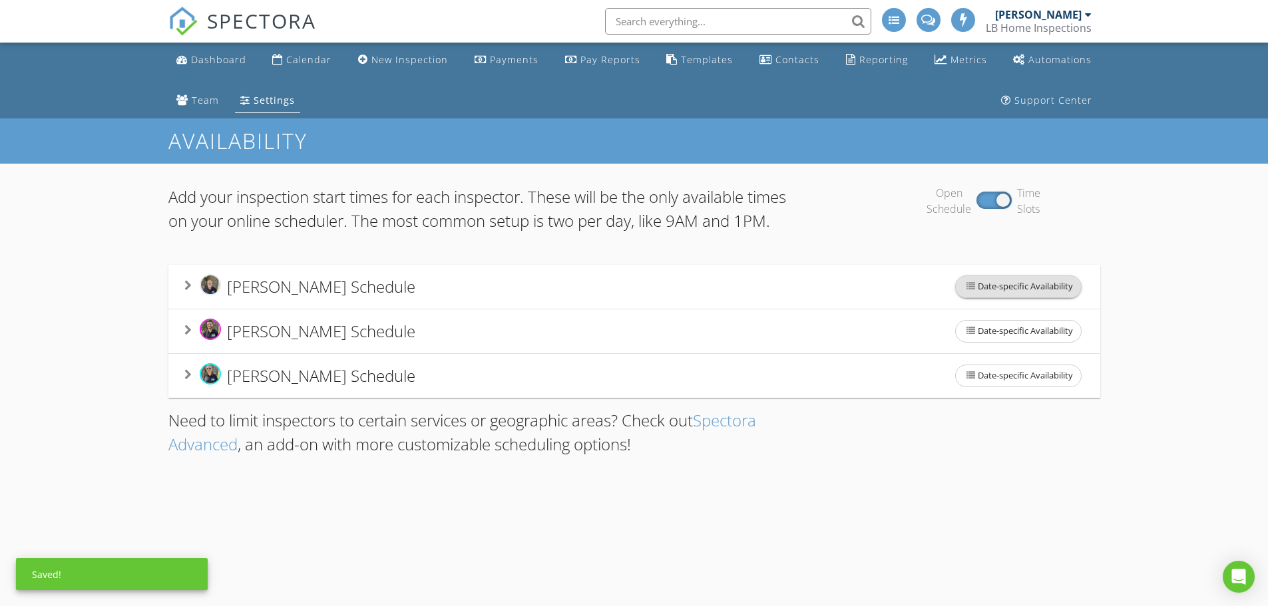
click at [978, 297] on span "Date-specific Availability" at bounding box center [1018, 286] width 125 height 21
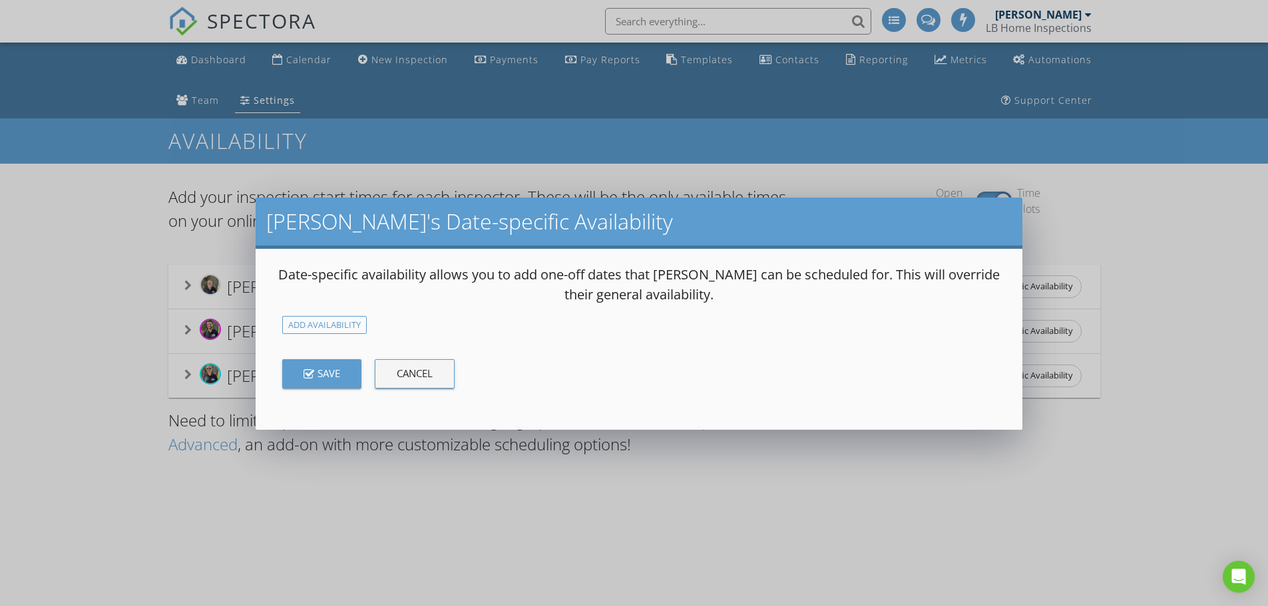
click at [751, 124] on div "Chad's Date-specific Availability Date-specific availability allows you to add …" at bounding box center [634, 314] width 1268 height 606
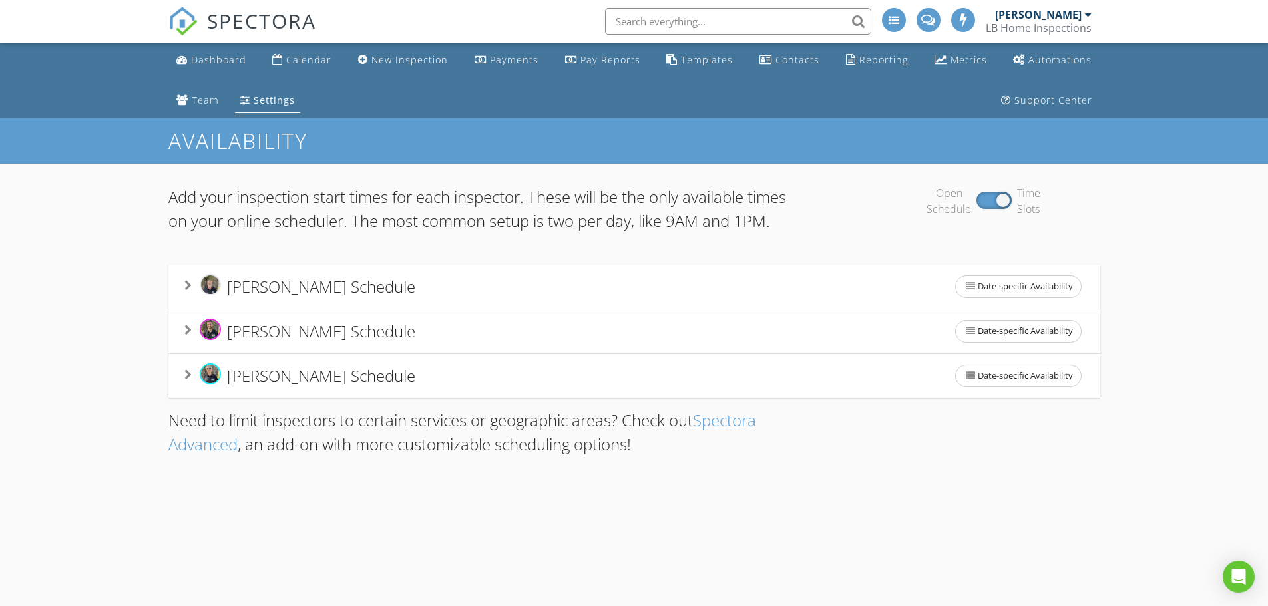
click at [189, 291] on icon at bounding box center [187, 285] width 7 height 11
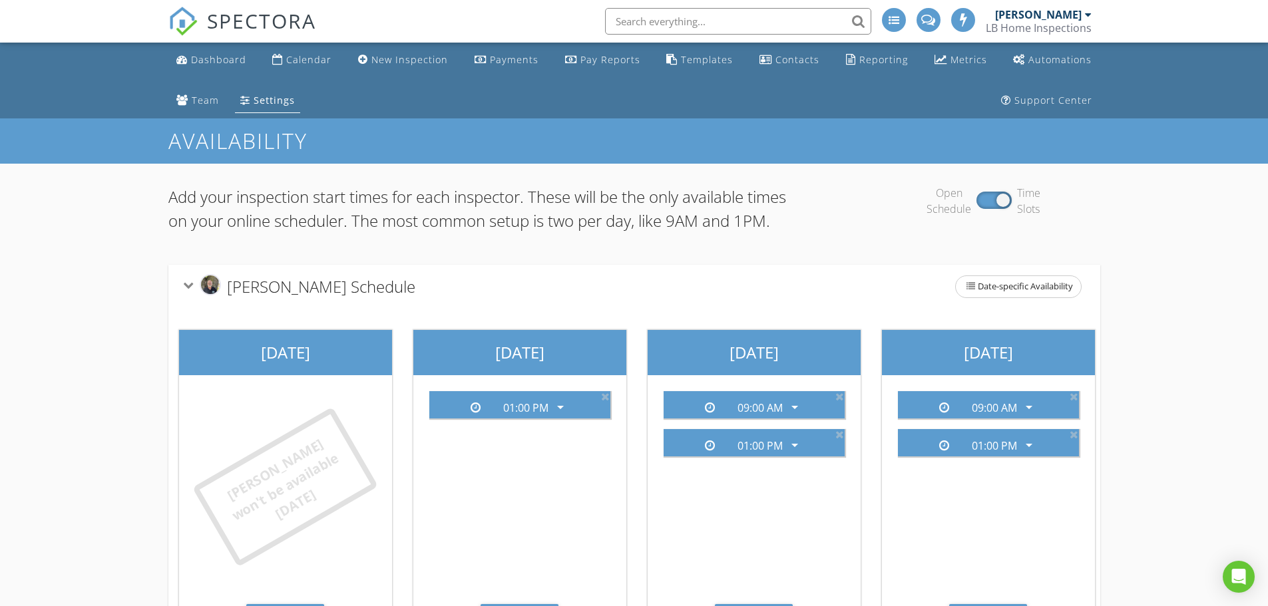
click at [186, 289] on icon at bounding box center [187, 284] width 11 height 7
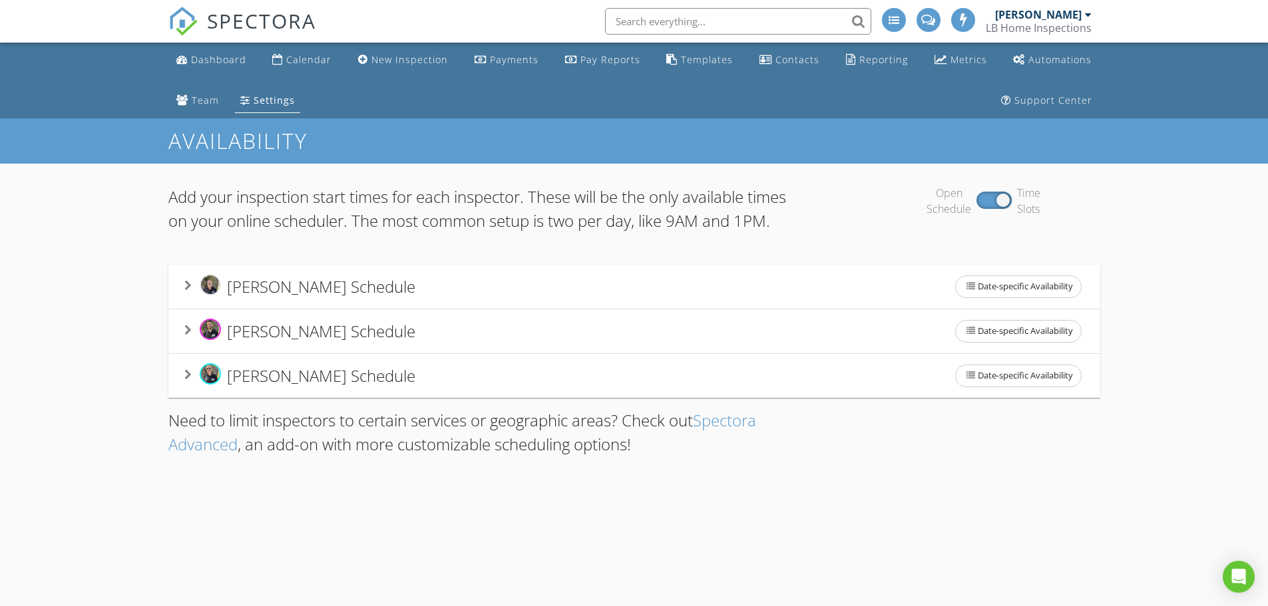
click at [192, 343] on div "Zach Arnold's Schedule" at bounding box center [299, 331] width 231 height 25
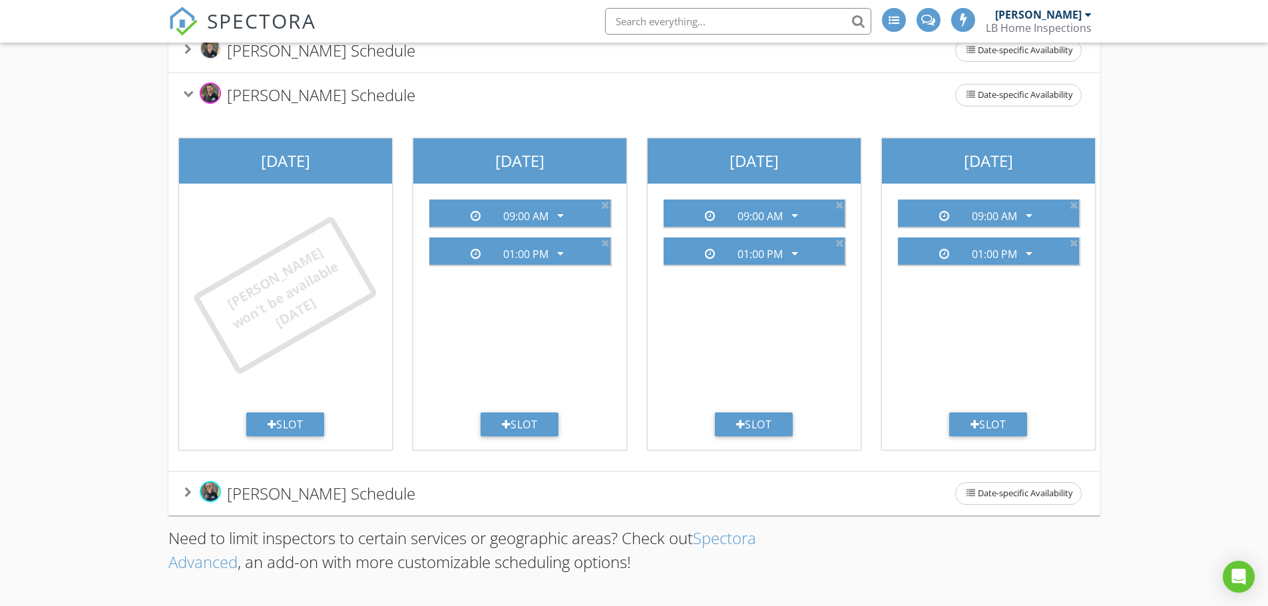
scroll to position [266, 0]
click at [604, 201] on icon at bounding box center [605, 205] width 9 height 11
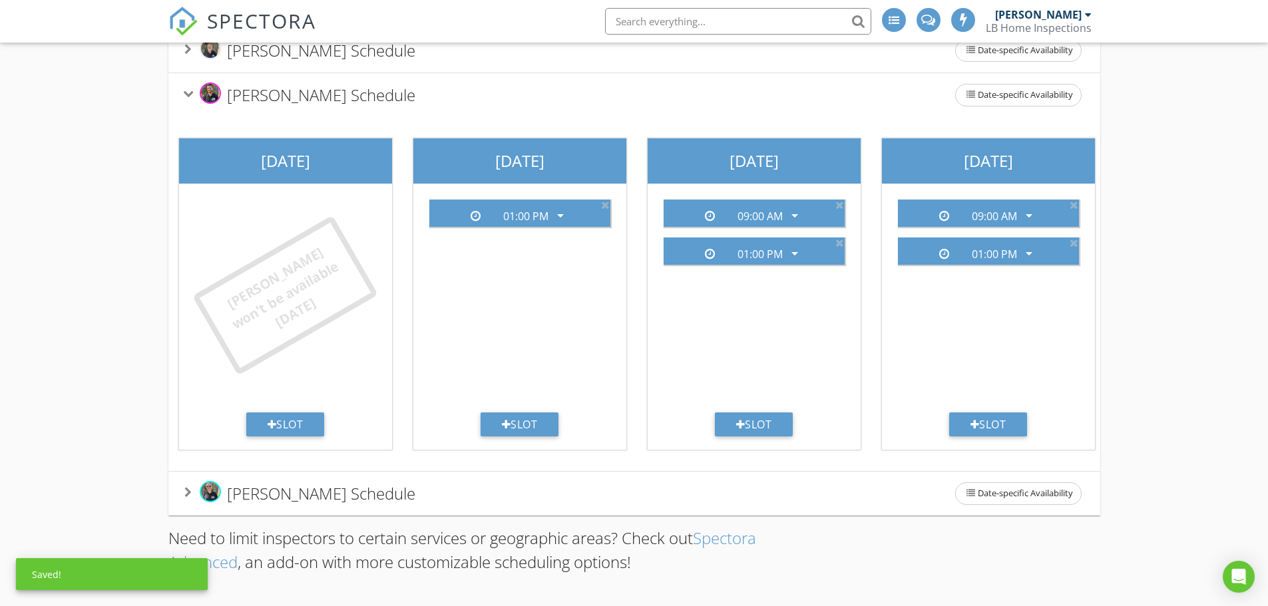
click at [604, 201] on icon at bounding box center [605, 205] width 9 height 11
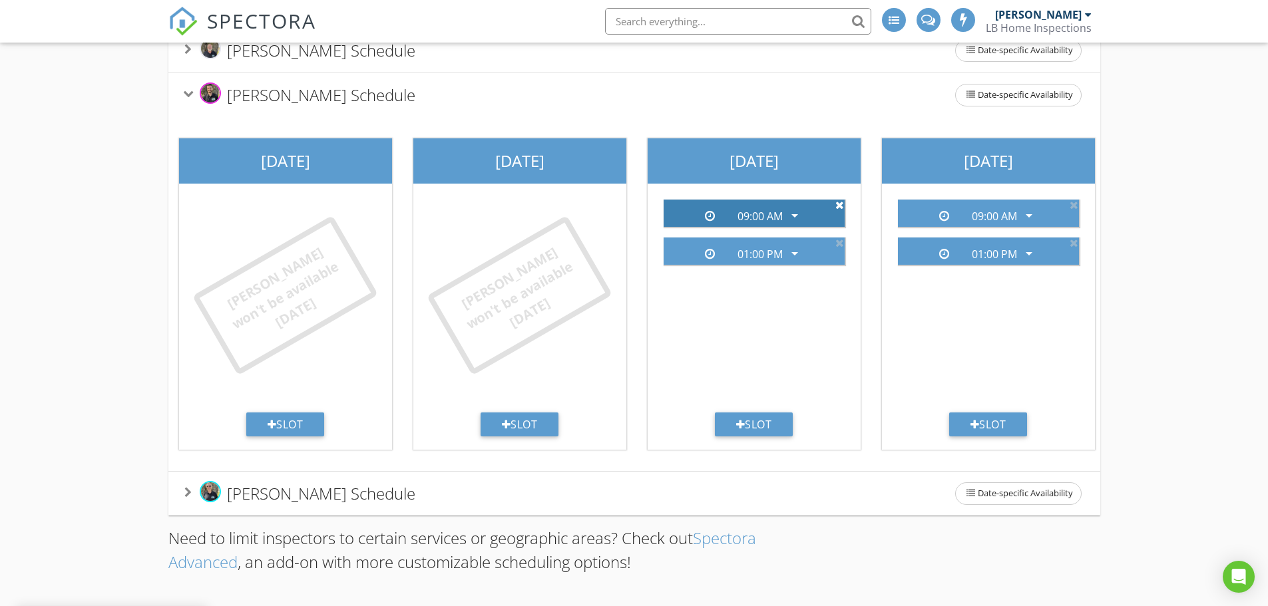
click at [836, 200] on icon at bounding box center [839, 205] width 9 height 11
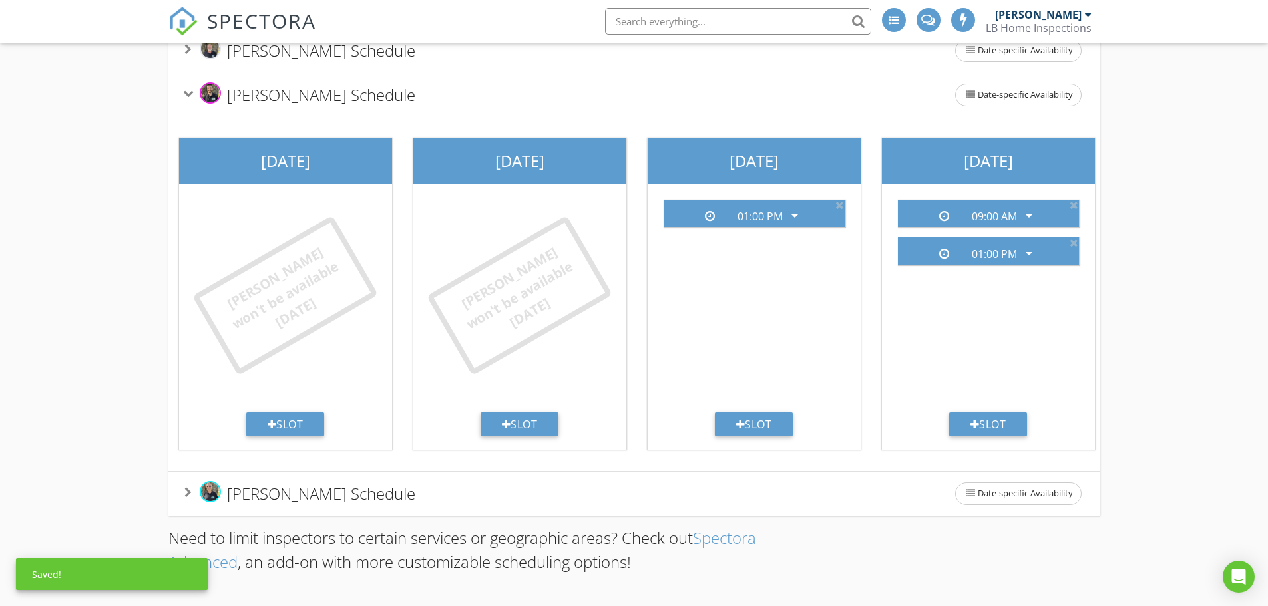
click at [836, 200] on icon at bounding box center [839, 205] width 9 height 11
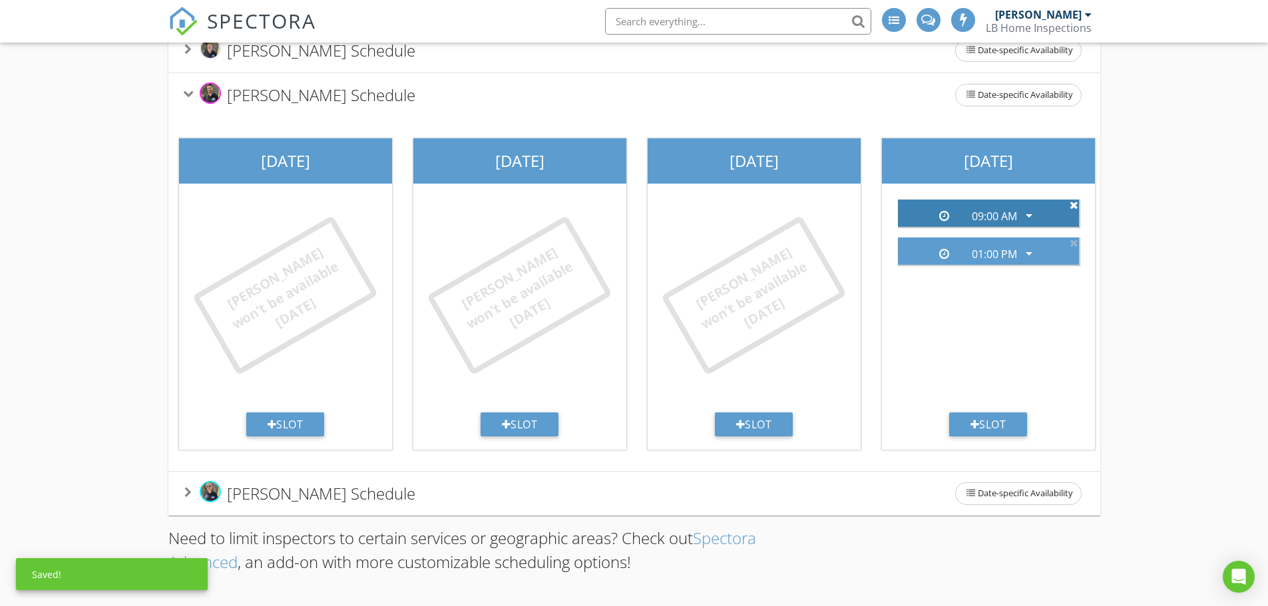
click at [1073, 200] on icon at bounding box center [1073, 205] width 9 height 11
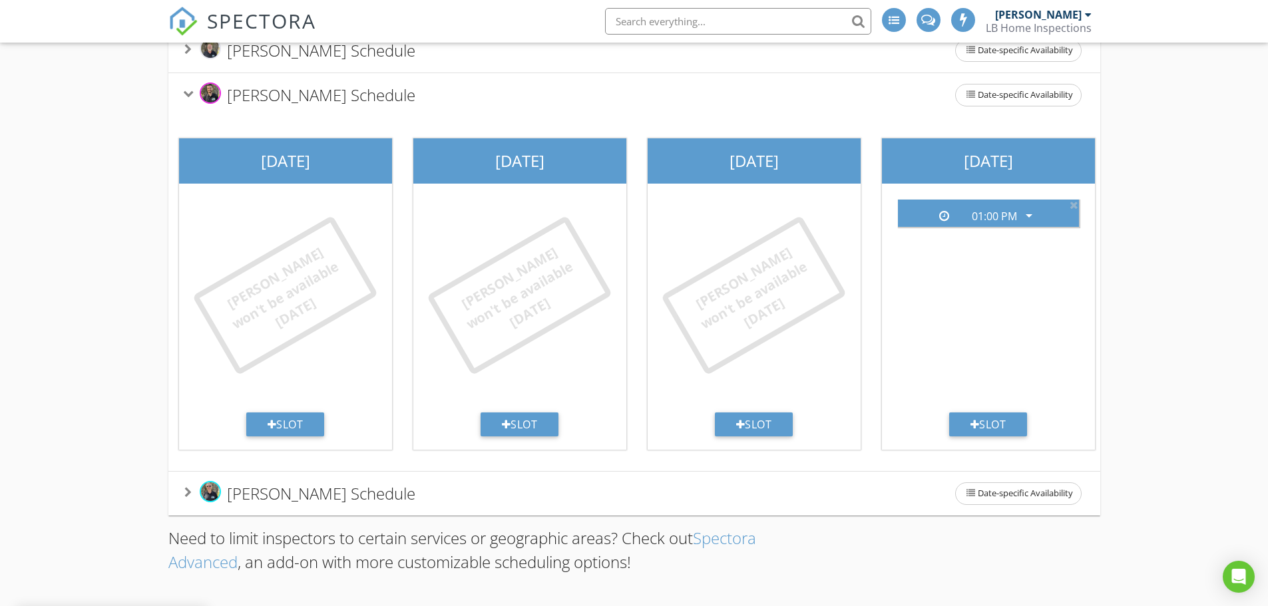
click at [1073, 200] on icon at bounding box center [1073, 205] width 9 height 11
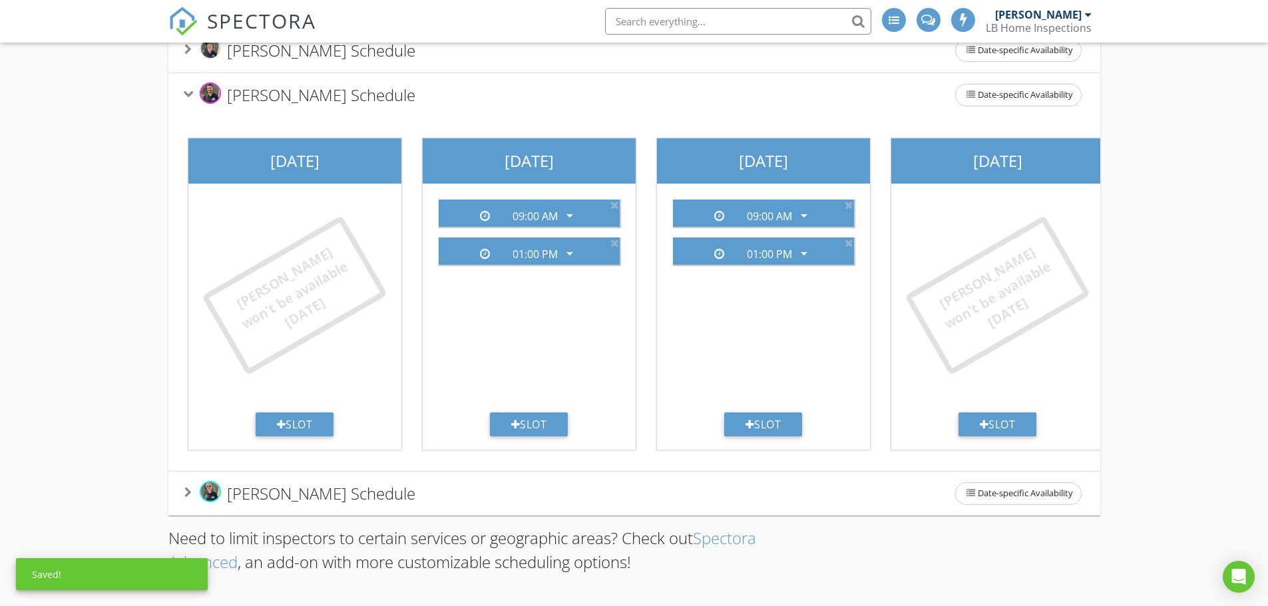
scroll to position [0, 708]
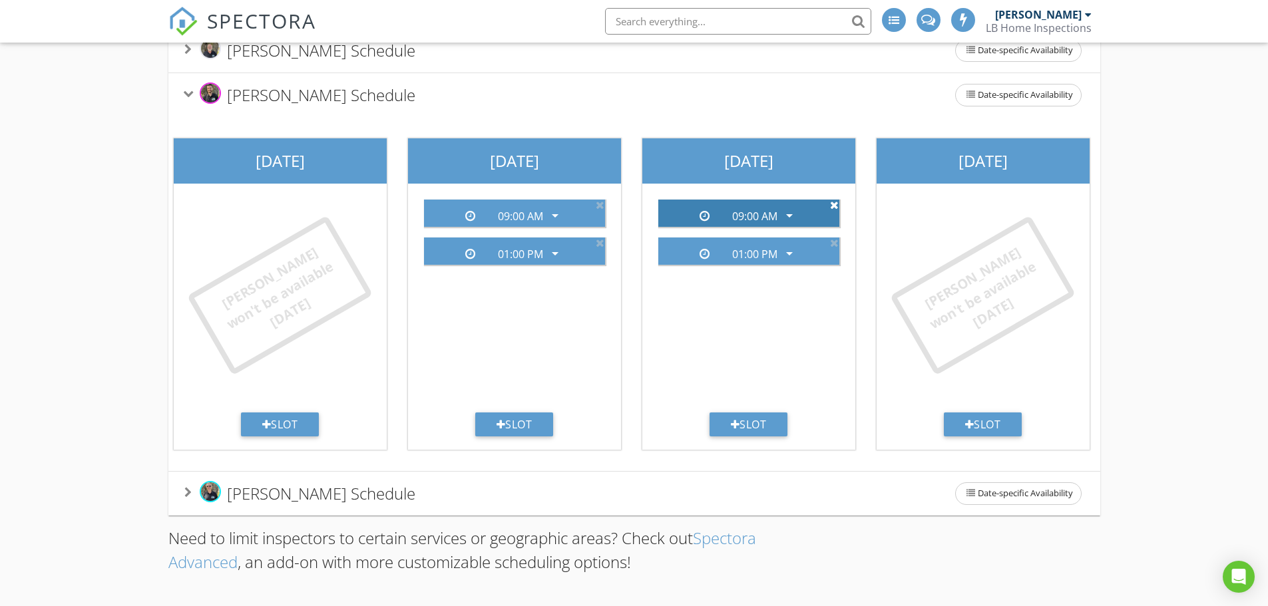
click at [832, 200] on icon at bounding box center [834, 205] width 9 height 11
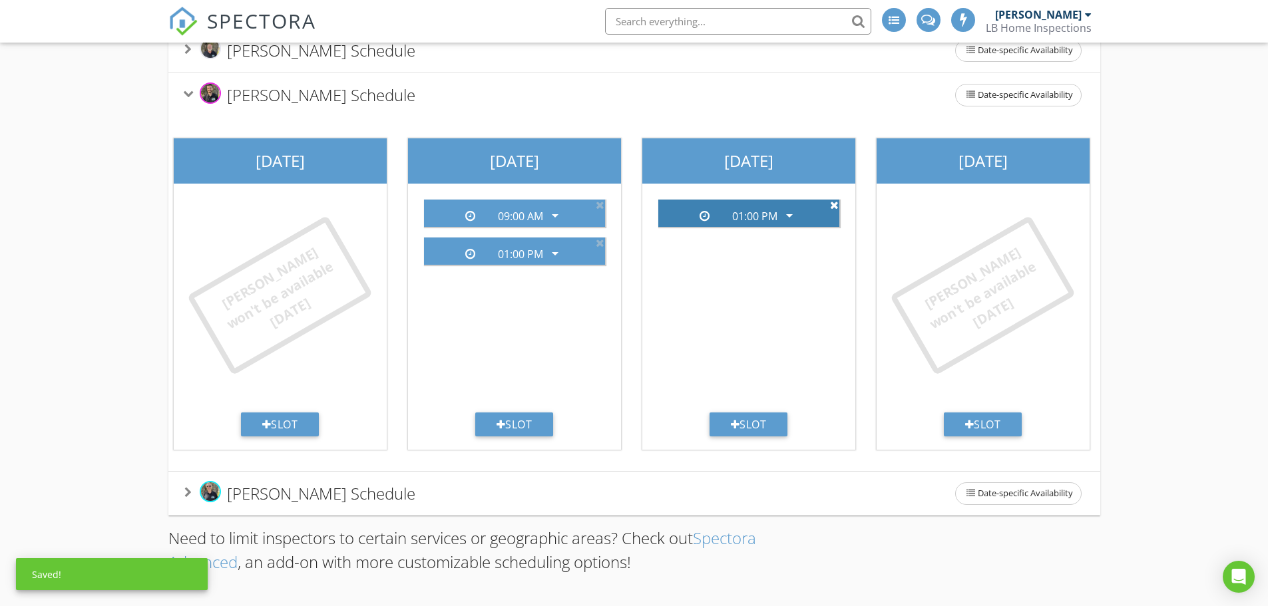
click at [832, 200] on icon at bounding box center [834, 205] width 9 height 11
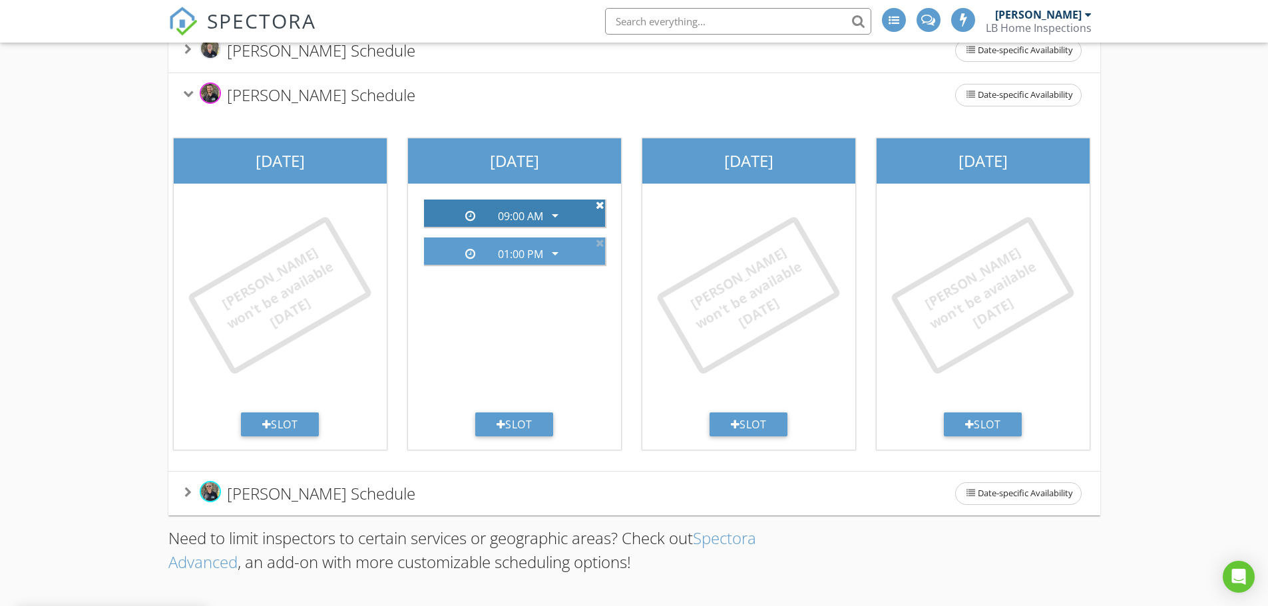
click at [600, 200] on icon at bounding box center [600, 205] width 9 height 11
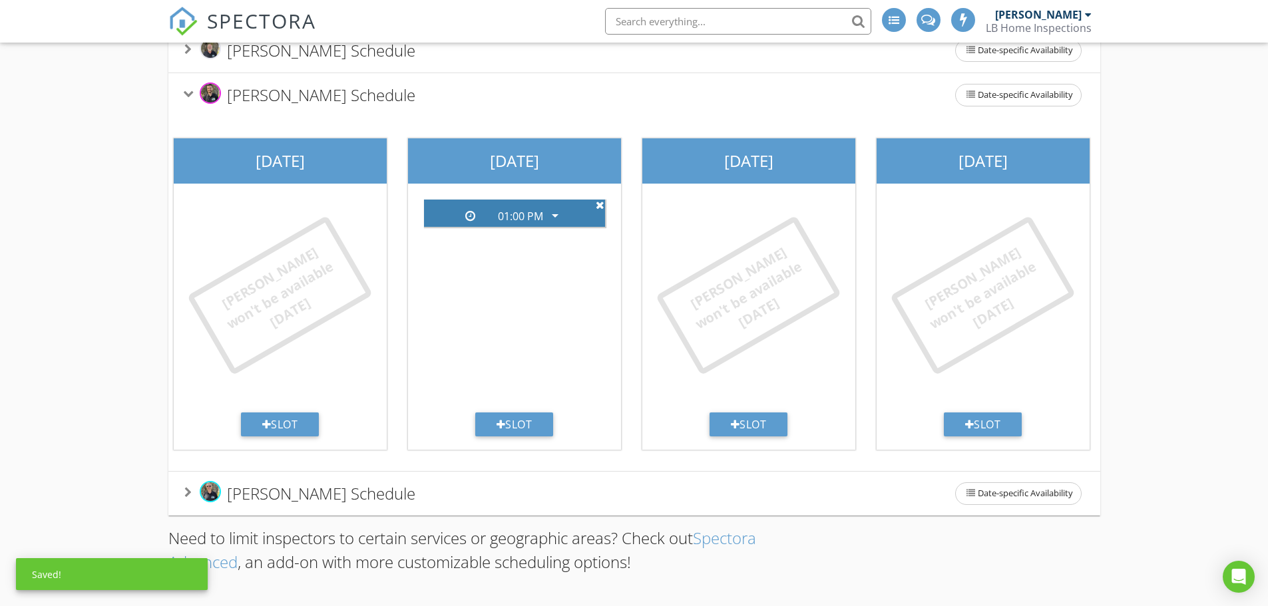
click at [600, 200] on icon at bounding box center [600, 205] width 9 height 11
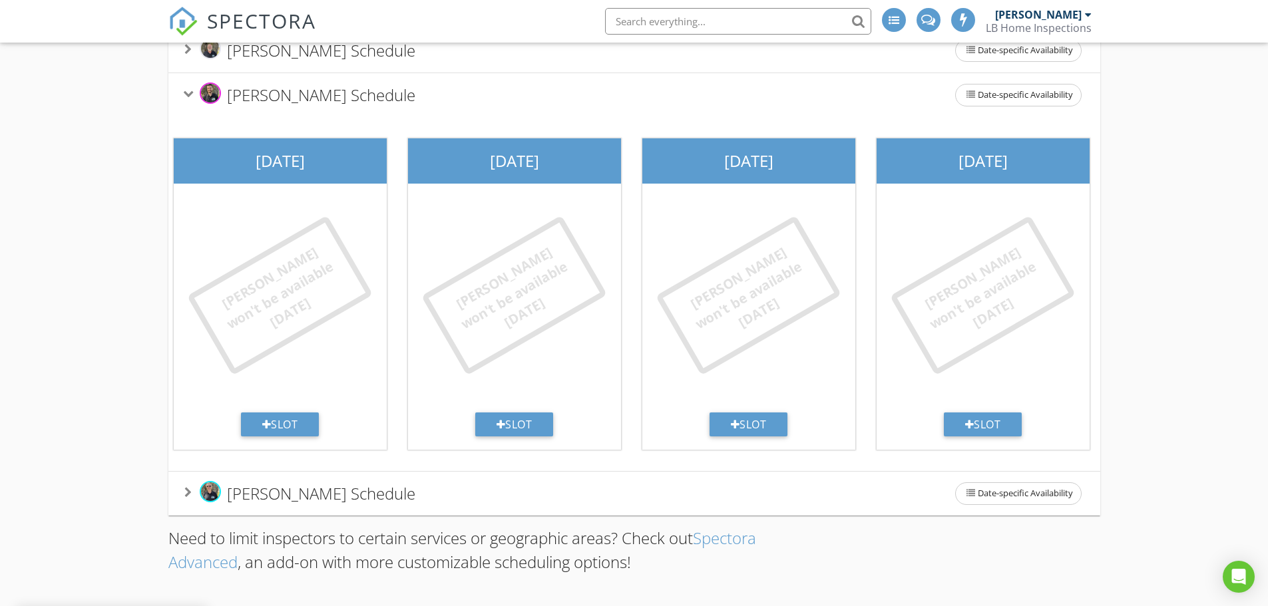
click at [87, 154] on div "Add your inspection start times for each inspector. These will be the only avai…" at bounding box center [634, 266] width 1268 height 679
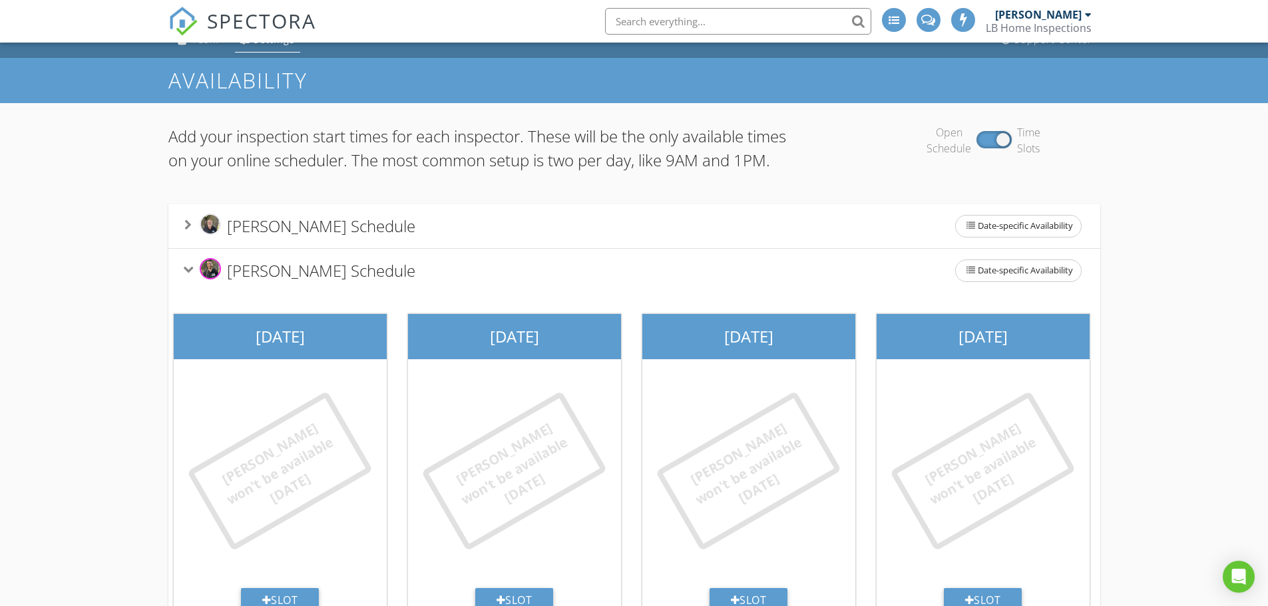
scroll to position [0, 0]
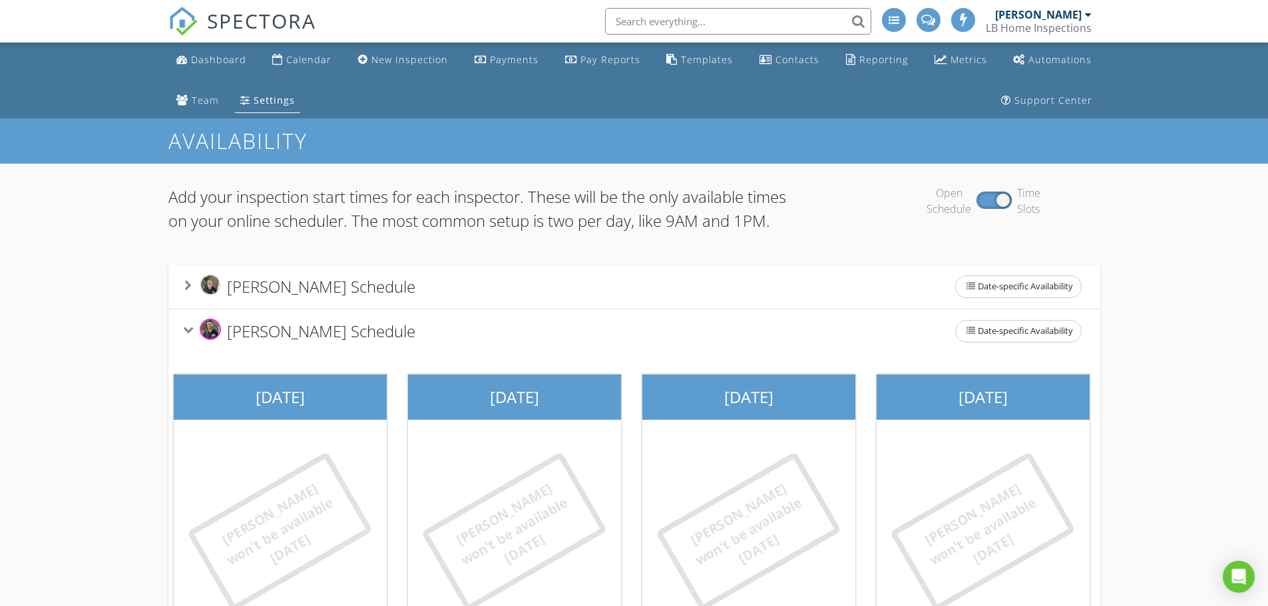
click at [187, 333] on icon at bounding box center [187, 329] width 11 height 7
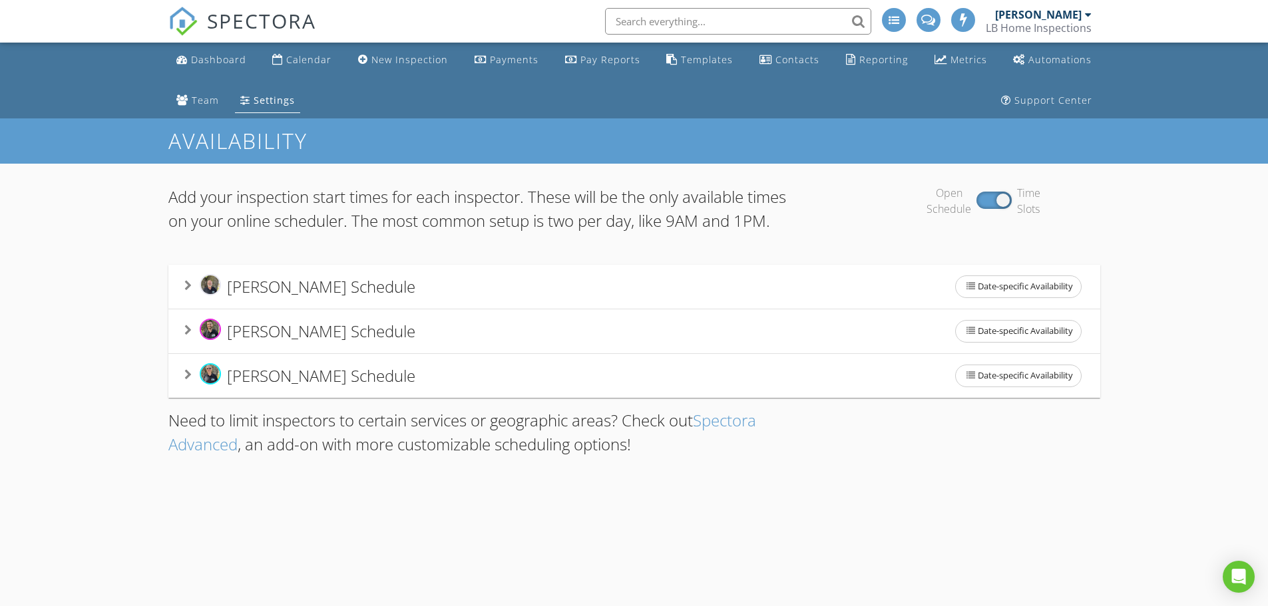
click at [185, 380] on icon at bounding box center [187, 374] width 7 height 11
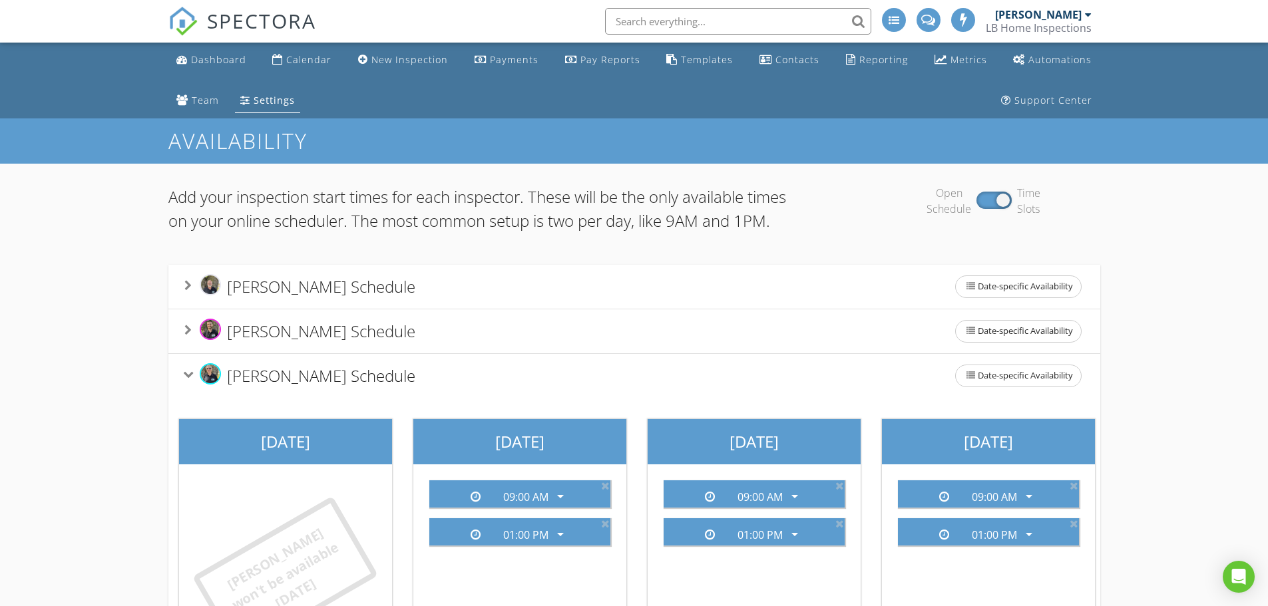
click at [186, 335] on icon at bounding box center [187, 330] width 7 height 11
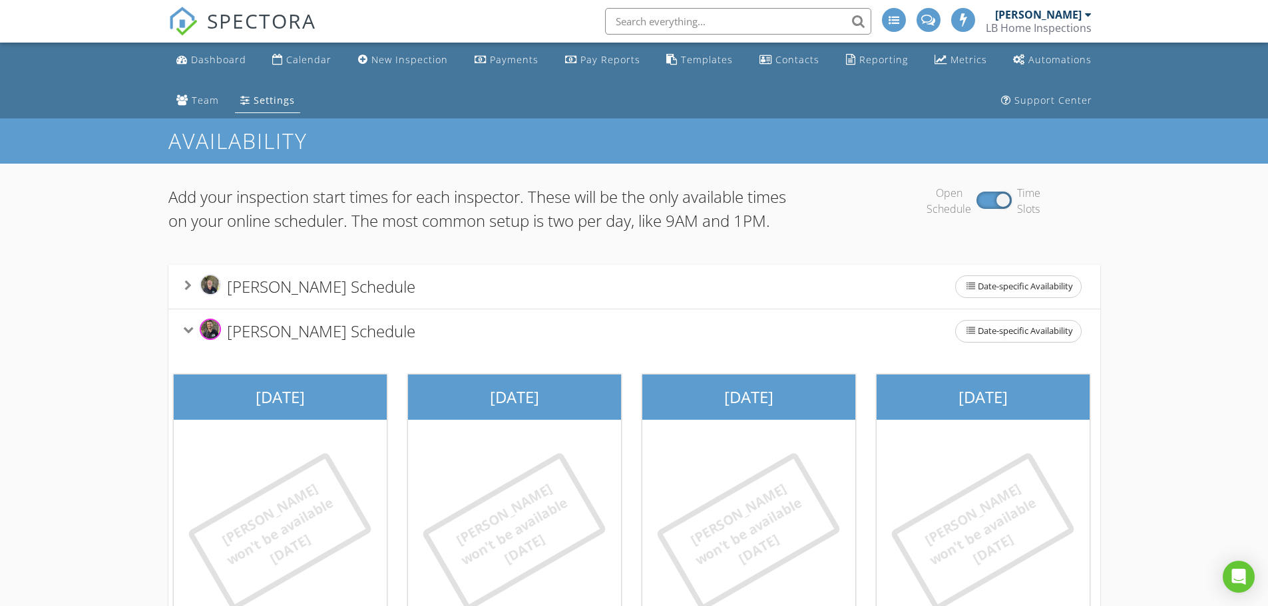
click at [183, 309] on div "Chad Lamb's Schedule Date-specific Availability" at bounding box center [634, 287] width 932 height 44
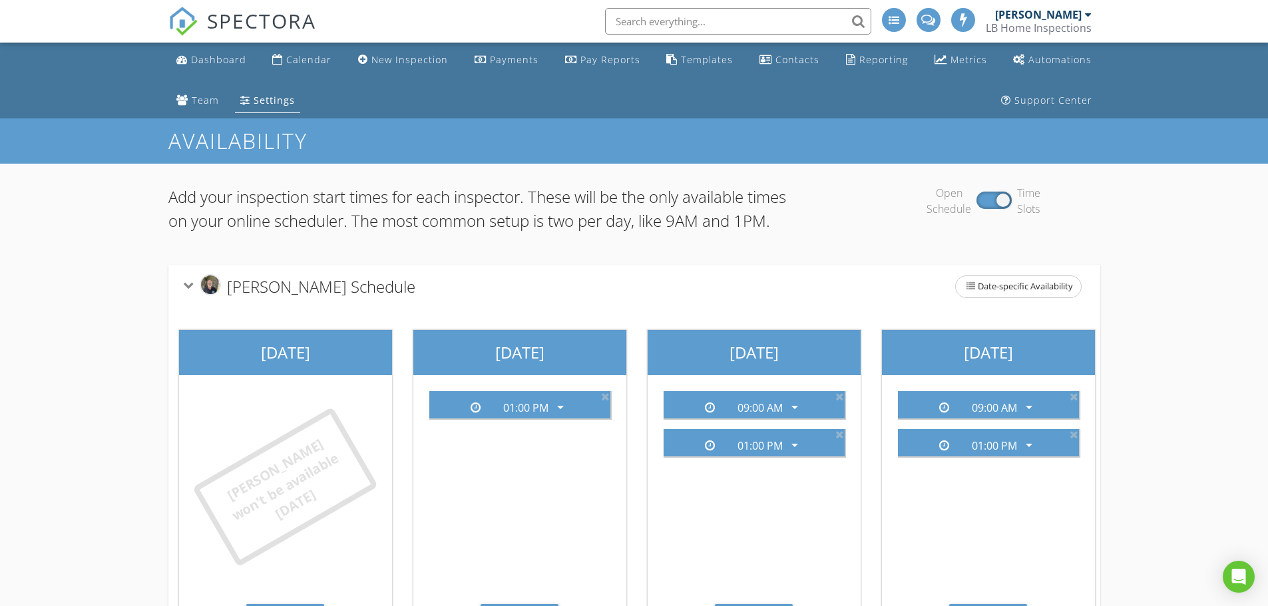
click at [713, 65] on div "Templates" at bounding box center [707, 59] width 52 height 13
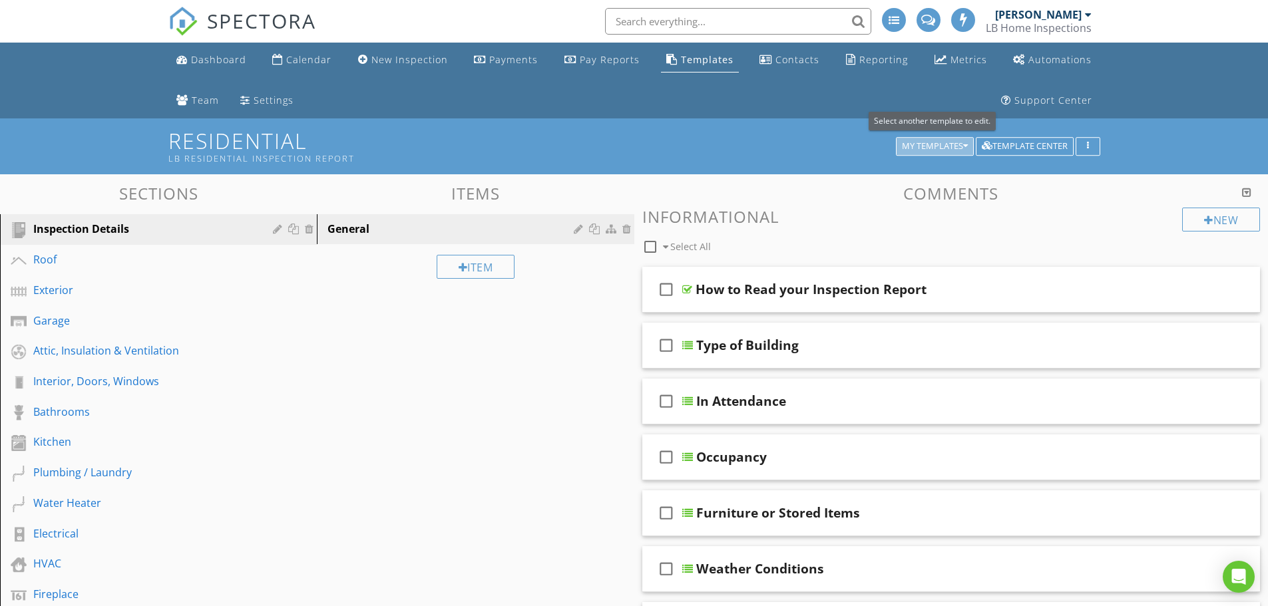
click at [963, 145] on icon "button" at bounding box center [965, 146] width 5 height 9
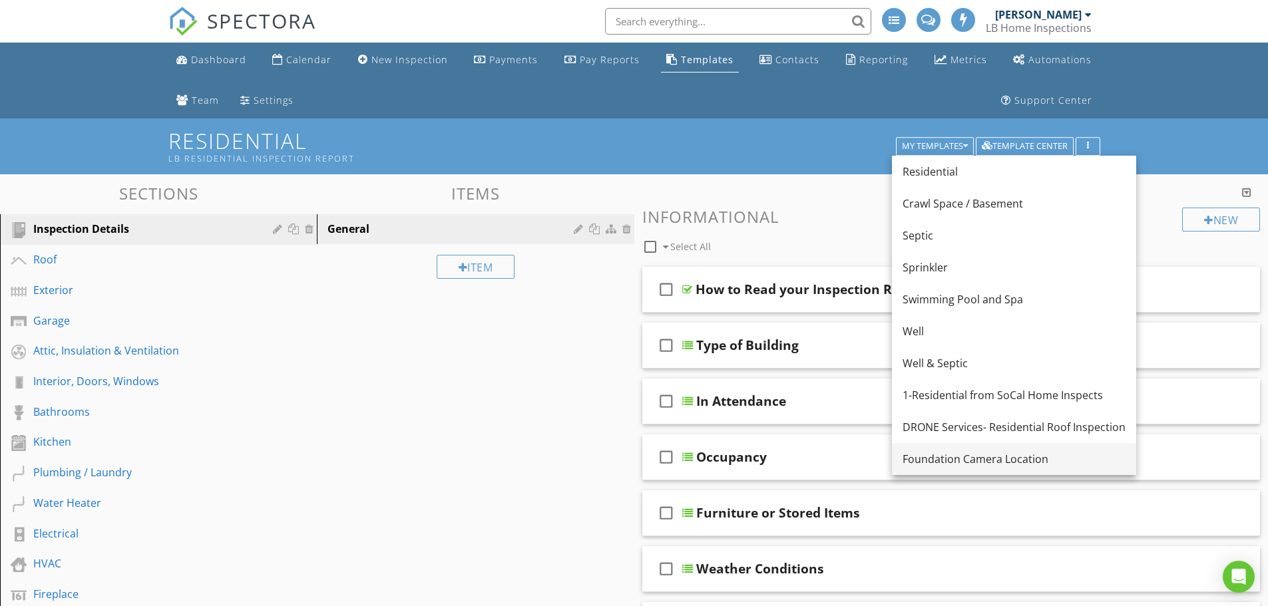
click at [993, 461] on div "Foundation Camera Location" at bounding box center [1013, 459] width 223 height 16
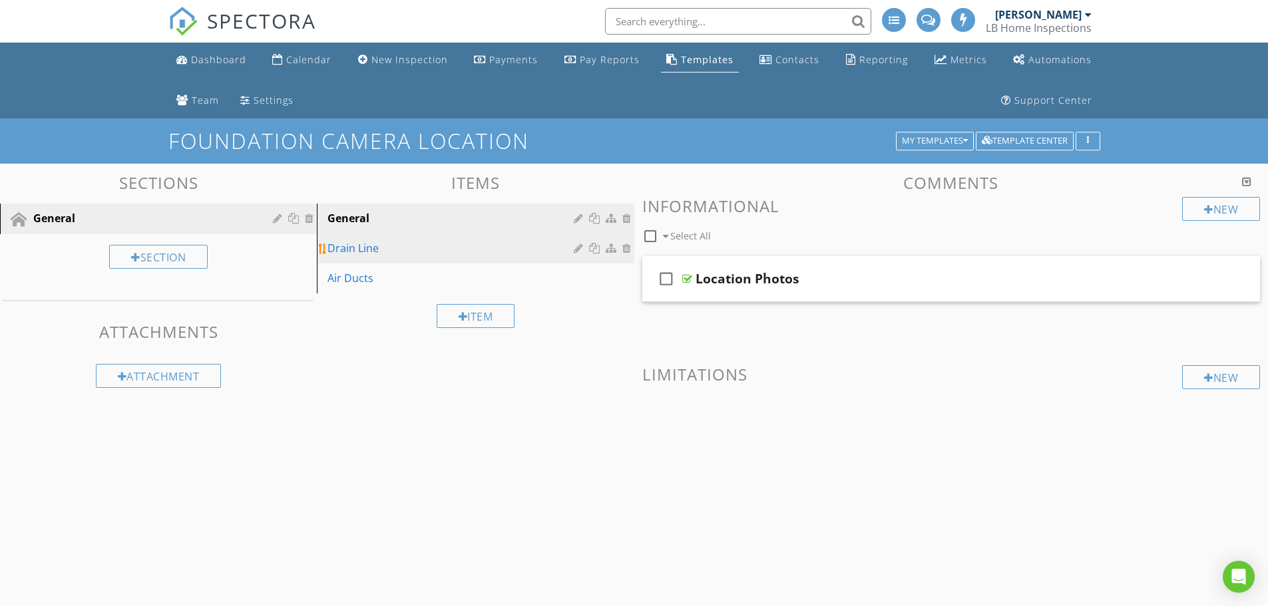
click at [367, 244] on div "Drain Line" at bounding box center [452, 248] width 250 height 16
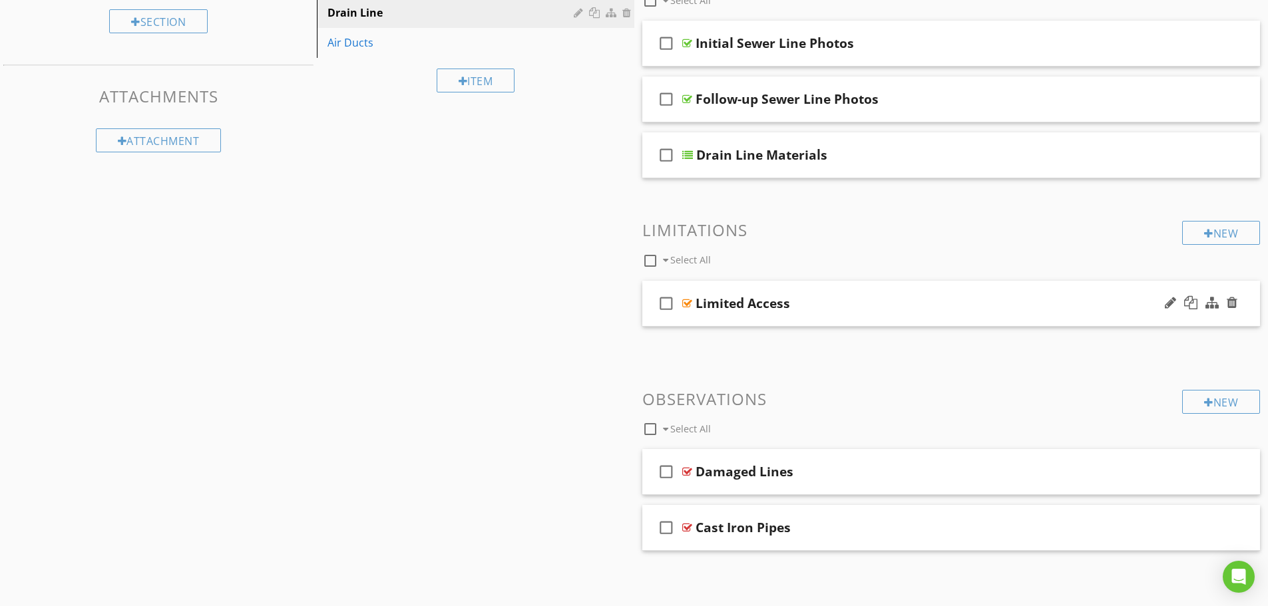
scroll to position [236, 0]
click at [878, 462] on div "check_box_outline_blank Damaged Lines" at bounding box center [951, 472] width 618 height 46
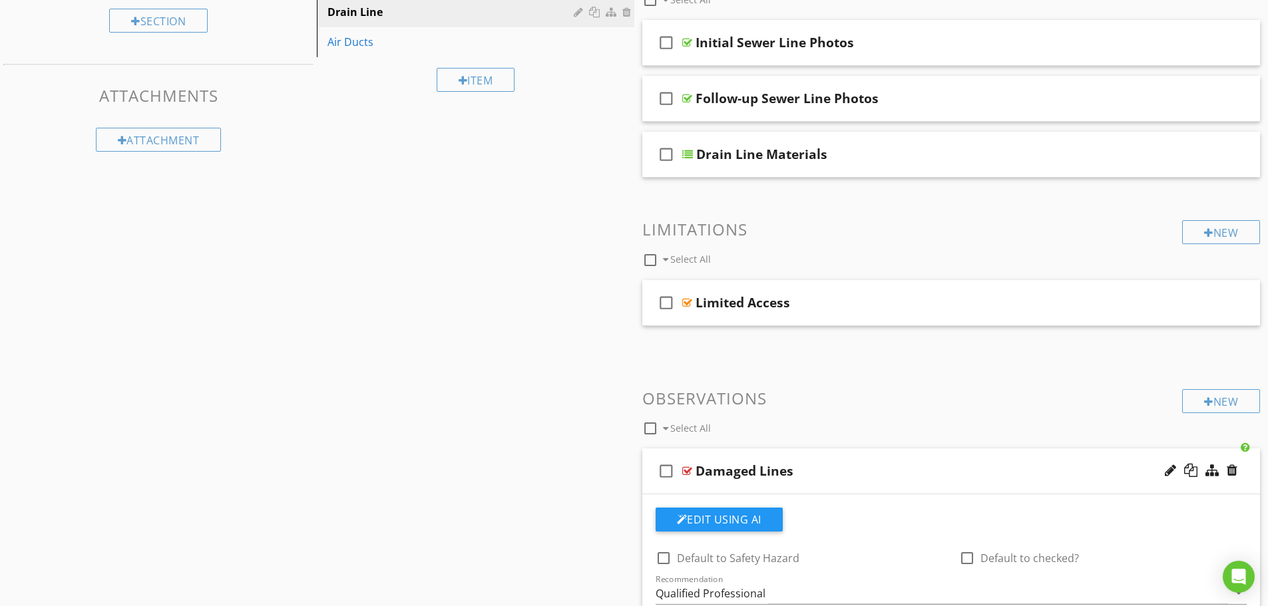
click at [866, 454] on div "check_box_outline_blank Damaged Lines" at bounding box center [951, 472] width 618 height 46
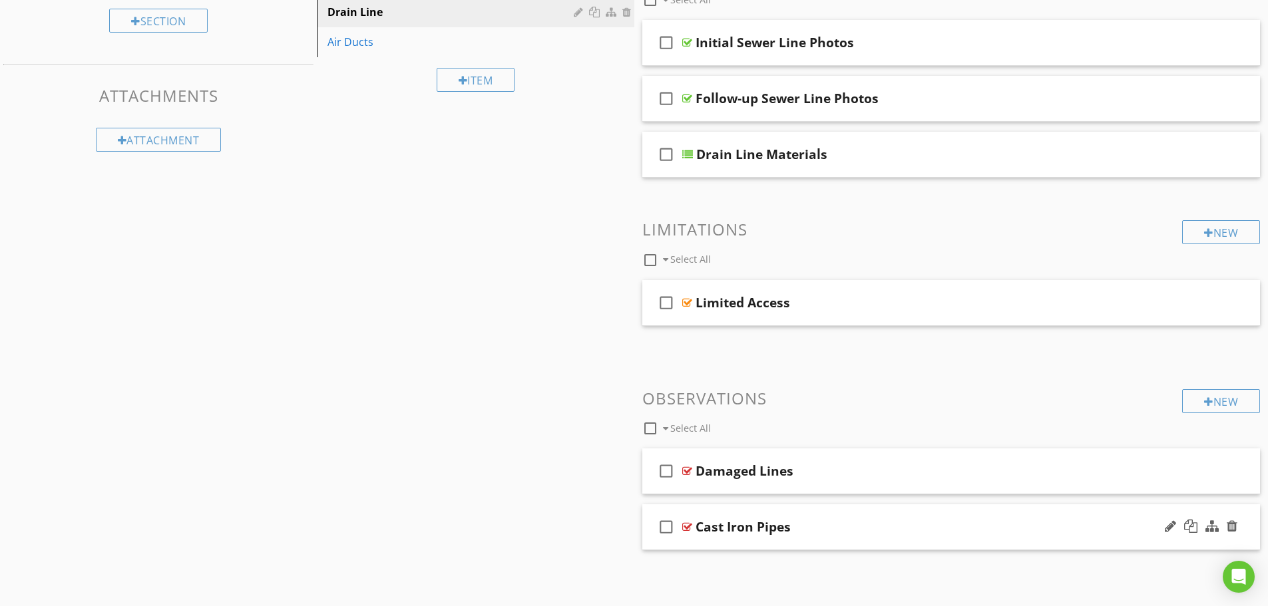
click at [870, 514] on div "check_box_outline_blank Cast Iron Pipes" at bounding box center [951, 527] width 618 height 46
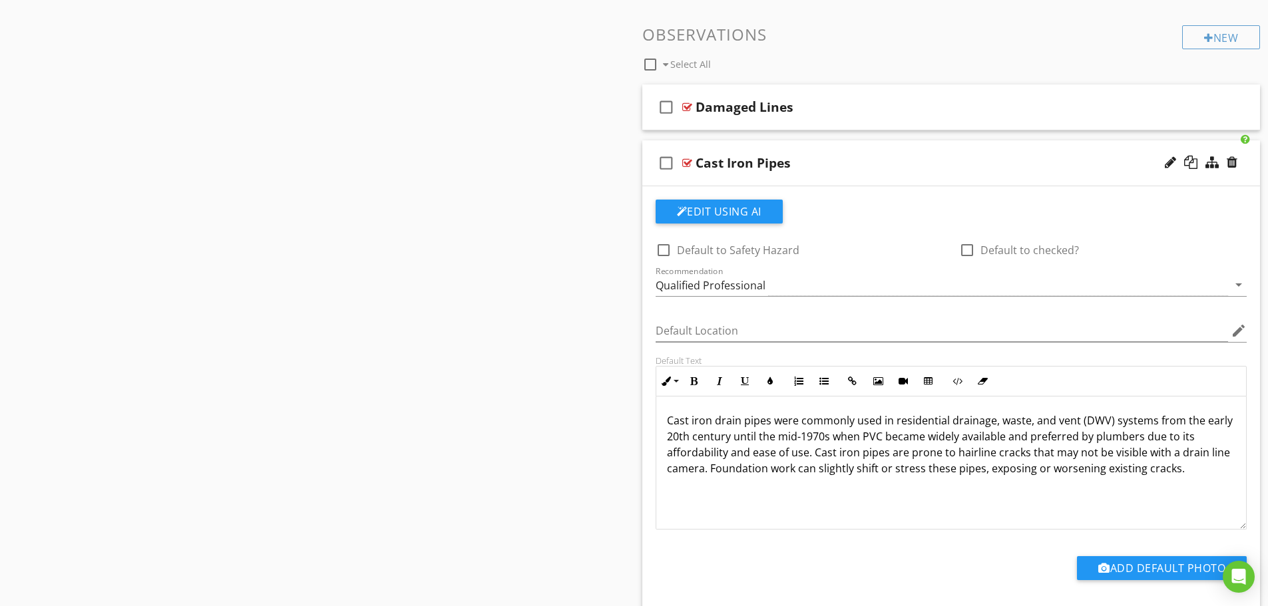
scroll to position [635, 0]
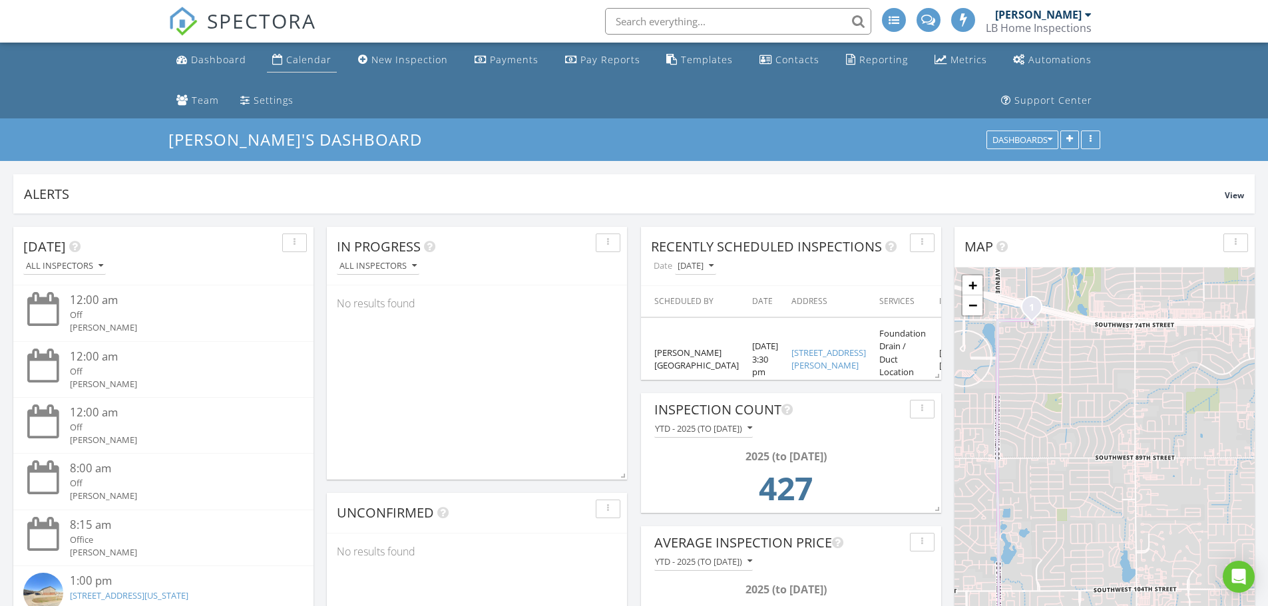
click at [317, 51] on link "Calendar" at bounding box center [302, 60] width 70 height 25
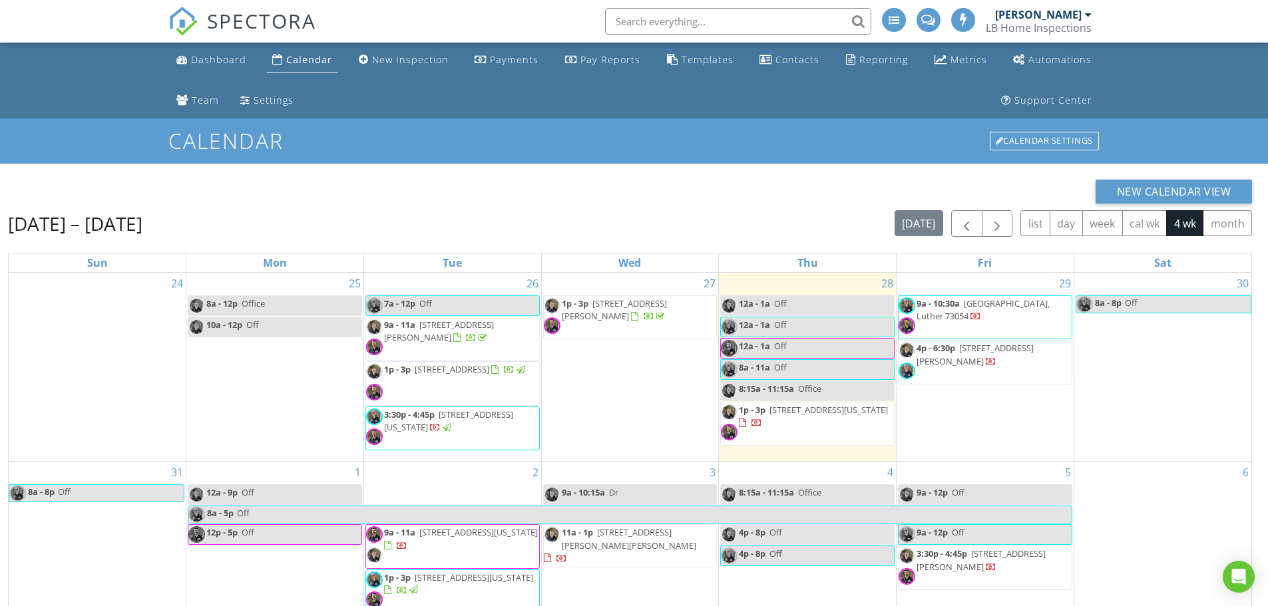
click at [640, 199] on div "New Calendar View" at bounding box center [630, 192] width 1244 height 24
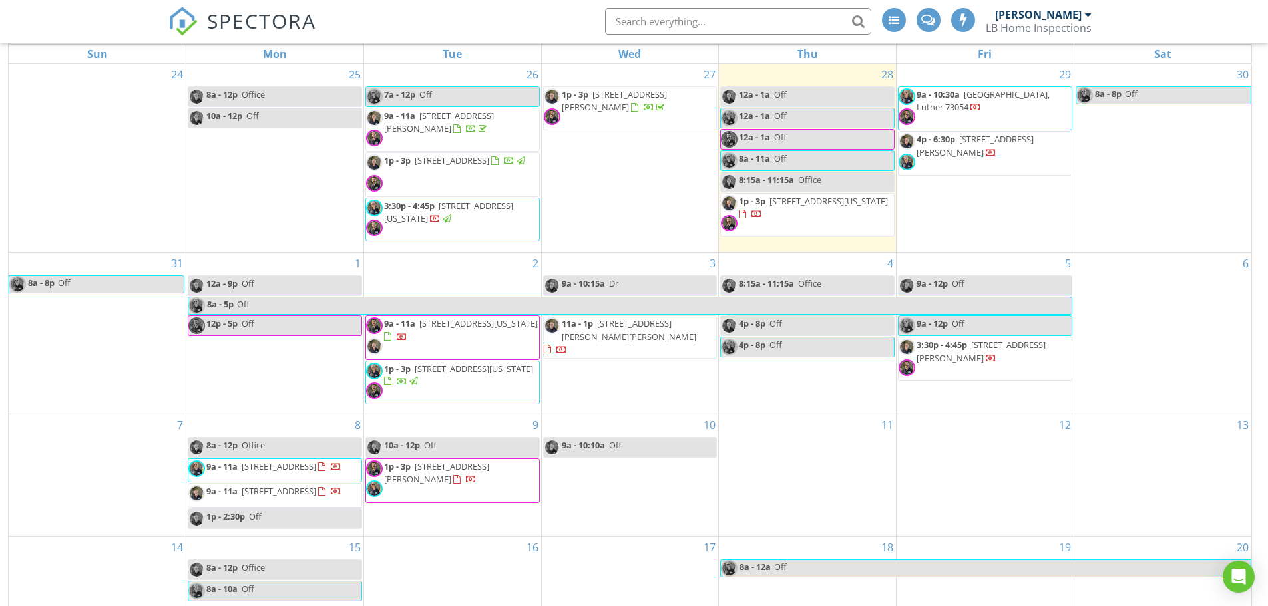
scroll to position [218, 0]
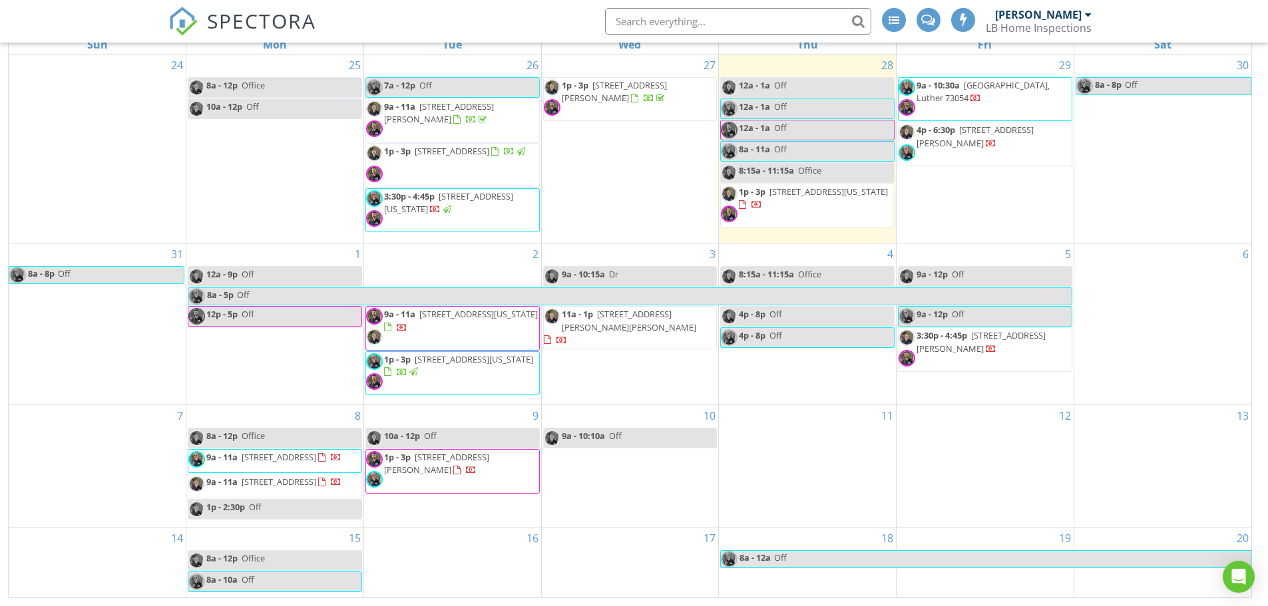
click at [479, 464] on span "1p - 3p [STREET_ADDRESS][PERSON_NAME]" at bounding box center [452, 471] width 173 height 40
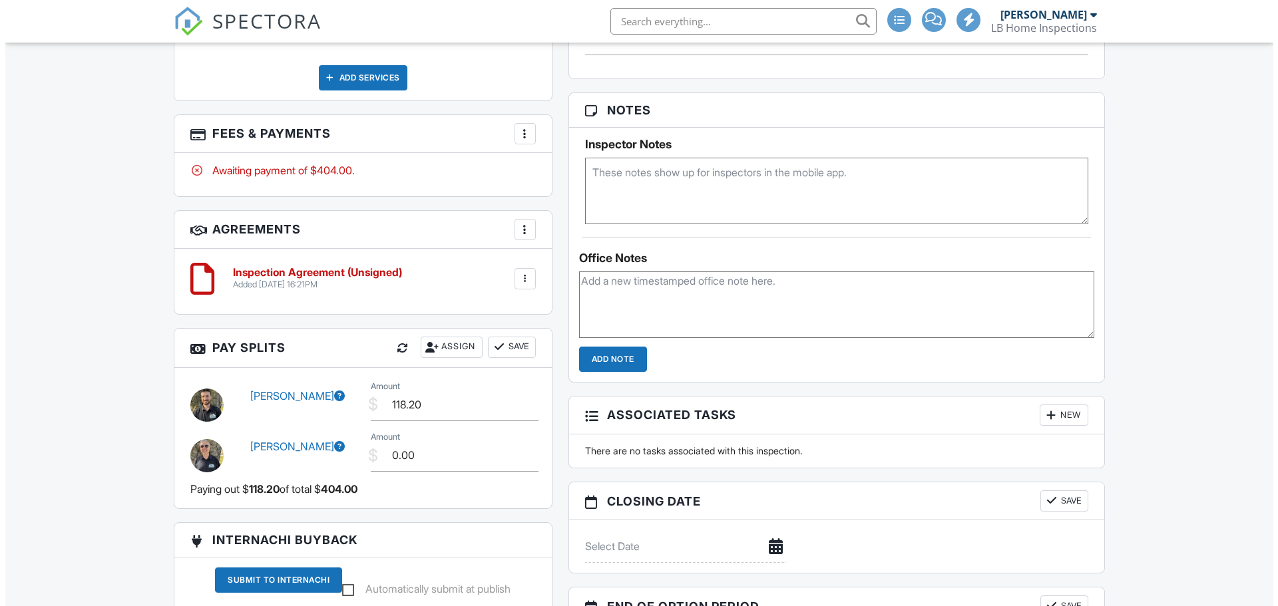
scroll to position [932, 0]
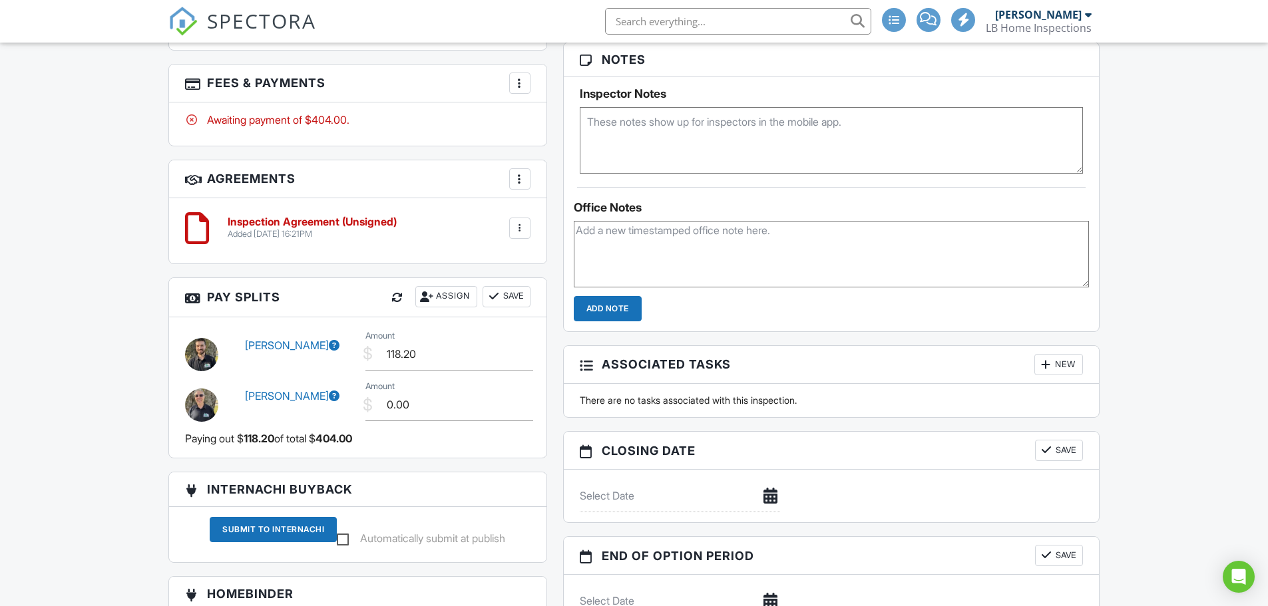
click at [1055, 361] on div "New" at bounding box center [1058, 364] width 49 height 21
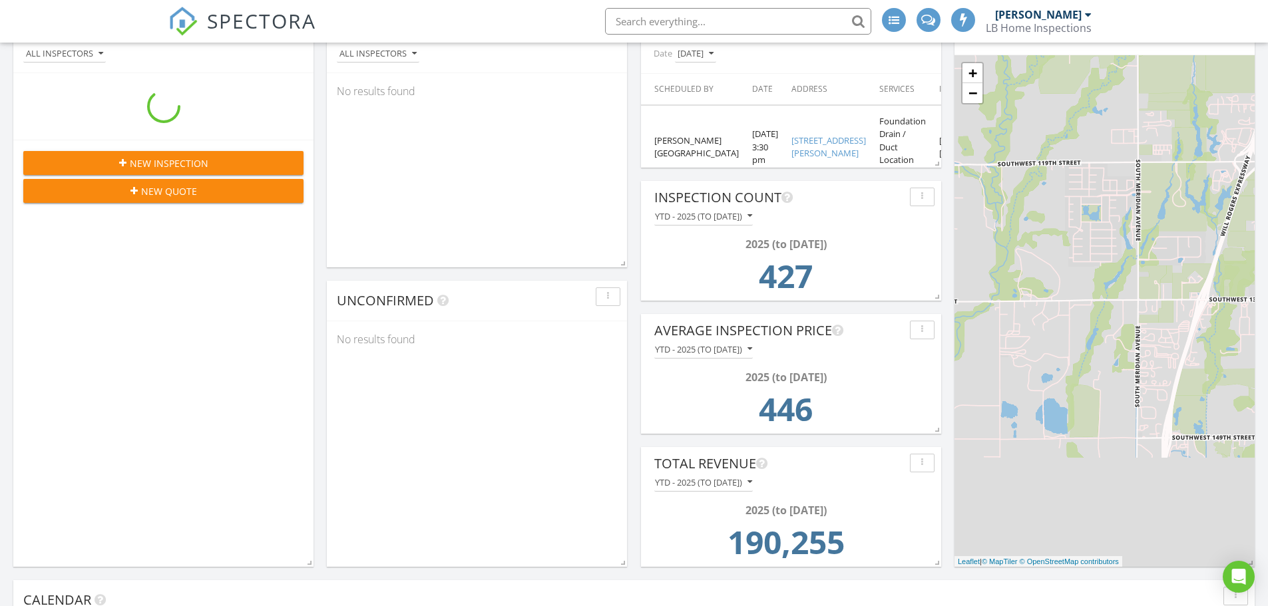
scroll to position [353, 509]
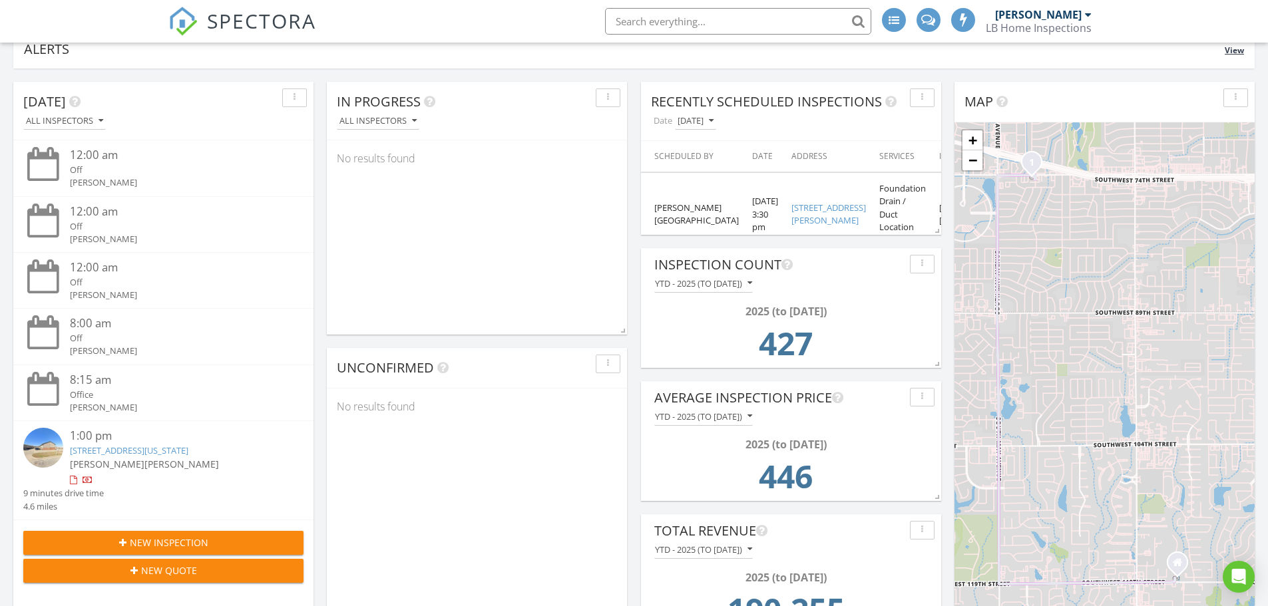
scroll to position [0, 0]
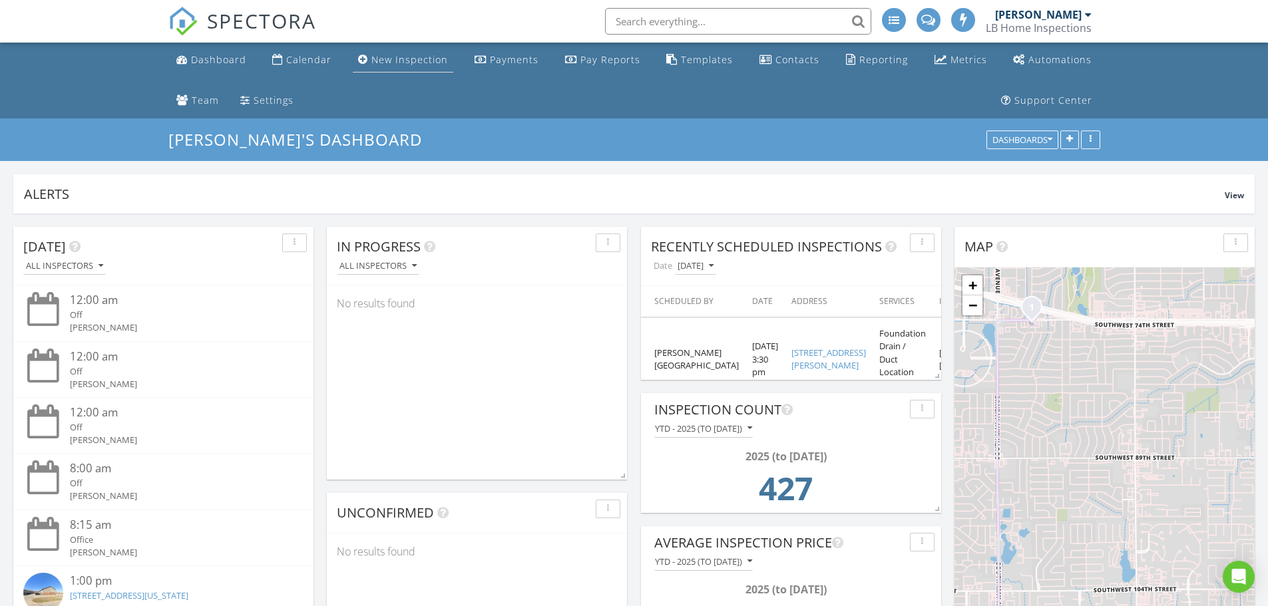
click at [387, 56] on div "New Inspection" at bounding box center [409, 59] width 77 height 13
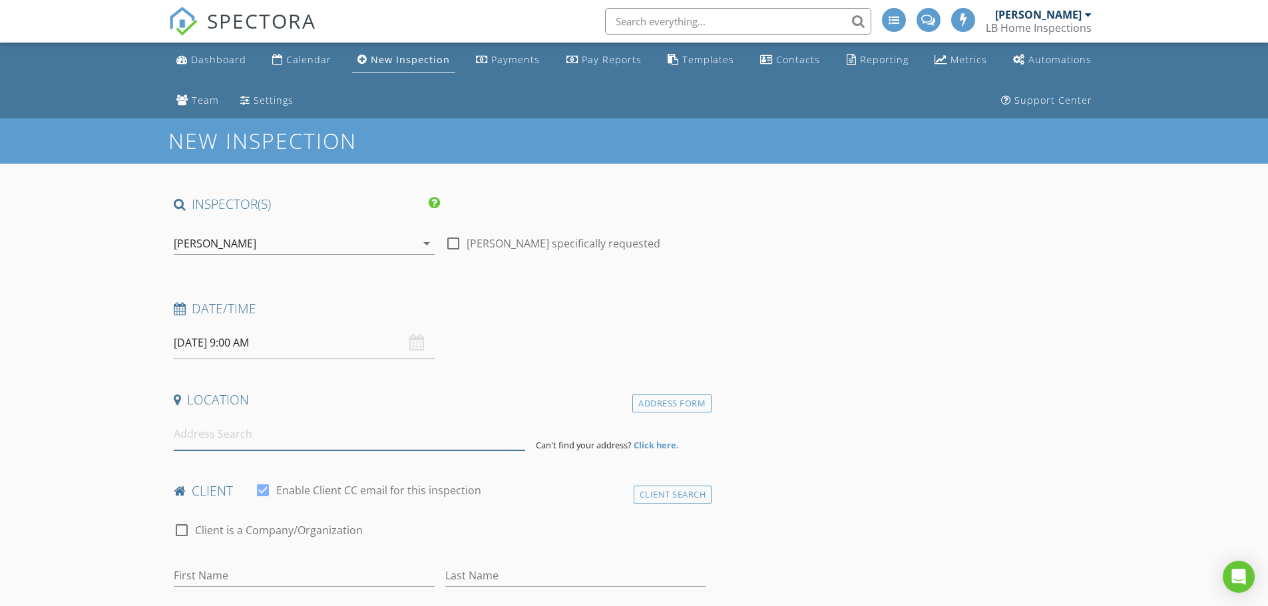
click at [252, 441] on input at bounding box center [349, 434] width 351 height 33
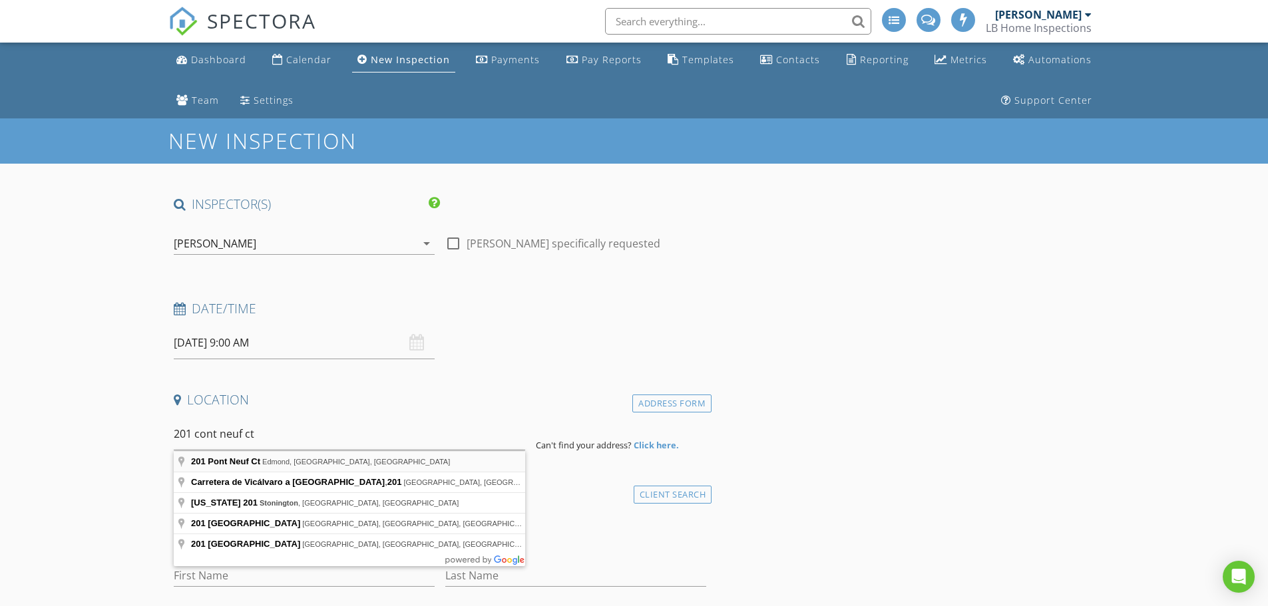
type input "201 Pont Neuf Ct, Edmond, OK, USA"
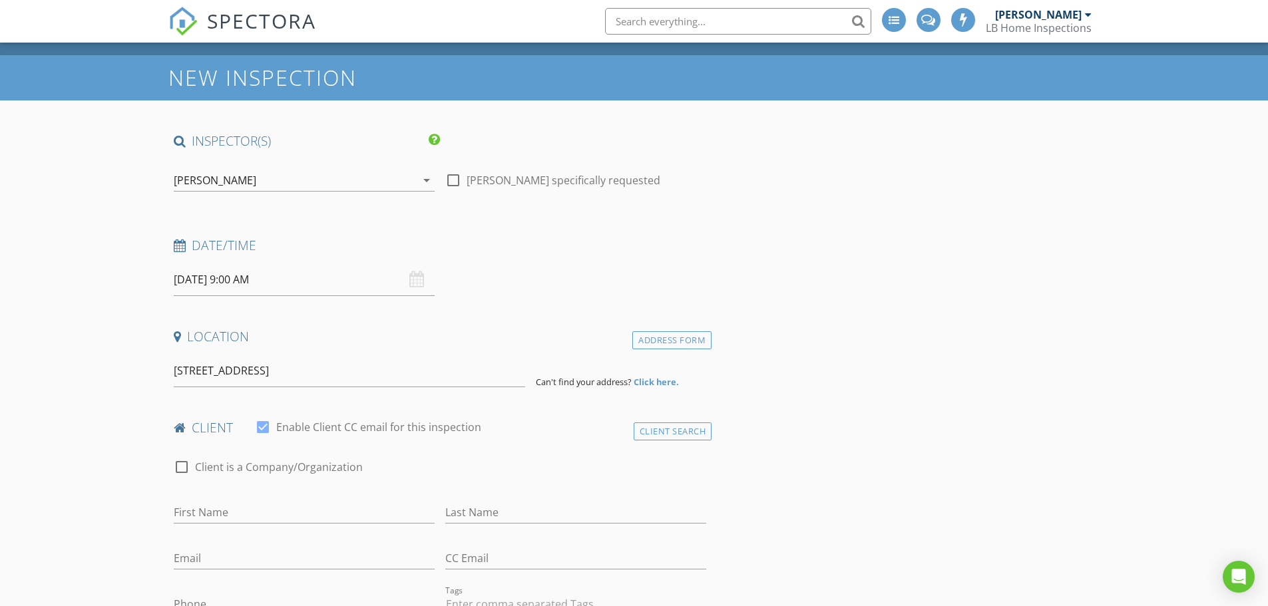
scroll to position [67, 0]
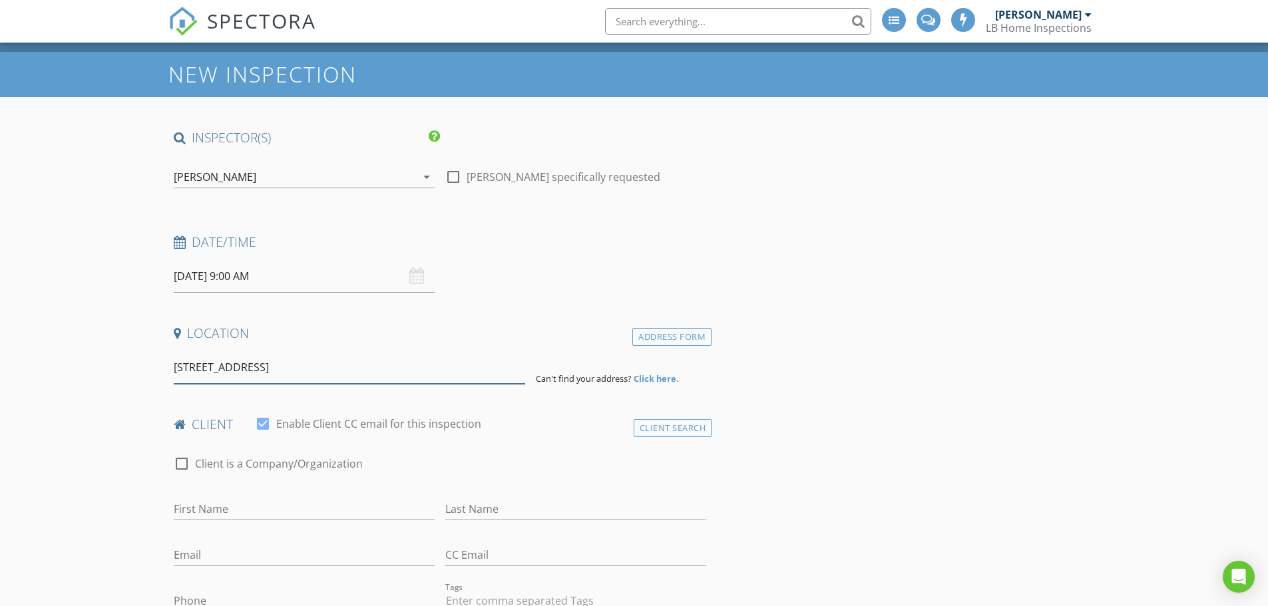
drag, startPoint x: 373, startPoint y: 371, endPoint x: 24, endPoint y: 362, distance: 348.8
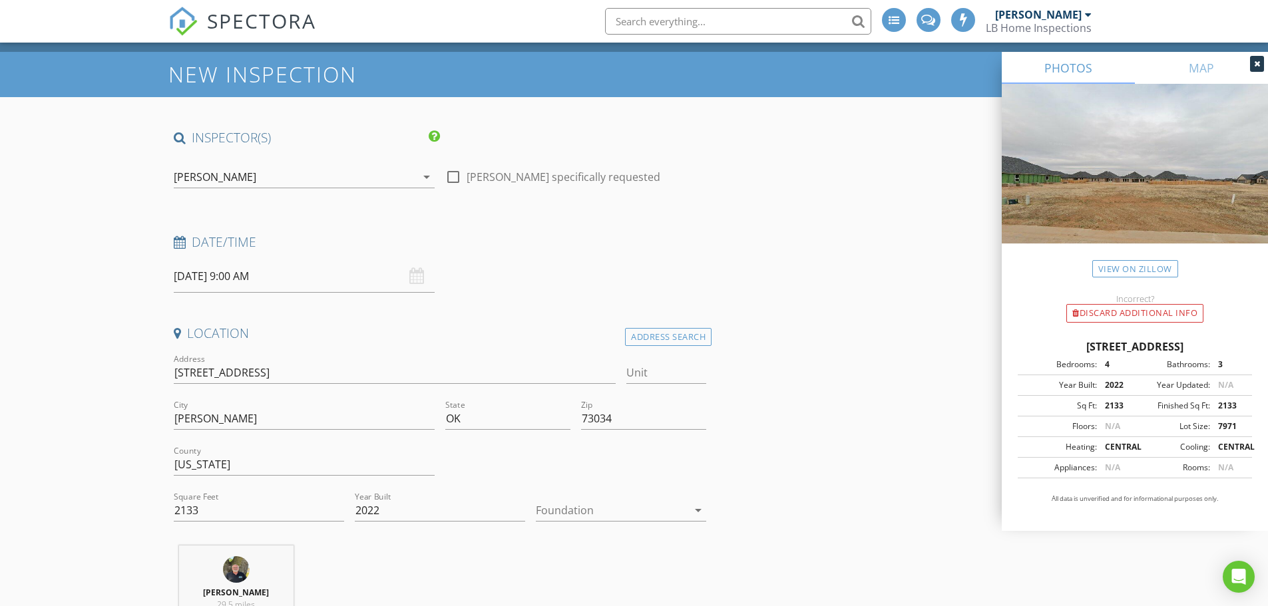
drag, startPoint x: 242, startPoint y: 373, endPoint x: 81, endPoint y: 385, distance: 161.5
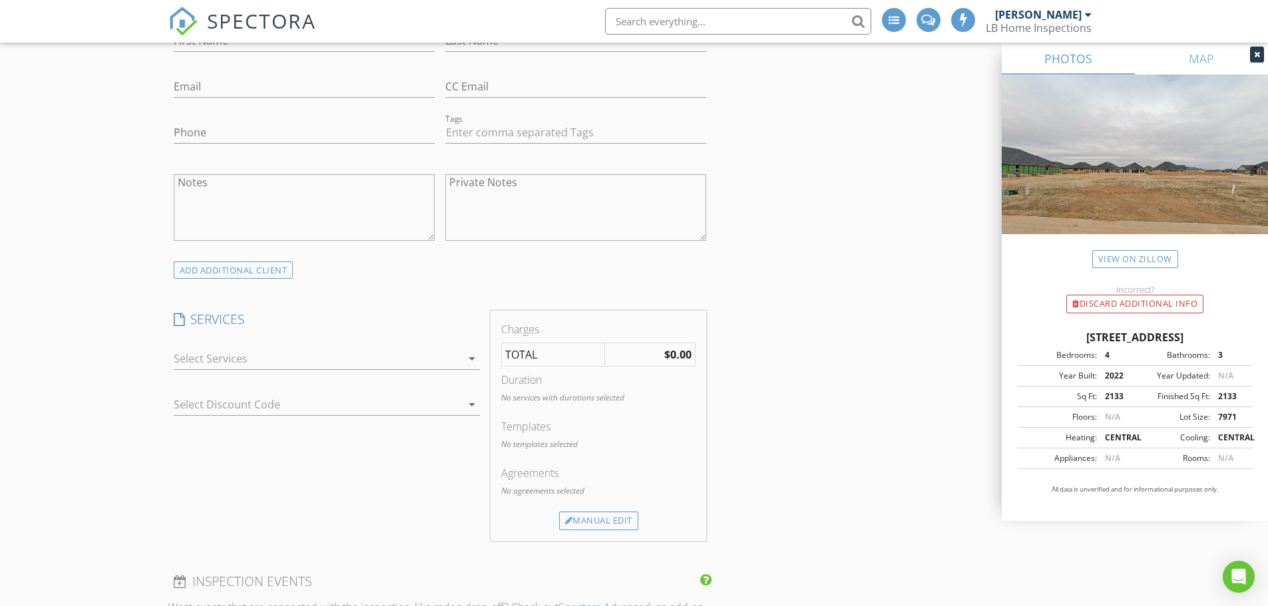
scroll to position [865, 0]
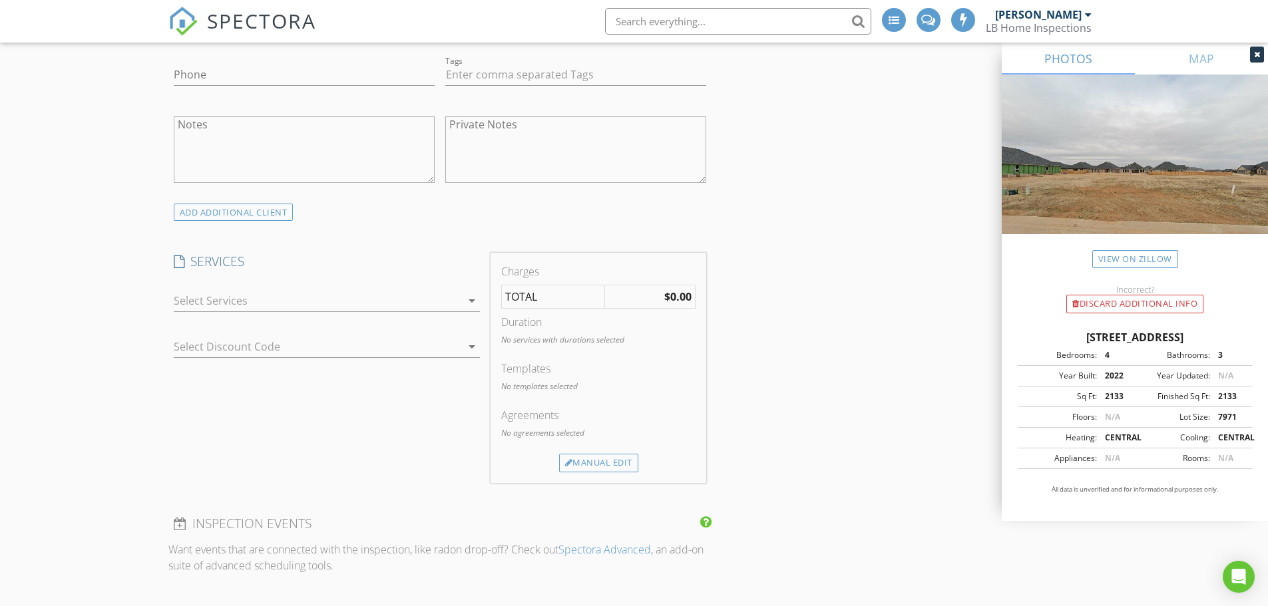
click at [248, 294] on div at bounding box center [317, 300] width 287 height 21
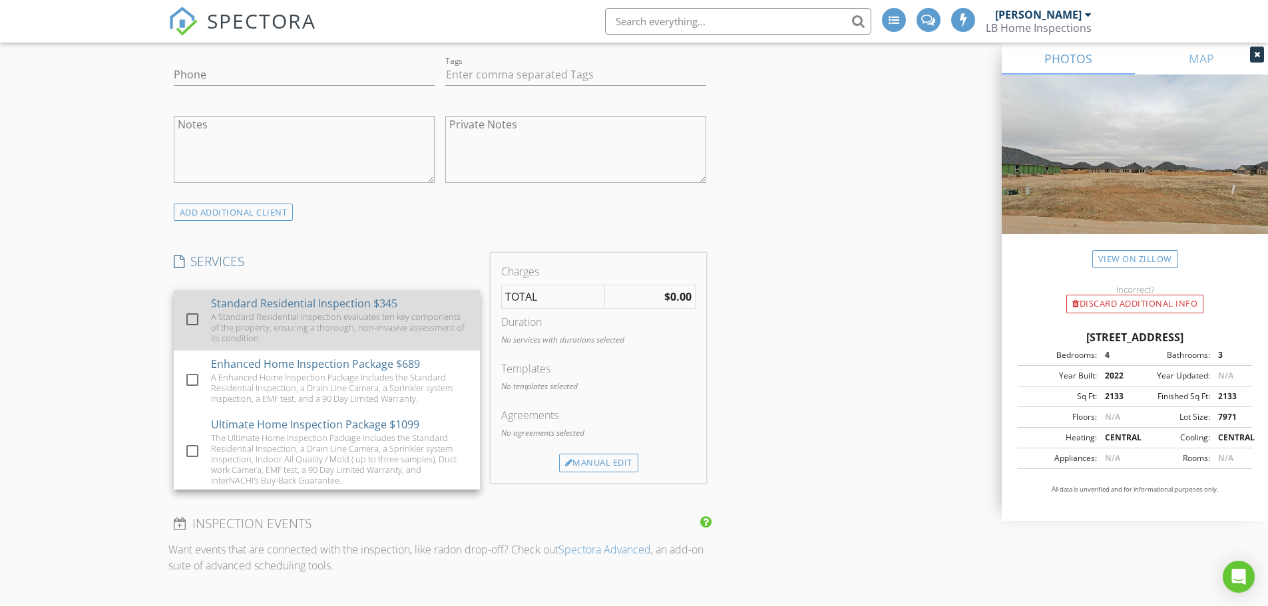
click at [249, 317] on div "A Standard Residential Inspection evaluates ten key components of the property,…" at bounding box center [340, 327] width 258 height 32
checkbox input "true"
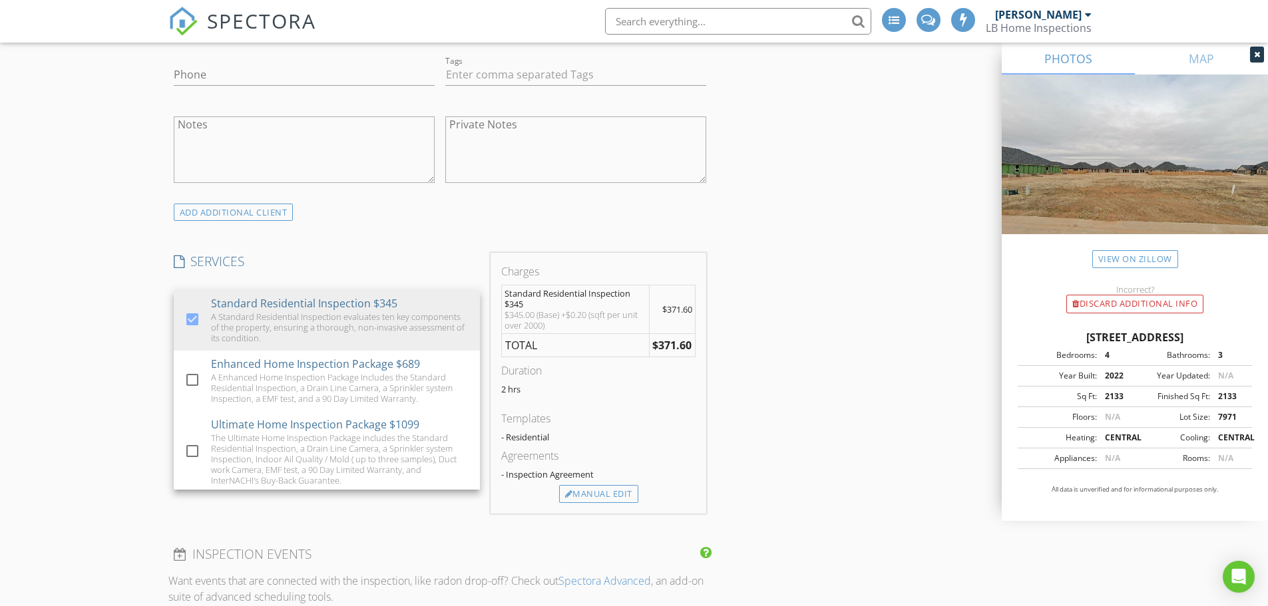
click at [99, 279] on div "New Inspection INSPECTOR(S) check_box Chad Lamb PRIMARY check_box_outline_blank…" at bounding box center [634, 584] width 1268 height 2662
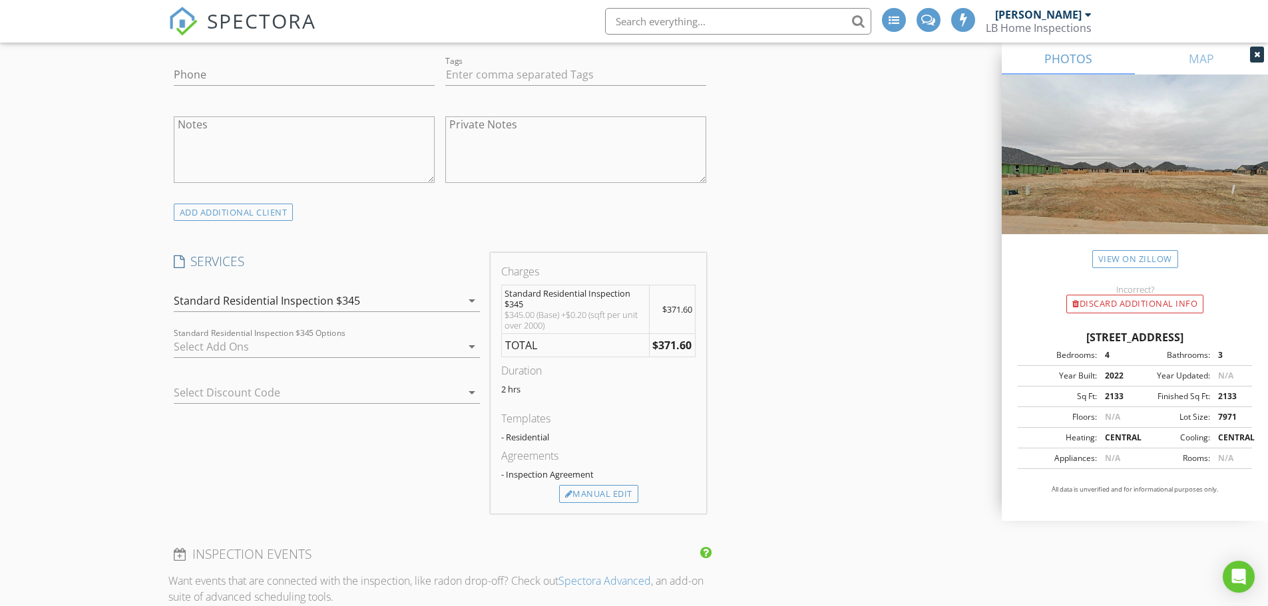
click at [859, 261] on div "INSPECTOR(S) check_box Chad Lamb PRIMARY check_box_outline_blank Zach Arnold ch…" at bounding box center [634, 608] width 932 height 2554
click at [428, 397] on div at bounding box center [308, 392] width 269 height 21
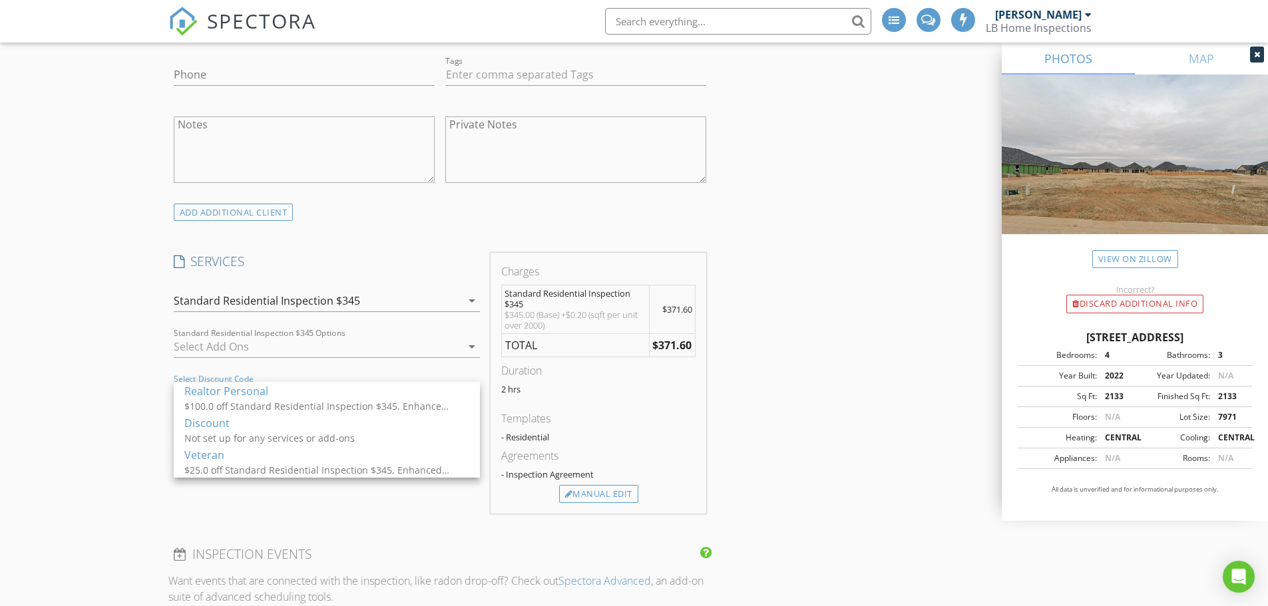
click at [92, 327] on div "New Inspection INSPECTOR(S) check_box Chad Lamb PRIMARY check_box_outline_blank…" at bounding box center [634, 584] width 1268 height 2662
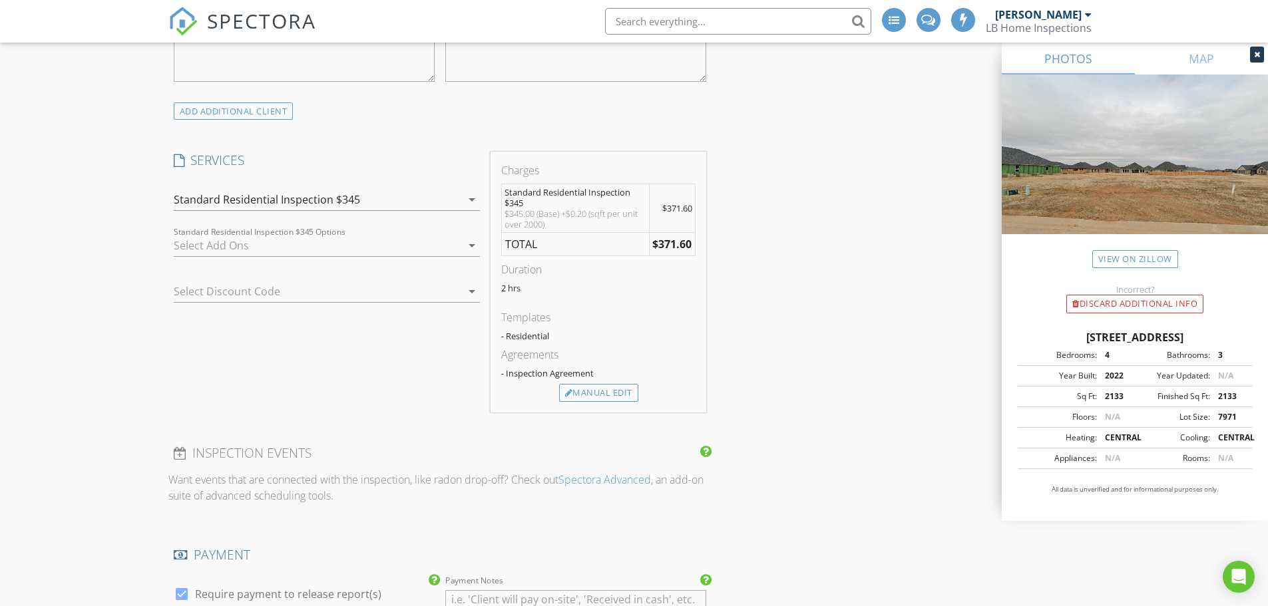
scroll to position [998, 0]
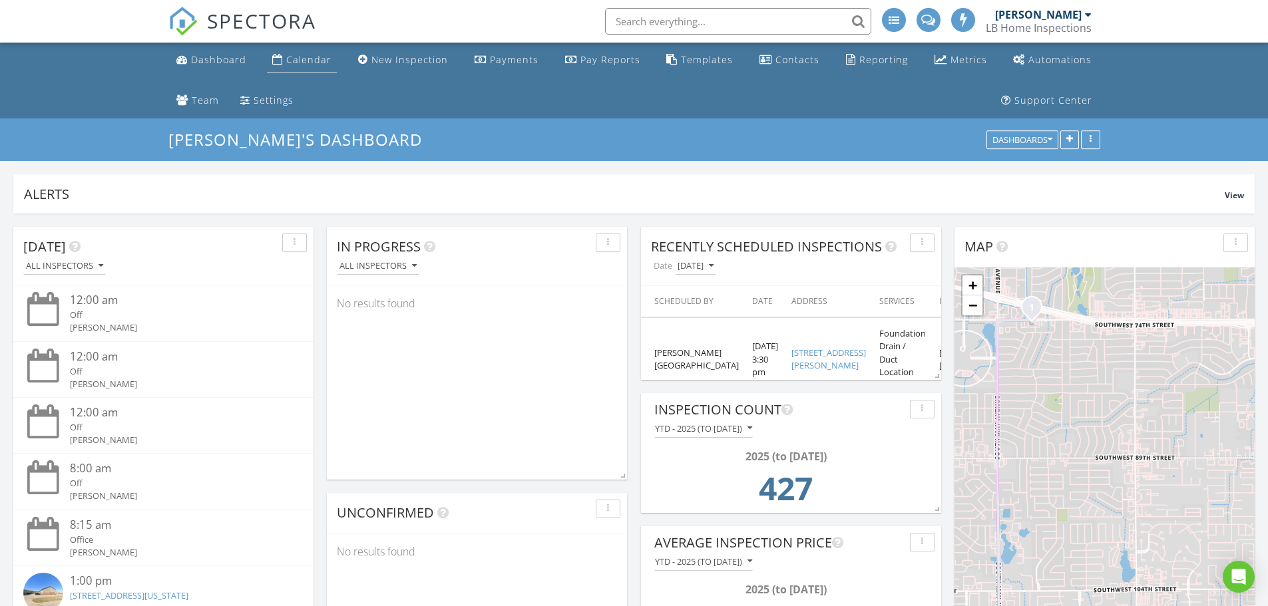
click at [316, 60] on div "Calendar" at bounding box center [308, 59] width 45 height 13
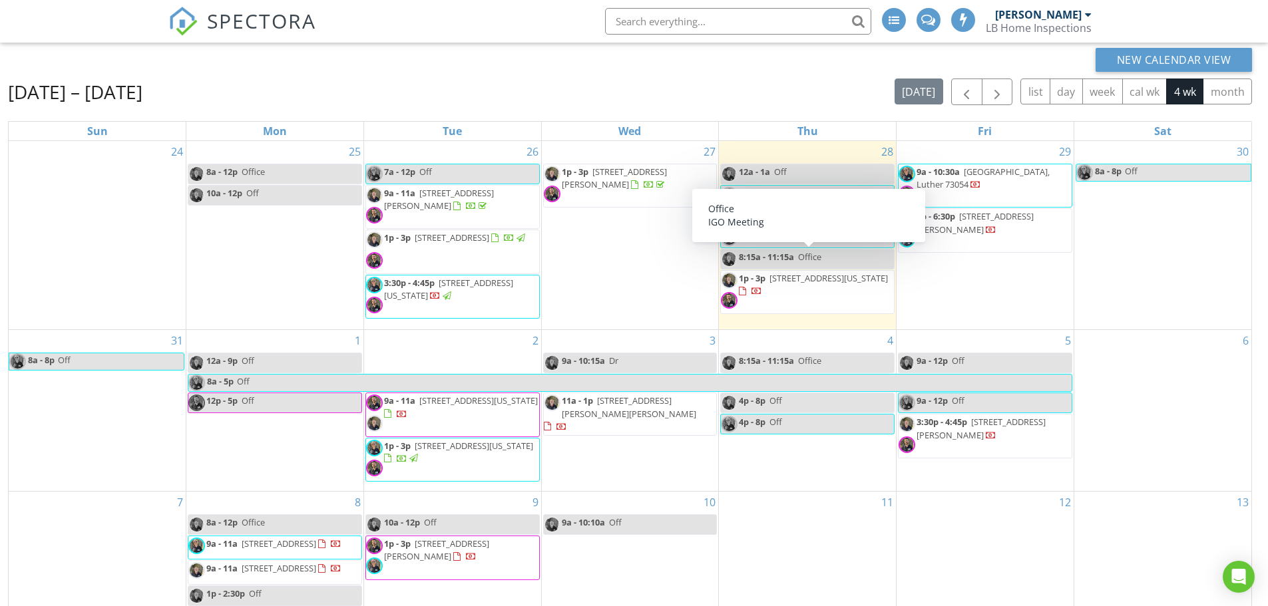
scroll to position [133, 0]
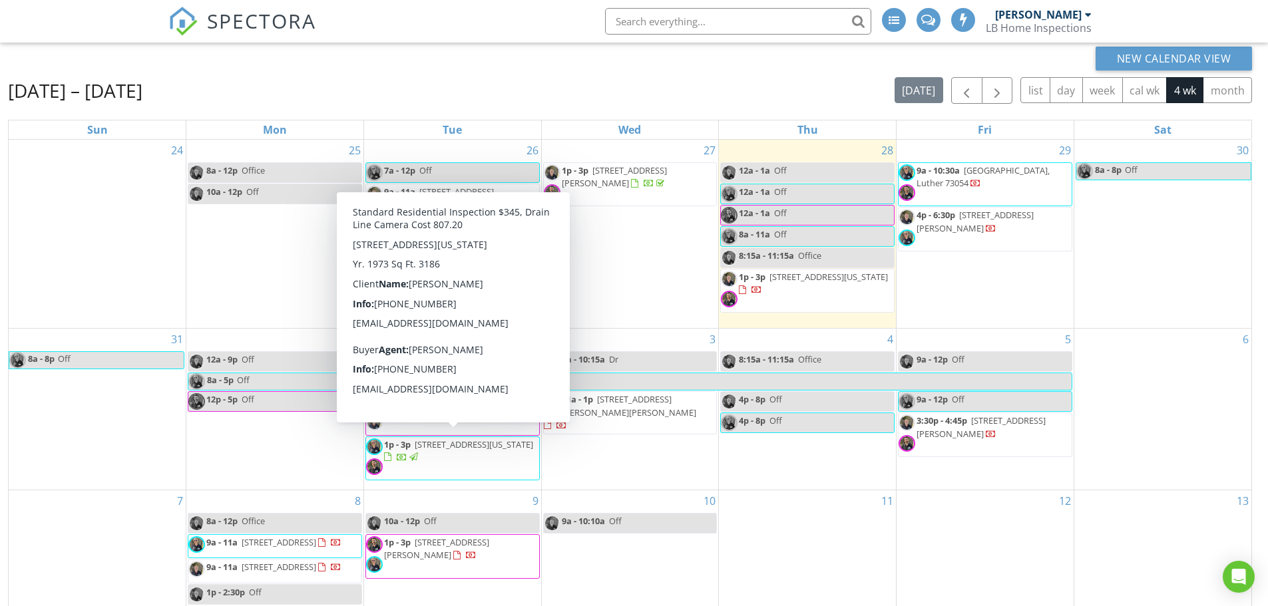
click at [444, 447] on span "[STREET_ADDRESS][US_STATE]" at bounding box center [474, 445] width 118 height 12
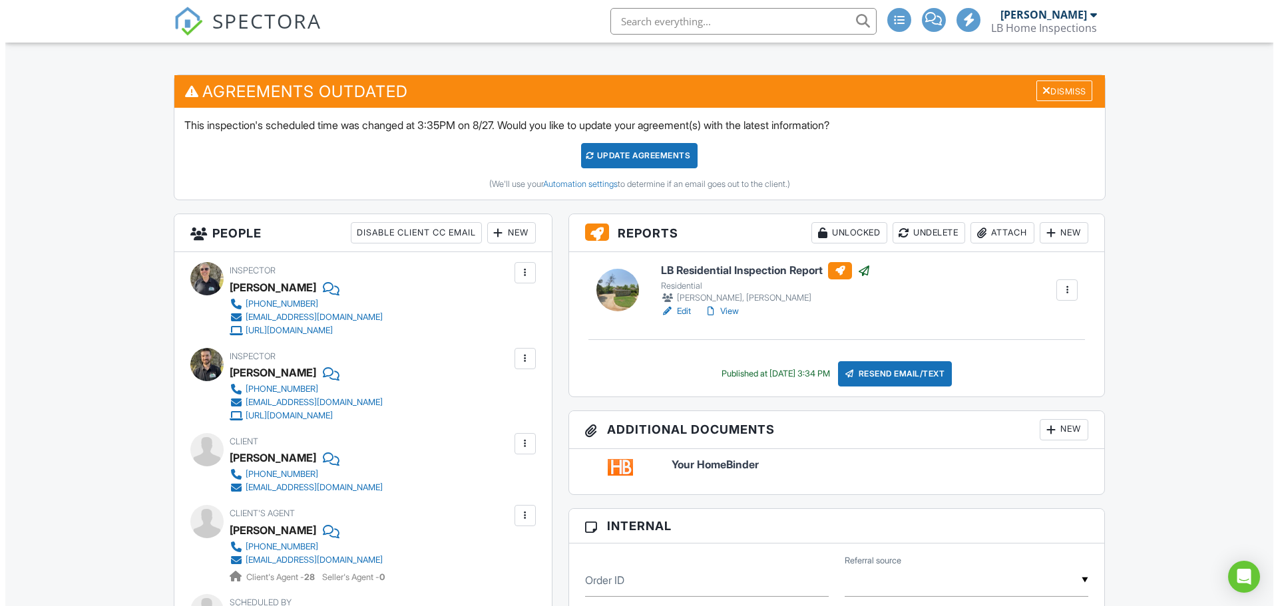
scroll to position [399, 0]
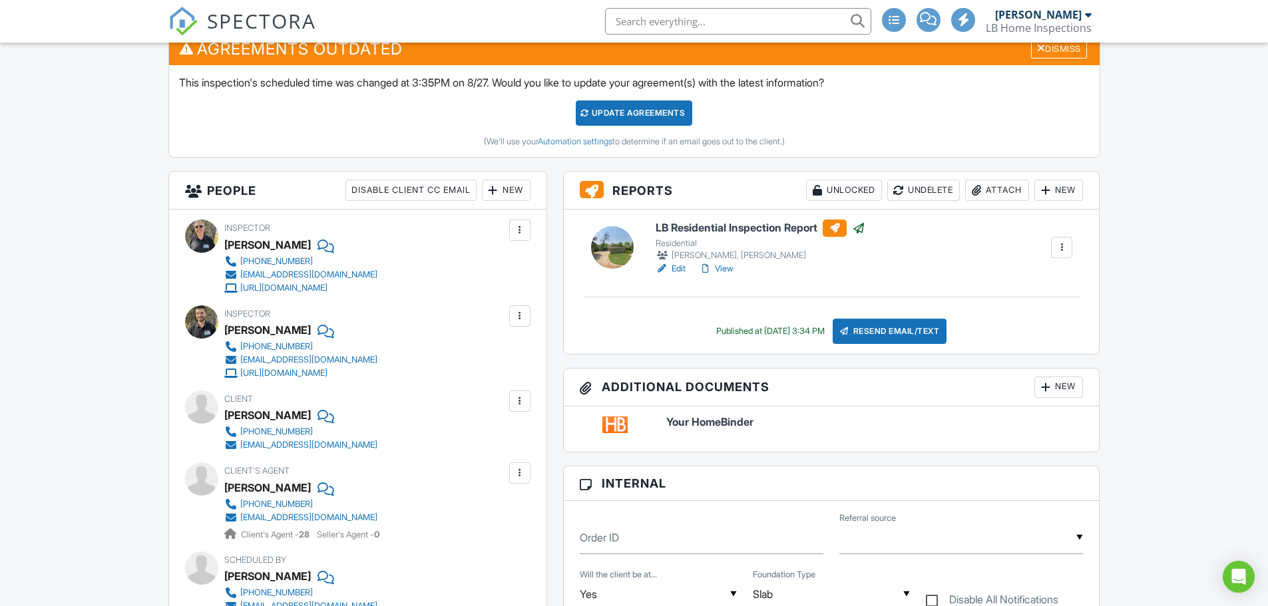
click at [524, 190] on div "New" at bounding box center [506, 190] width 49 height 21
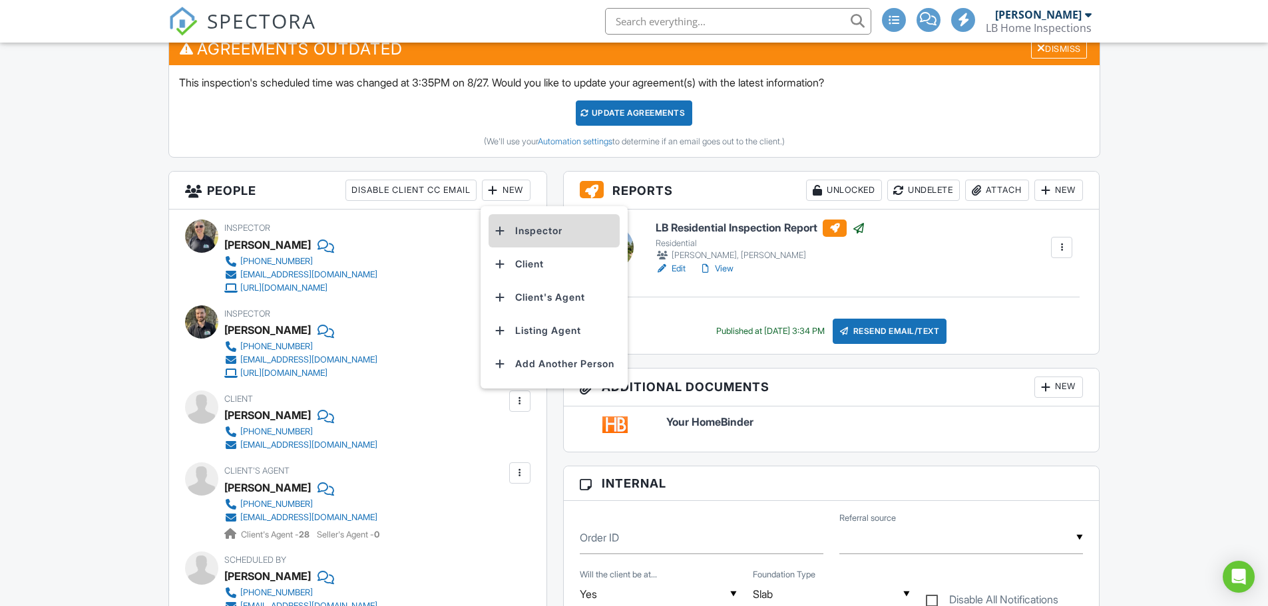
click at [534, 227] on li "Inspector" at bounding box center [553, 230] width 131 height 33
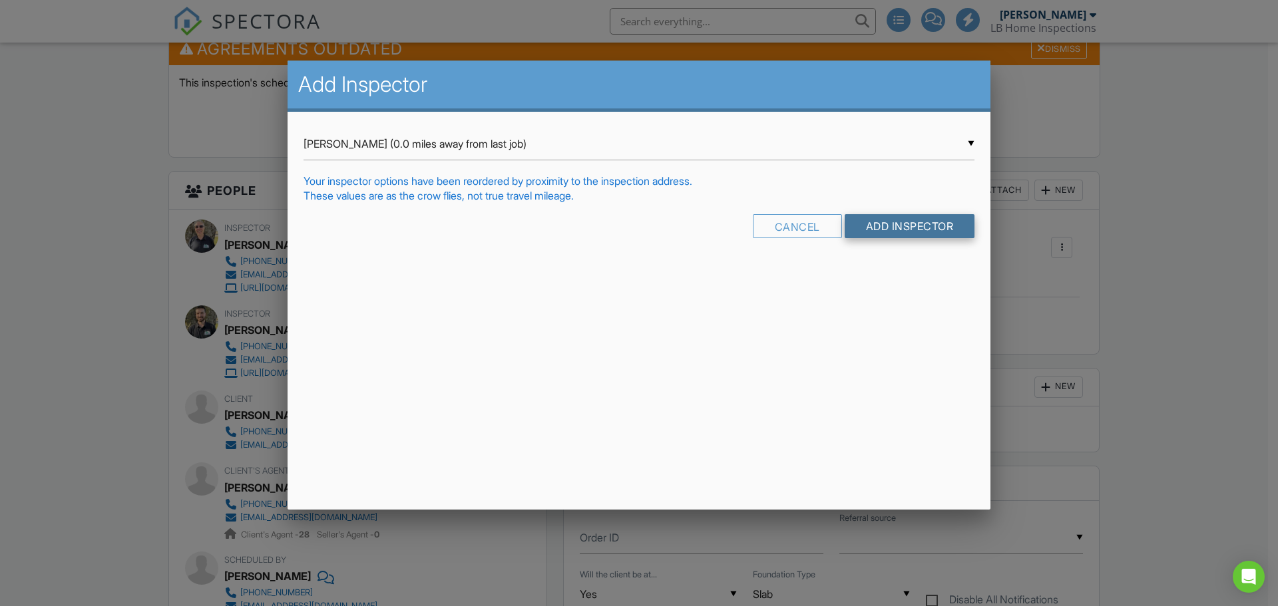
click at [890, 221] on input "Add Inspector" at bounding box center [909, 226] width 130 height 24
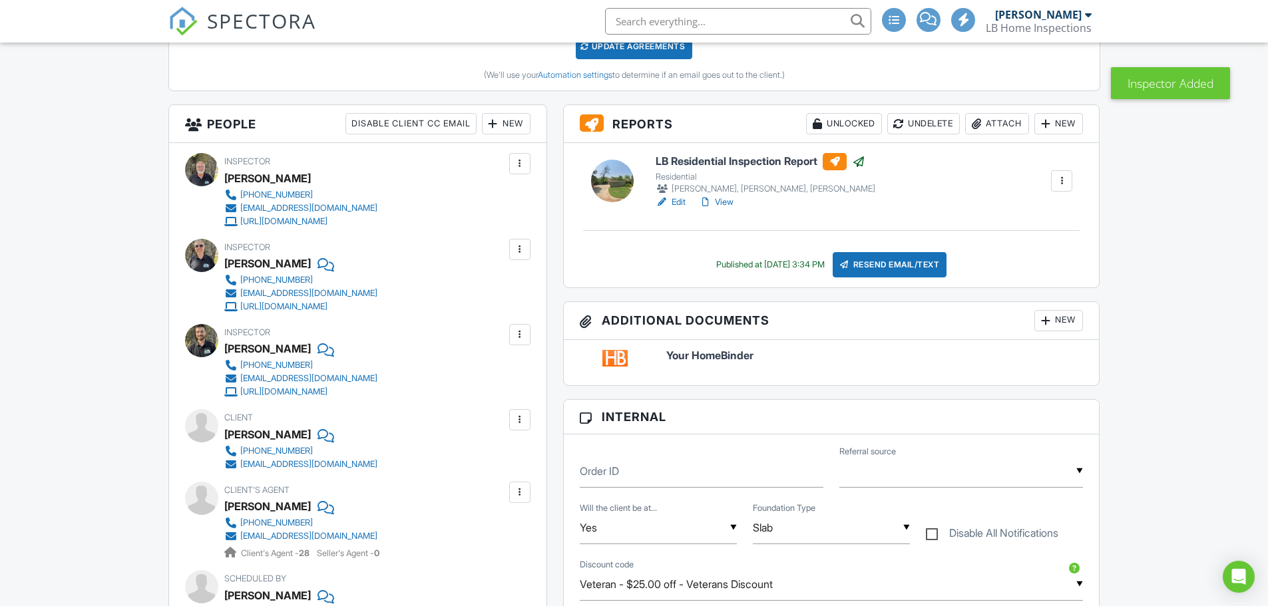
click at [523, 250] on div at bounding box center [519, 249] width 13 height 13
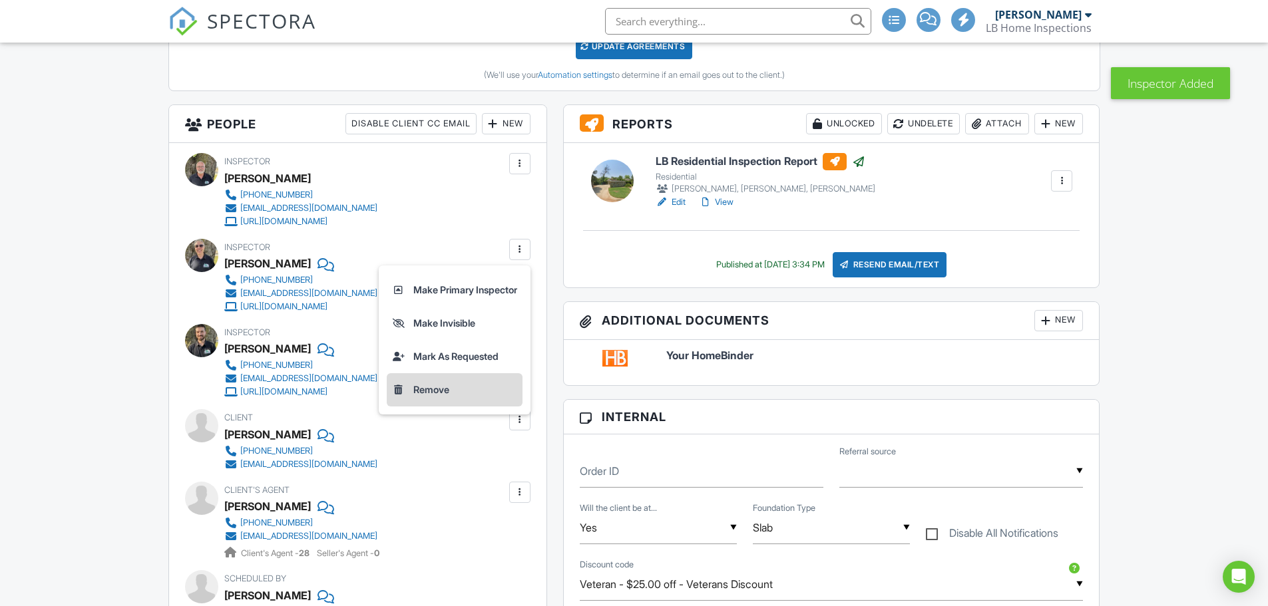
click at [444, 389] on li "Remove" at bounding box center [455, 389] width 136 height 33
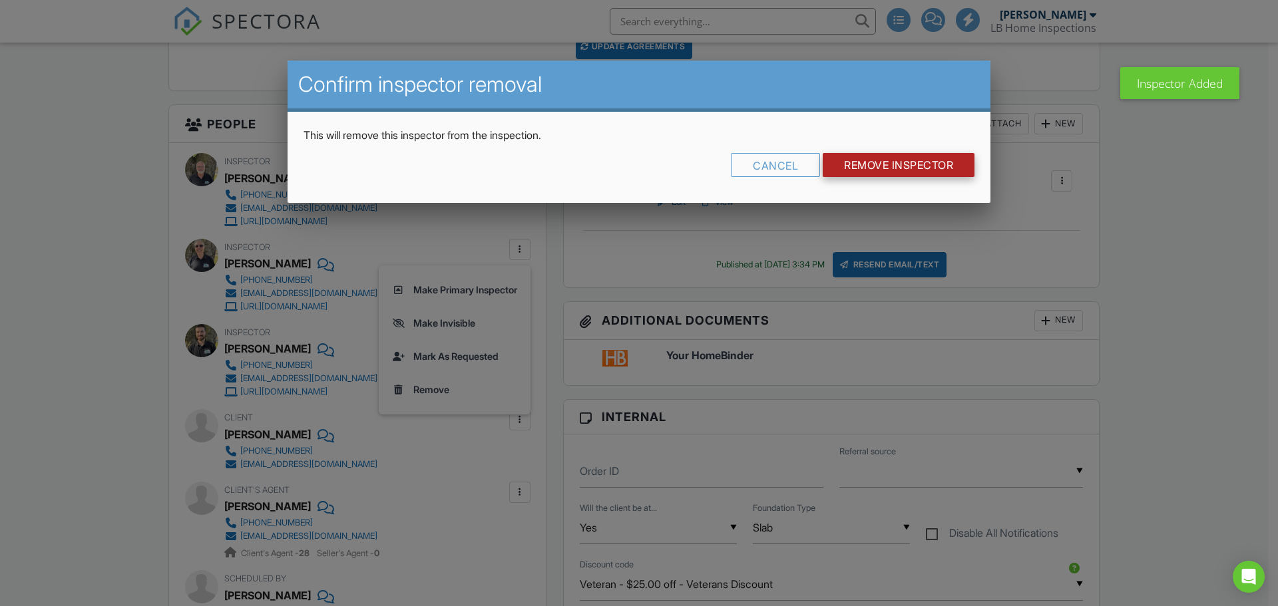
click at [906, 164] on input "Remove Inspector" at bounding box center [898, 165] width 152 height 24
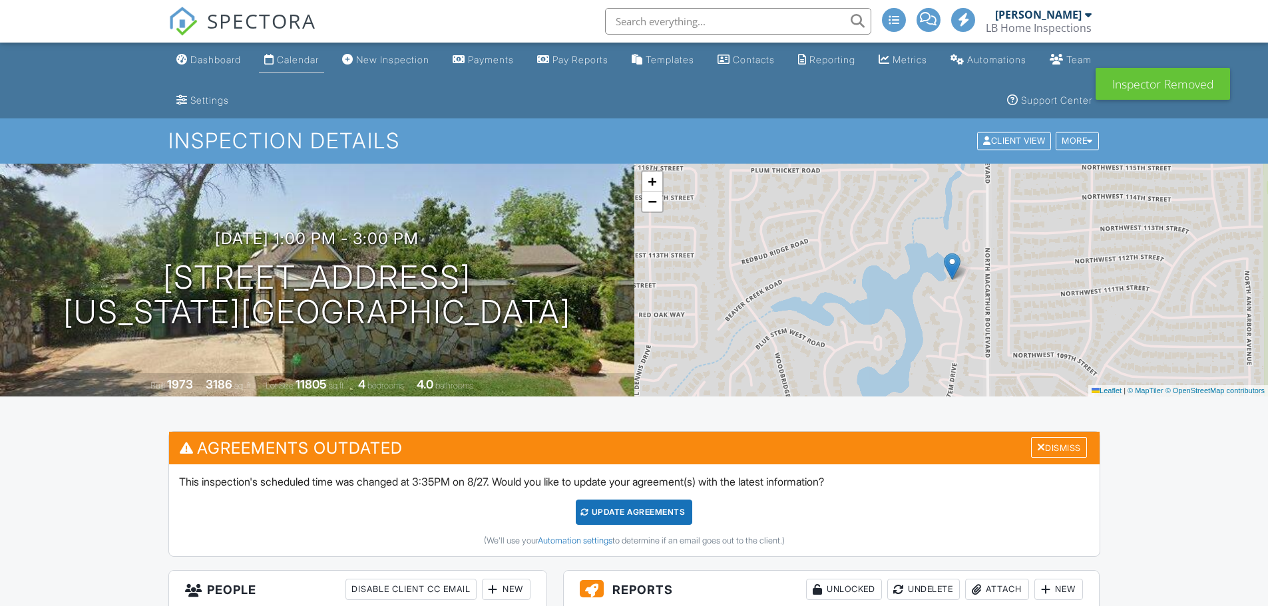
click at [303, 60] on div "Calendar" at bounding box center [298, 59] width 42 height 11
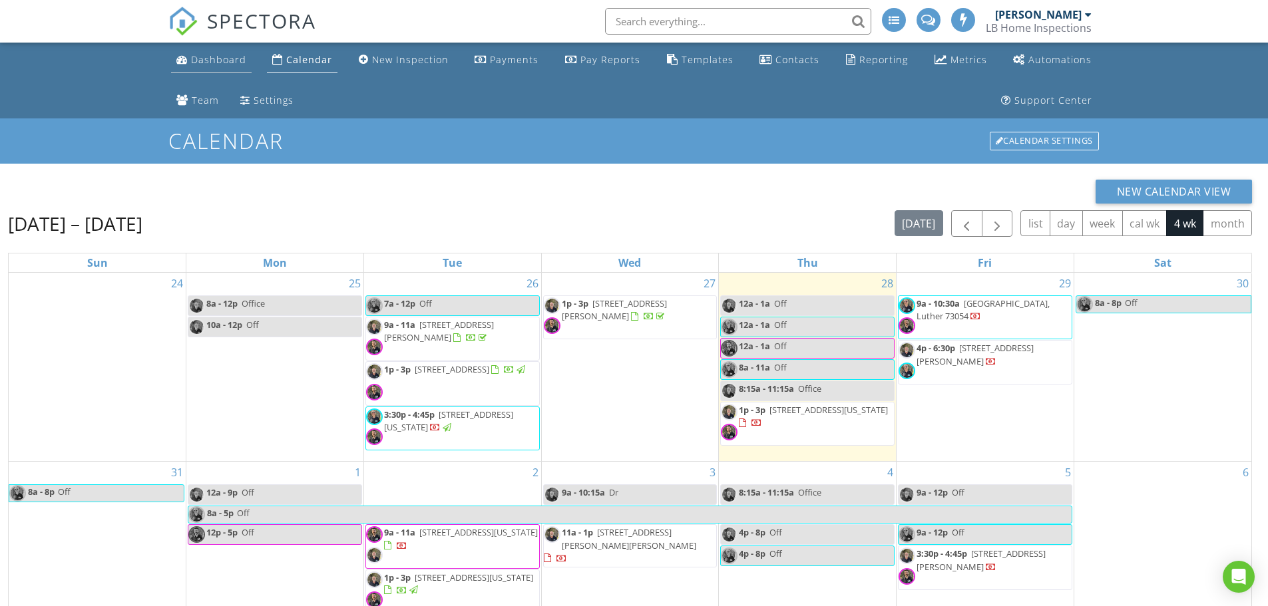
click at [215, 56] on div "Dashboard" at bounding box center [218, 59] width 55 height 13
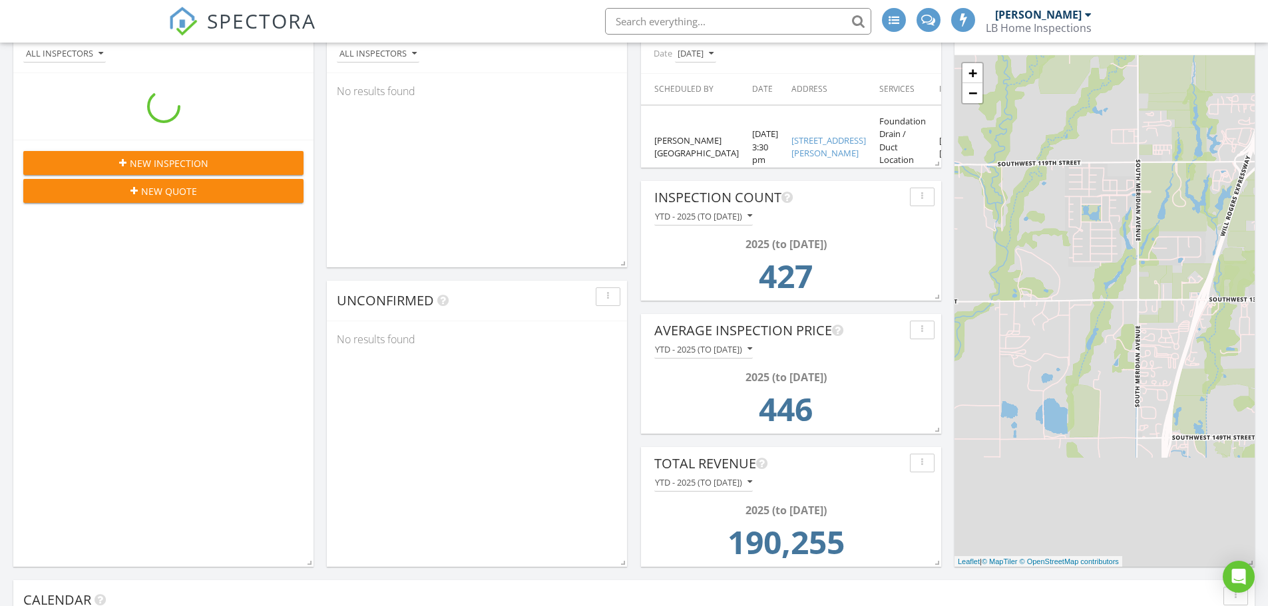
scroll to position [353, 509]
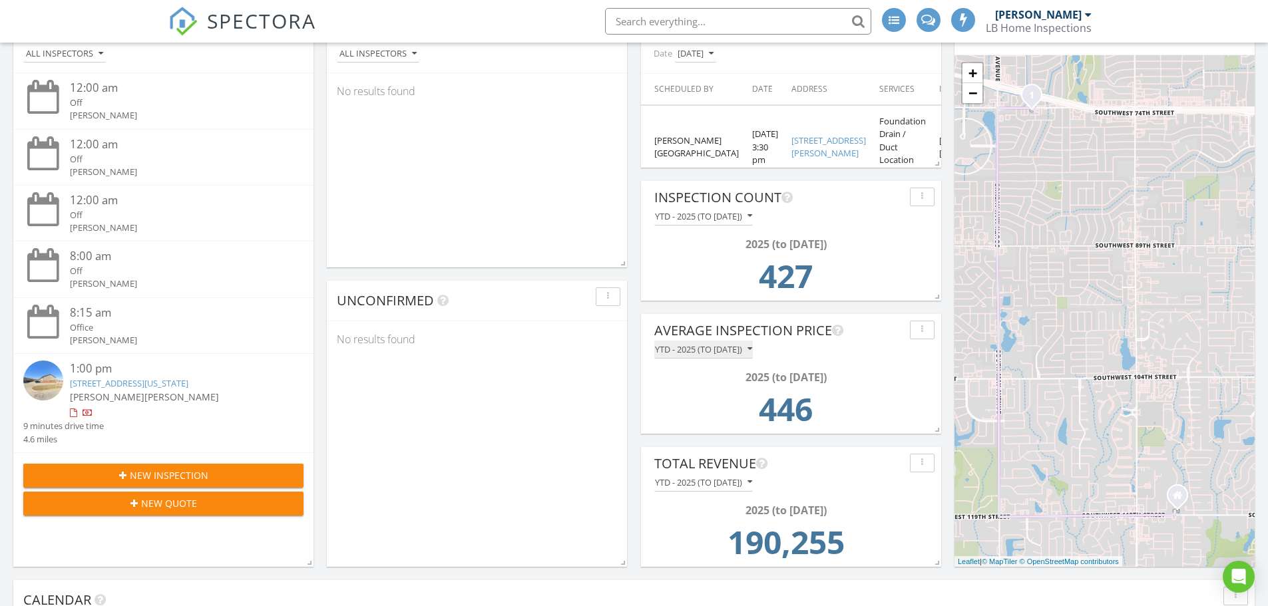
click at [721, 353] on div "YTD - 2025 (to Aug 28th)" at bounding box center [703, 349] width 97 height 9
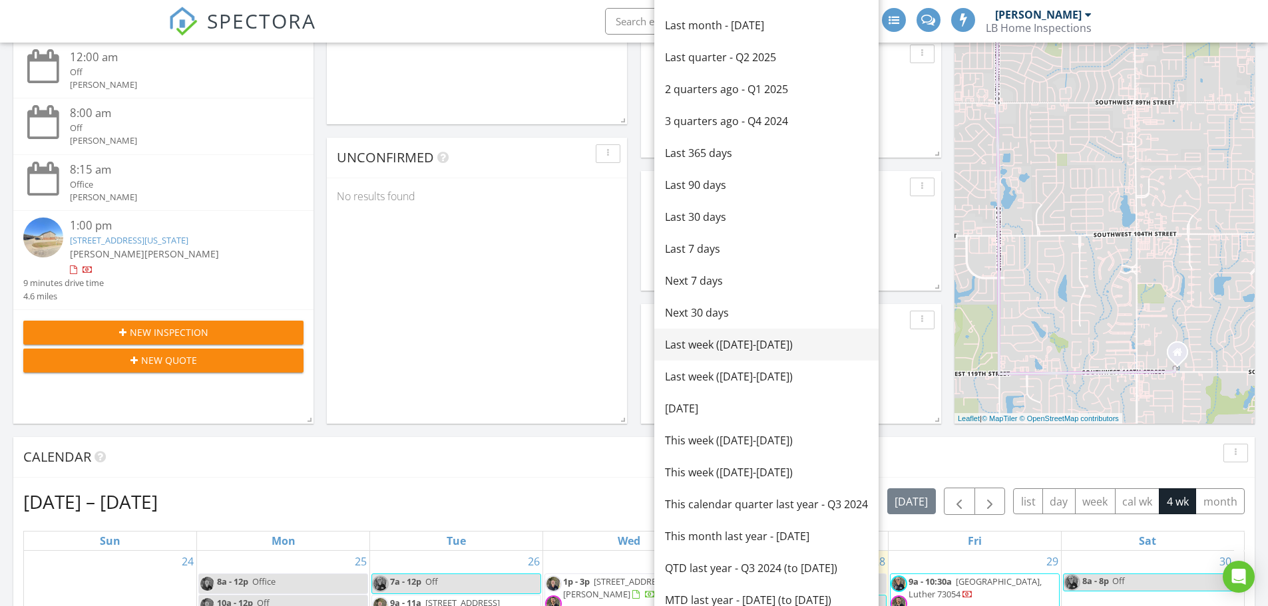
scroll to position [412, 0]
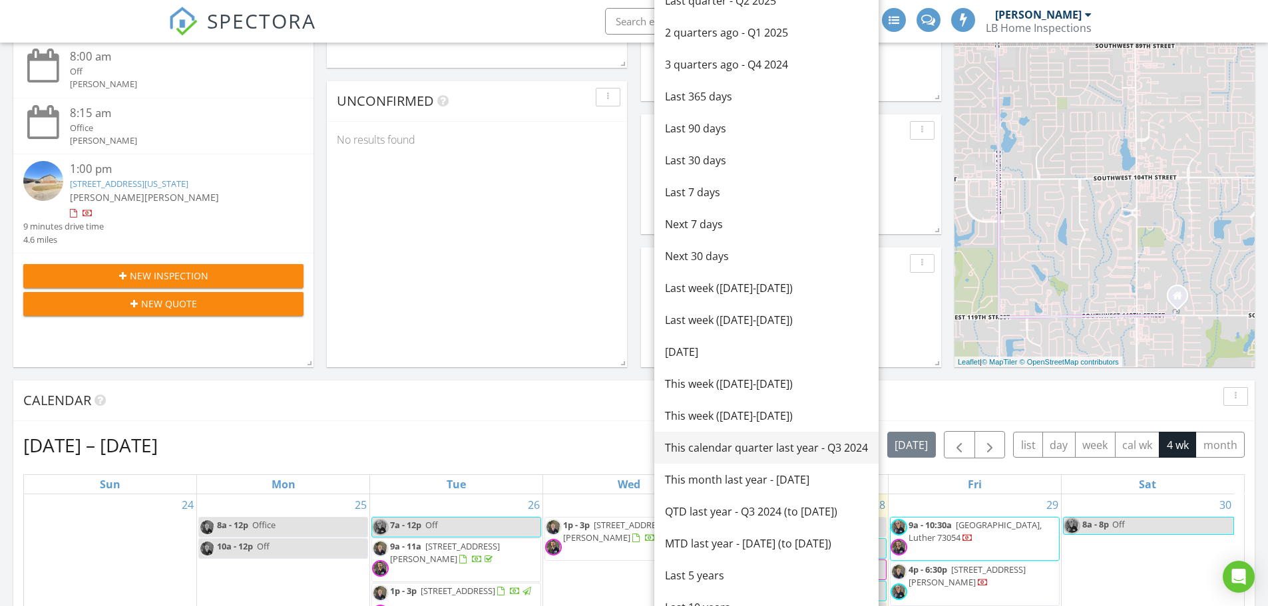
click at [743, 447] on div "This calendar quarter last year - Q3 2024" at bounding box center [766, 448] width 203 height 16
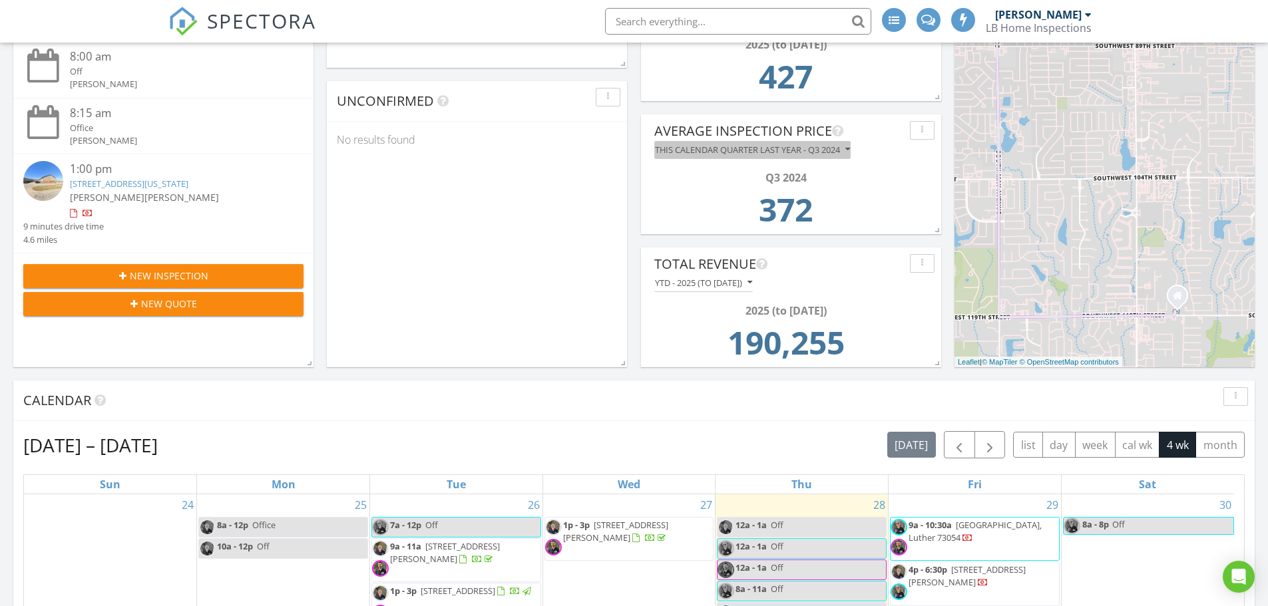
click at [781, 152] on div "This calendar quarter last year - Q3 2024" at bounding box center [752, 149] width 195 height 9
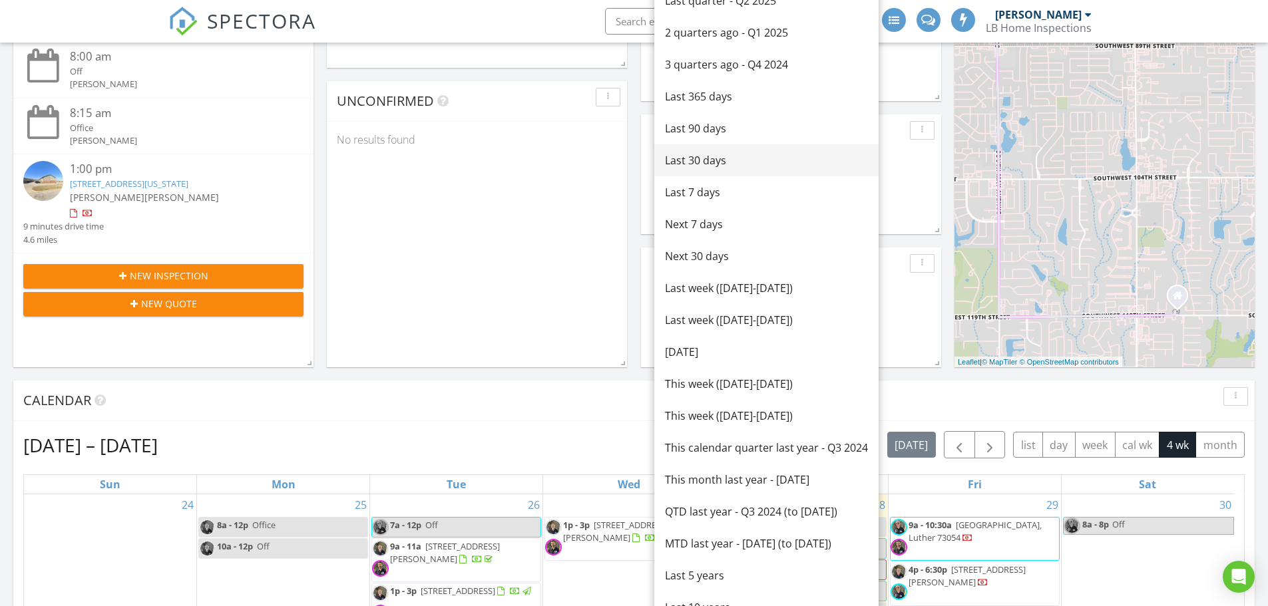
scroll to position [0, 0]
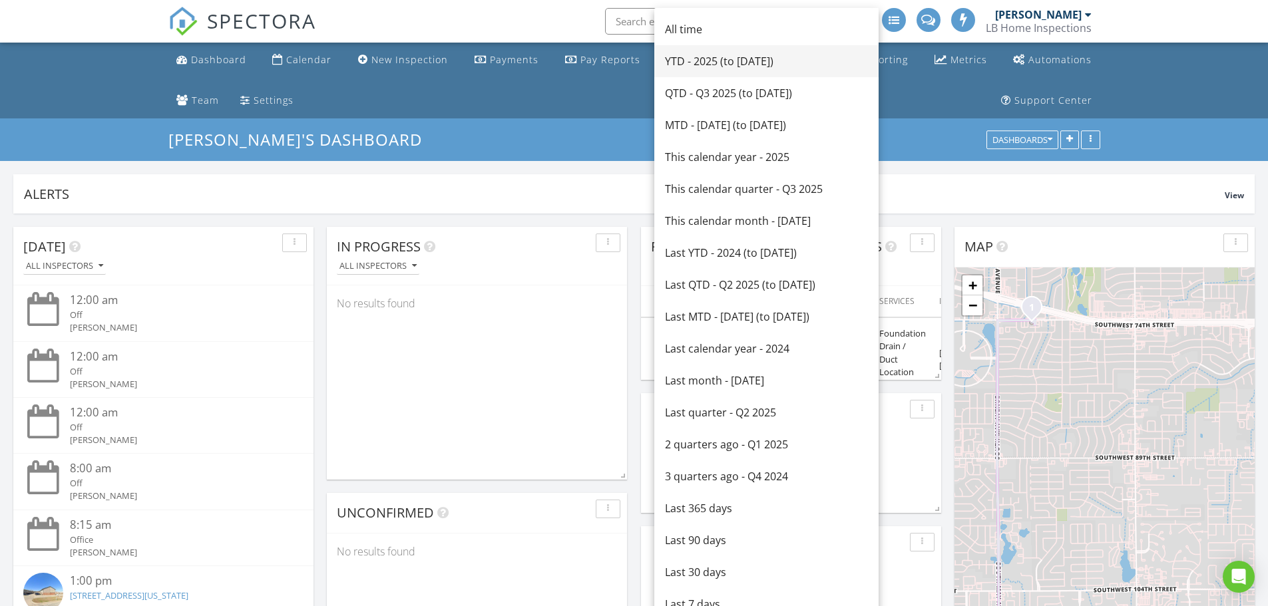
click at [720, 57] on div "YTD - 2025 (to Aug 28th)" at bounding box center [766, 61] width 203 height 16
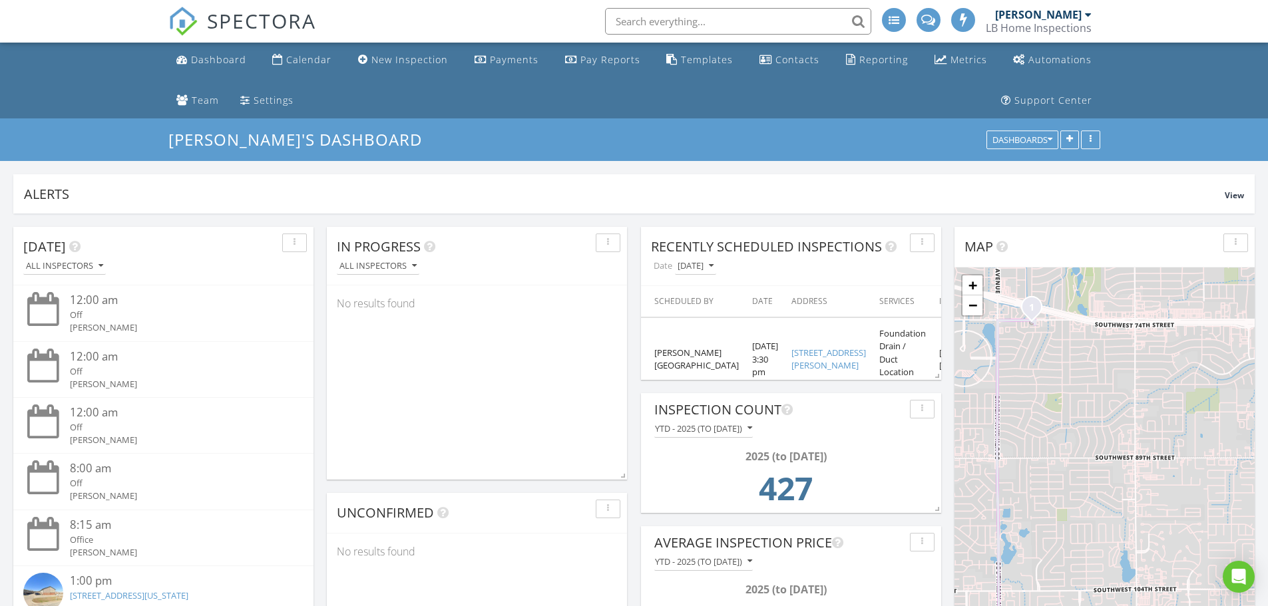
click at [79, 87] on ul "Dashboard Calendar New Inspection Payments Pay Reports Templates Contacts Repor…" at bounding box center [634, 81] width 1268 height 76
click at [313, 59] on div "Calendar" at bounding box center [308, 59] width 45 height 13
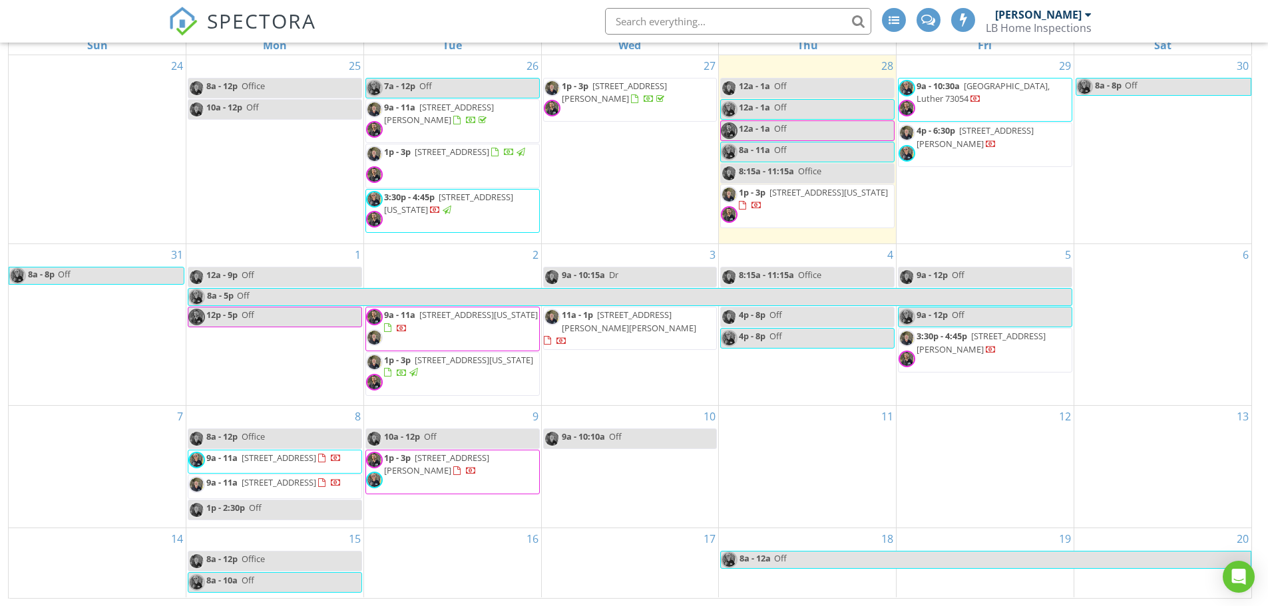
scroll to position [218, 0]
click at [635, 567] on div "17" at bounding box center [630, 562] width 177 height 69
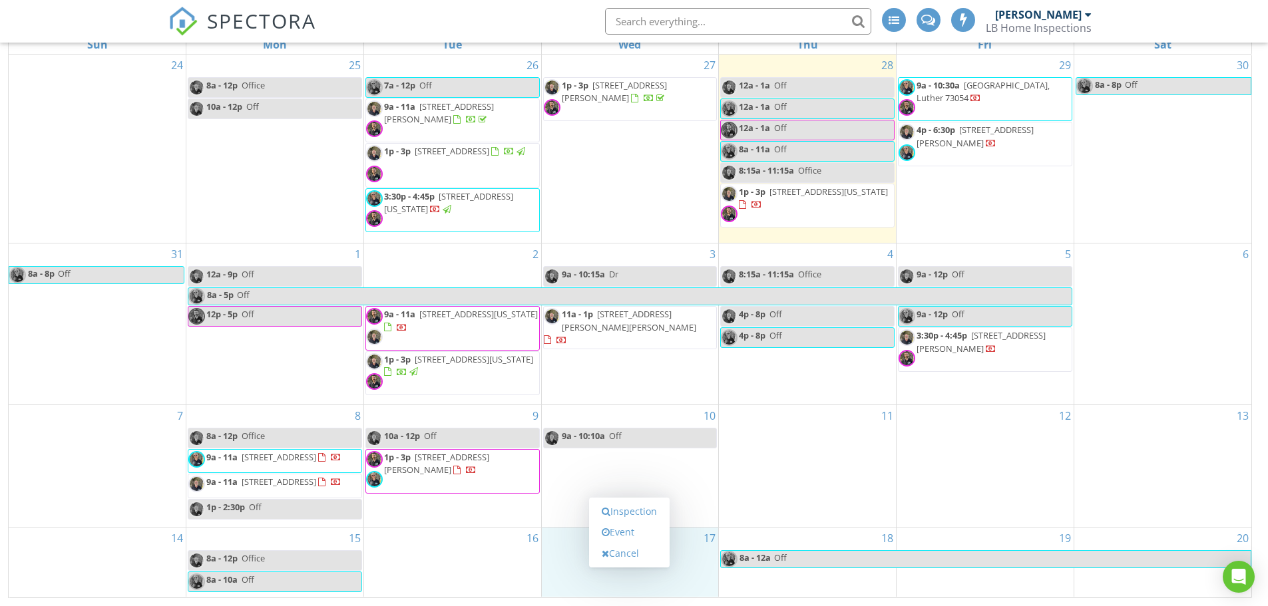
click at [638, 472] on div "10 9a - 10:10a Off" at bounding box center [630, 466] width 177 height 122
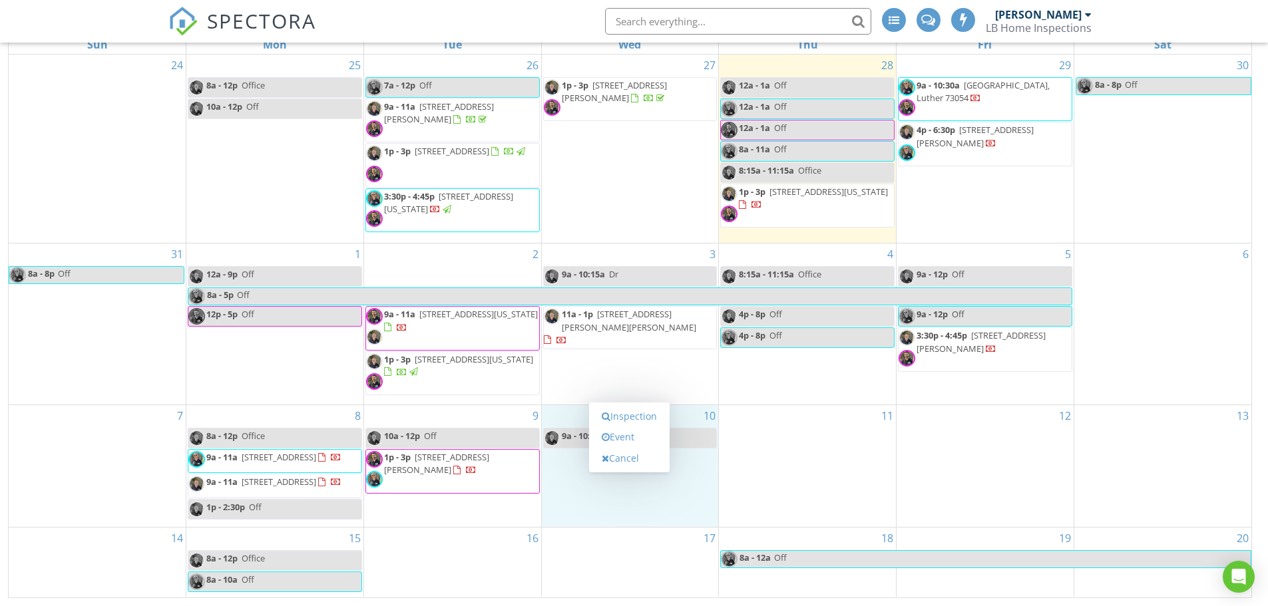
click at [593, 551] on div "17" at bounding box center [630, 562] width 177 height 69
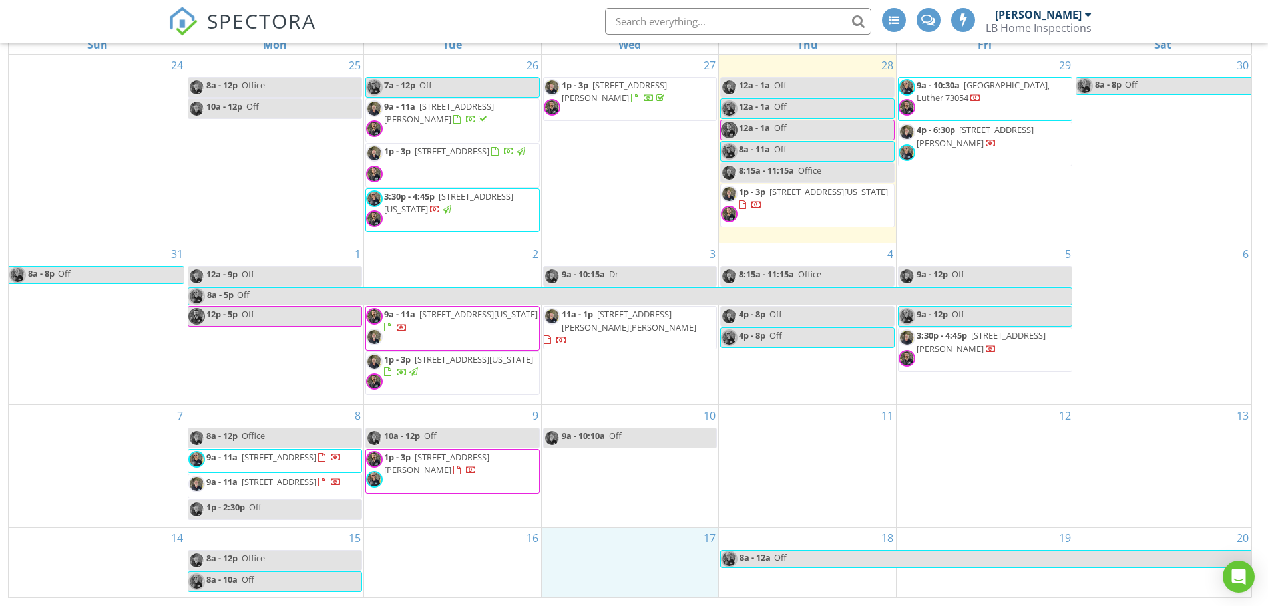
click at [118, 350] on div "31 8a - 8p Off" at bounding box center [97, 324] width 177 height 161
